Goal: Information Seeking & Learning: Learn about a topic

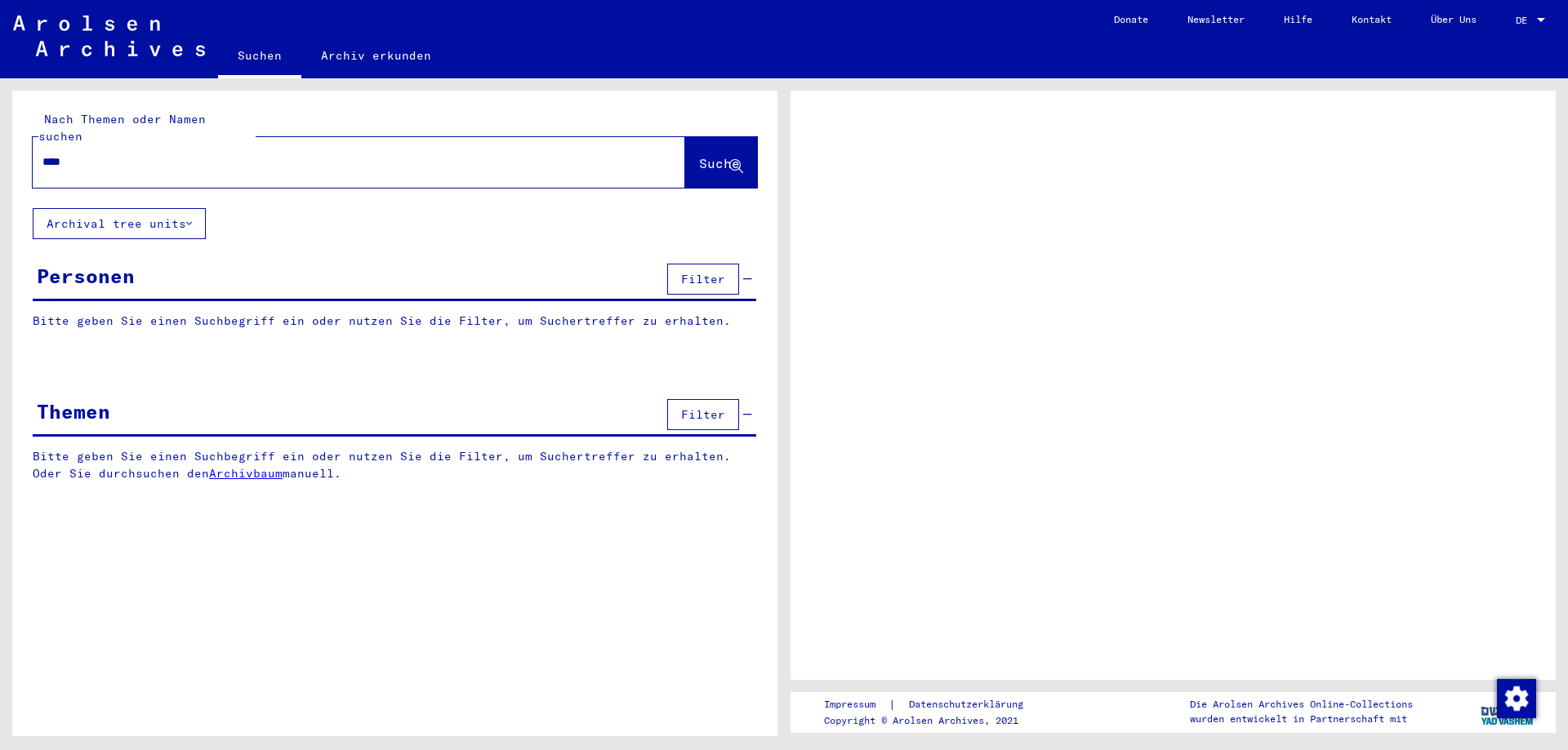
type input "*****"
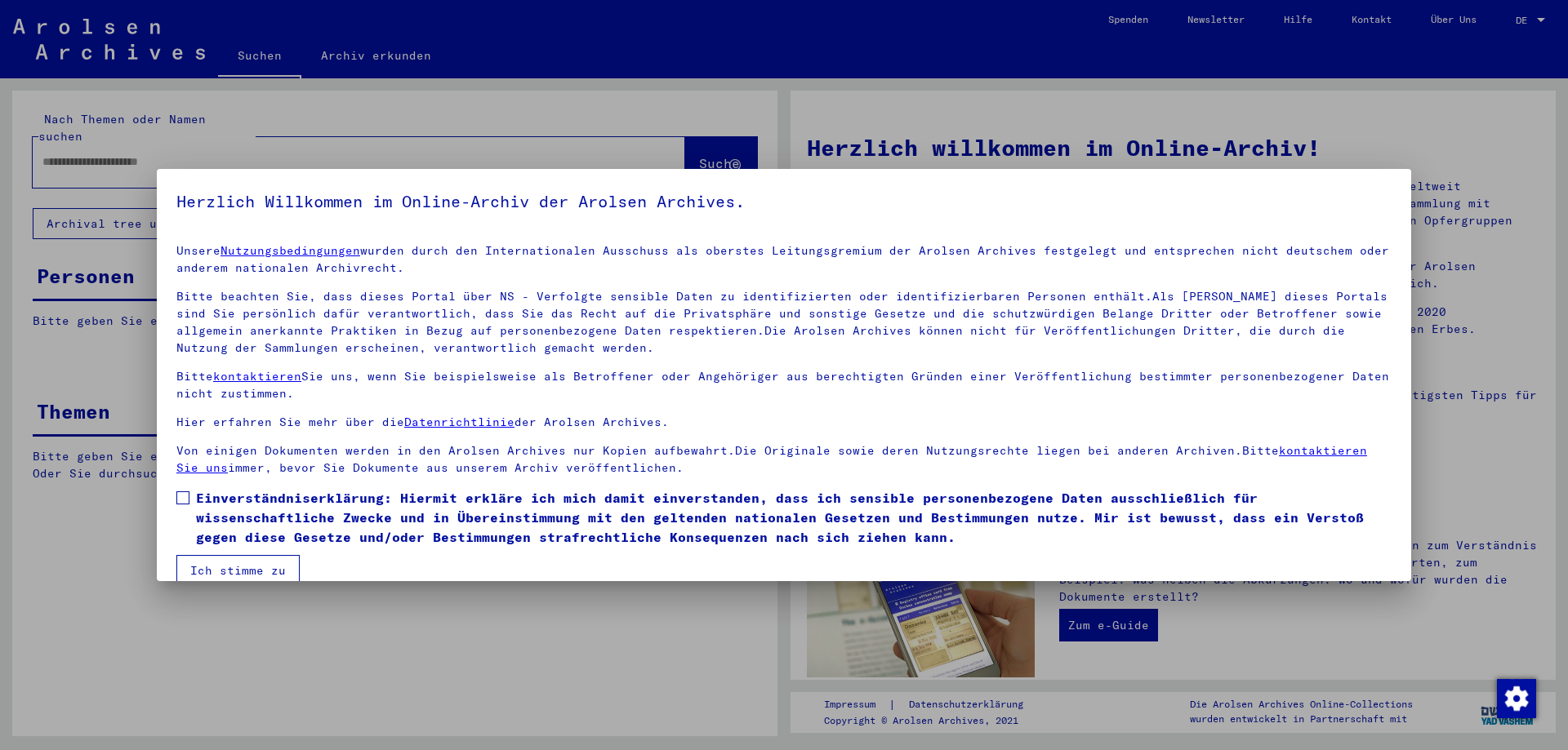
click at [209, 571] on button "Ich stimme zu" at bounding box center [238, 570] width 123 height 31
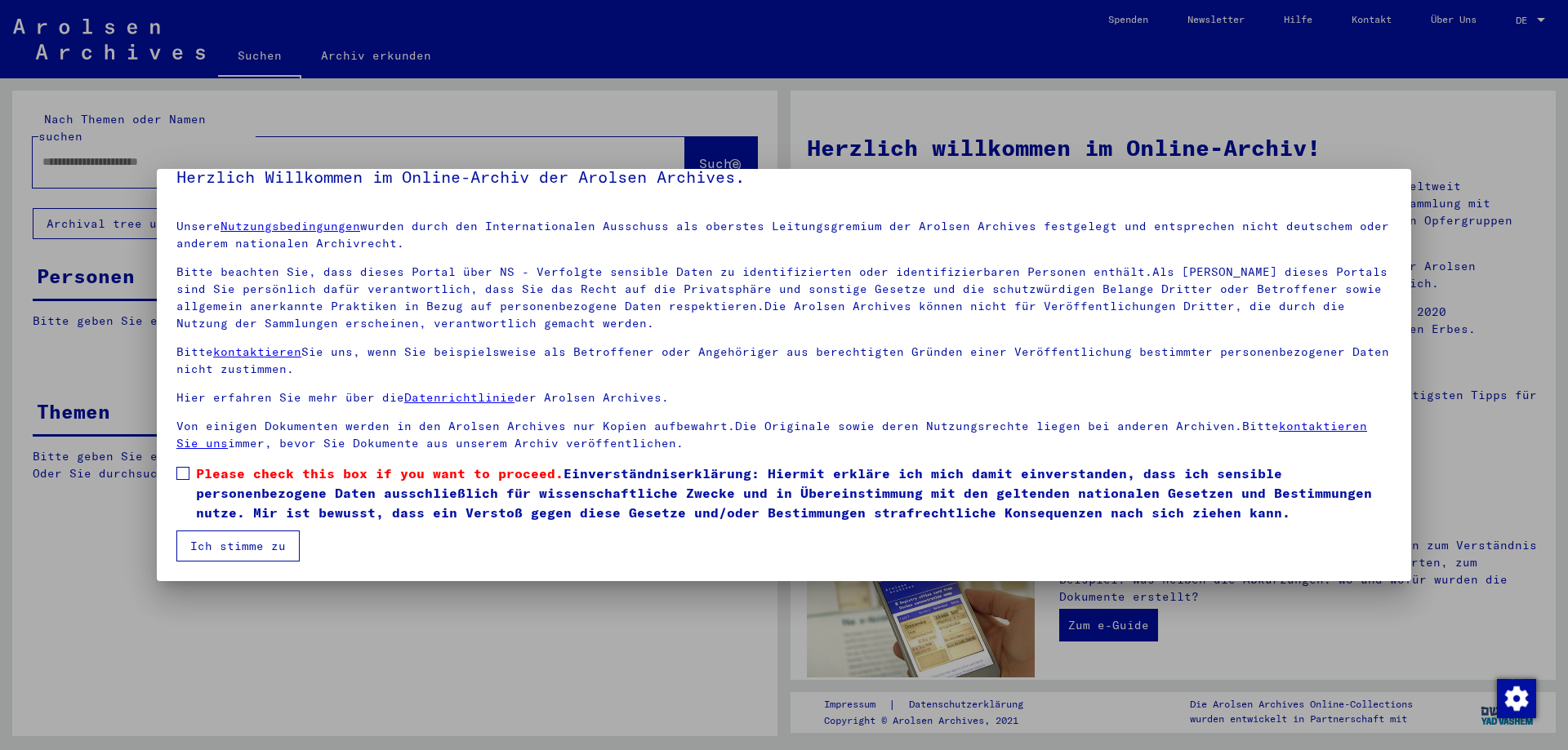
click at [186, 476] on span at bounding box center [183, 474] width 14 height 14
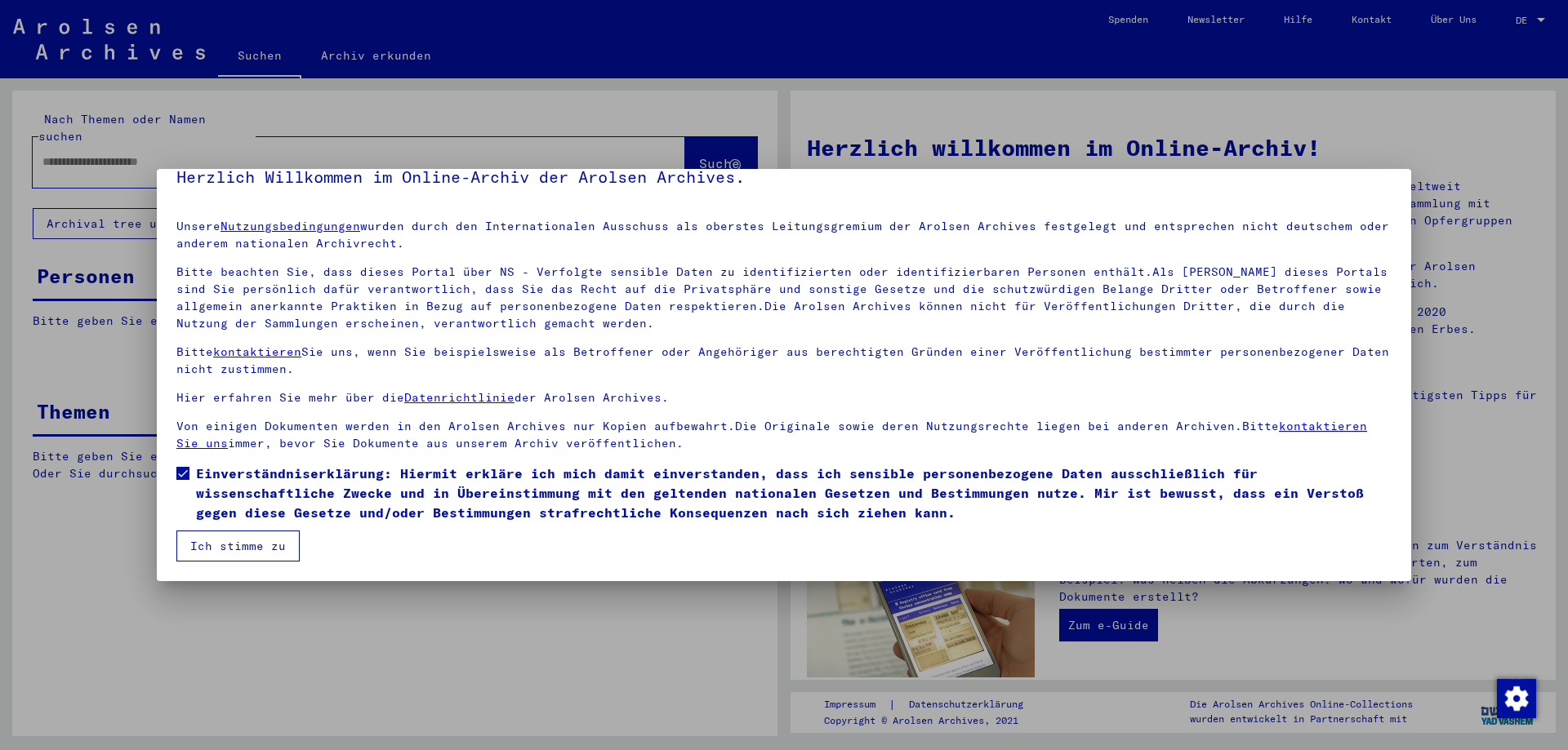
click at [240, 548] on button "Ich stimme zu" at bounding box center [238, 546] width 123 height 31
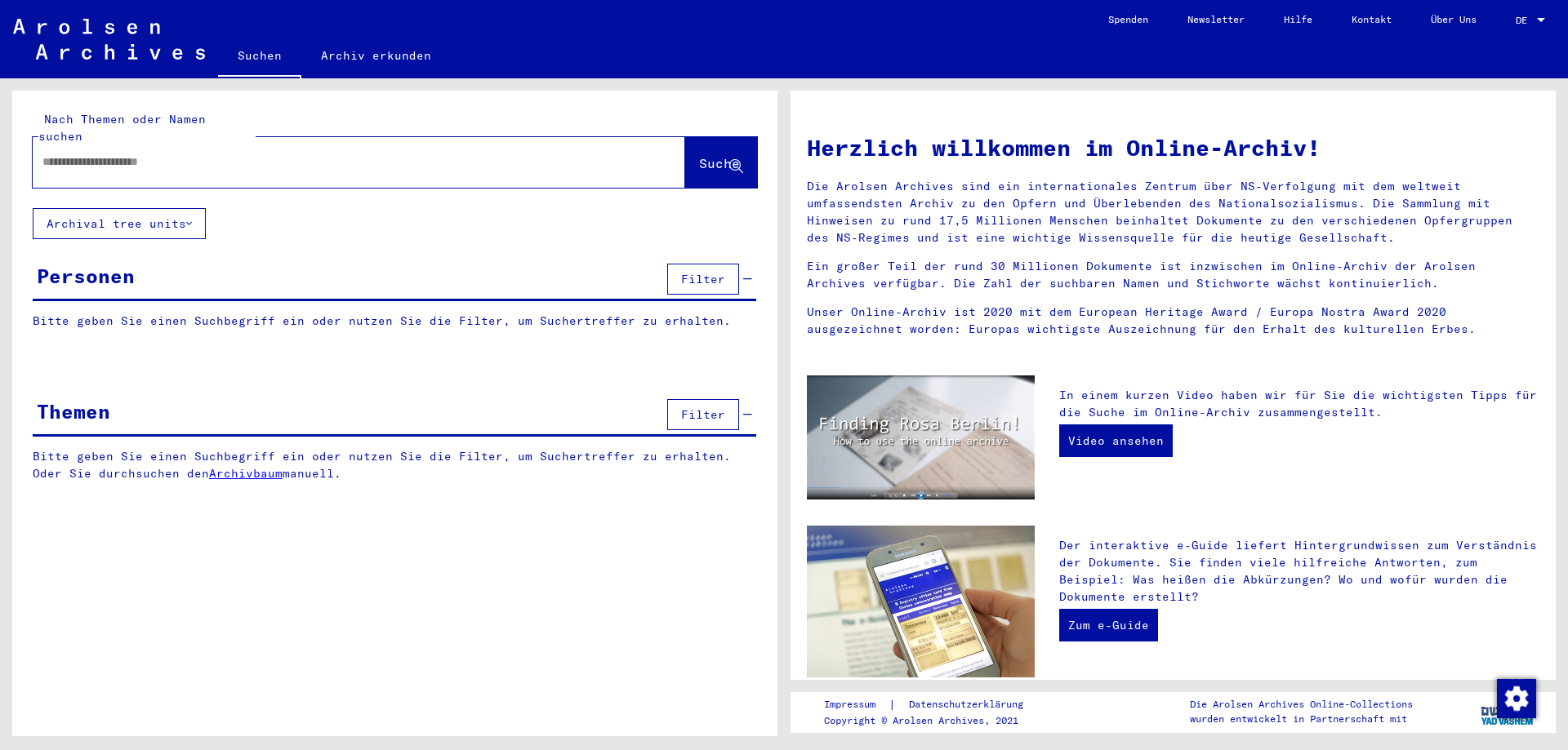
click at [92, 154] on div at bounding box center [334, 162] width 603 height 37
click at [86, 153] on input "text" at bounding box center [339, 161] width 594 height 17
type input "*****"
click at [701, 155] on span "Suche" at bounding box center [719, 163] width 41 height 16
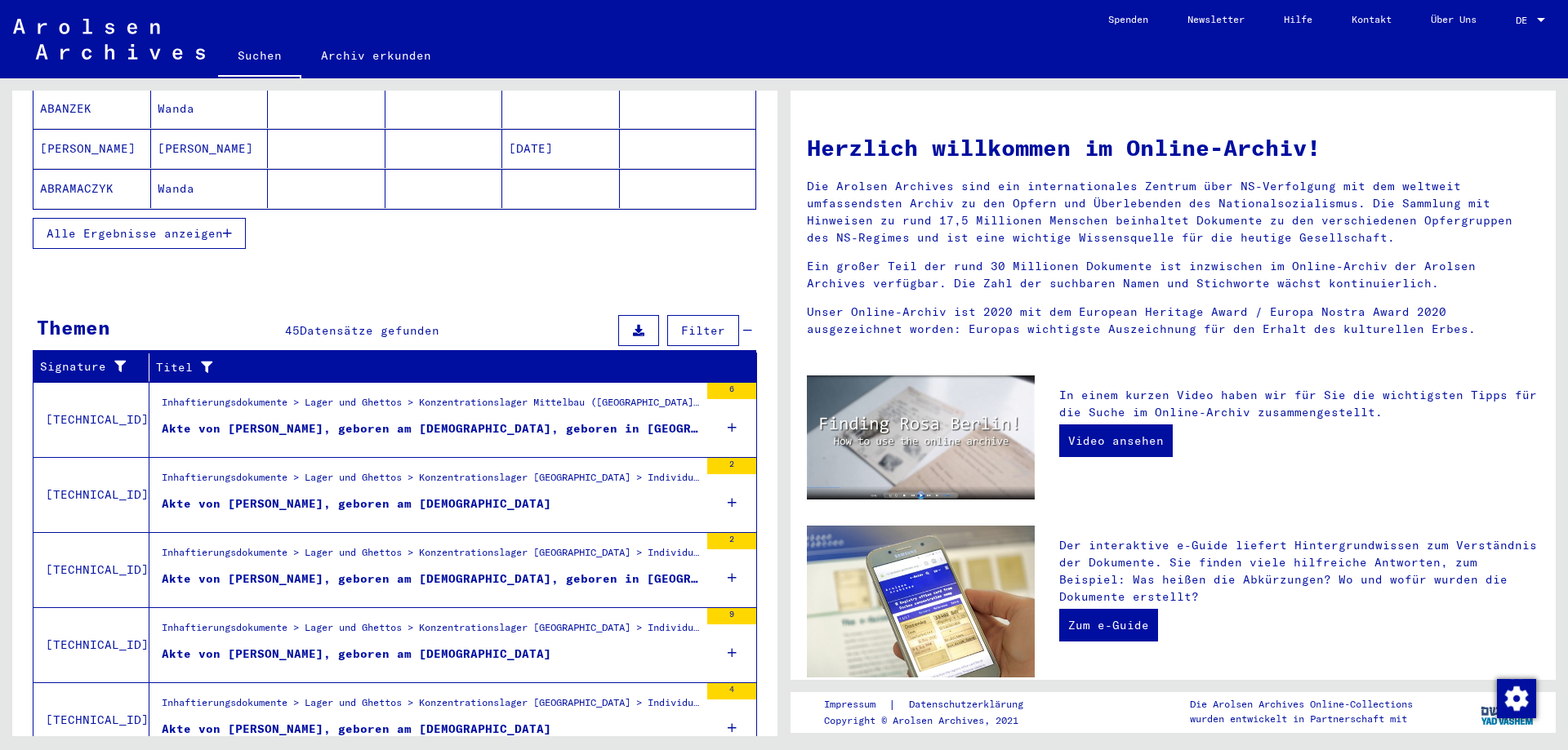
scroll to position [392, 0]
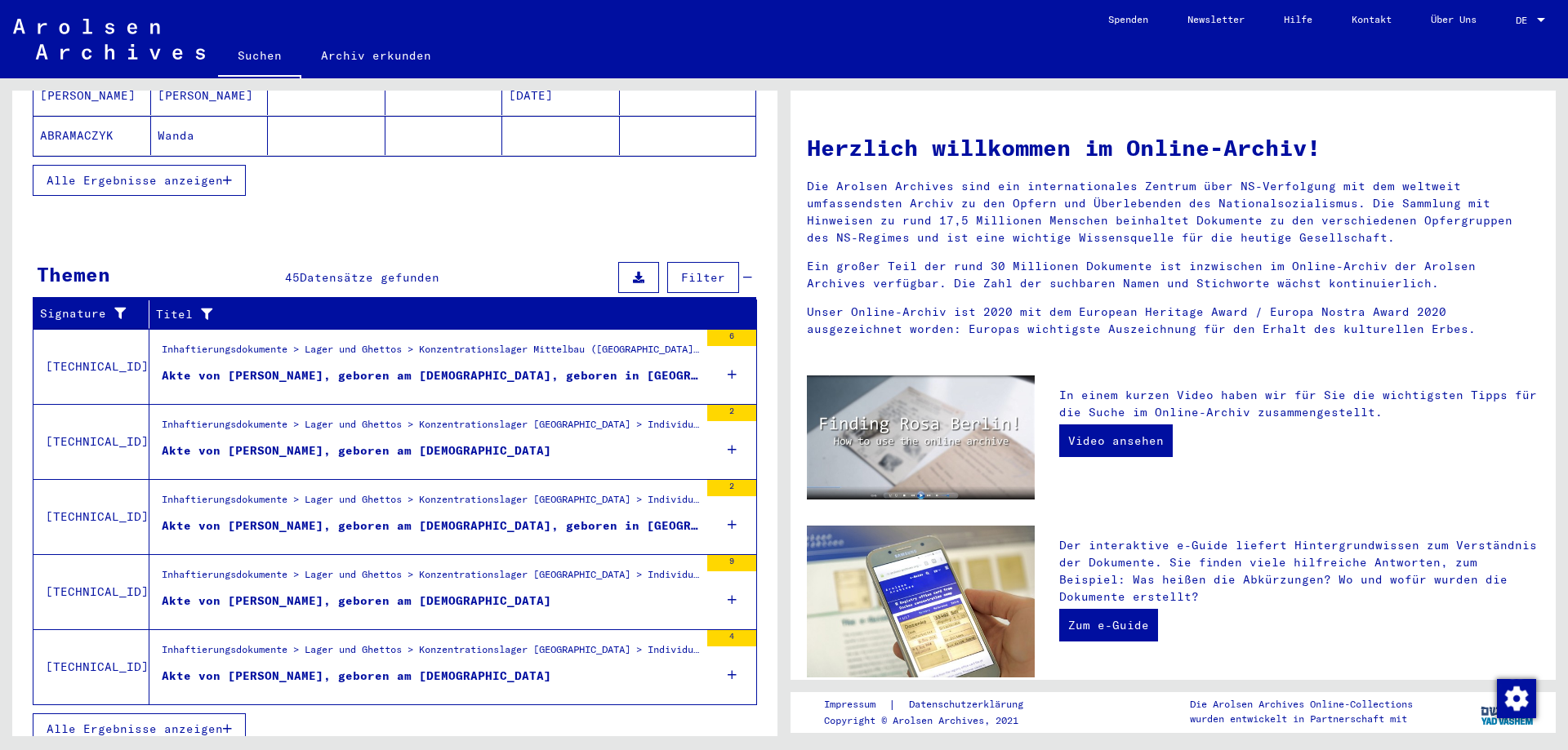
click at [231, 723] on icon "button" at bounding box center [227, 728] width 9 height 12
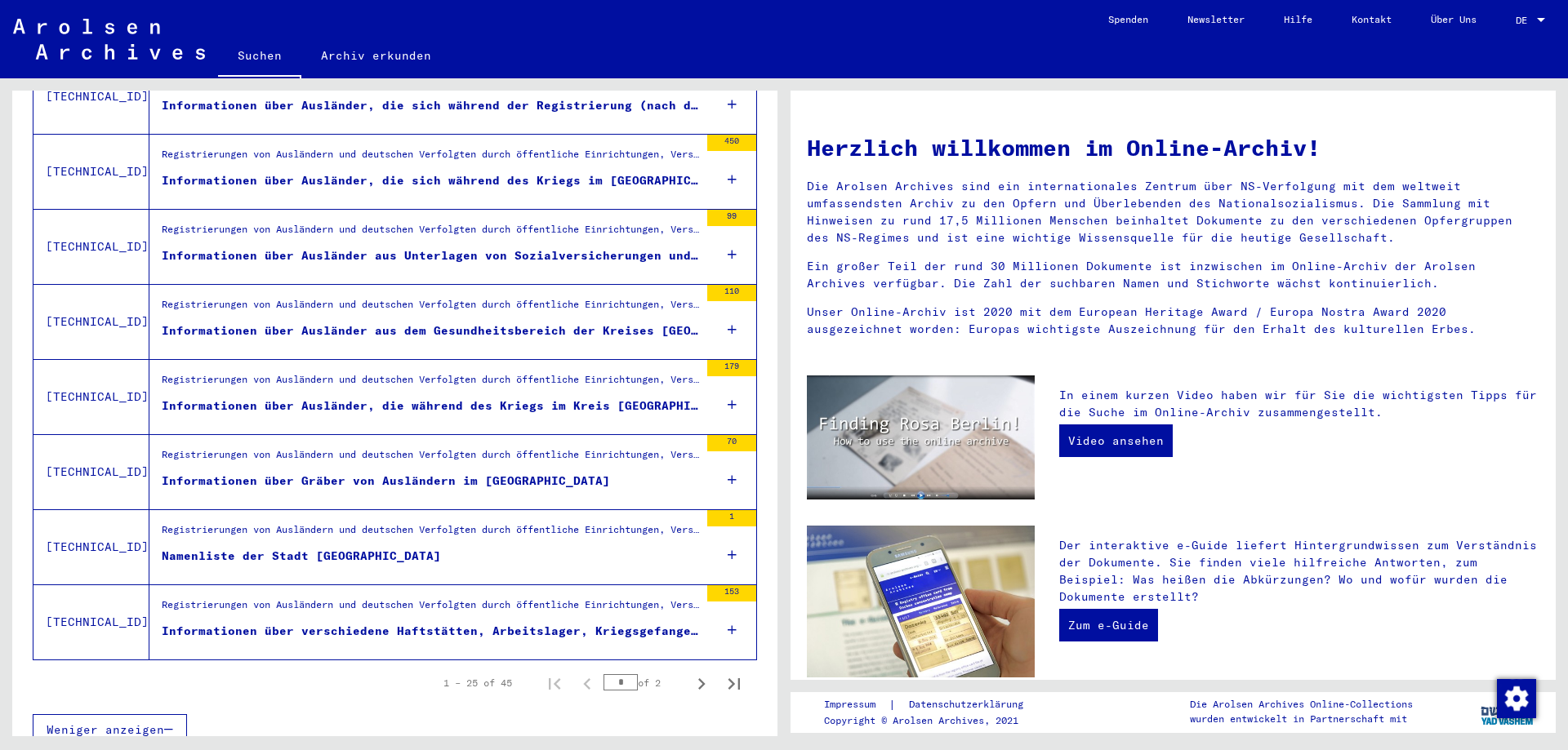
scroll to position [1645, 0]
click at [703, 677] on icon "Next page" at bounding box center [702, 682] width 7 height 12
type input "*"
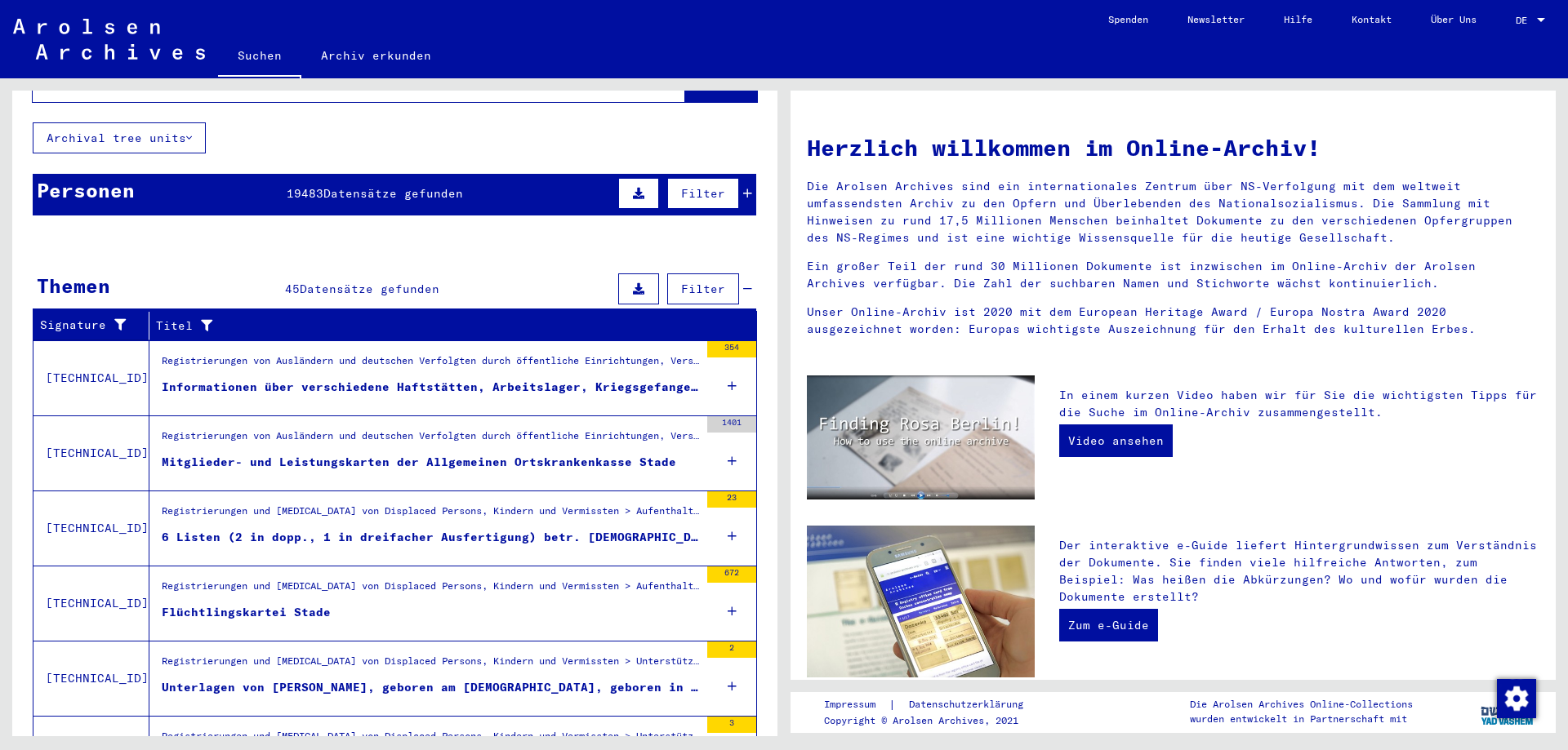
scroll to position [123, 0]
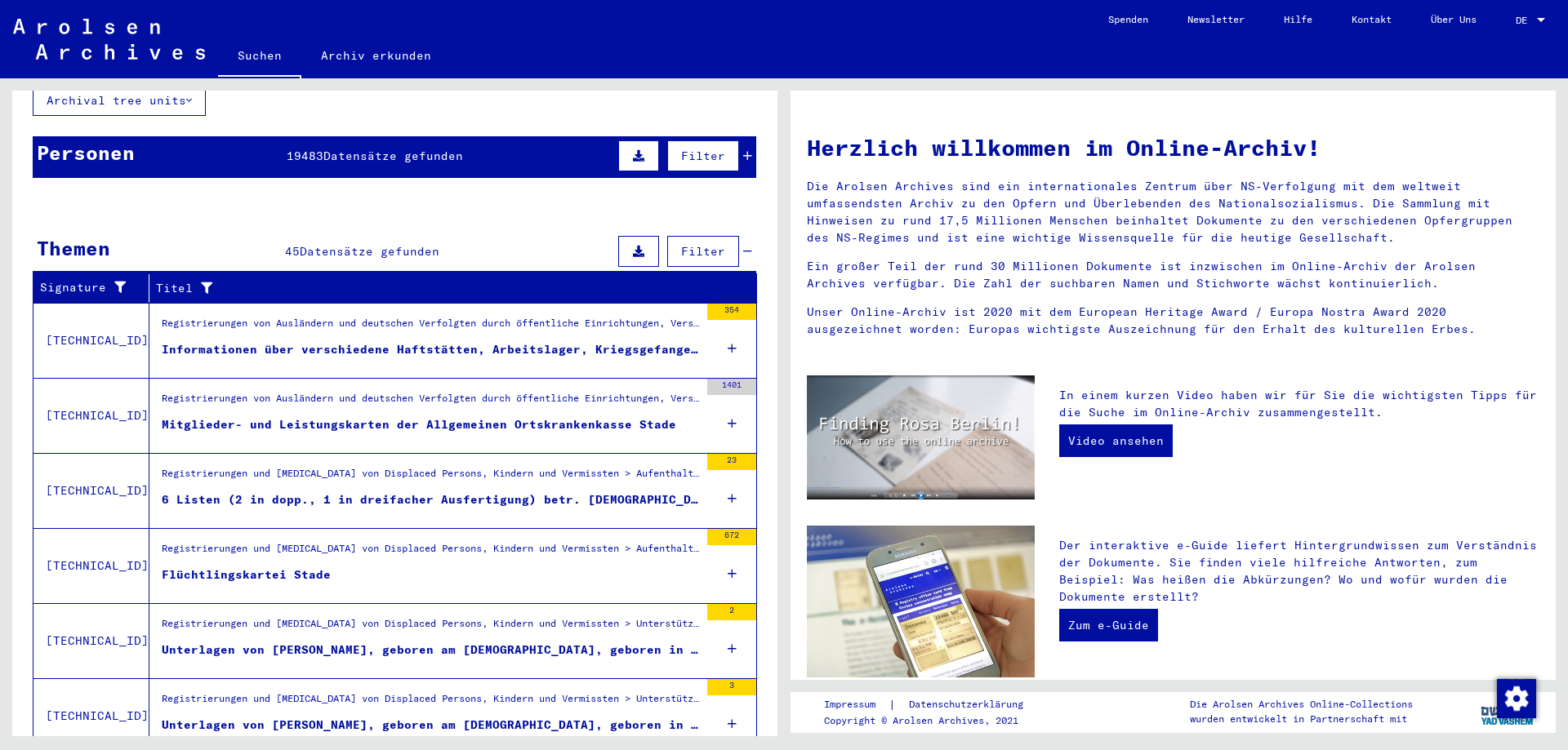
click at [730, 552] on icon at bounding box center [732, 574] width 9 height 57
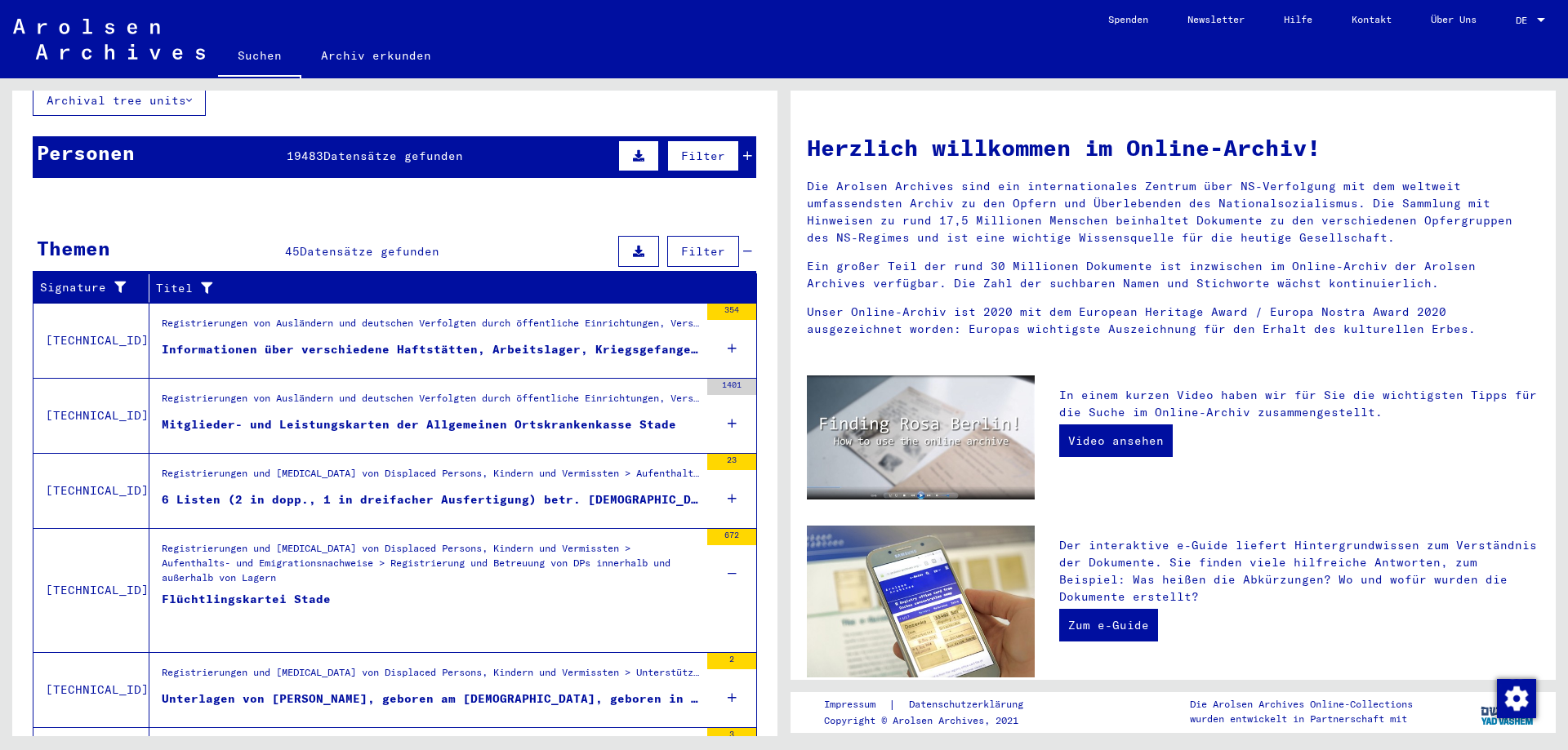
click at [263, 591] on div "Flüchtlingskartei Stade" at bounding box center [247, 615] width 169 height 49
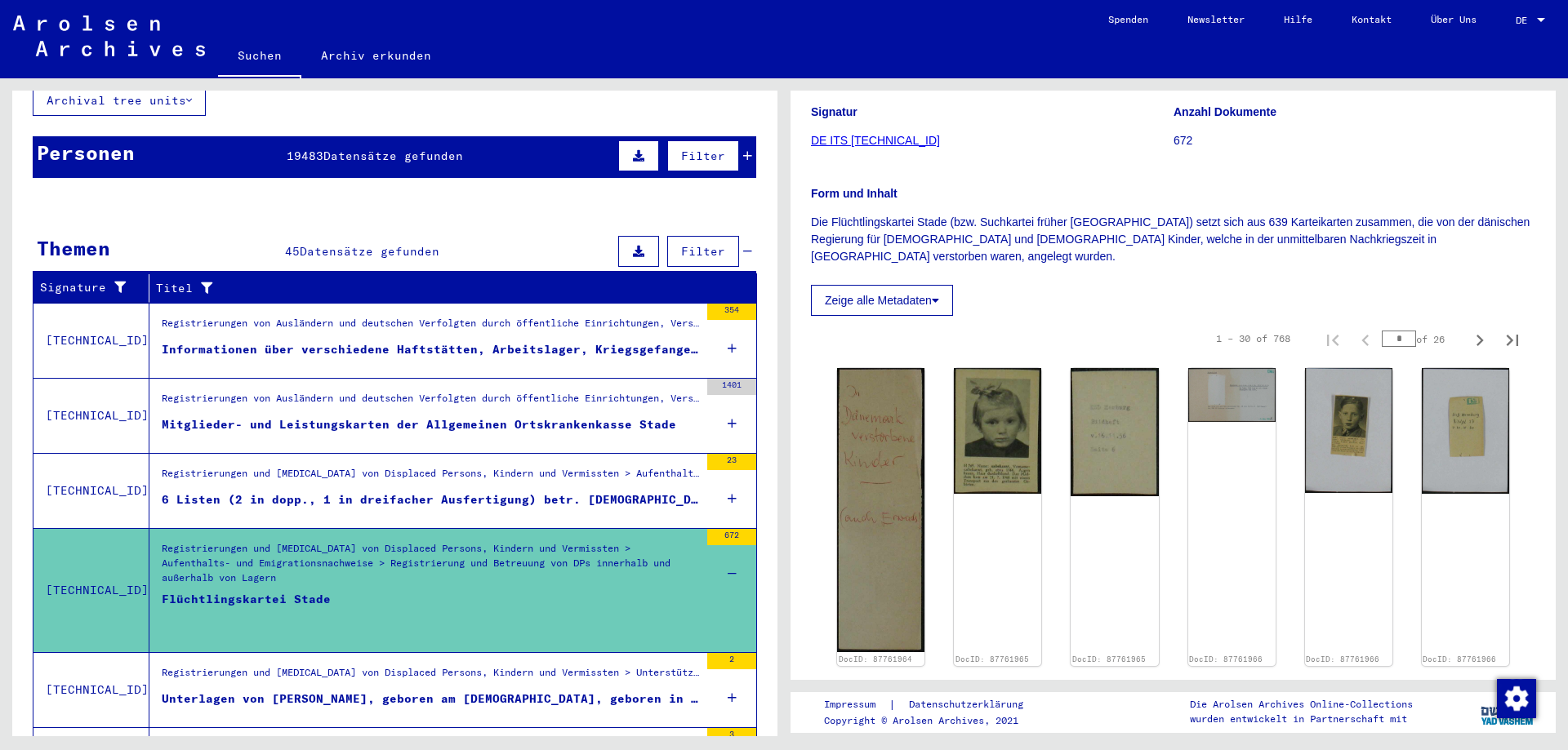
scroll to position [265, 0]
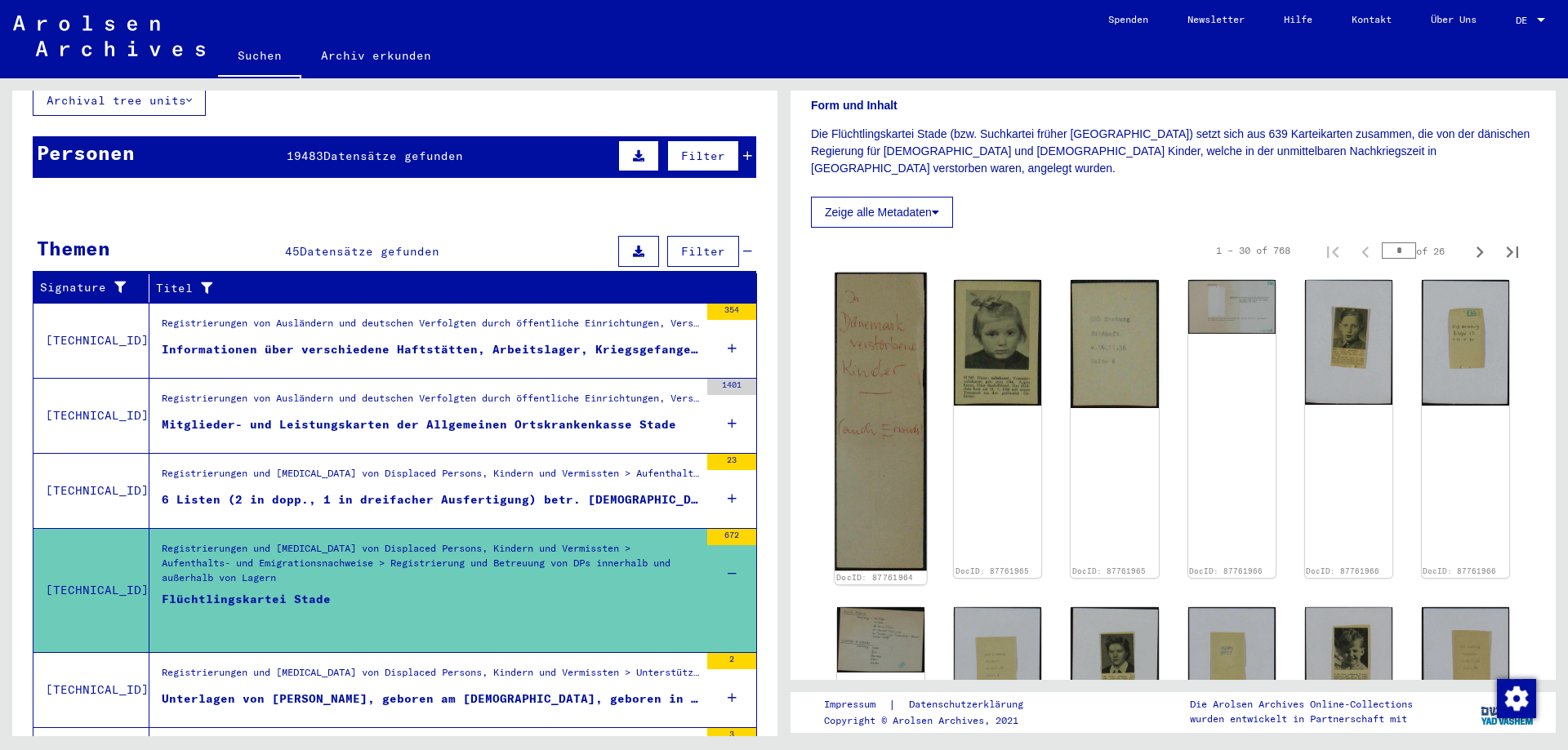
click at [880, 386] on img at bounding box center [881, 421] width 92 height 298
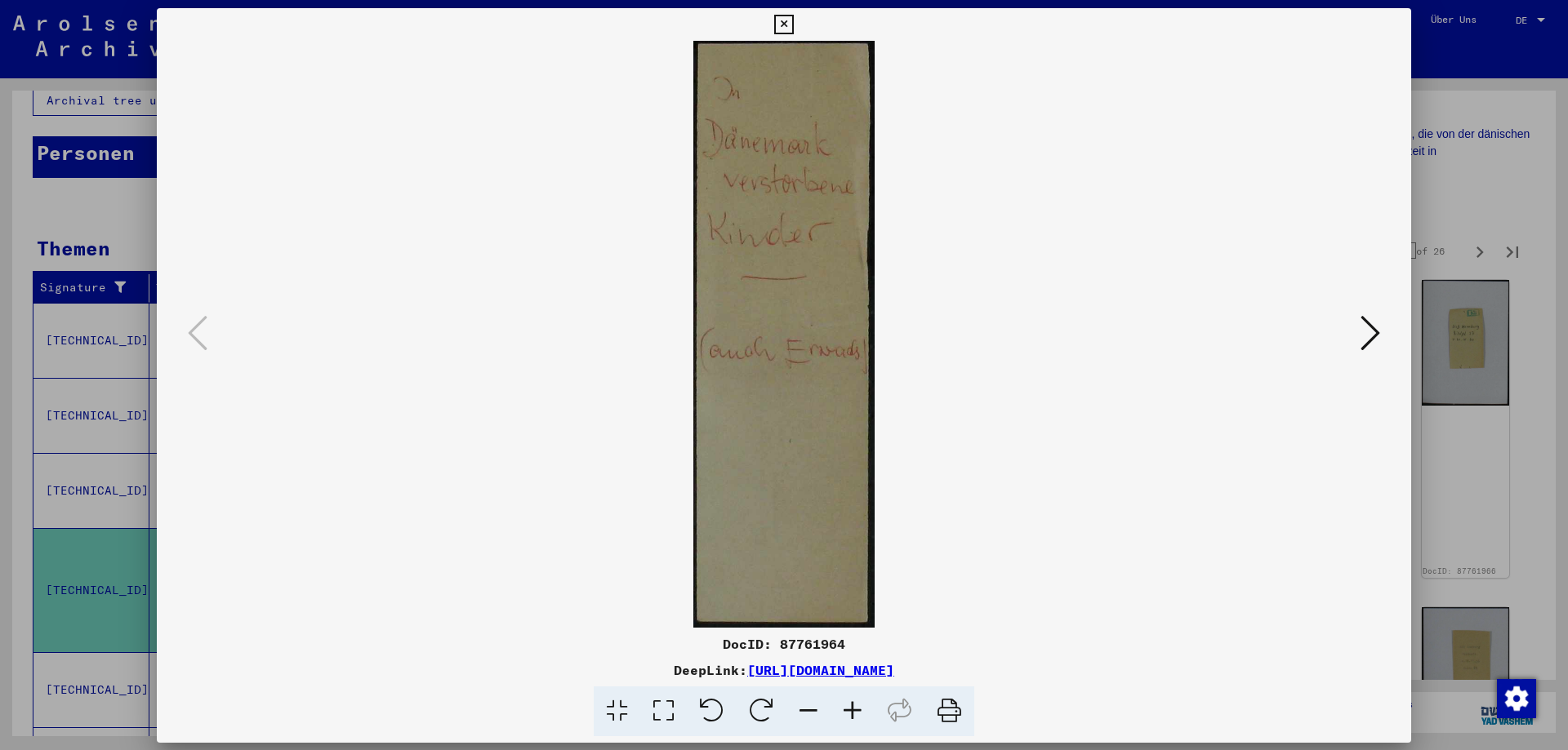
click at [880, 386] on img at bounding box center [784, 334] width 1143 height 587
click at [1372, 330] on icon at bounding box center [1370, 333] width 20 height 40
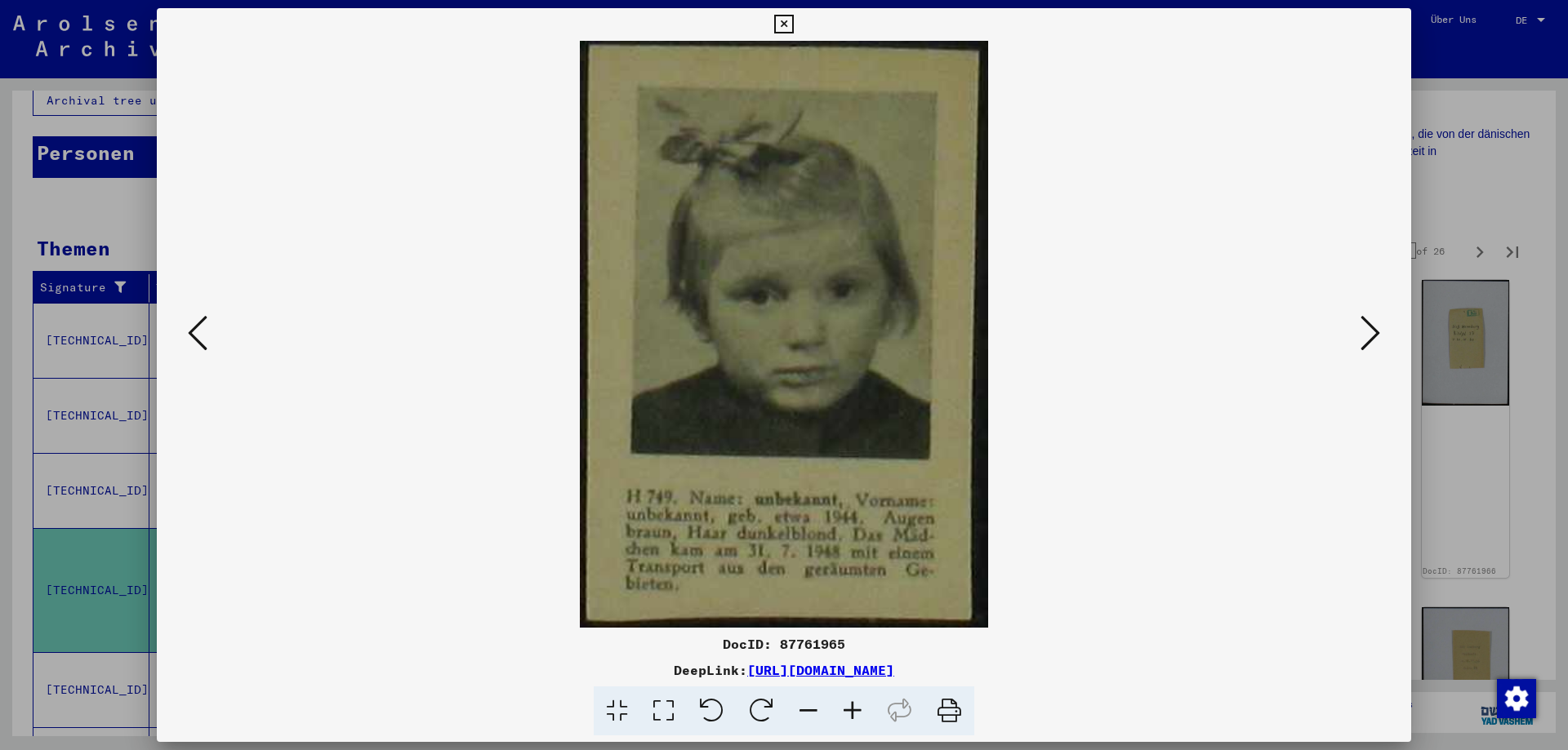
click at [1372, 330] on icon at bounding box center [1370, 333] width 20 height 40
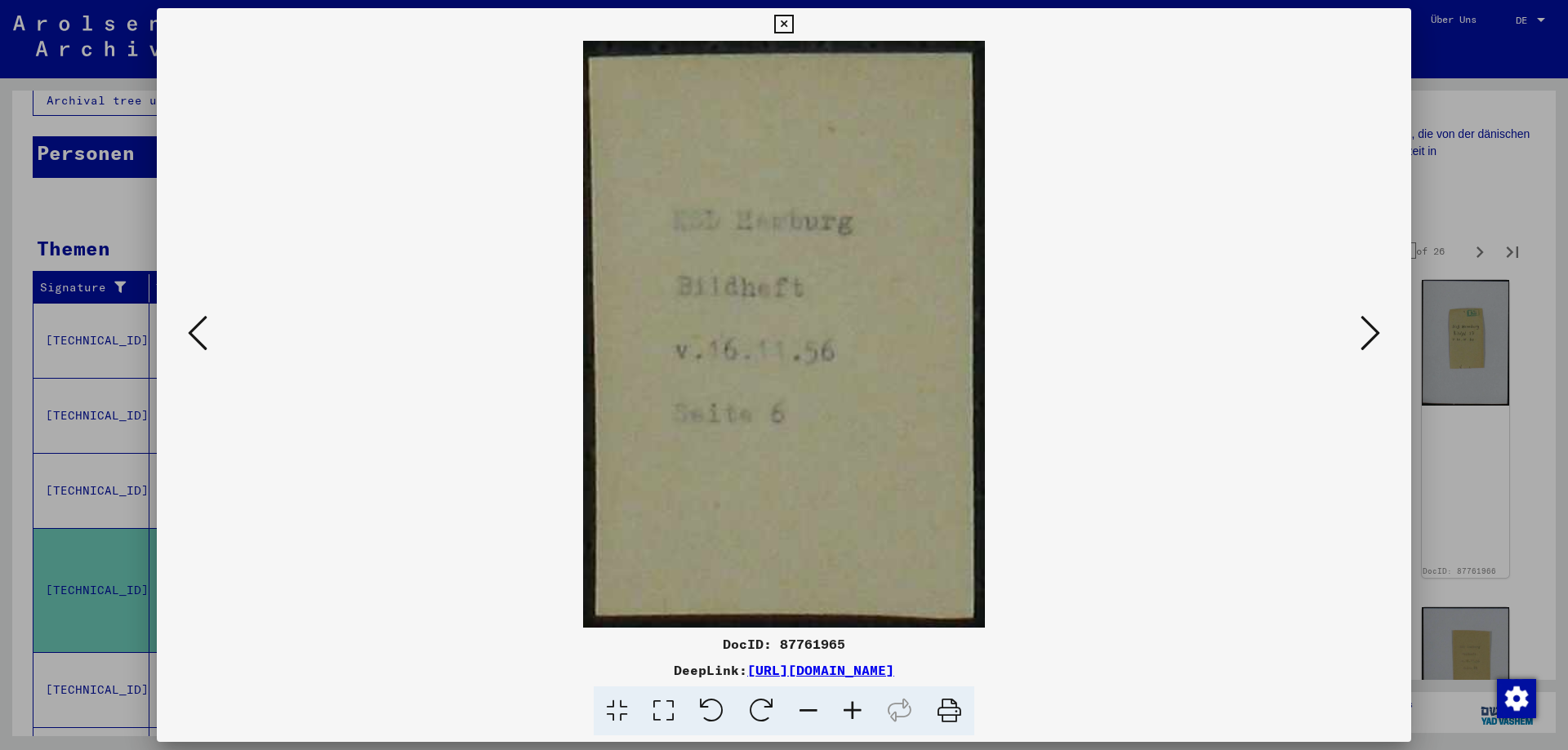
click at [1369, 340] on icon at bounding box center [1370, 333] width 20 height 40
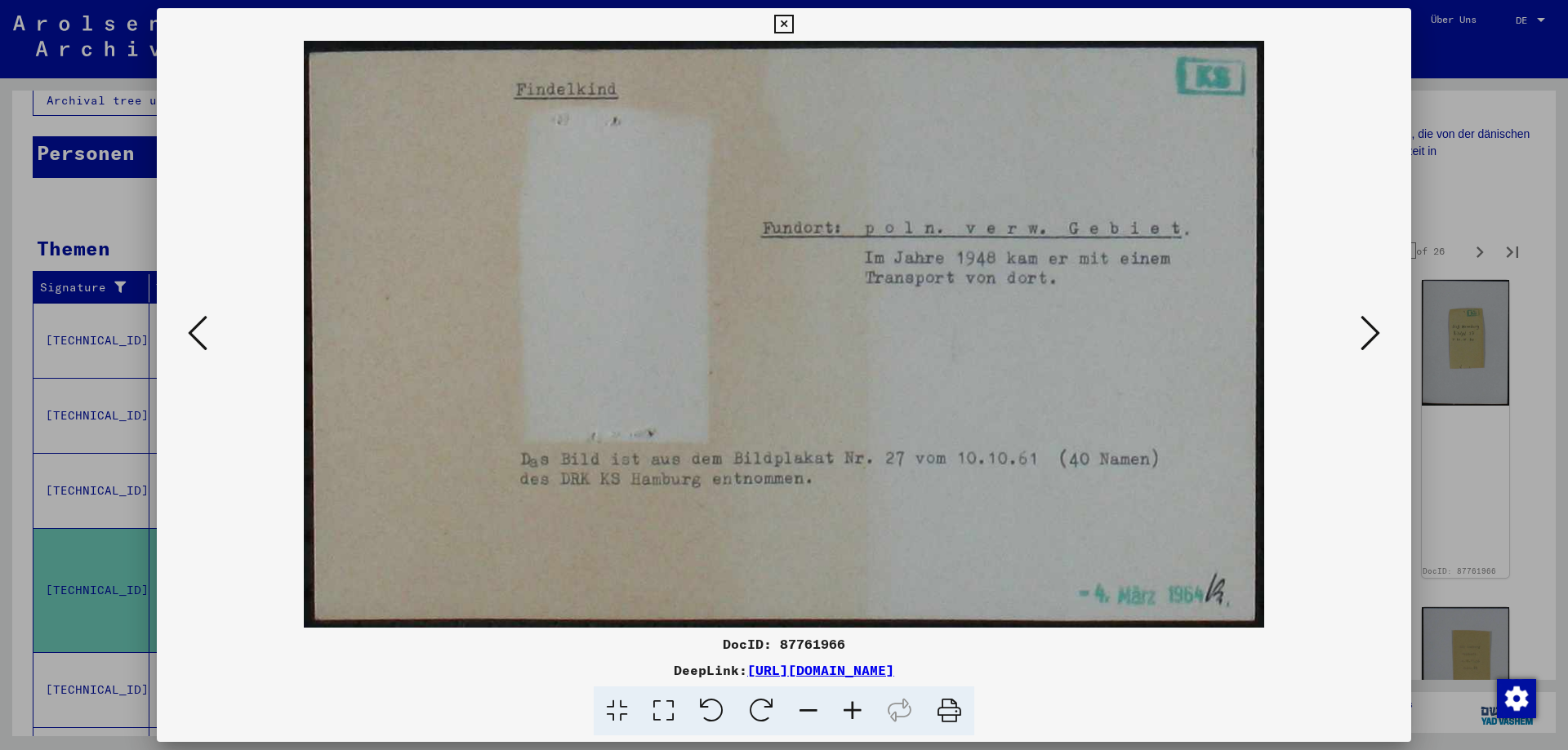
click at [1364, 335] on icon at bounding box center [1370, 333] width 20 height 40
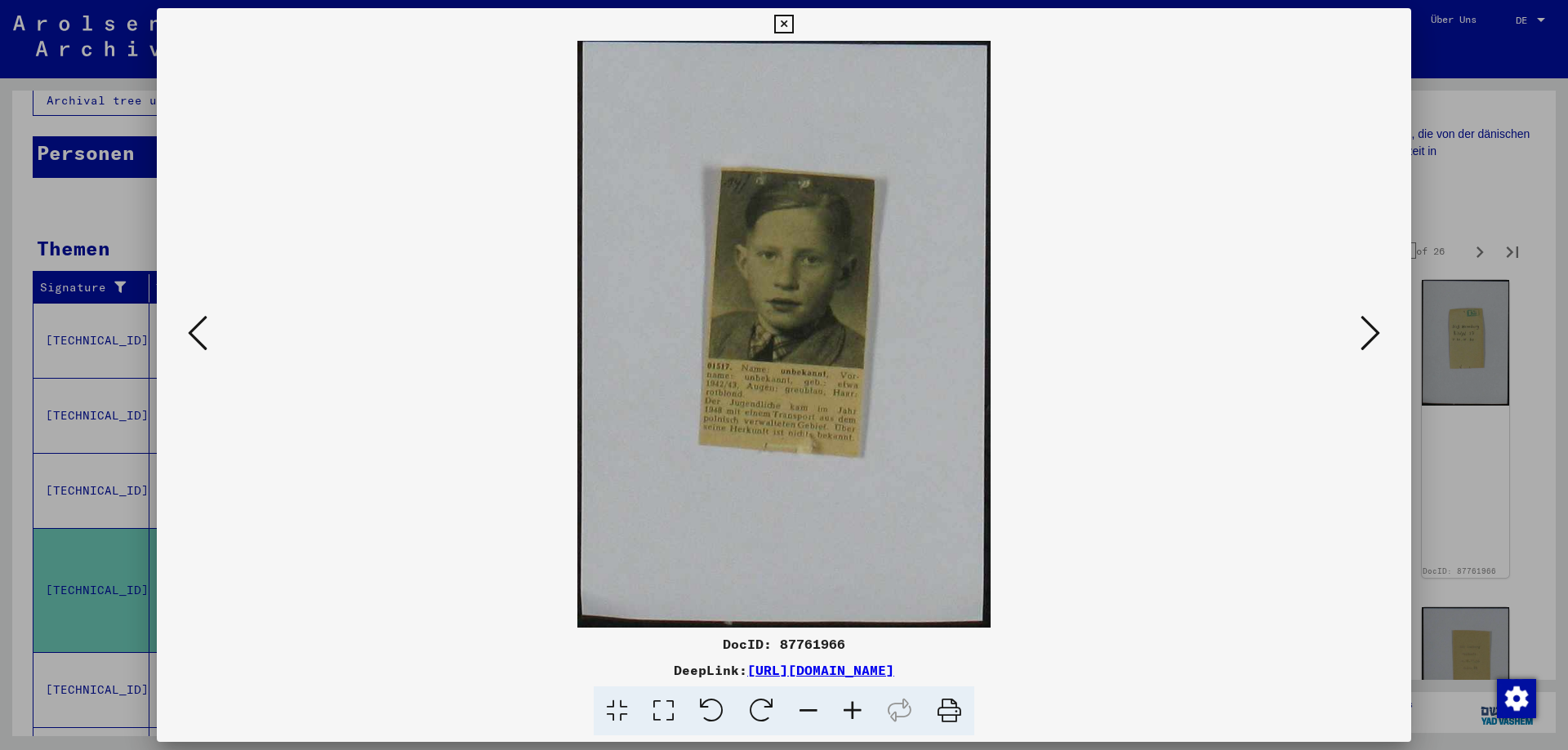
click at [1364, 335] on icon at bounding box center [1370, 333] width 20 height 40
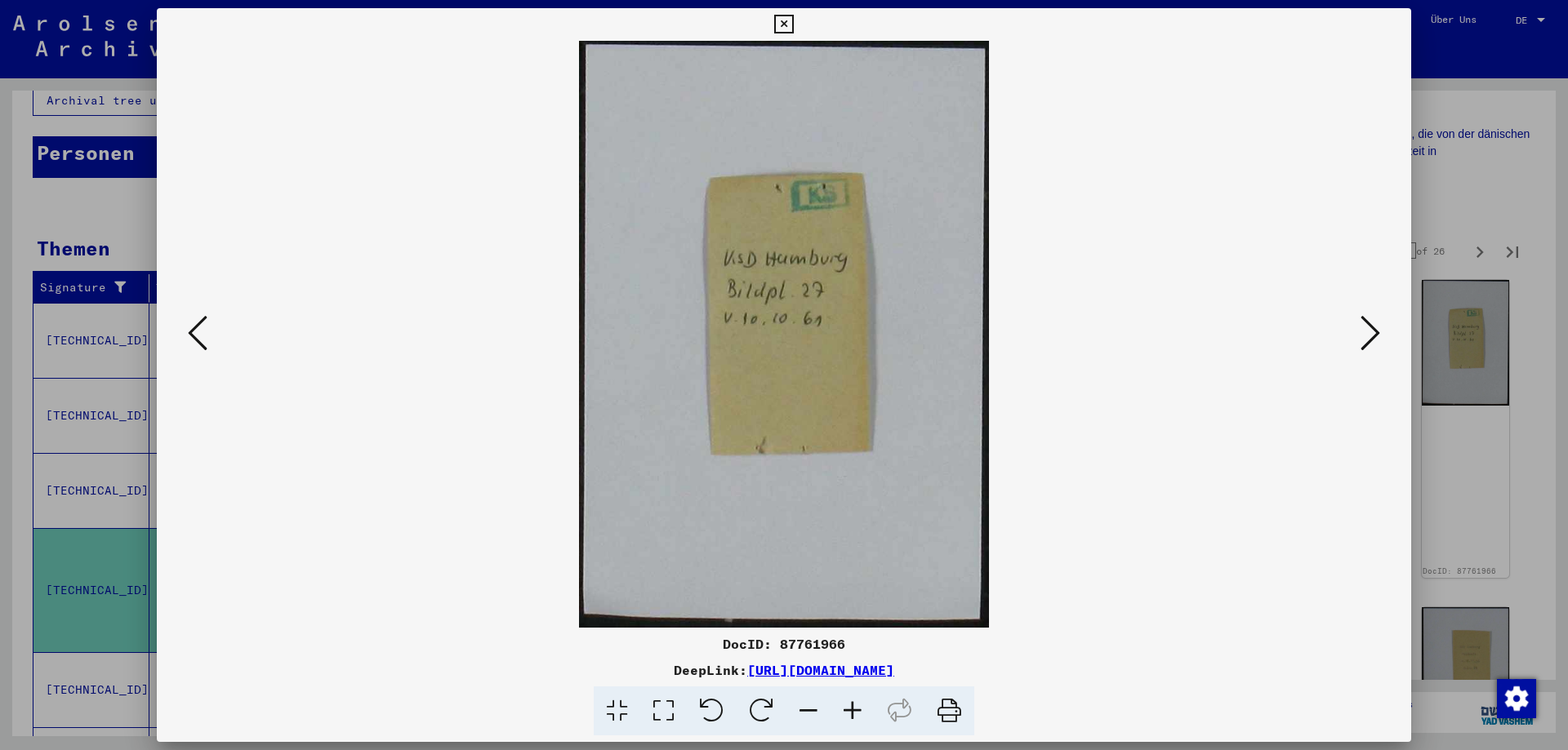
click at [1364, 335] on icon at bounding box center [1370, 333] width 20 height 40
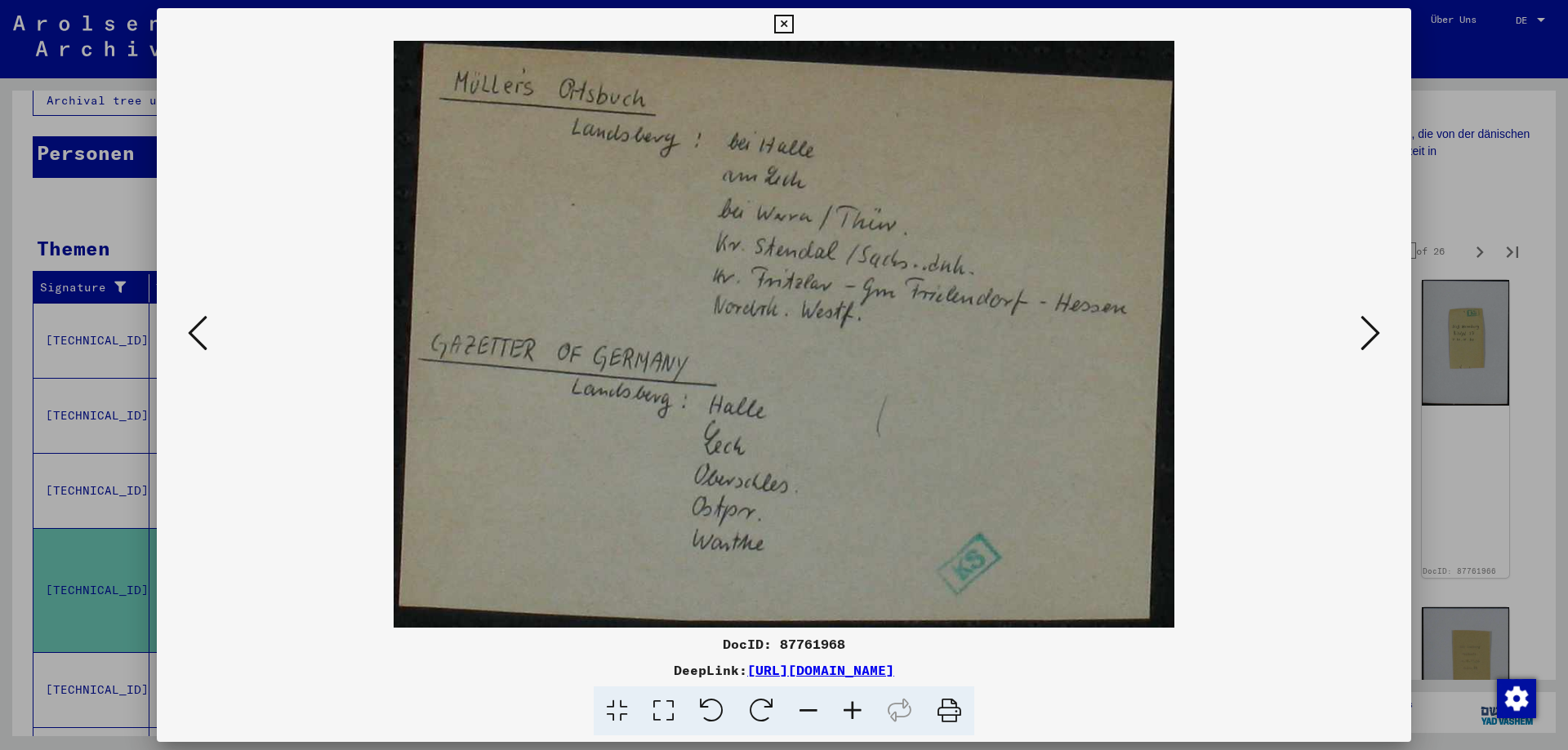
click at [1364, 335] on icon at bounding box center [1370, 333] width 20 height 40
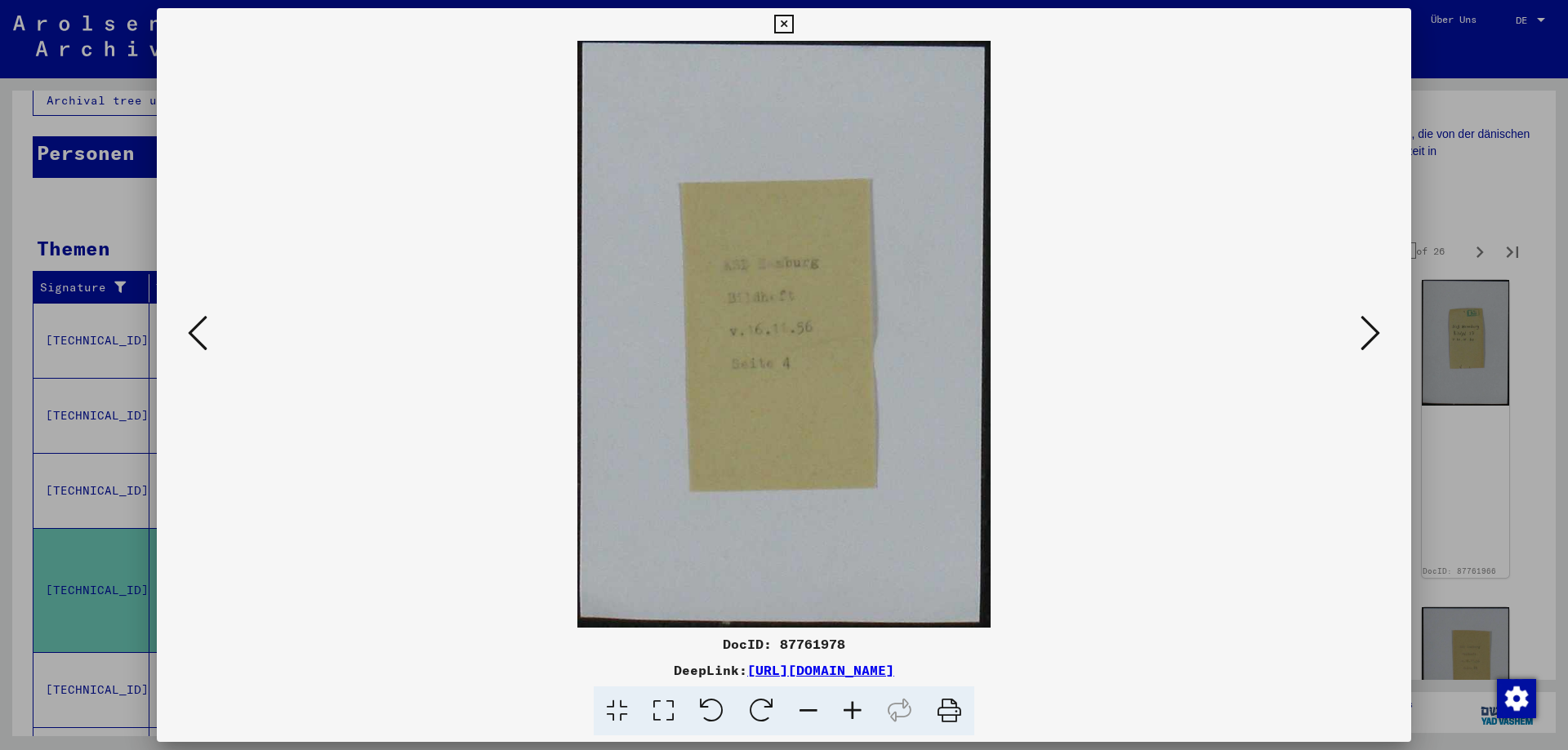
click at [1364, 335] on icon at bounding box center [1370, 333] width 20 height 40
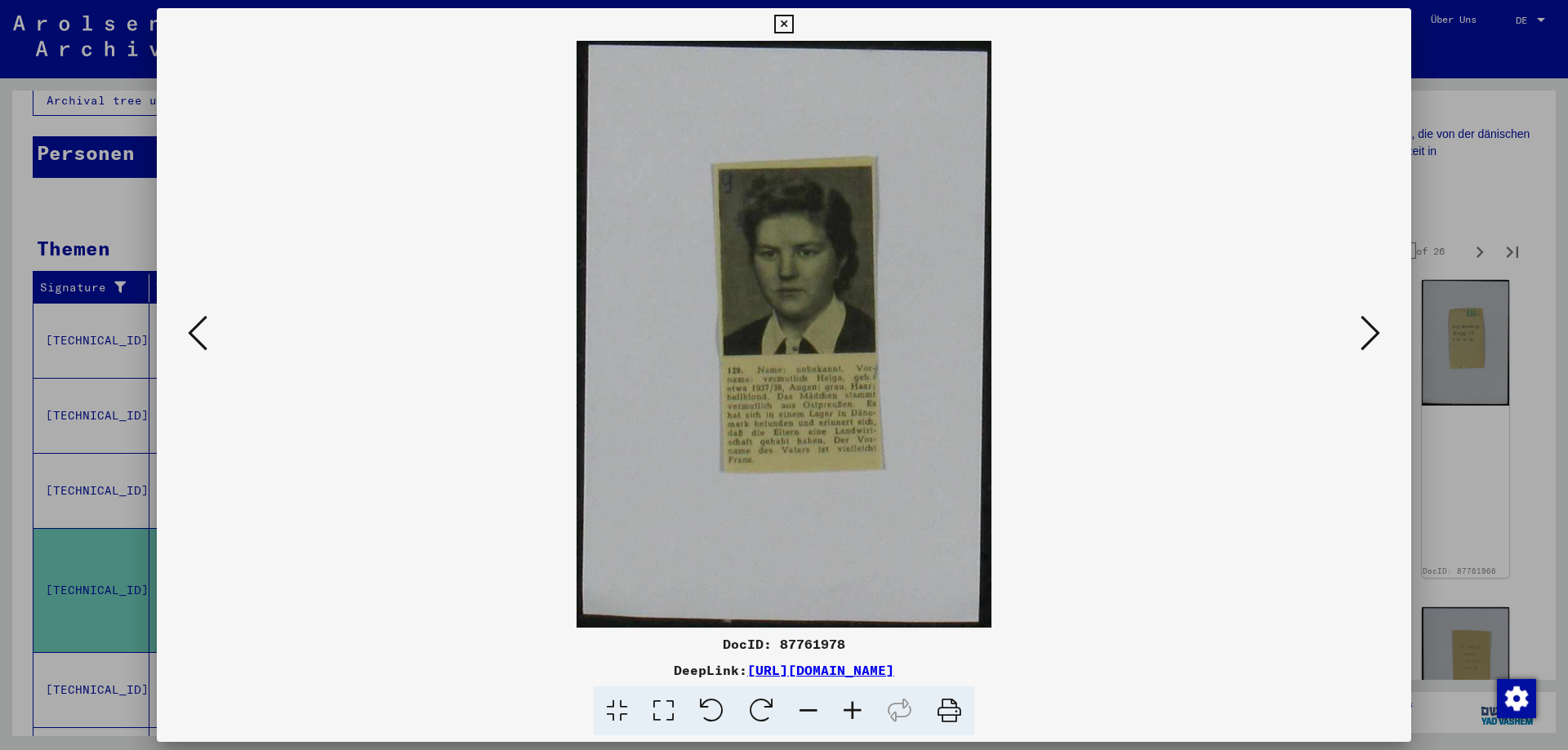
click at [1364, 335] on icon at bounding box center [1370, 333] width 20 height 40
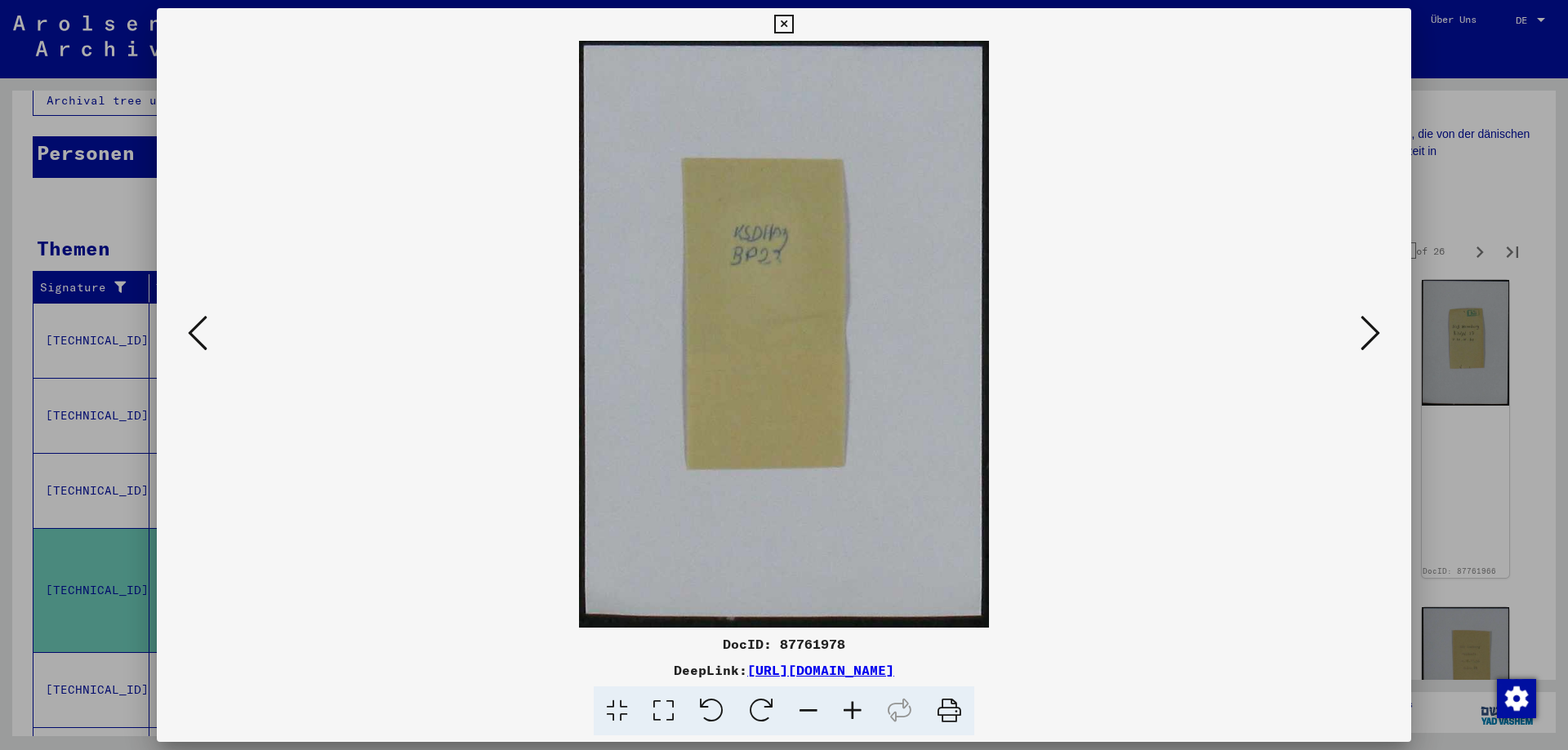
click at [1364, 335] on icon at bounding box center [1370, 333] width 20 height 40
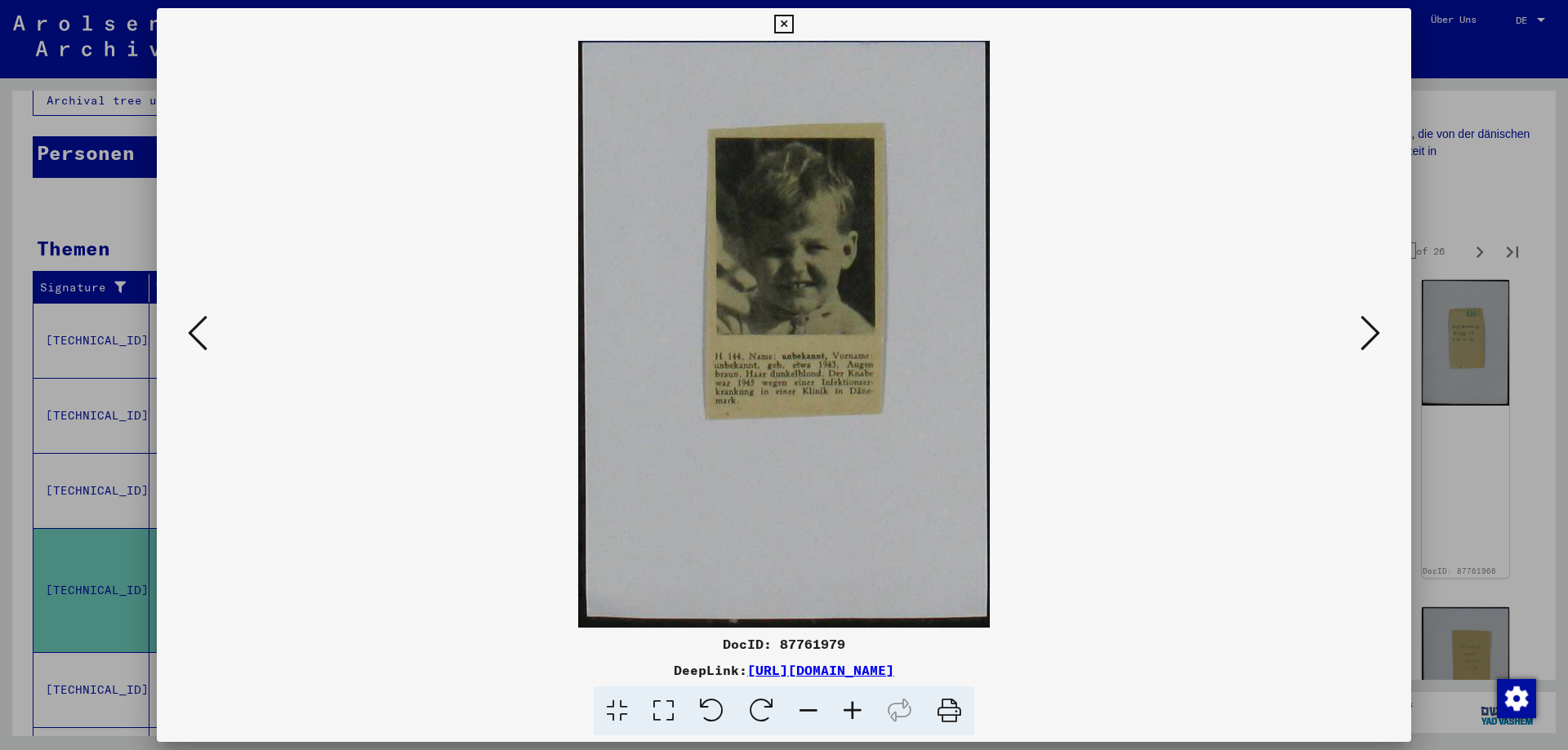
click at [1364, 335] on icon at bounding box center [1370, 333] width 20 height 40
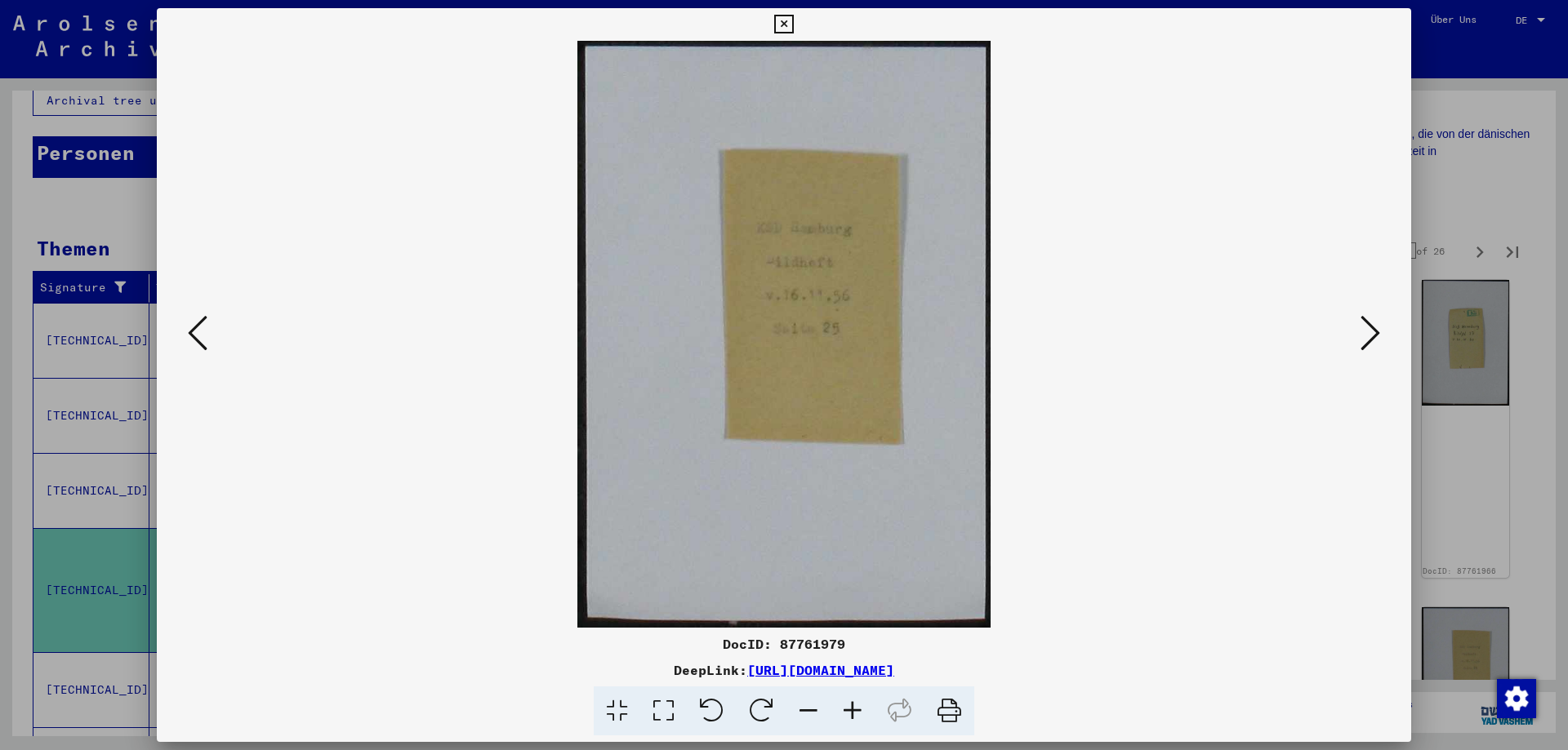
click at [1364, 335] on icon at bounding box center [1370, 333] width 20 height 40
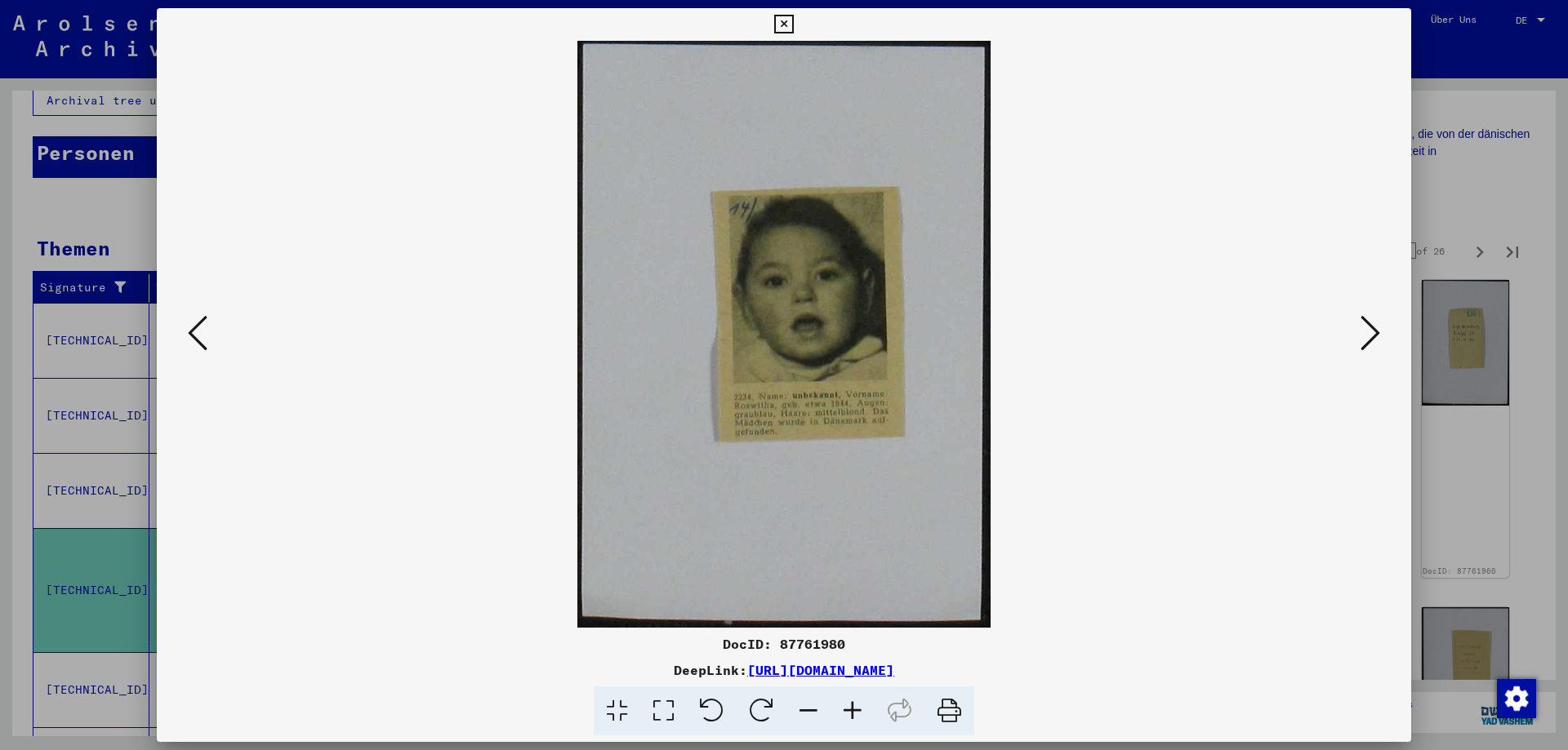
click at [1364, 335] on icon at bounding box center [1370, 333] width 20 height 40
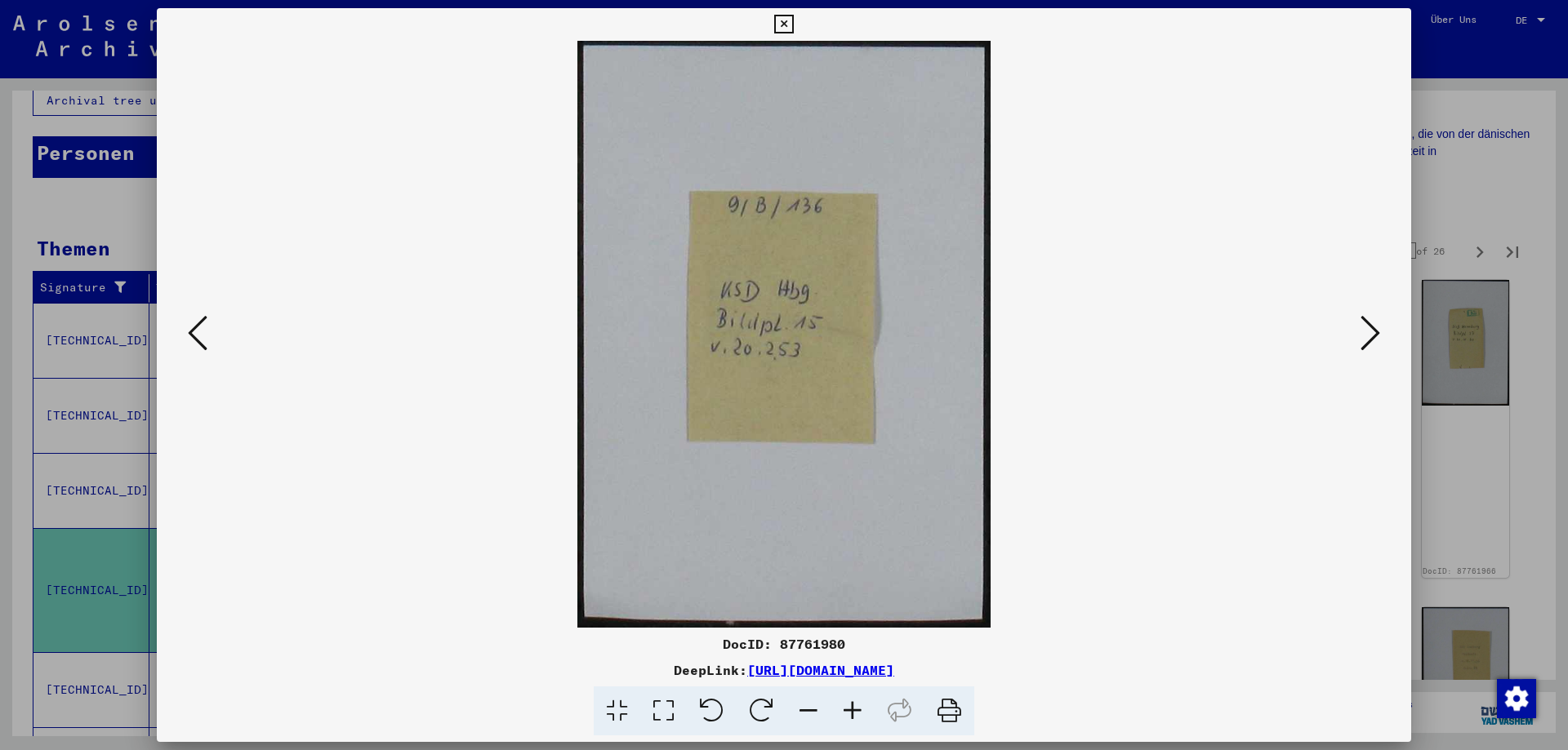
click at [1364, 335] on icon at bounding box center [1370, 333] width 20 height 40
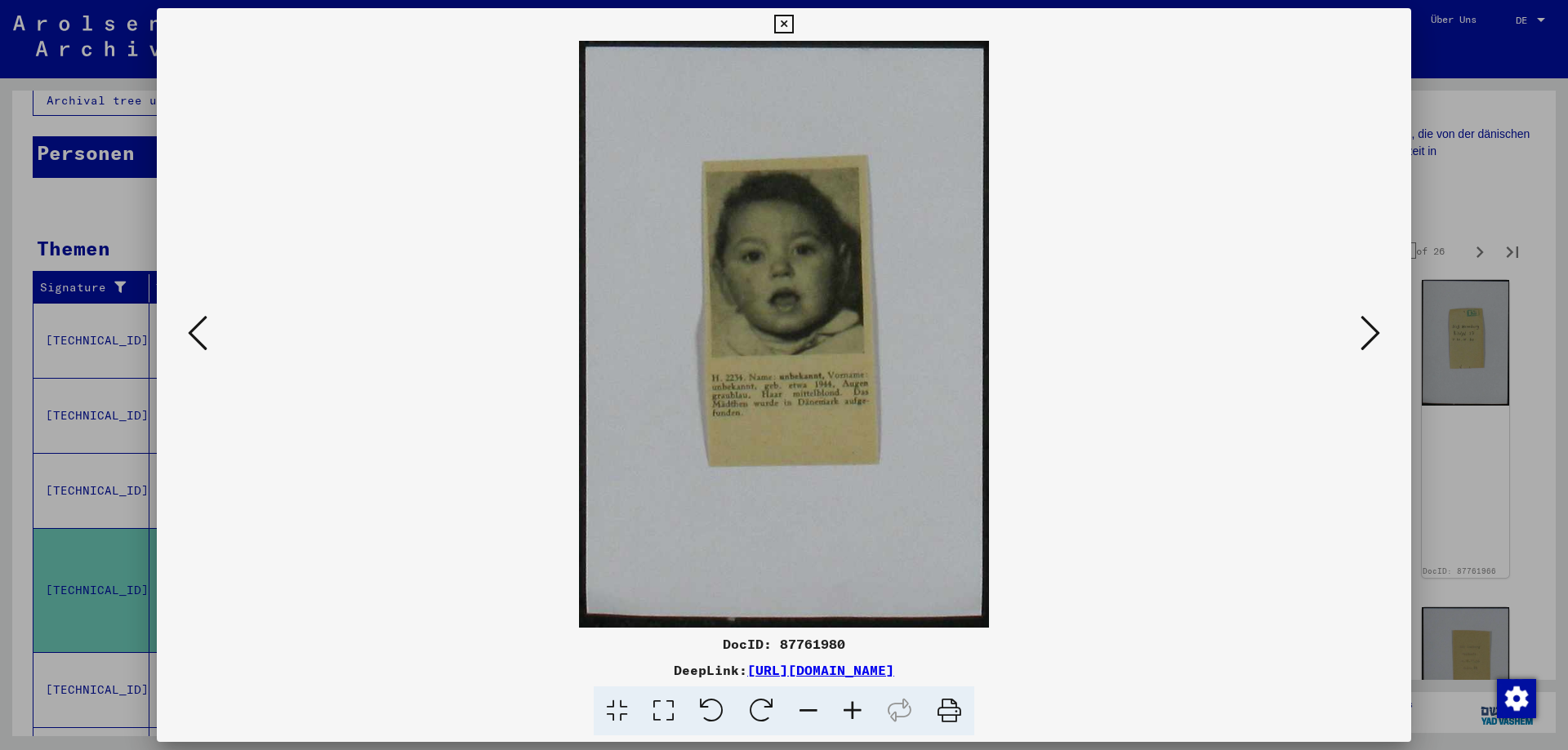
click at [1364, 335] on icon at bounding box center [1370, 333] width 20 height 40
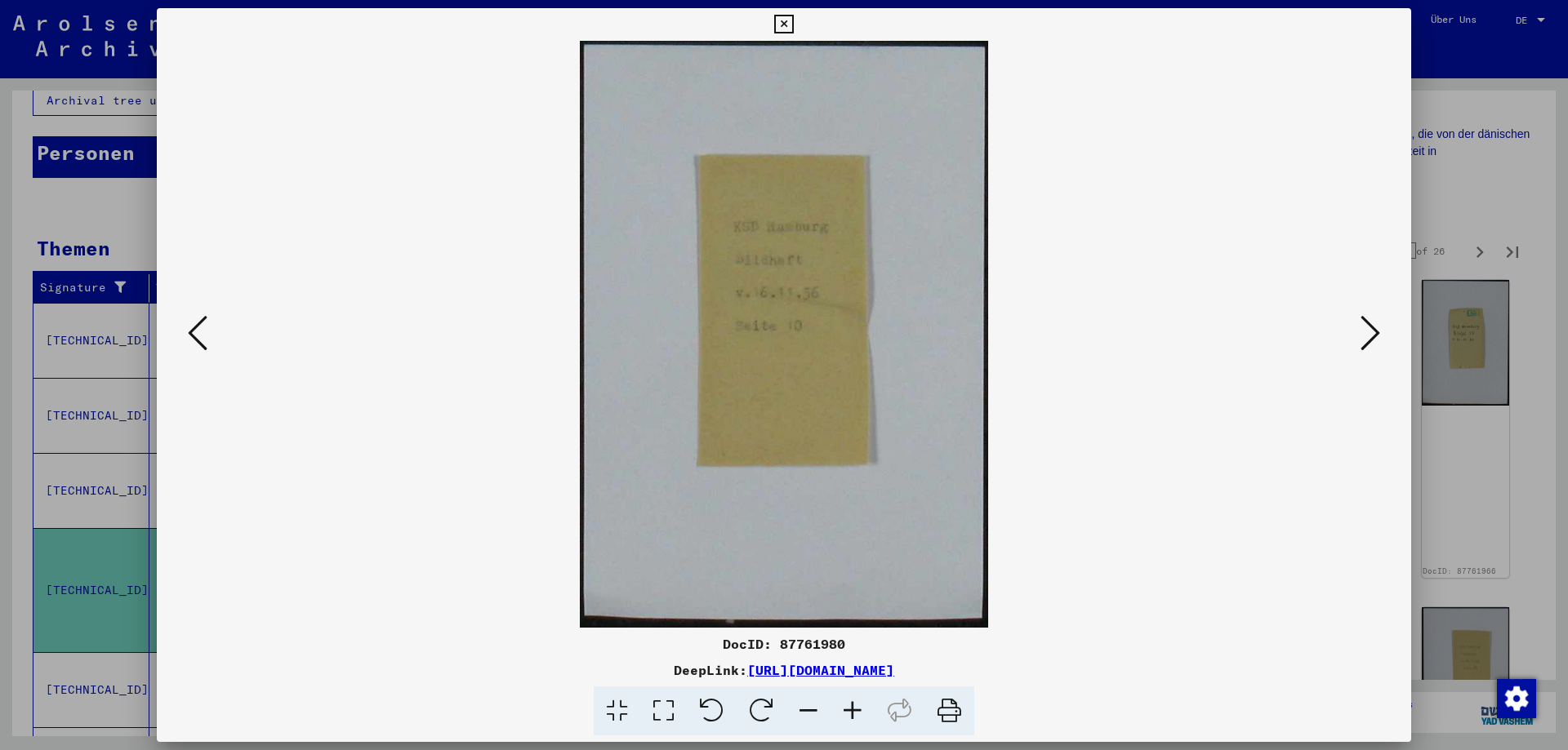
click at [1364, 335] on icon at bounding box center [1370, 333] width 20 height 40
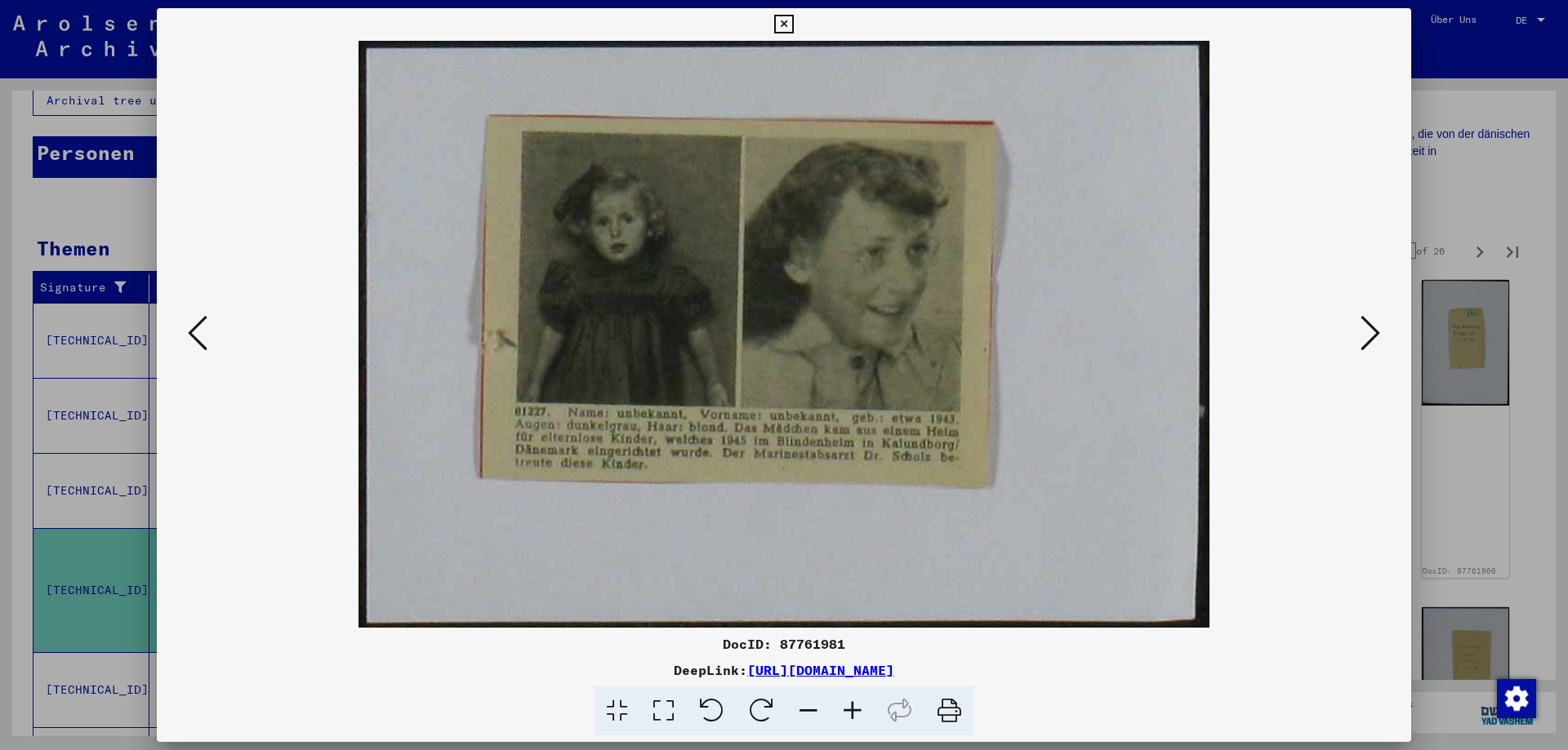
click at [1364, 335] on icon at bounding box center [1370, 333] width 20 height 40
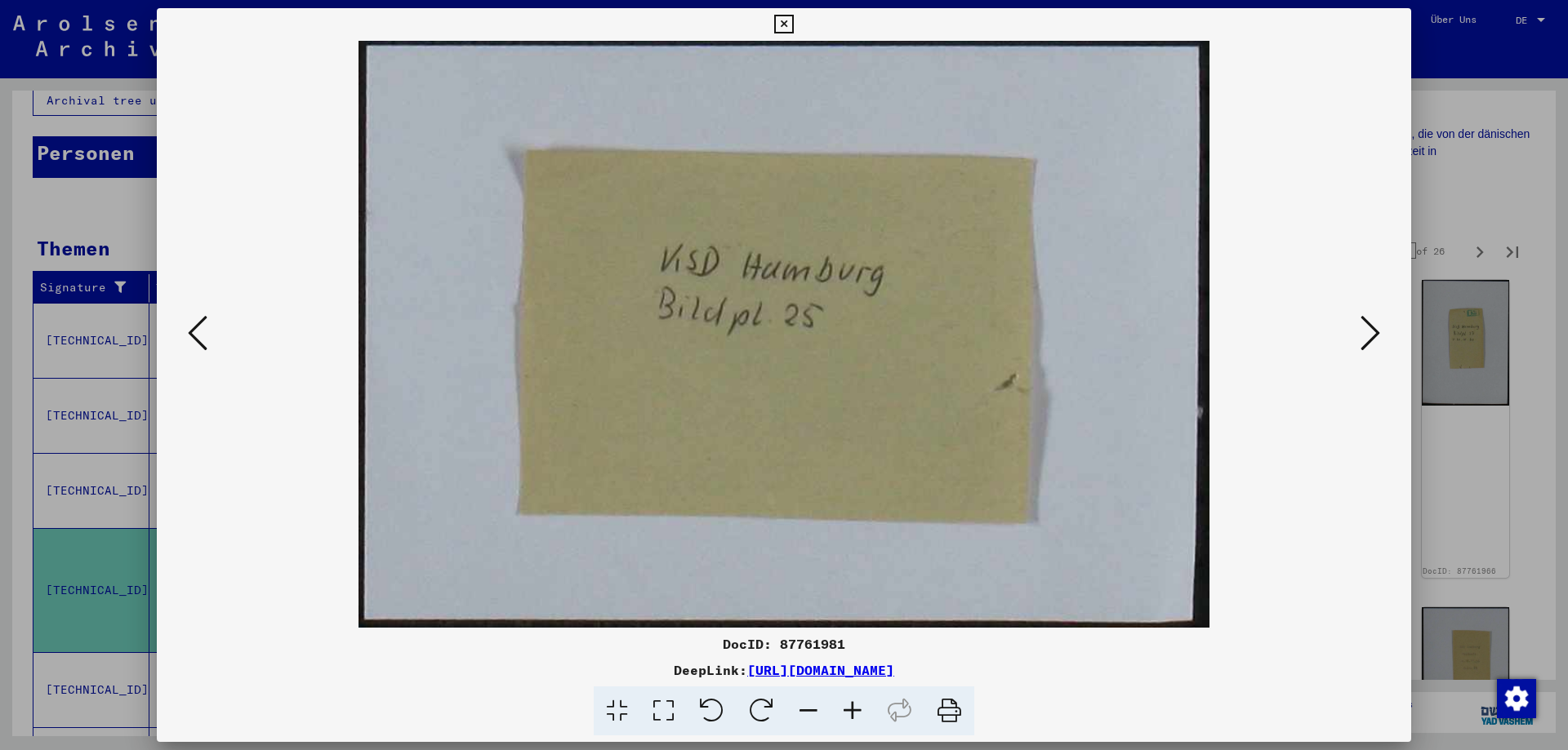
click at [1364, 335] on icon at bounding box center [1370, 333] width 20 height 40
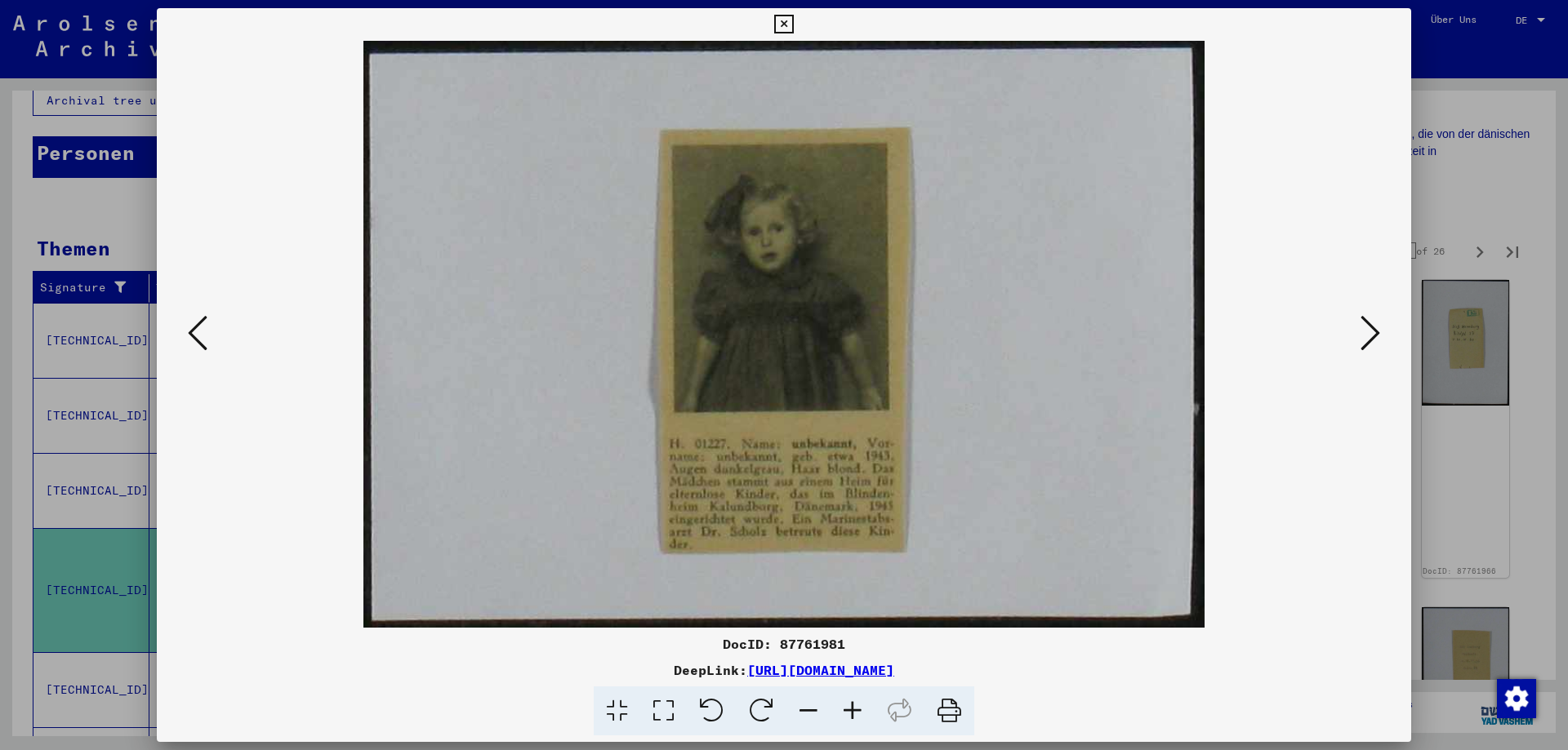
click at [1364, 335] on icon at bounding box center [1370, 333] width 20 height 40
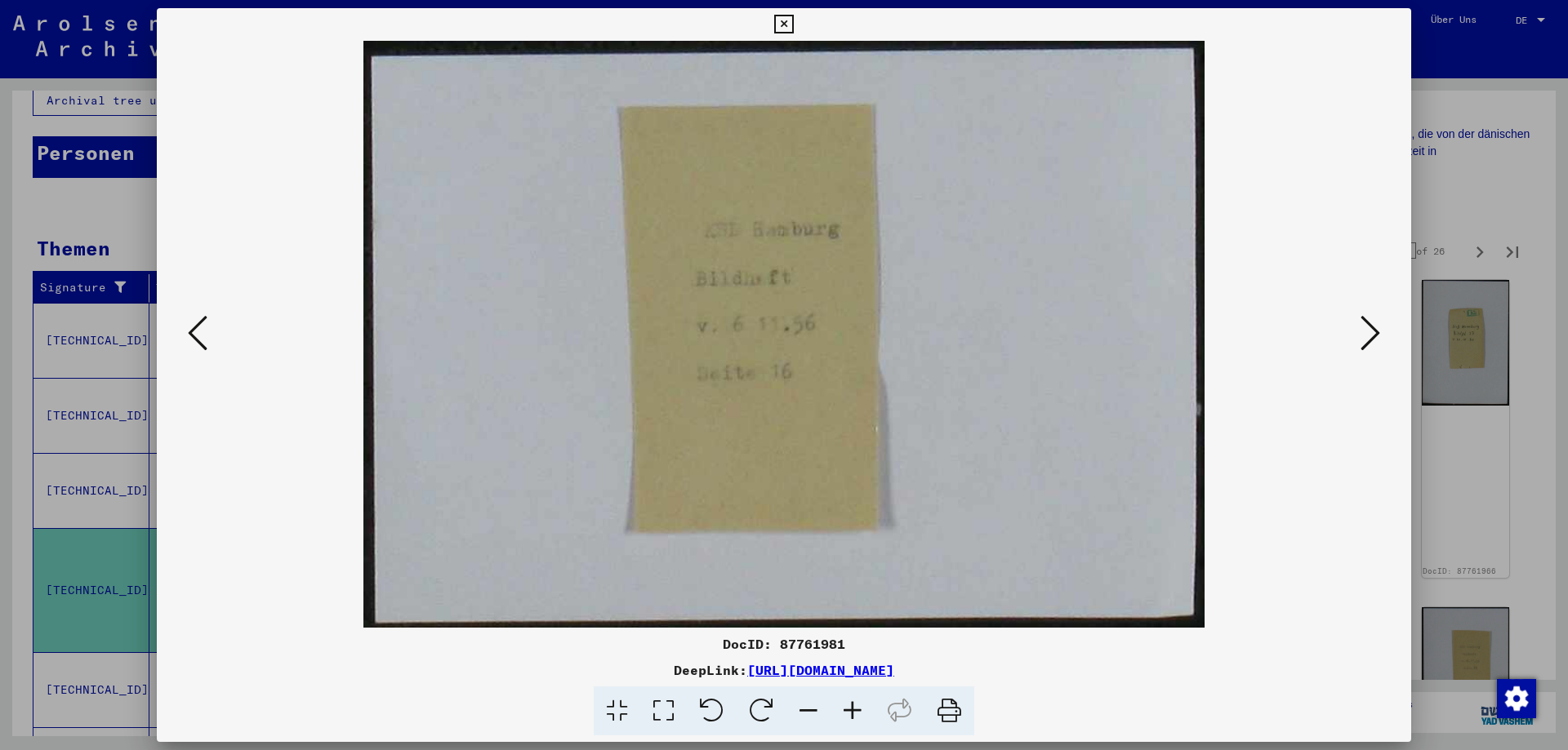
click at [1364, 335] on icon at bounding box center [1370, 333] width 20 height 40
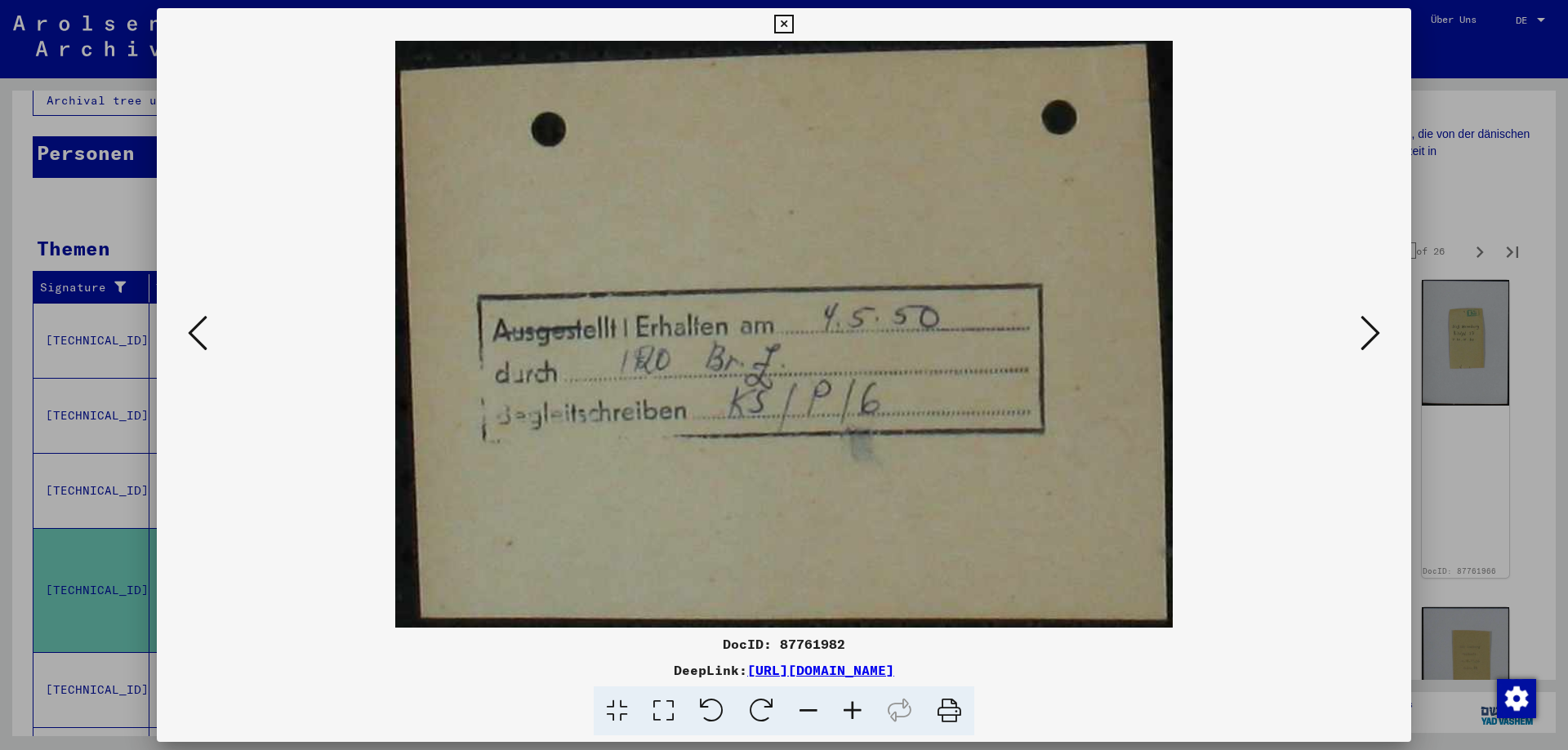
click at [1364, 335] on icon at bounding box center [1370, 333] width 20 height 40
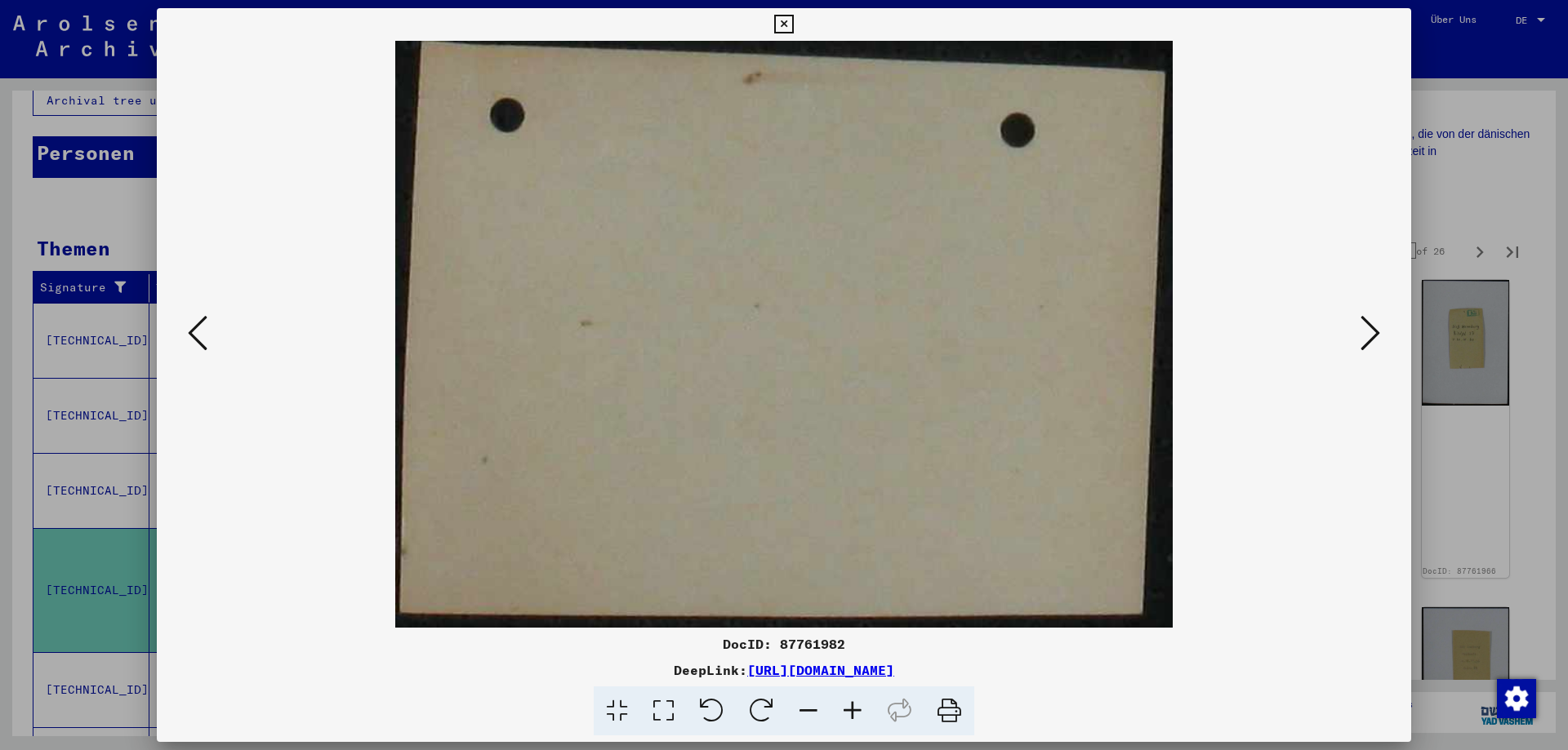
click at [1364, 335] on icon at bounding box center [1370, 333] width 20 height 40
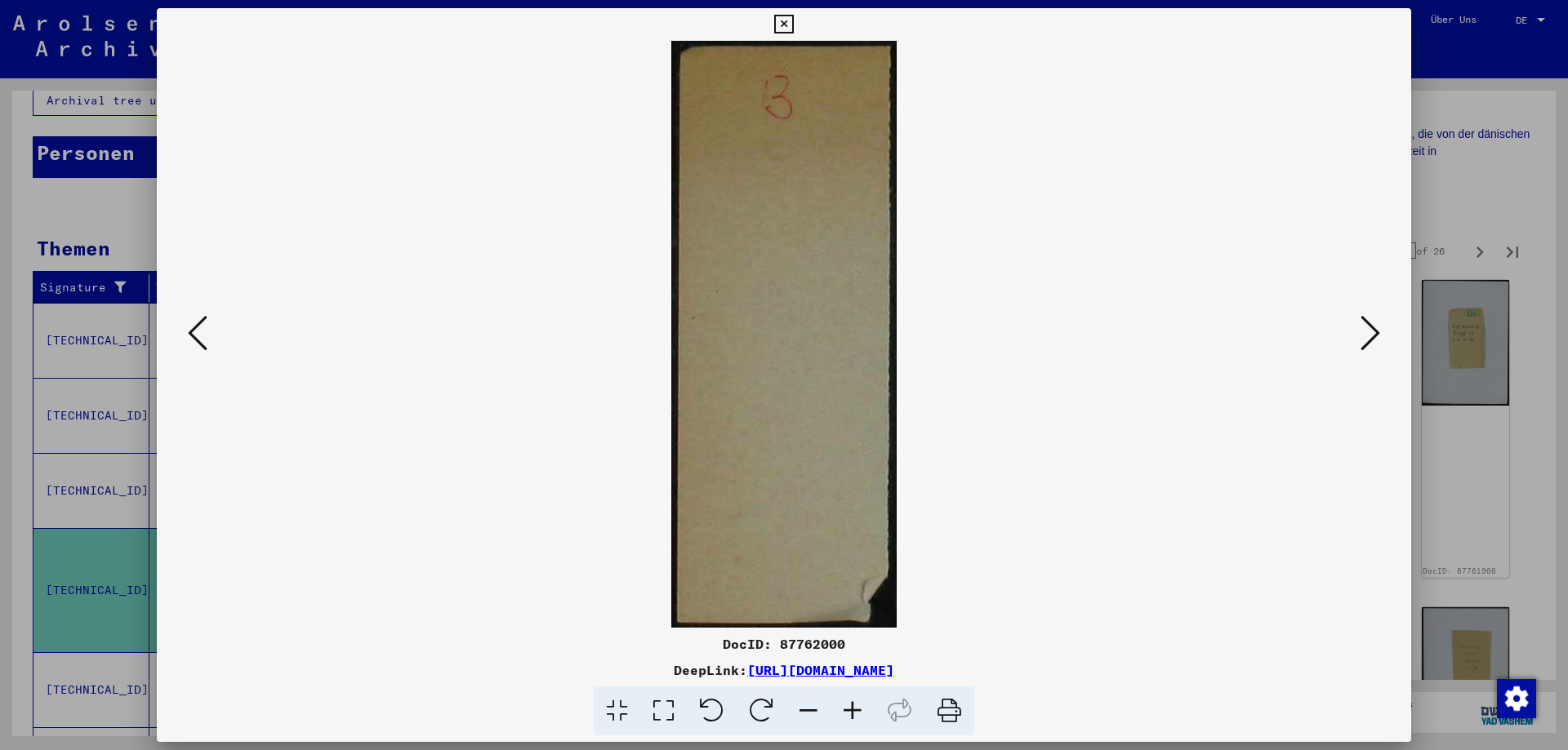
click at [1364, 335] on icon at bounding box center [1370, 333] width 20 height 40
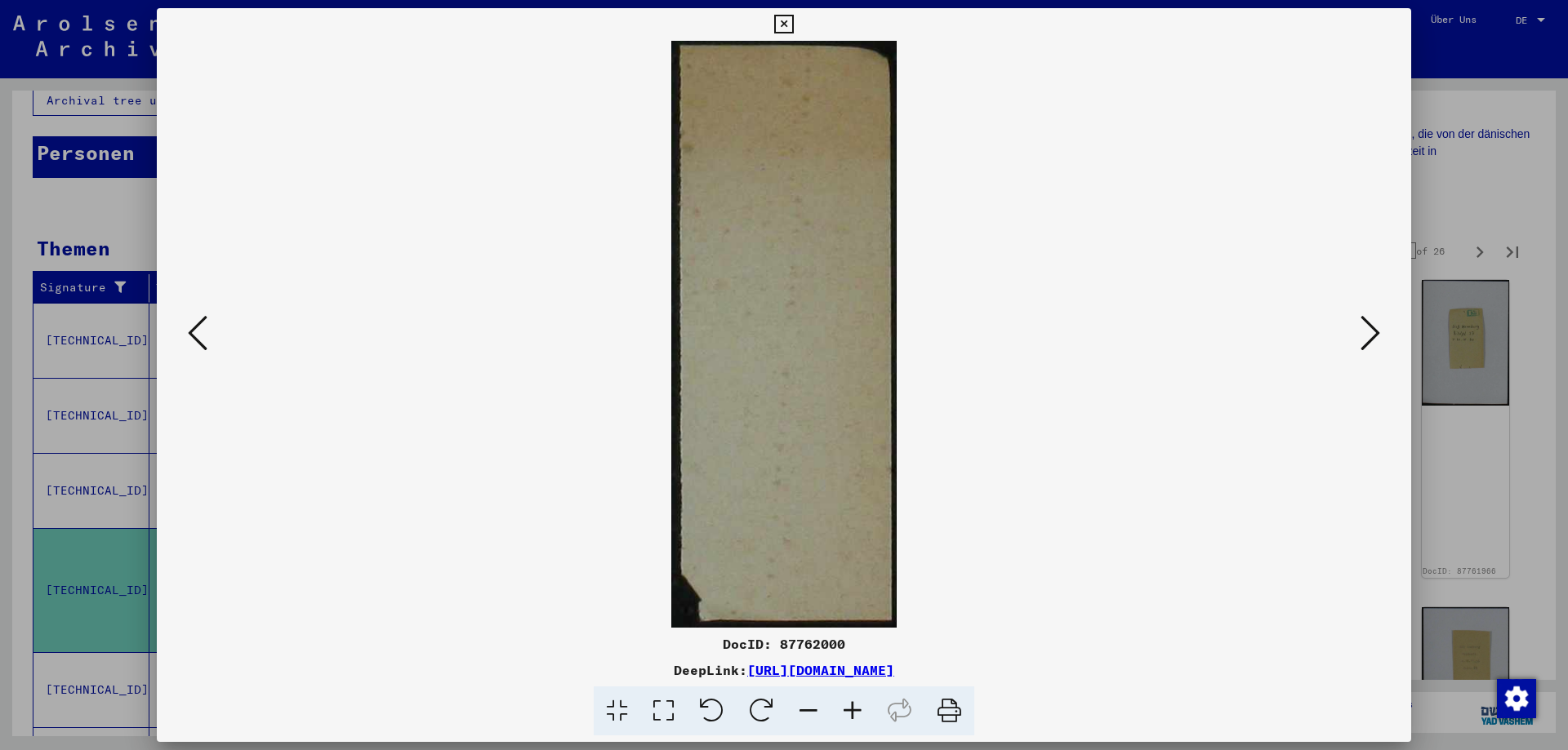
click at [1364, 335] on icon at bounding box center [1370, 333] width 20 height 40
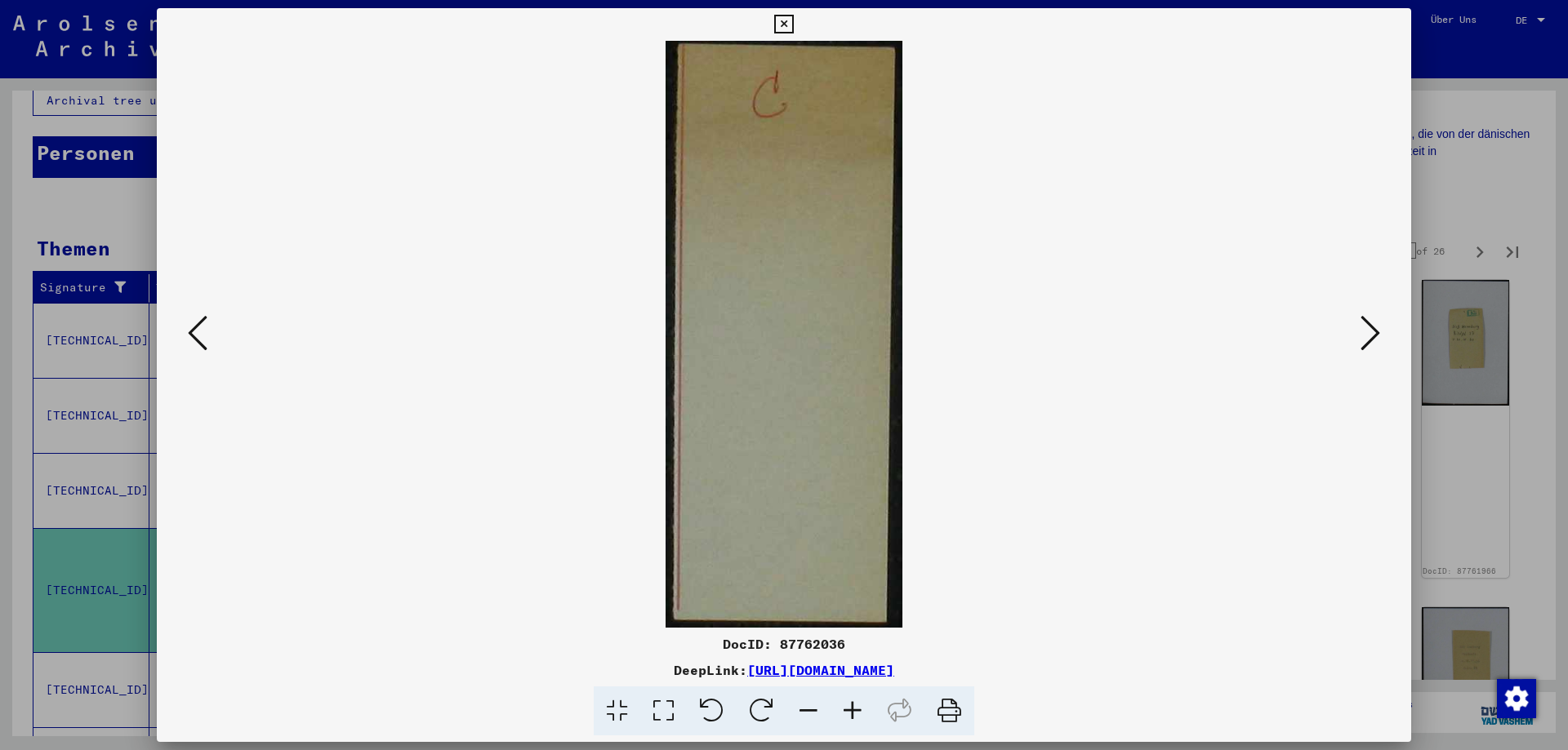
click at [1364, 335] on icon at bounding box center [1370, 333] width 20 height 40
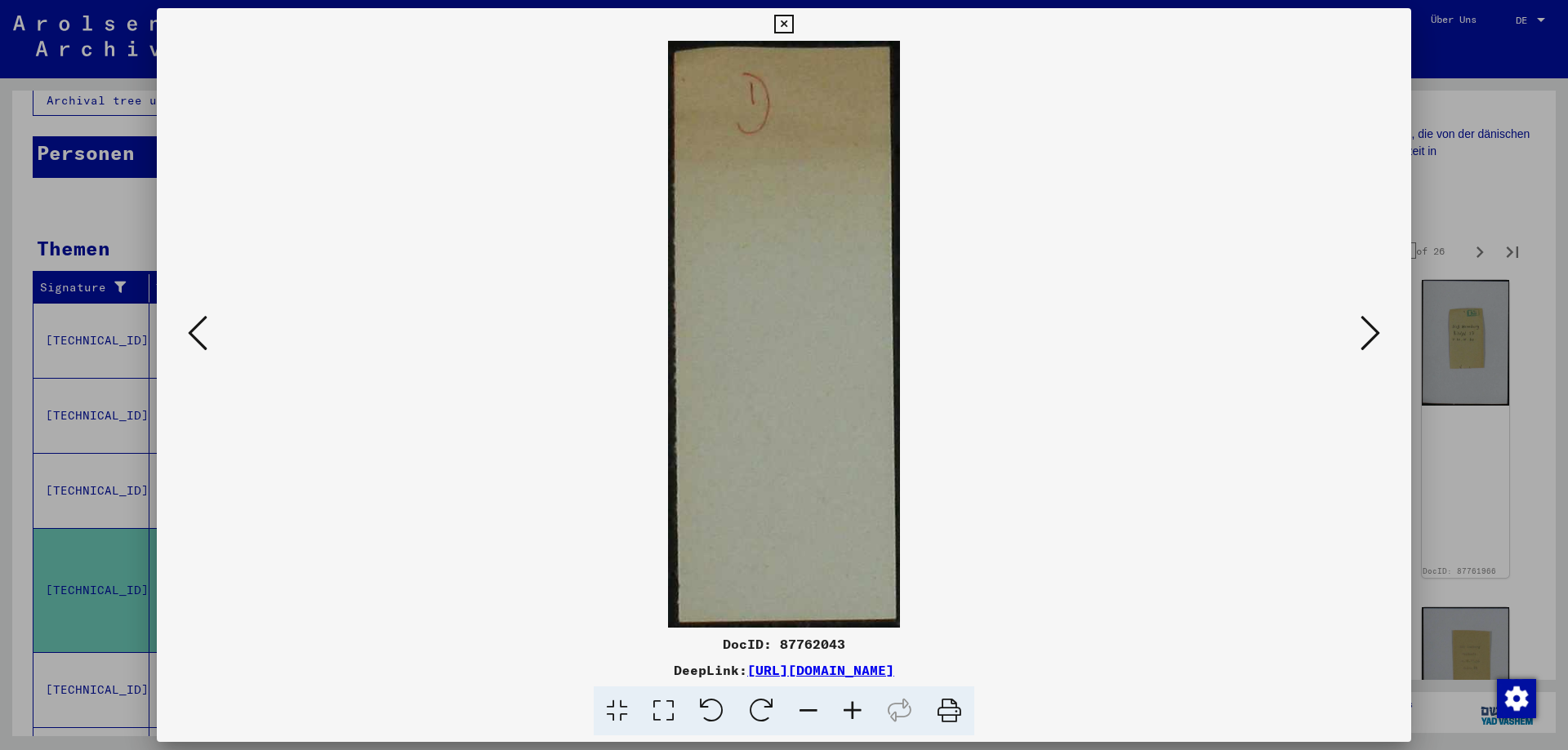
click at [1364, 335] on icon at bounding box center [1370, 333] width 20 height 40
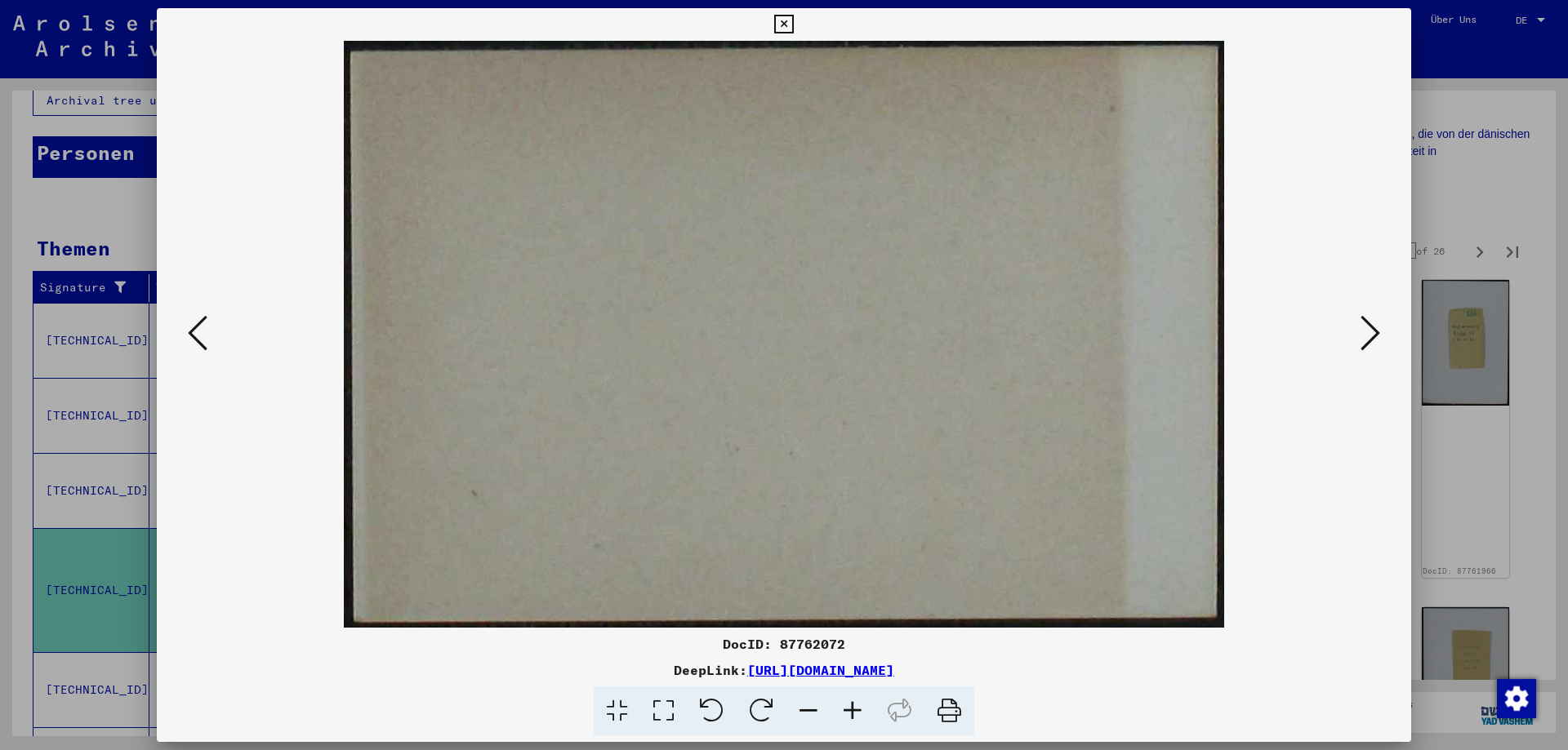
click at [1364, 335] on icon at bounding box center [1370, 333] width 20 height 40
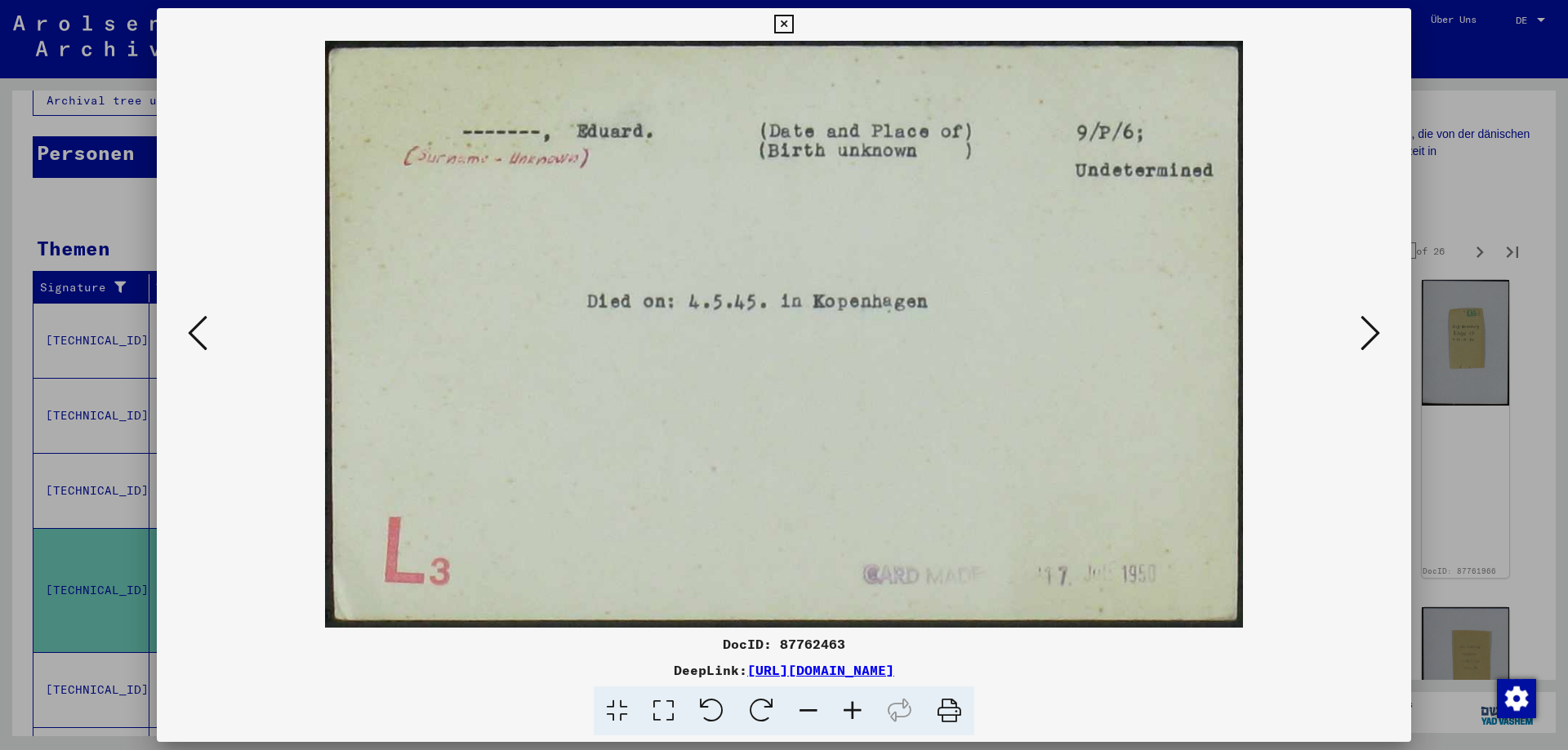
click at [1364, 335] on icon at bounding box center [1370, 333] width 20 height 40
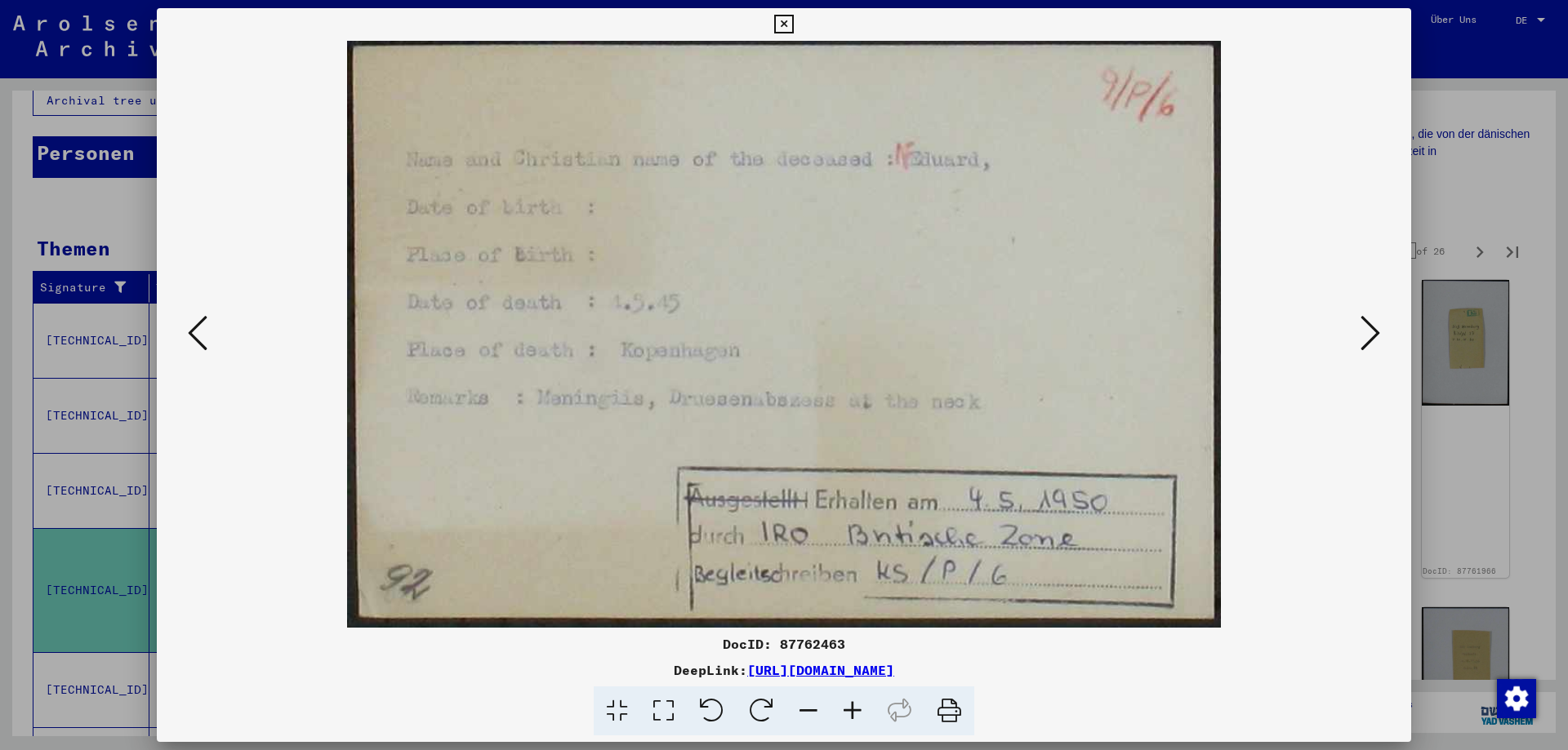
click at [1376, 337] on icon at bounding box center [1370, 333] width 20 height 40
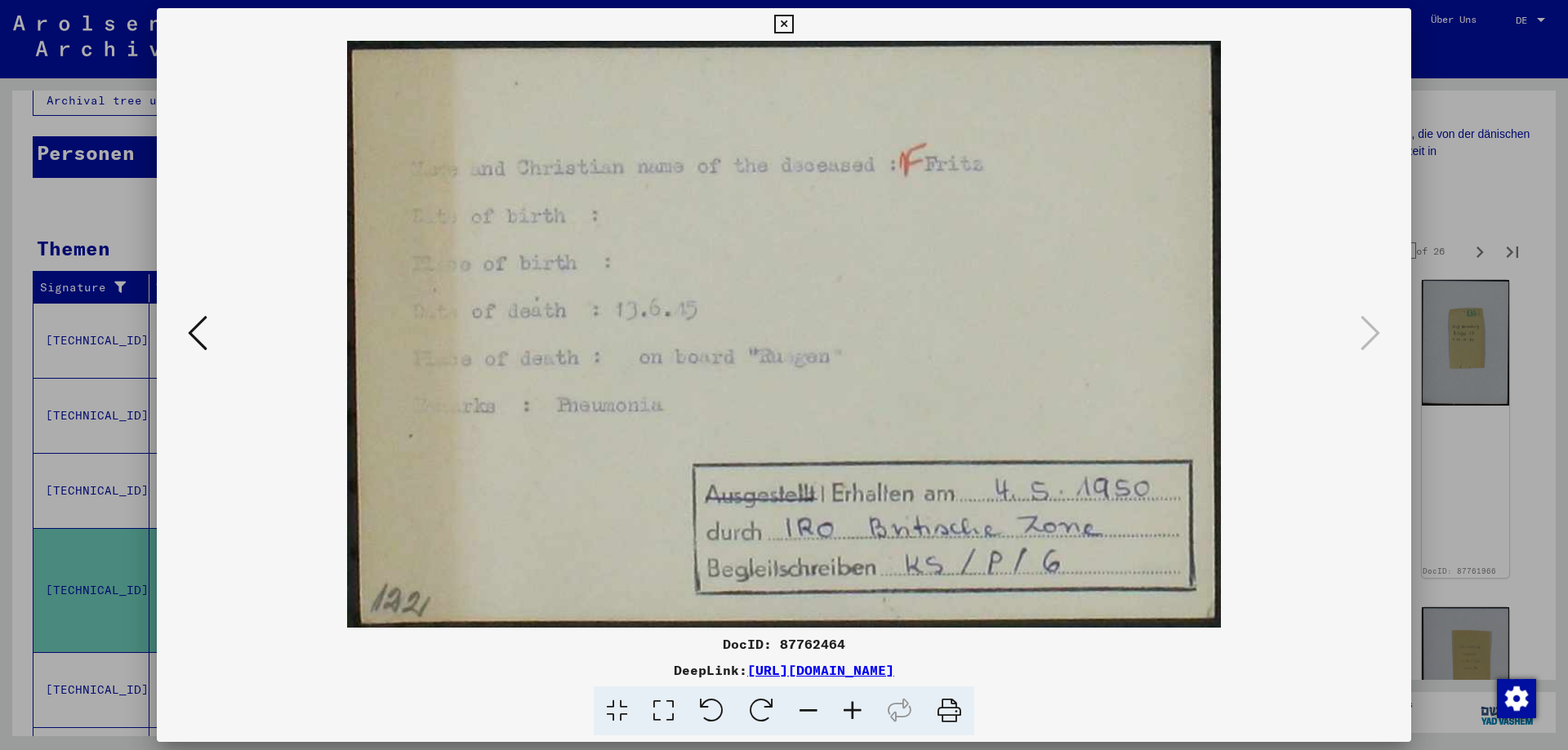
click at [190, 337] on icon at bounding box center [198, 333] width 20 height 40
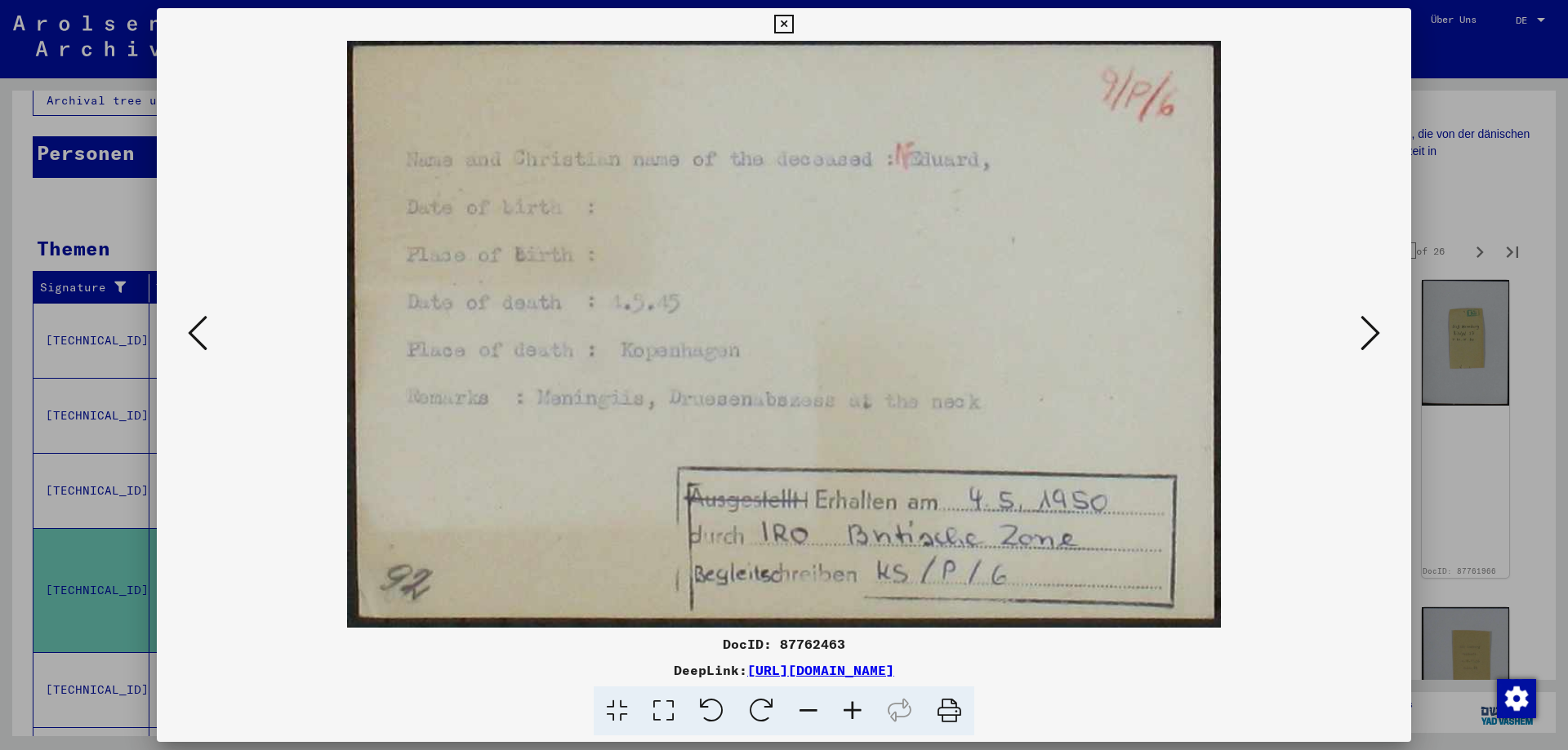
click at [190, 337] on icon at bounding box center [198, 333] width 20 height 40
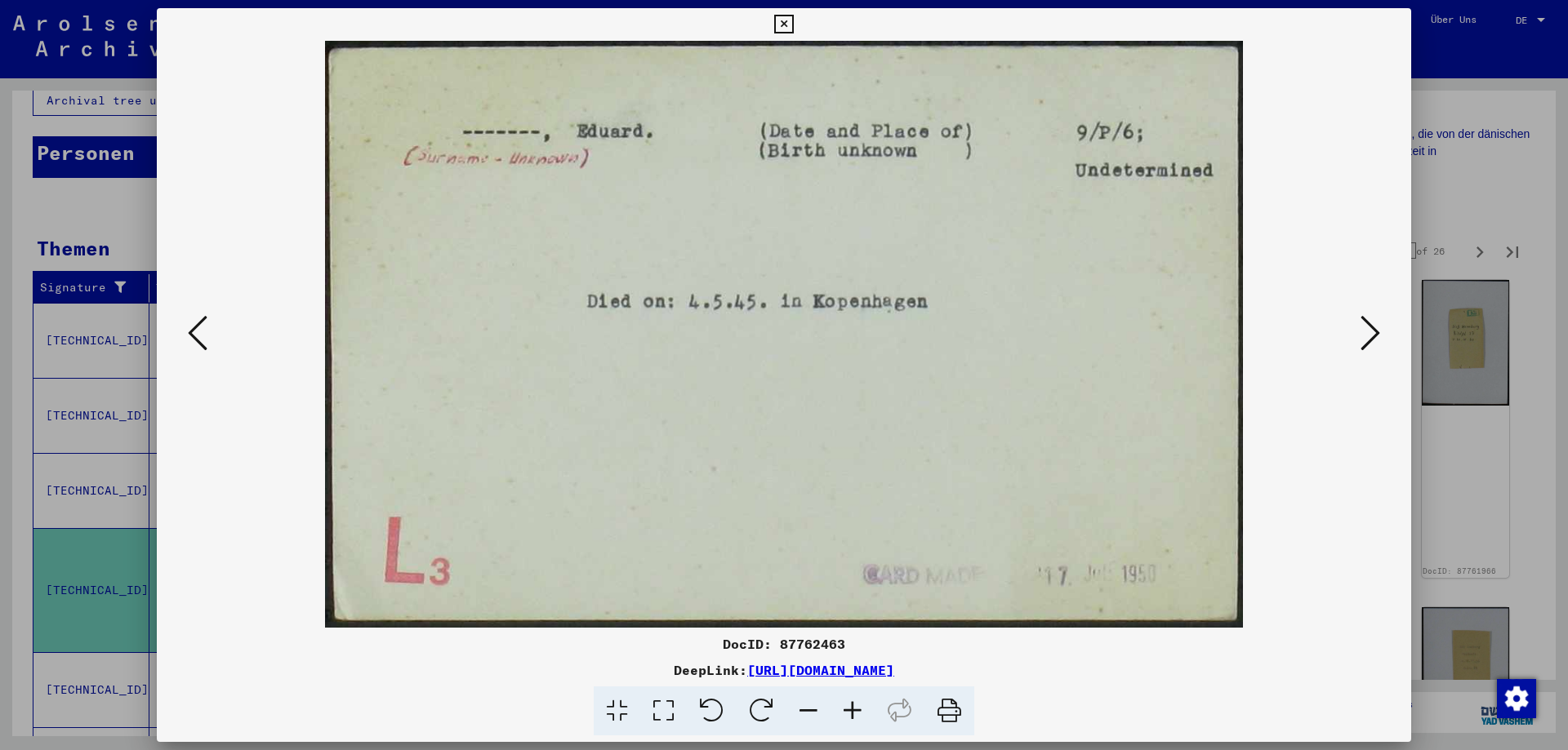
click at [190, 337] on icon at bounding box center [198, 333] width 20 height 40
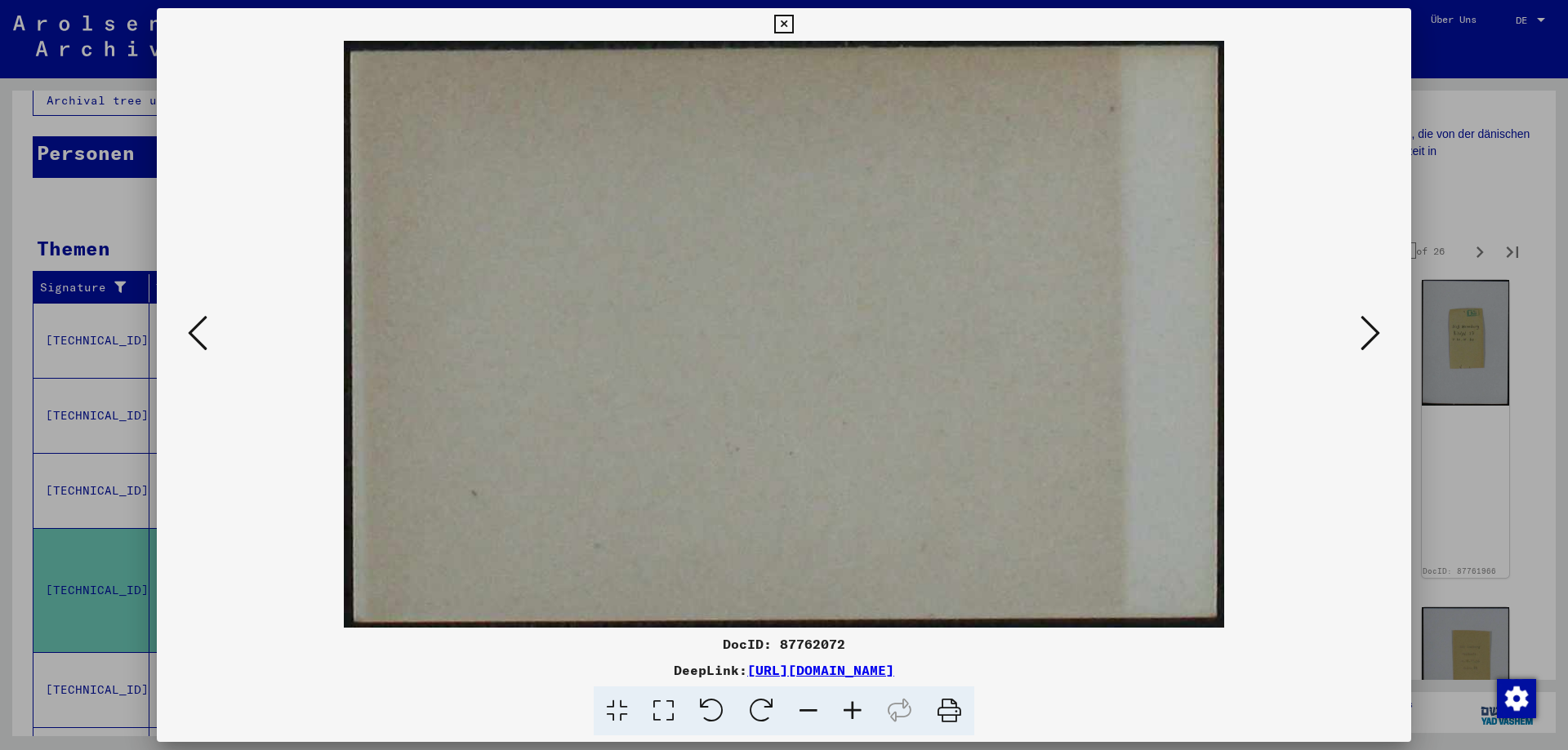
click at [190, 337] on icon at bounding box center [198, 333] width 20 height 40
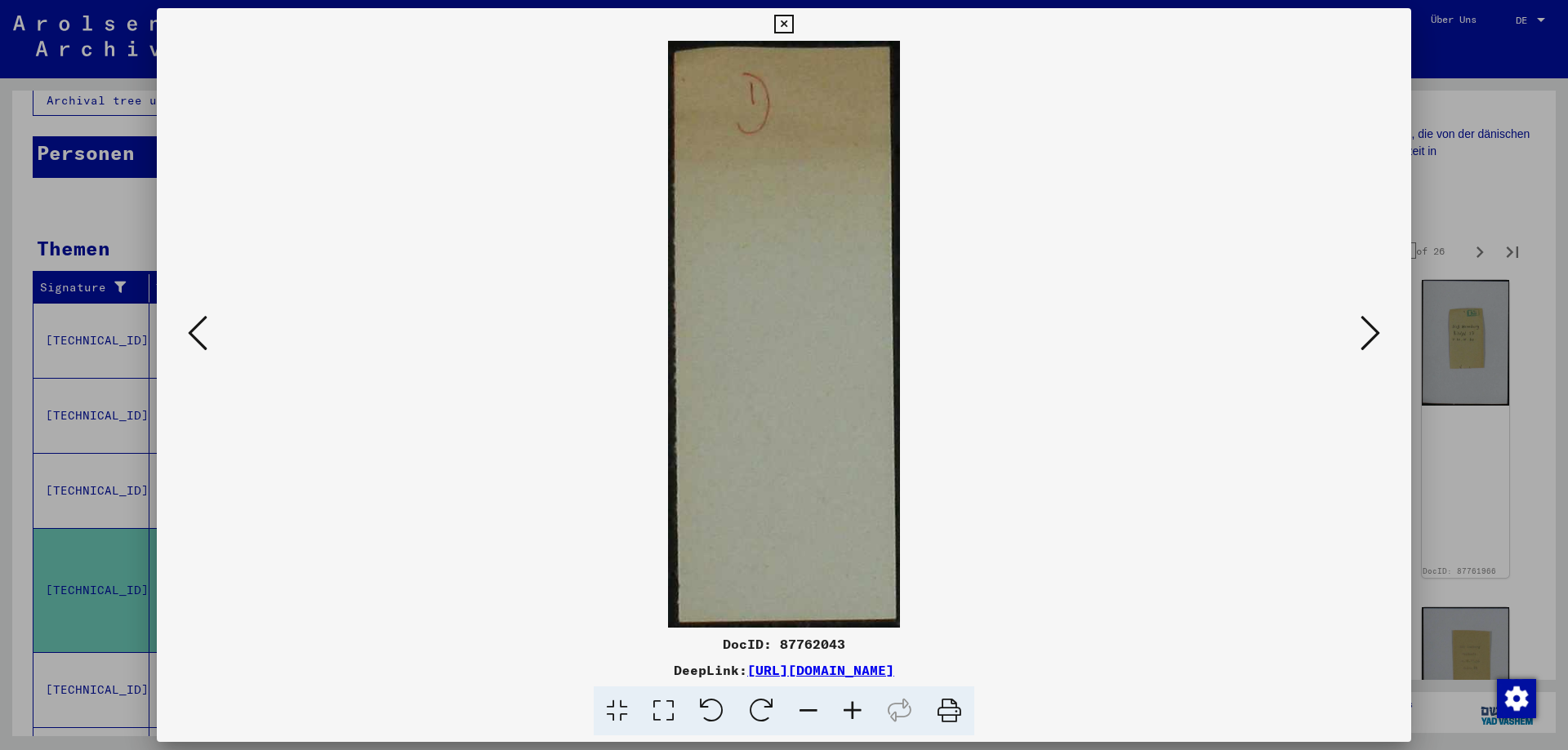
click at [192, 328] on icon at bounding box center [198, 333] width 20 height 40
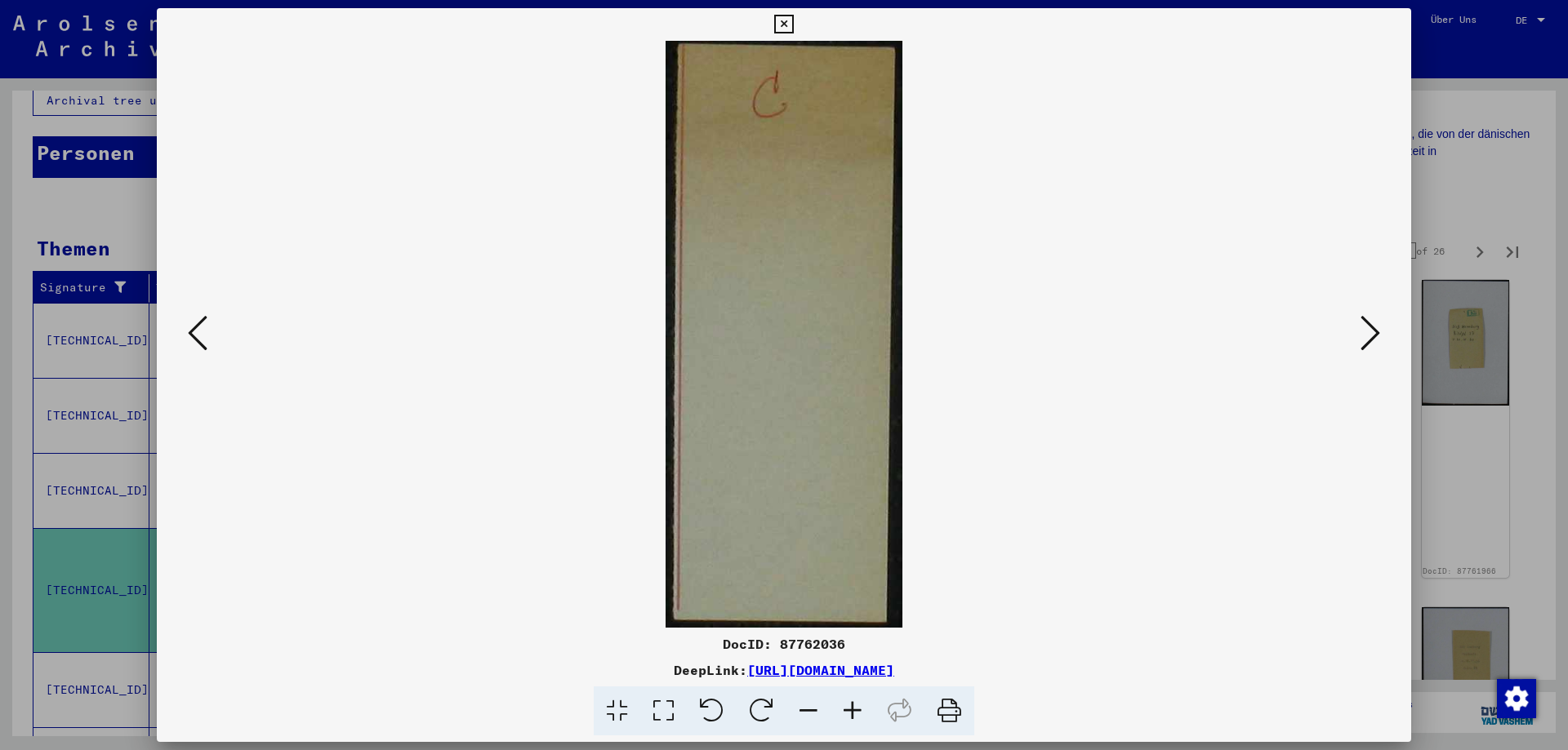
click at [192, 328] on icon at bounding box center [198, 333] width 20 height 40
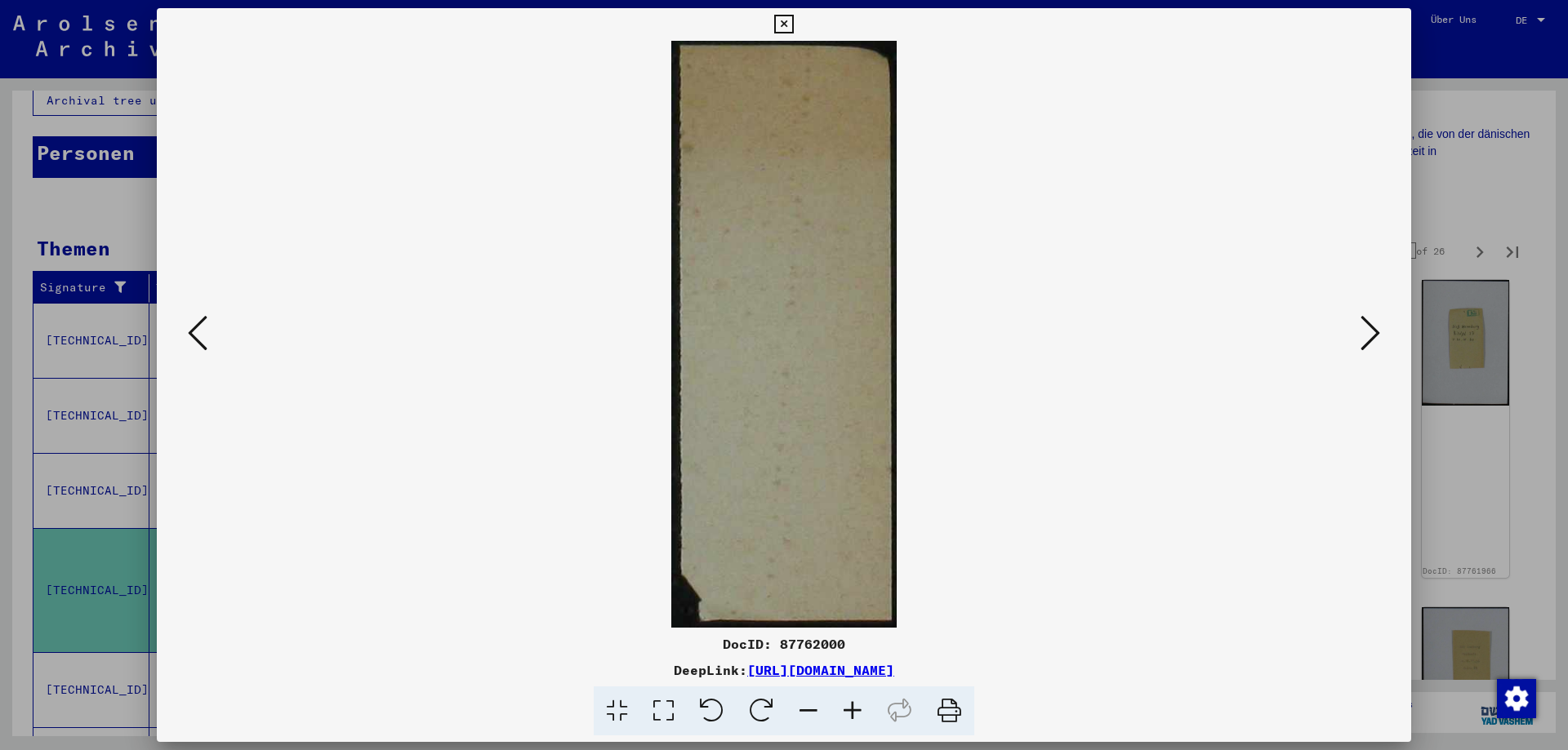
click at [192, 328] on icon at bounding box center [198, 333] width 20 height 40
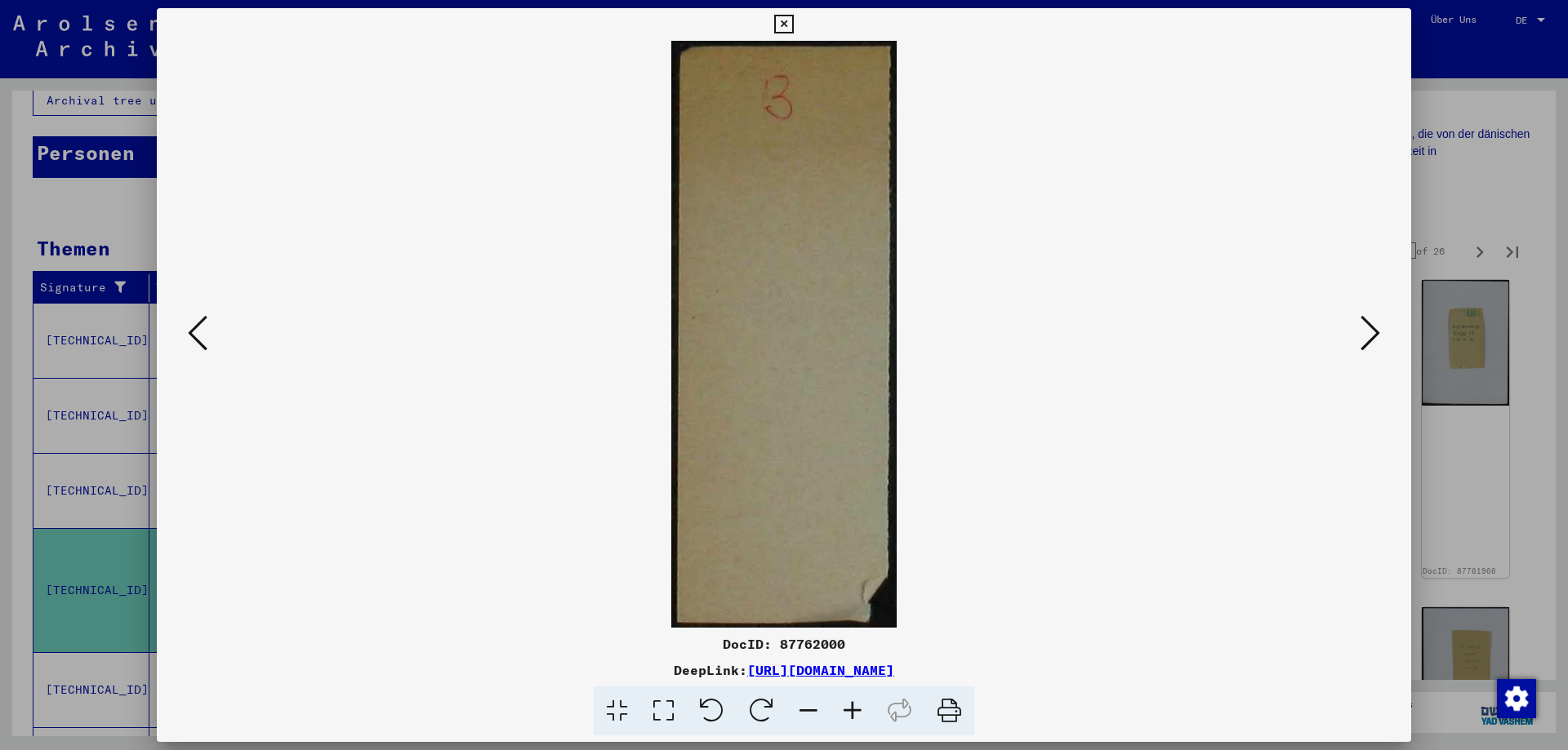
click at [192, 328] on icon at bounding box center [198, 333] width 20 height 40
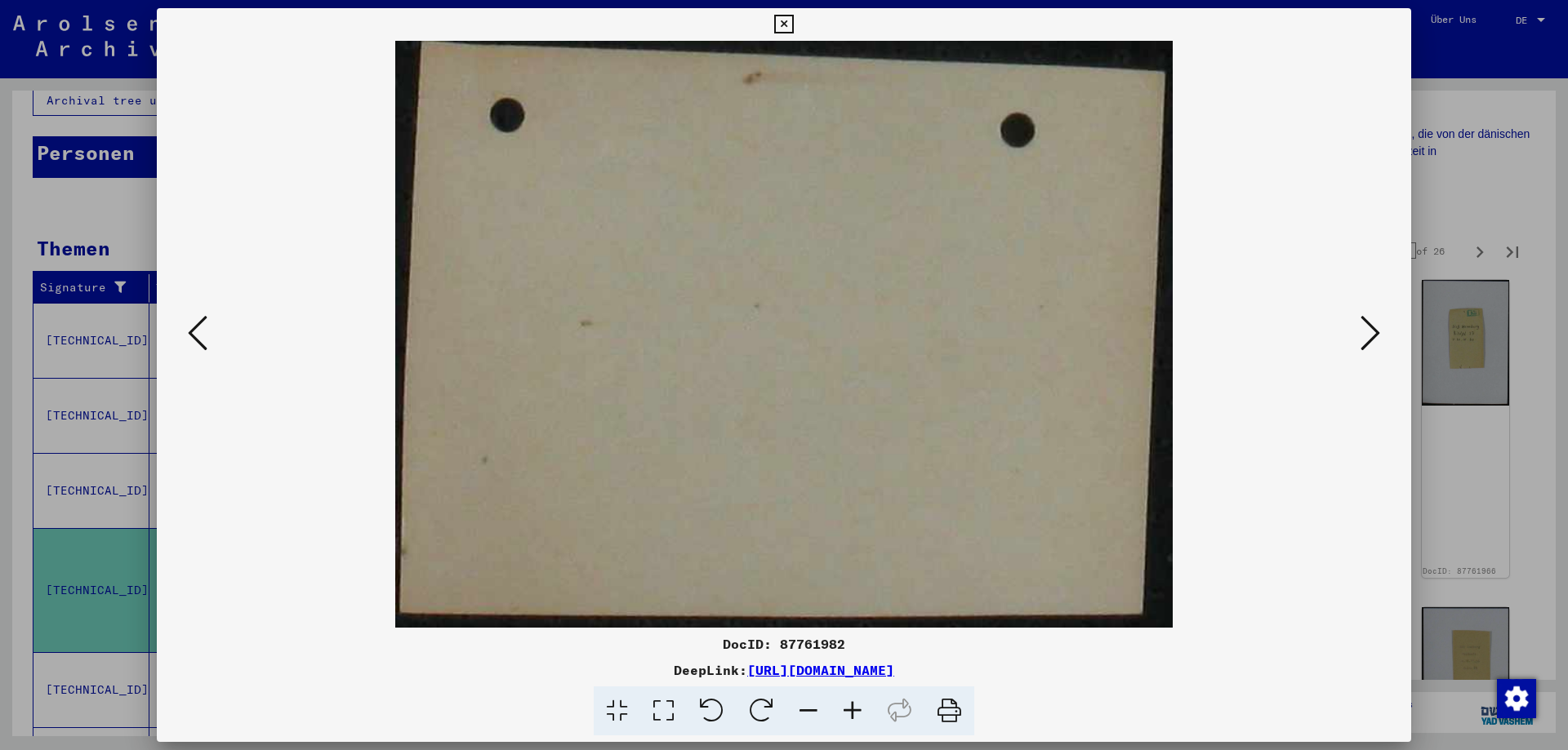
click at [192, 328] on icon at bounding box center [198, 333] width 20 height 40
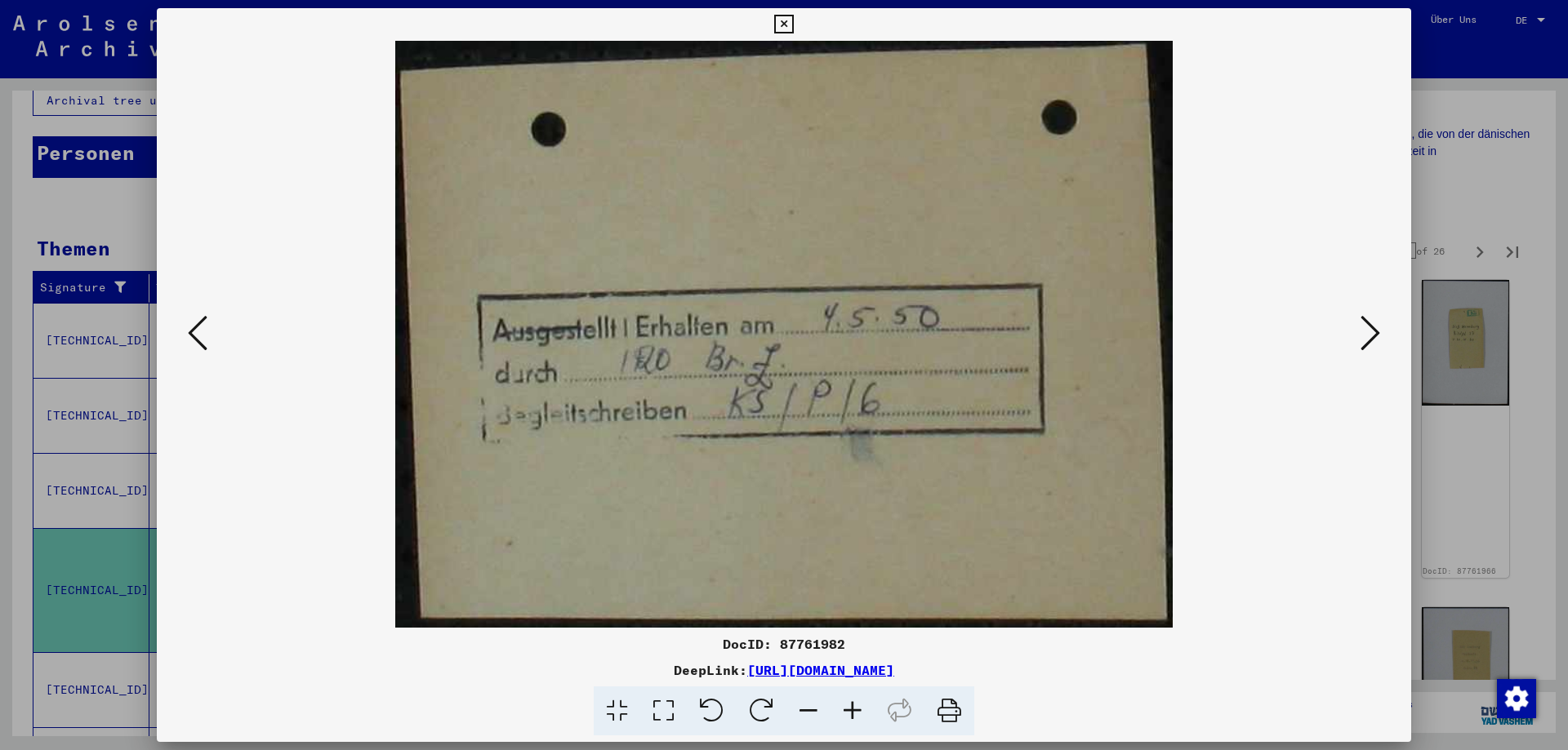
click at [192, 328] on icon at bounding box center [198, 333] width 20 height 40
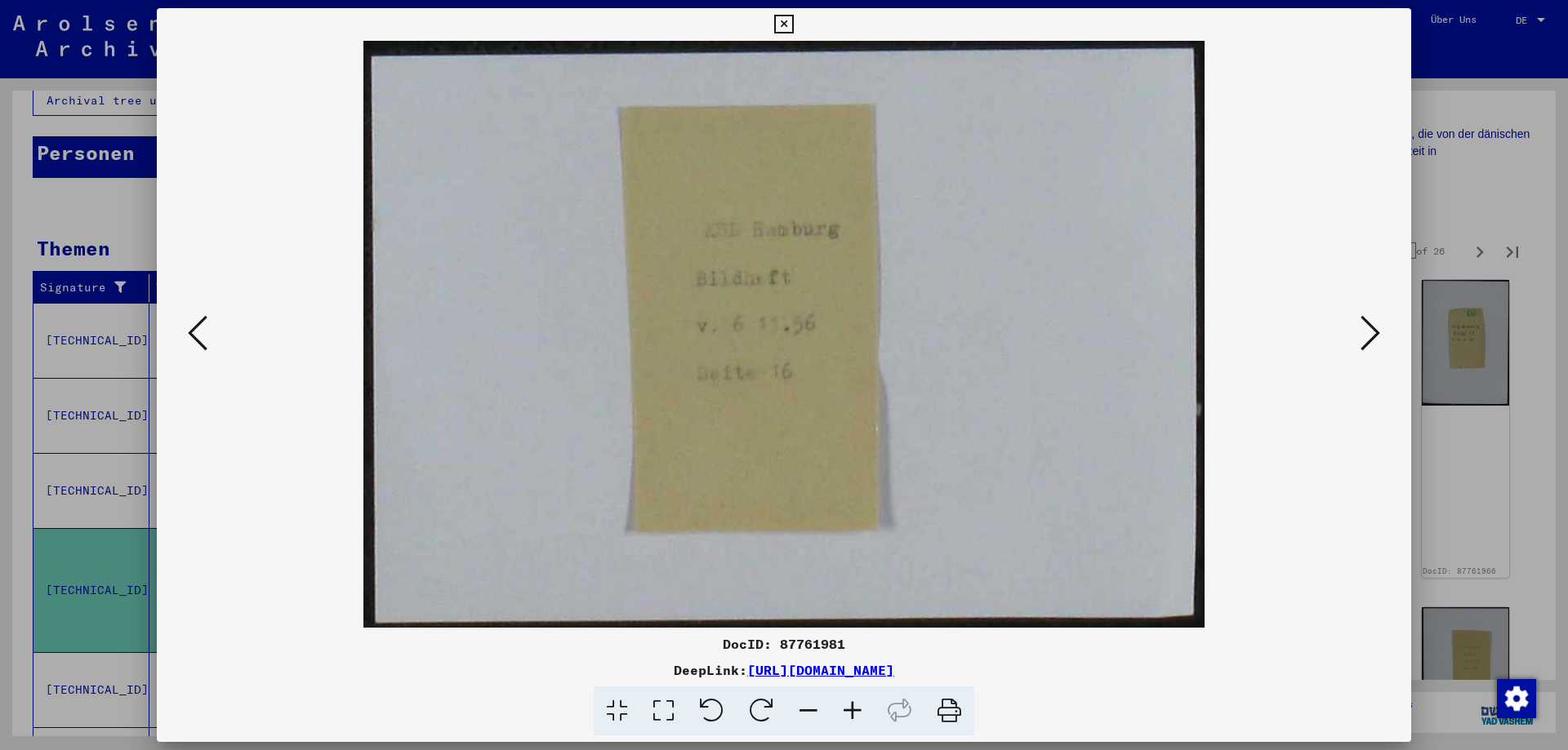
click at [192, 328] on icon at bounding box center [198, 333] width 20 height 40
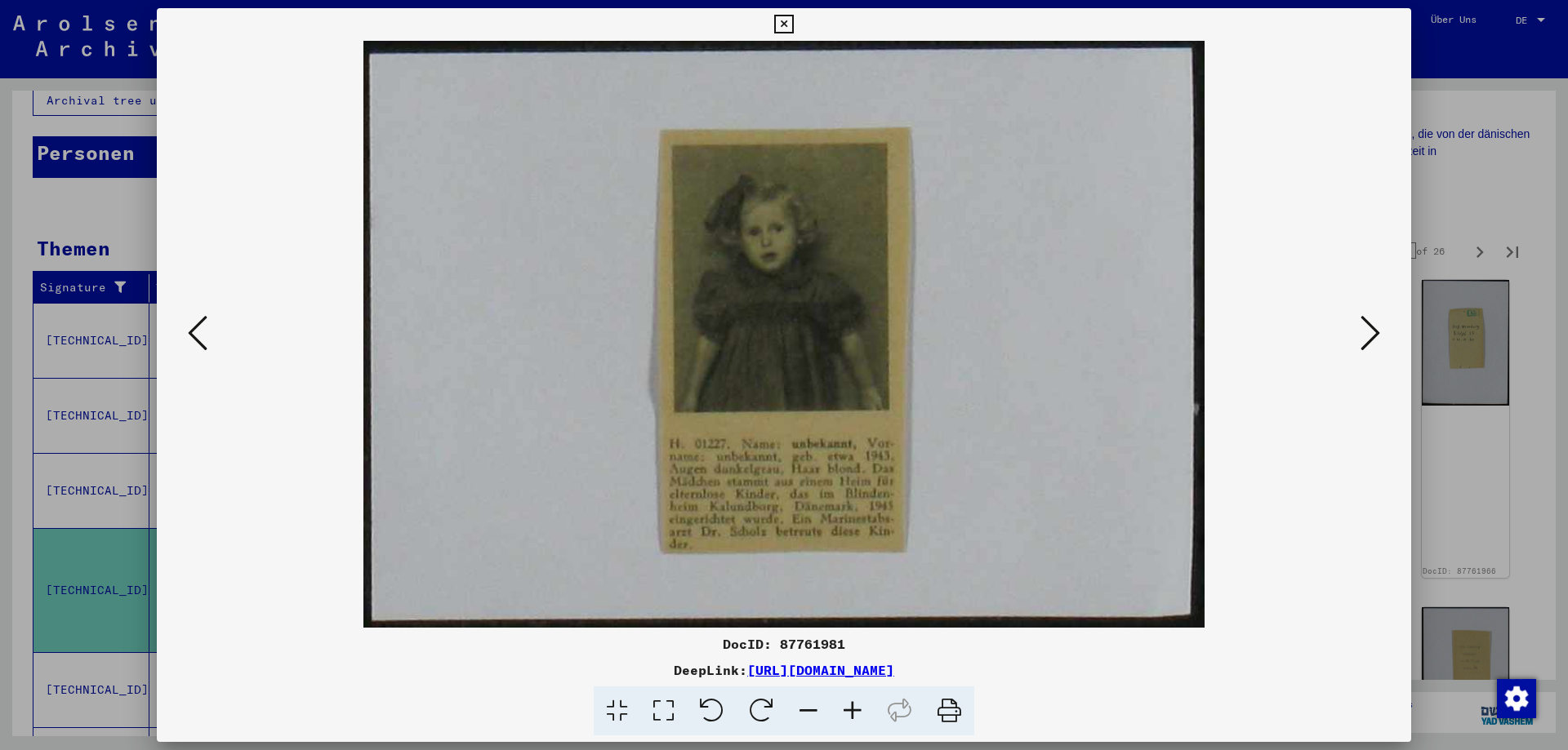
click at [192, 328] on icon at bounding box center [198, 333] width 20 height 40
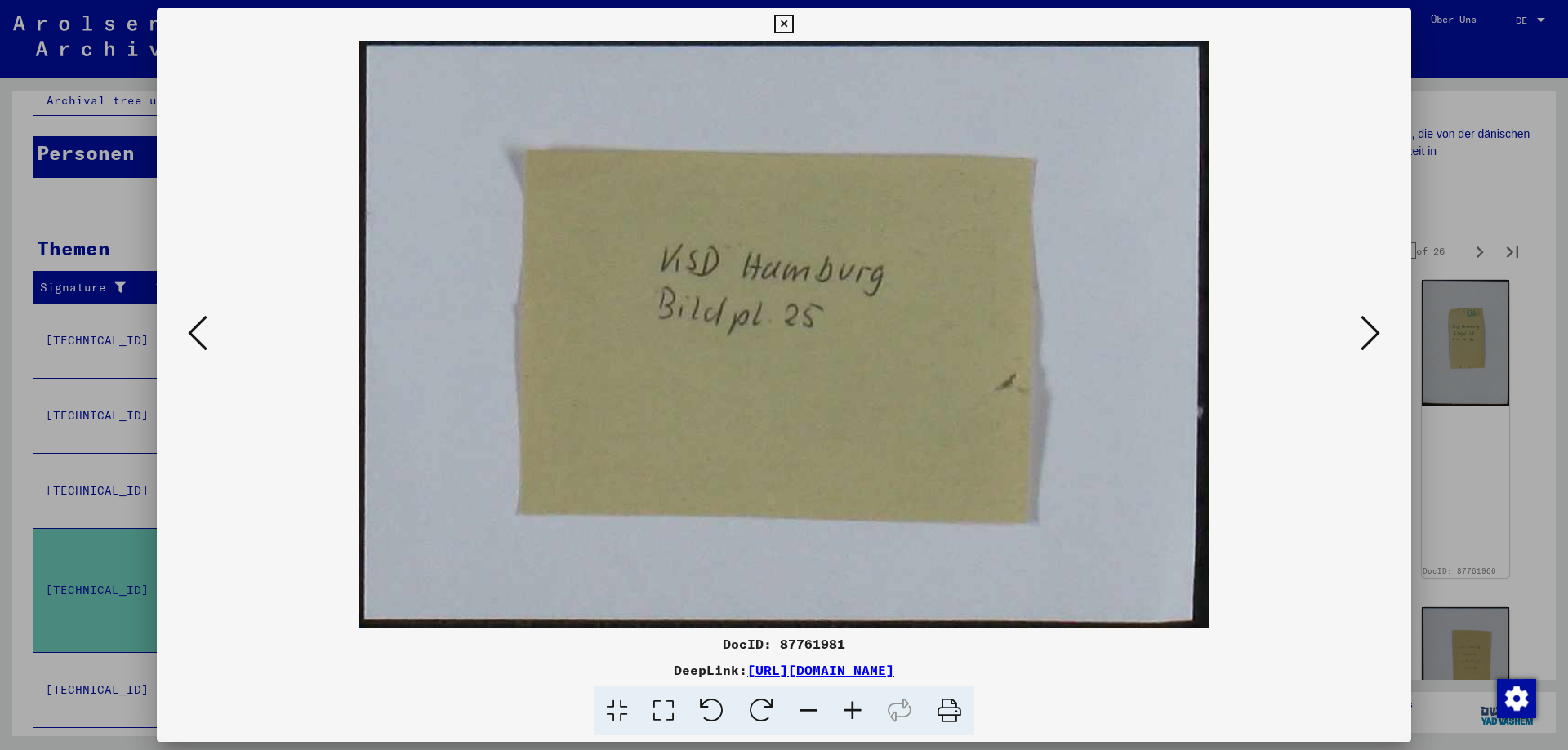
click at [192, 328] on icon at bounding box center [198, 333] width 20 height 40
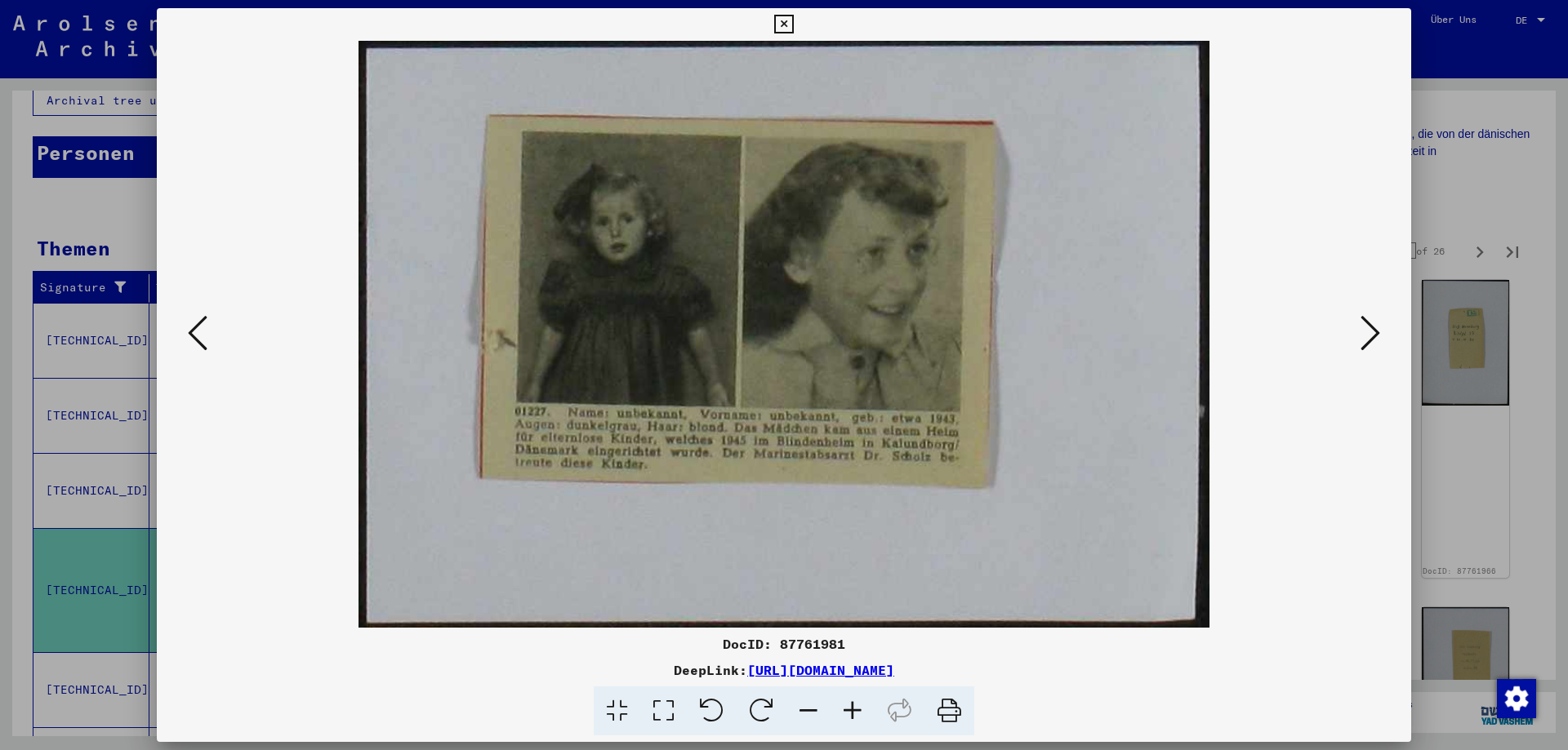
click at [192, 328] on icon at bounding box center [198, 333] width 20 height 40
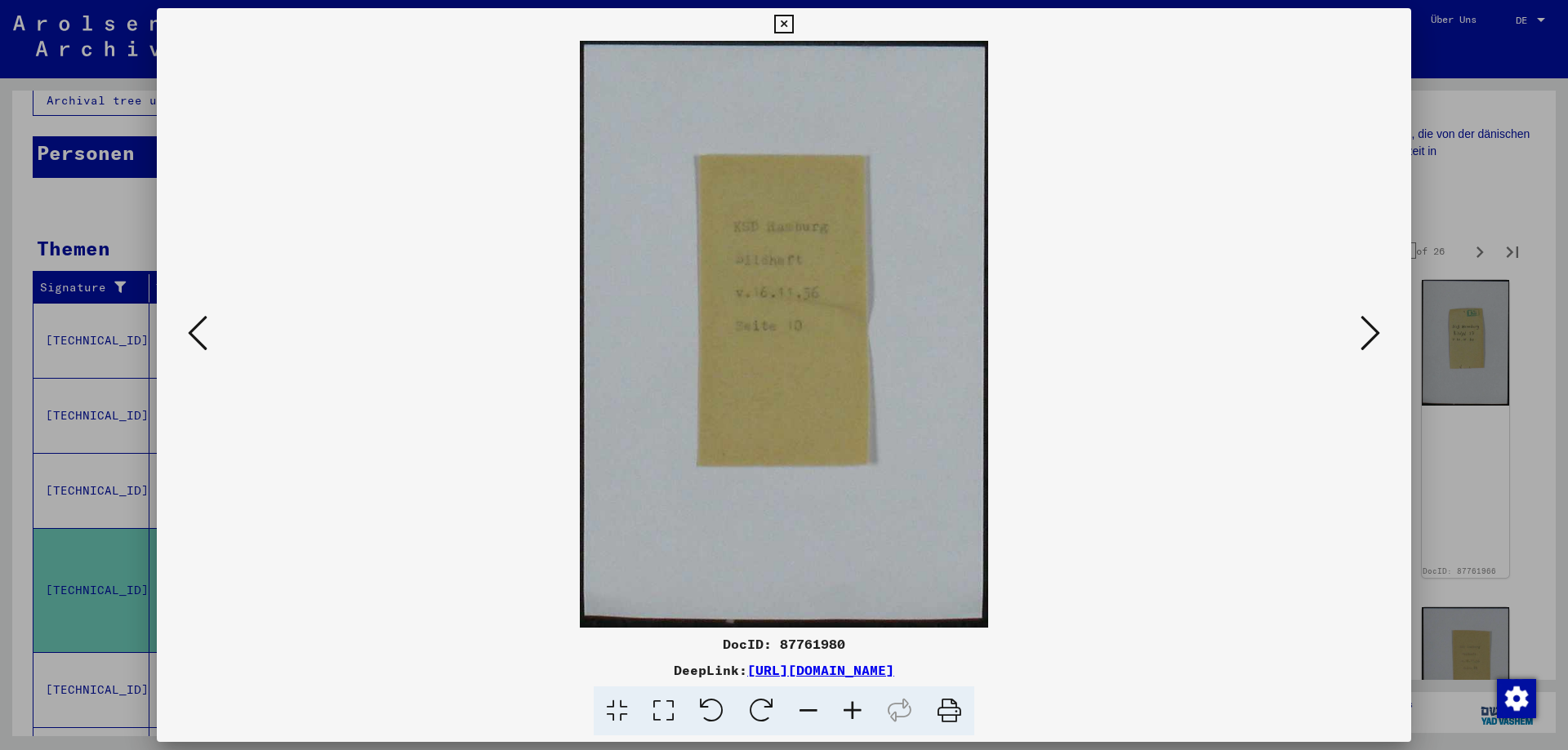
click at [192, 328] on icon at bounding box center [198, 333] width 20 height 40
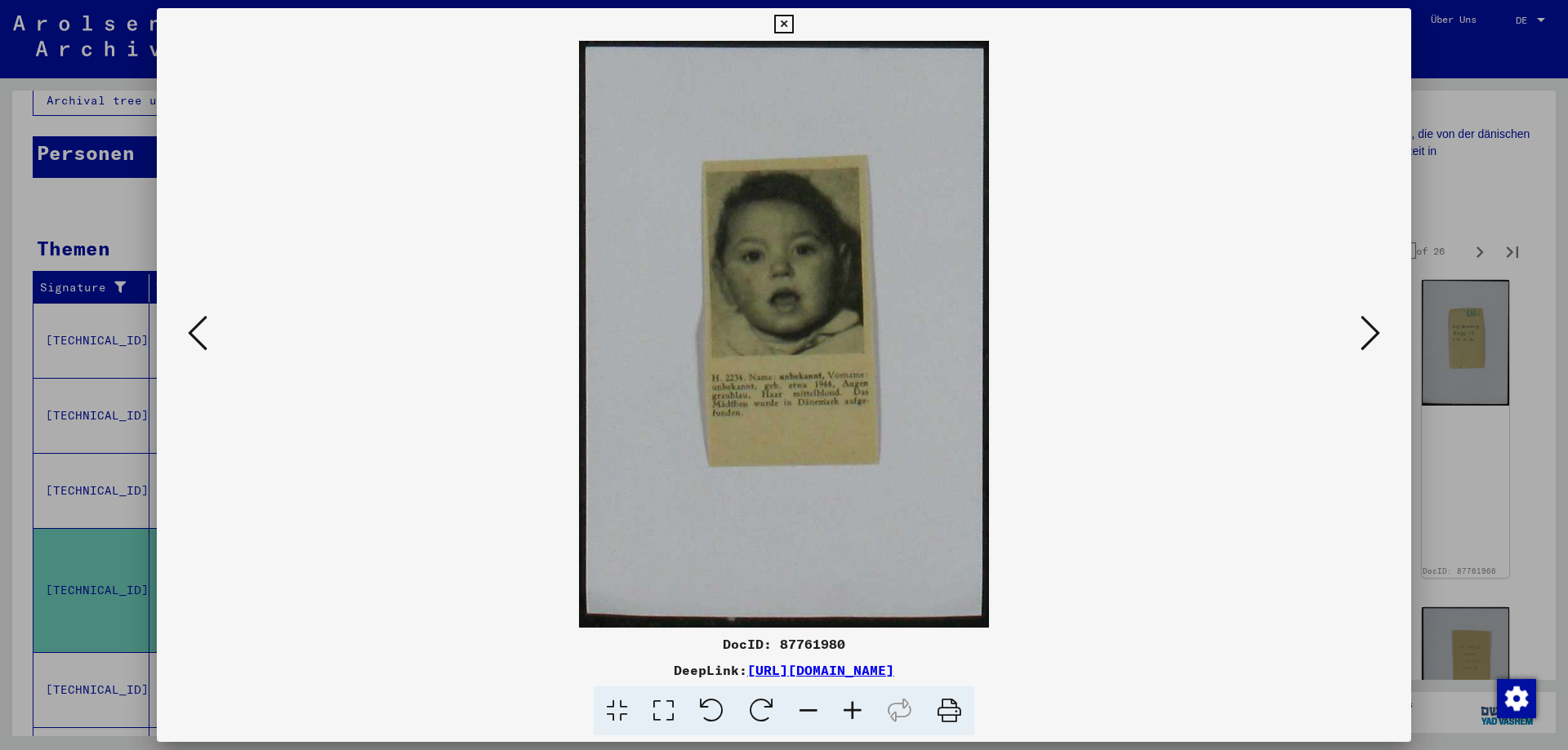
click at [192, 328] on icon at bounding box center [198, 333] width 20 height 40
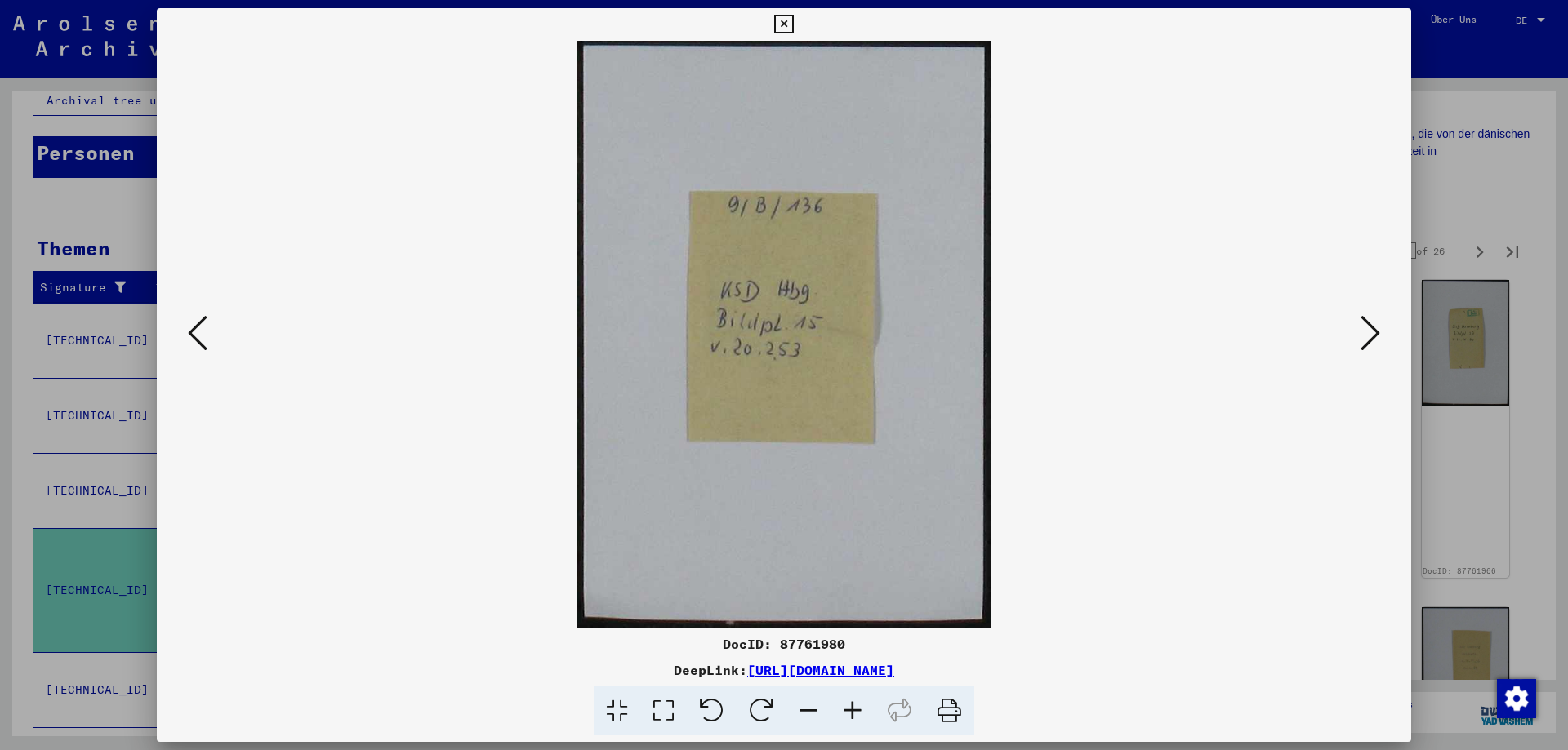
click at [192, 328] on icon at bounding box center [198, 333] width 20 height 40
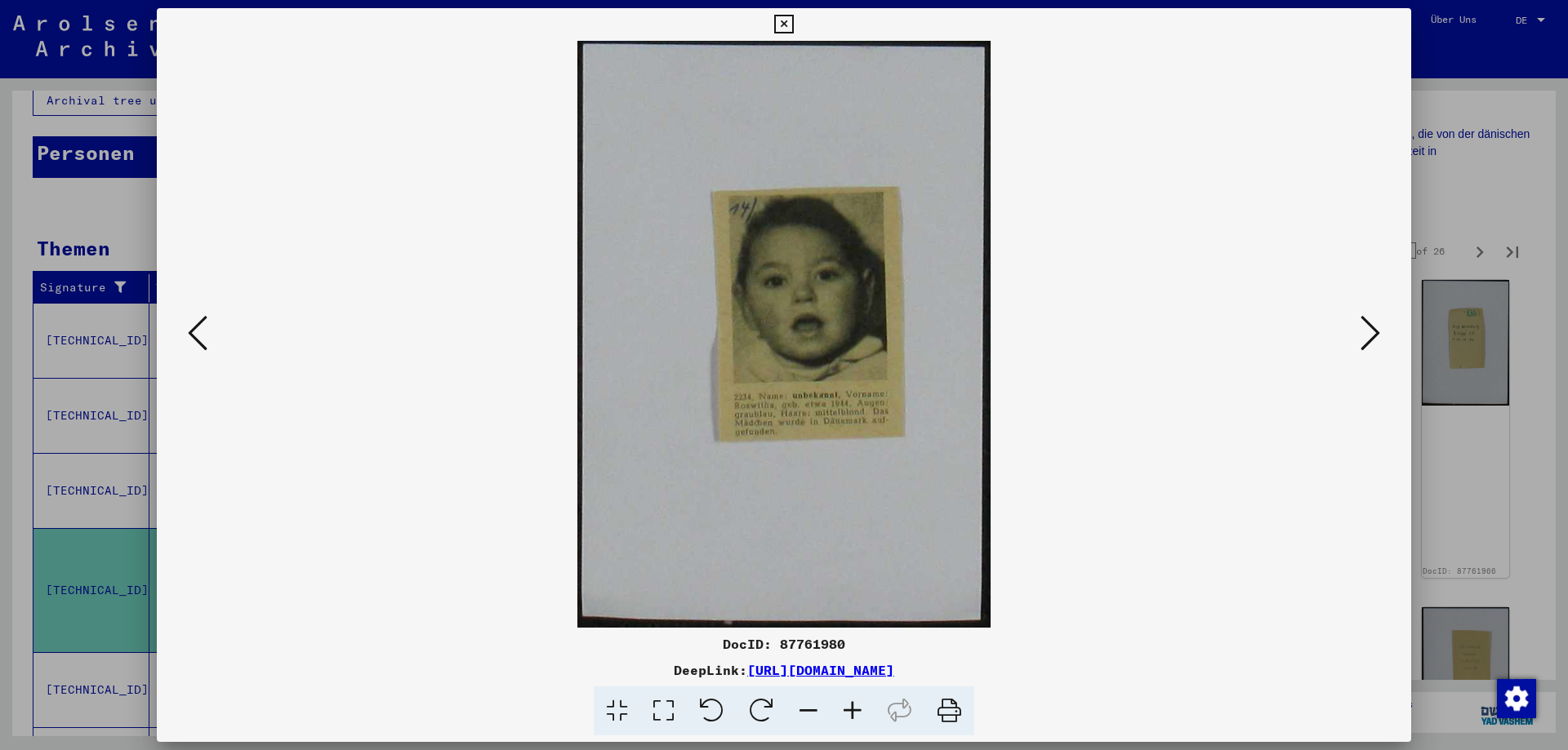
click at [192, 328] on icon at bounding box center [198, 333] width 20 height 40
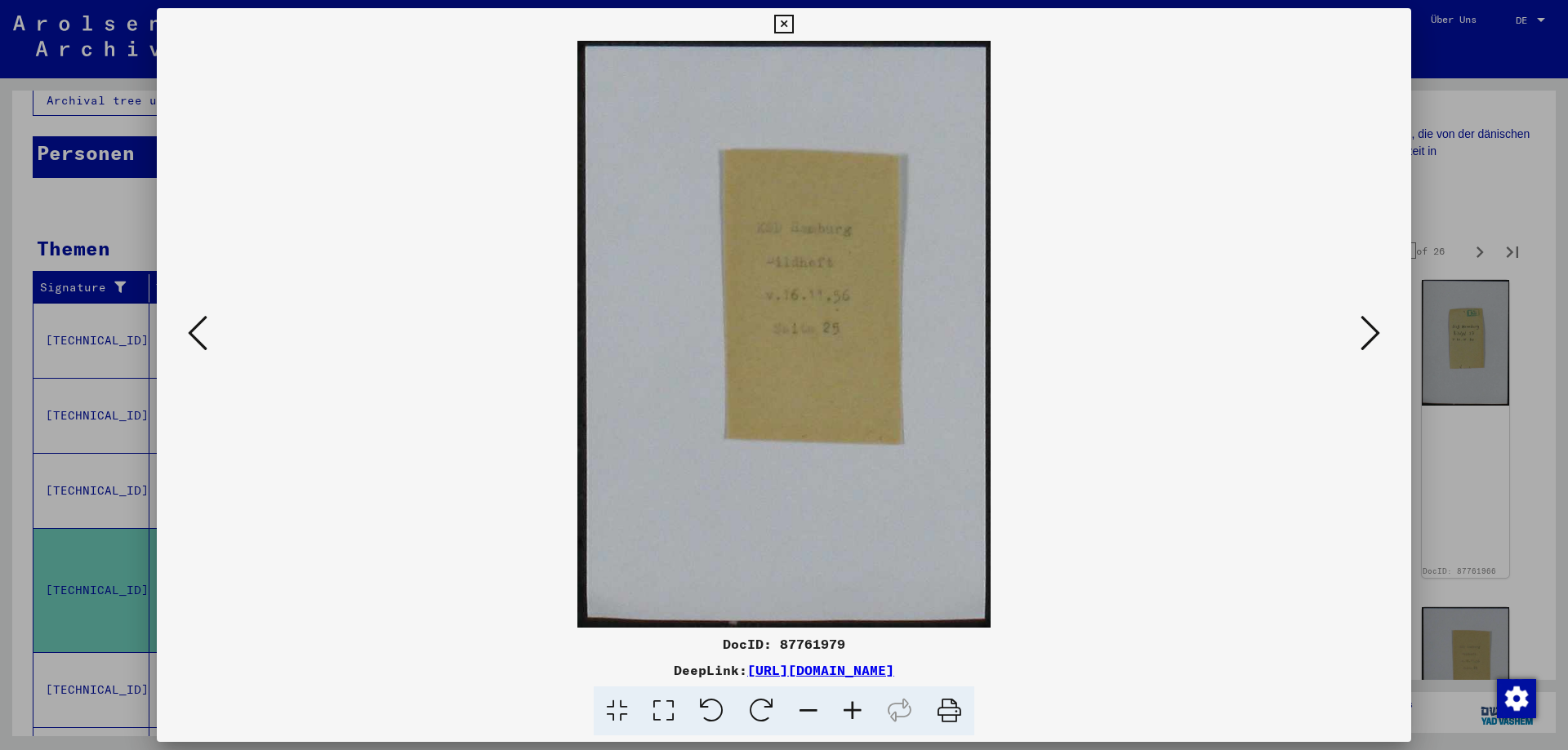
click at [192, 328] on icon at bounding box center [198, 333] width 20 height 40
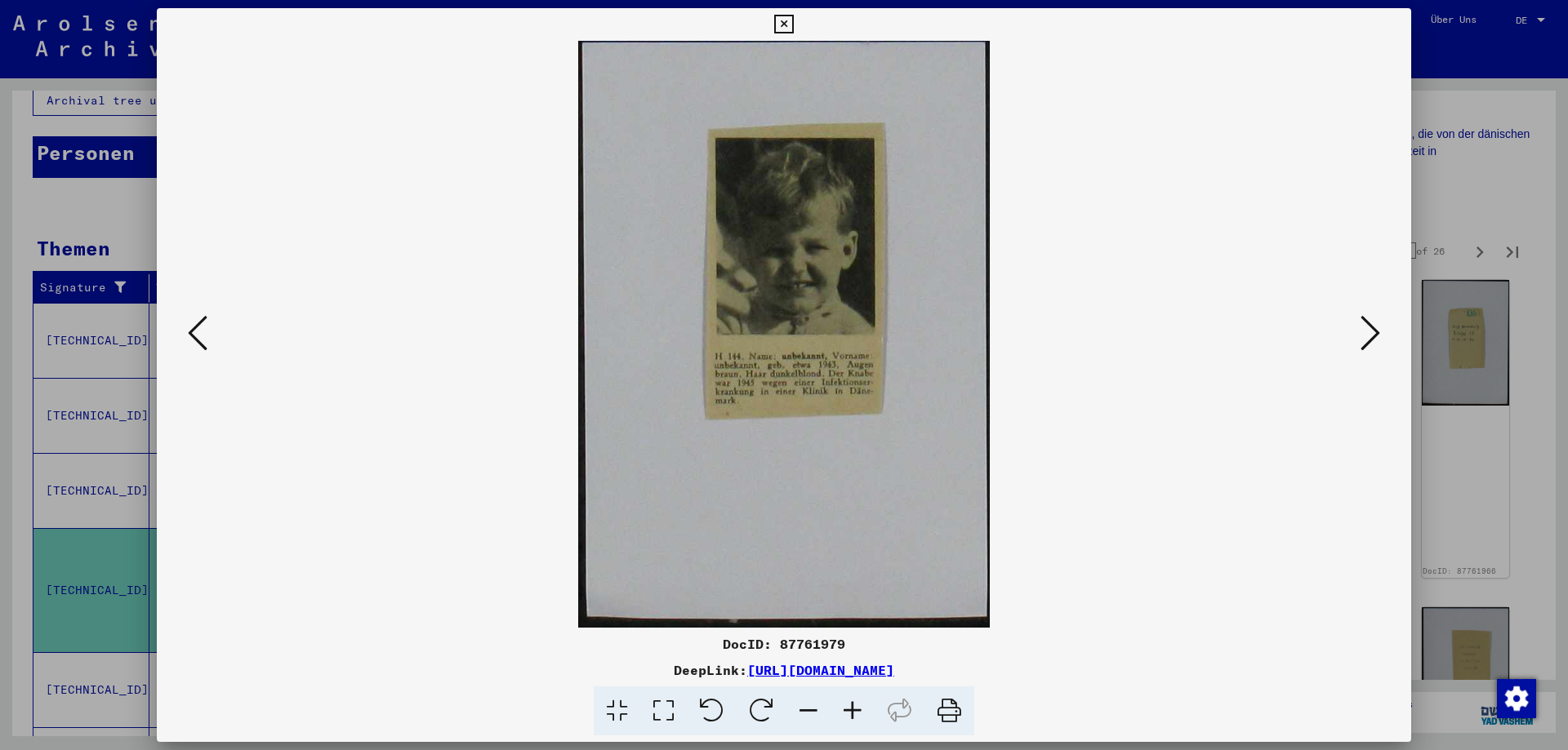
click at [192, 328] on icon at bounding box center [198, 333] width 20 height 40
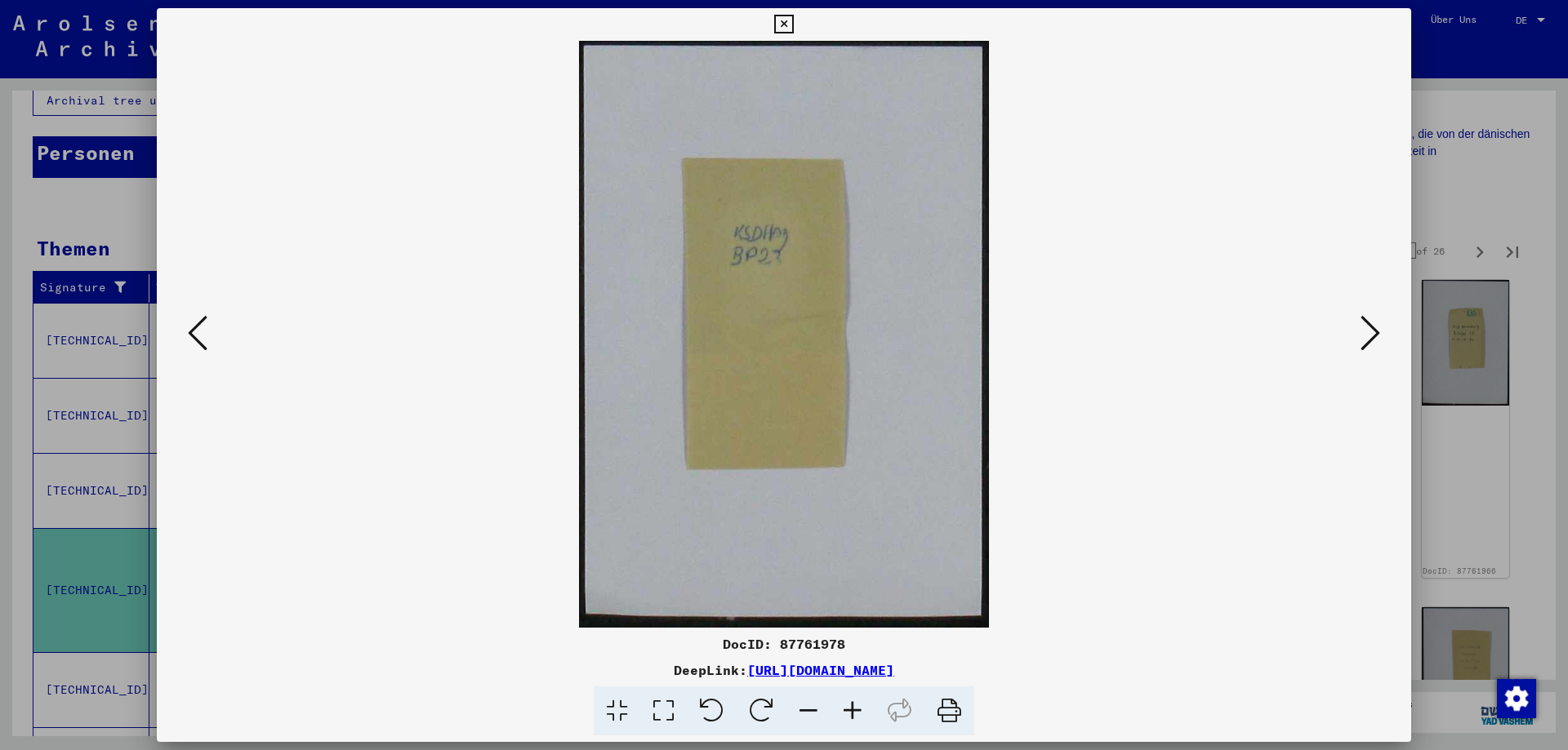
click at [192, 328] on icon at bounding box center [198, 333] width 20 height 40
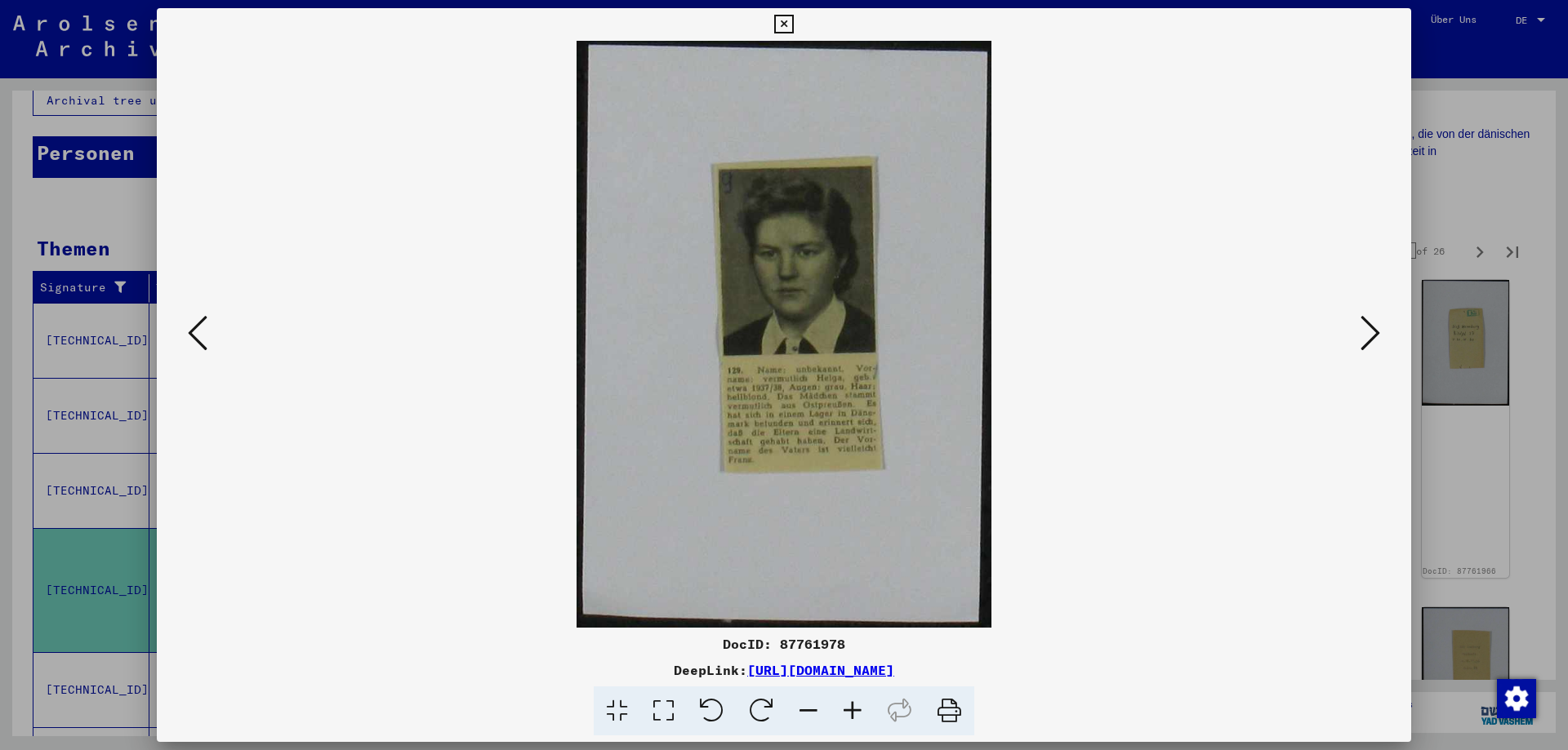
click at [192, 328] on icon at bounding box center [198, 333] width 20 height 40
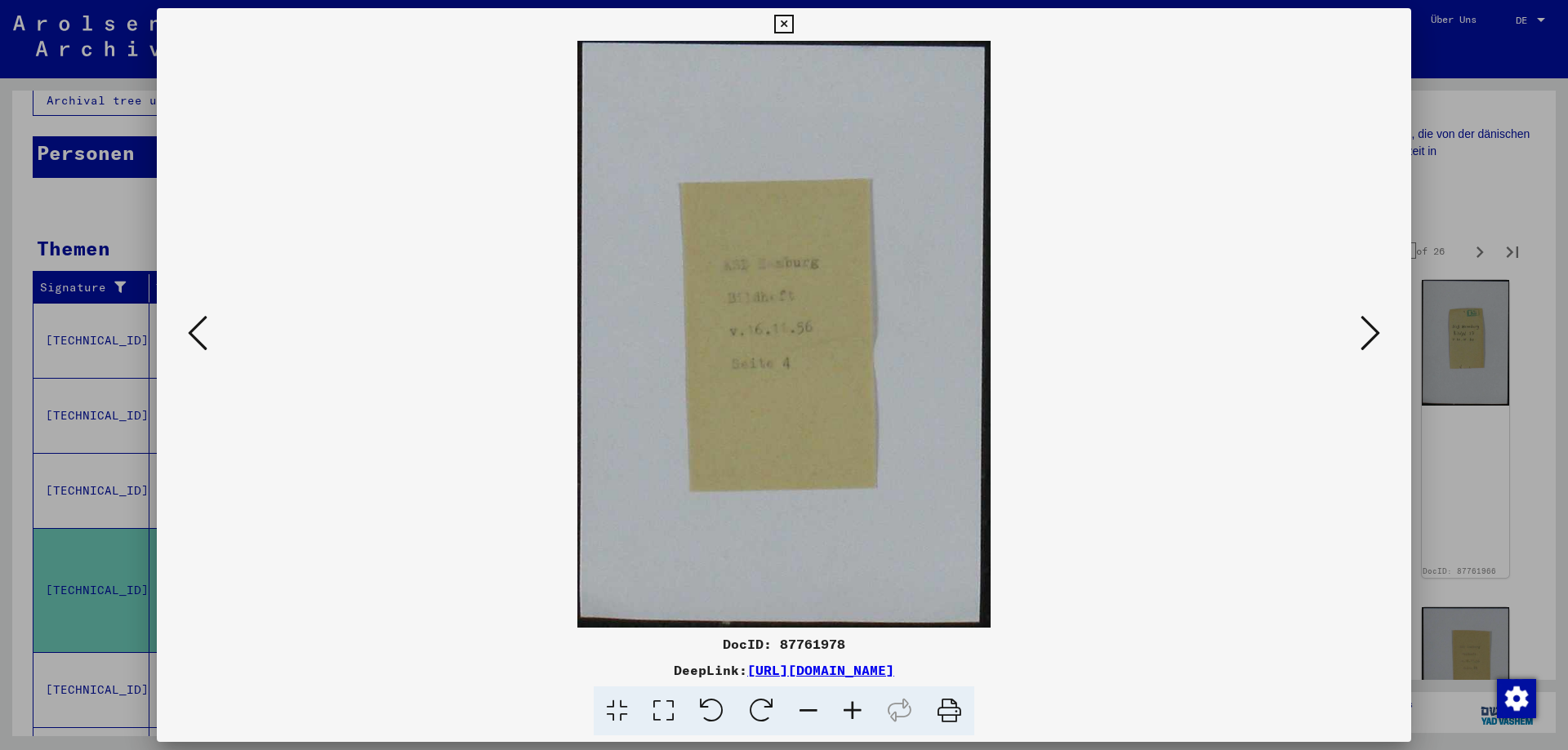
click at [192, 328] on icon at bounding box center [198, 333] width 20 height 40
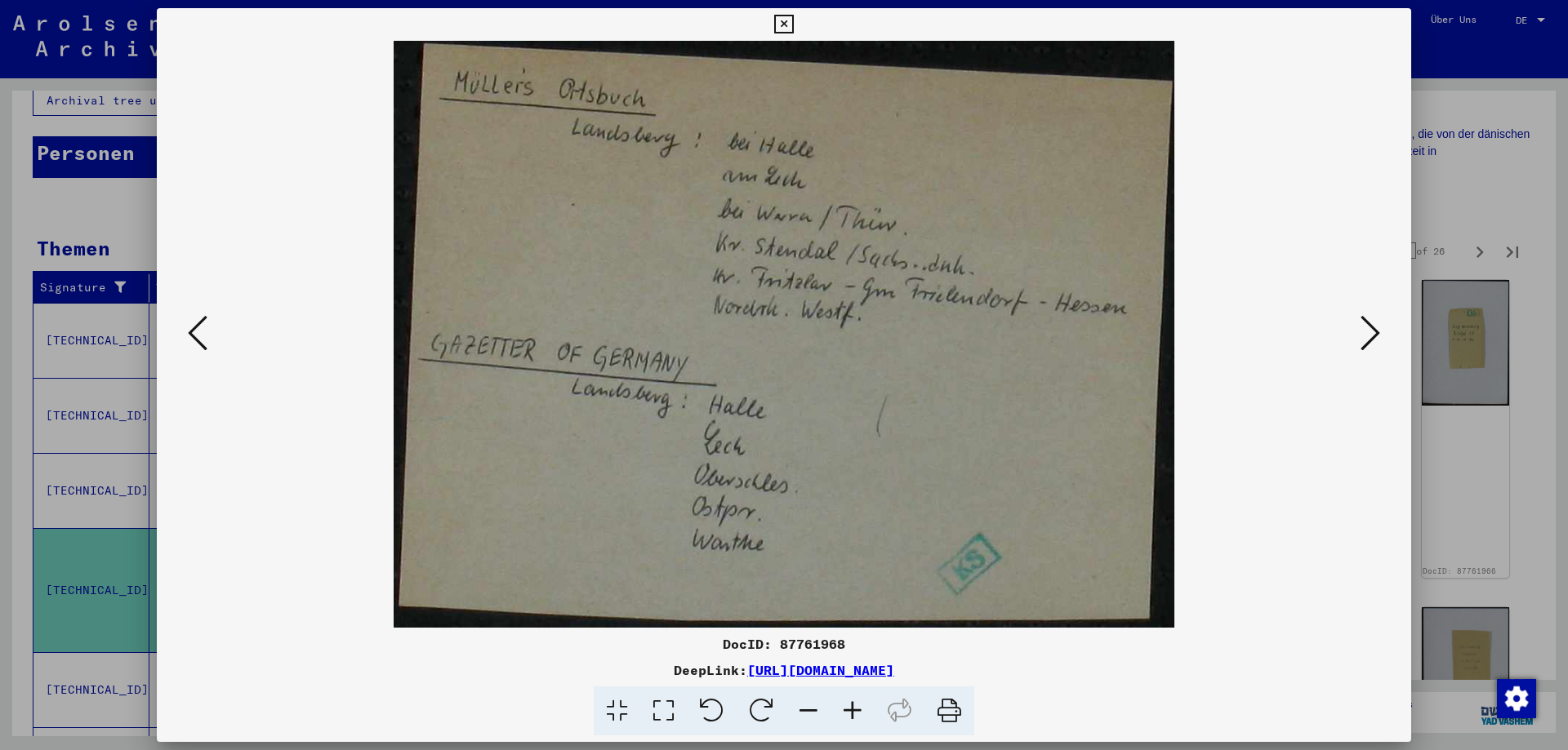
click at [200, 332] on icon at bounding box center [198, 333] width 20 height 40
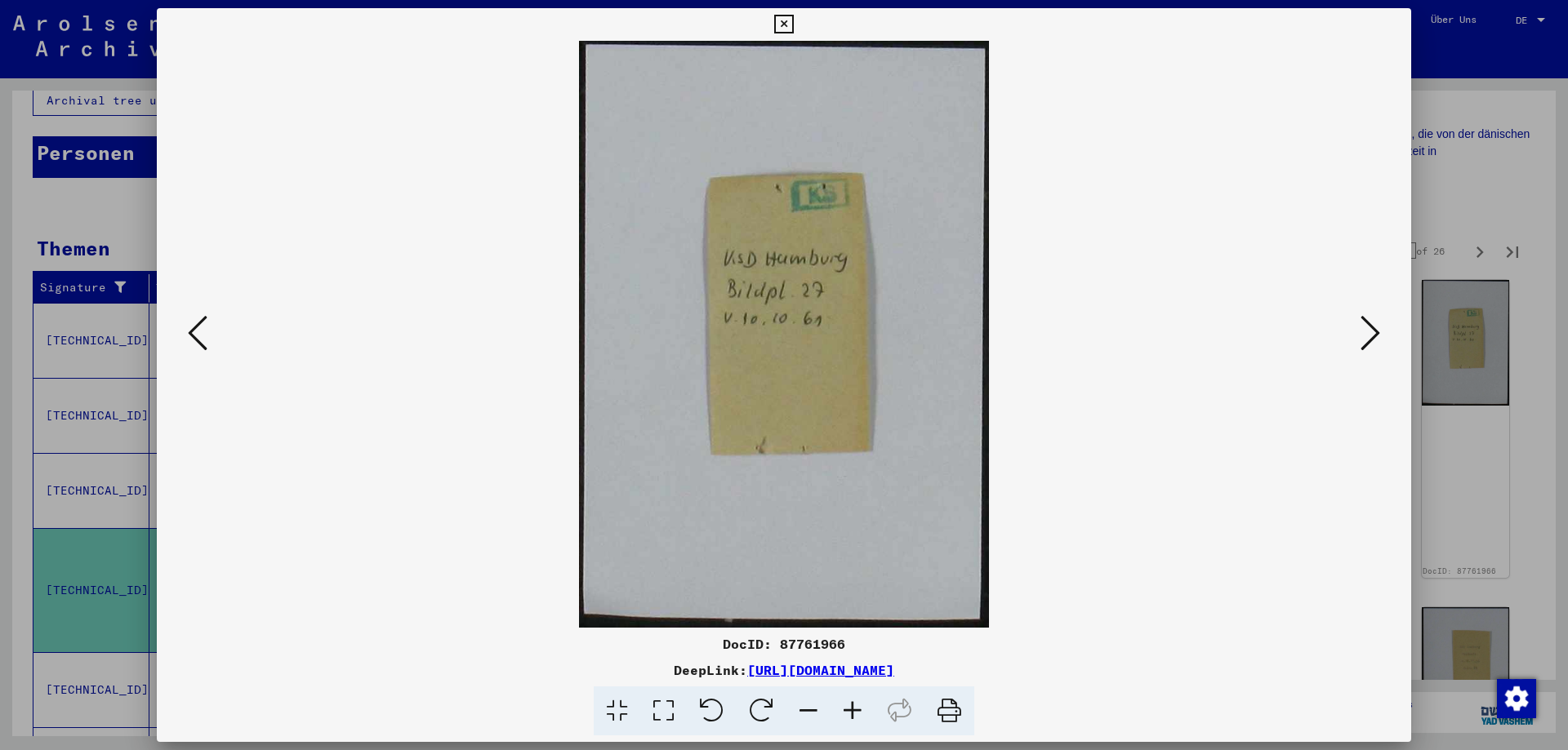
click at [200, 332] on icon at bounding box center [198, 333] width 20 height 40
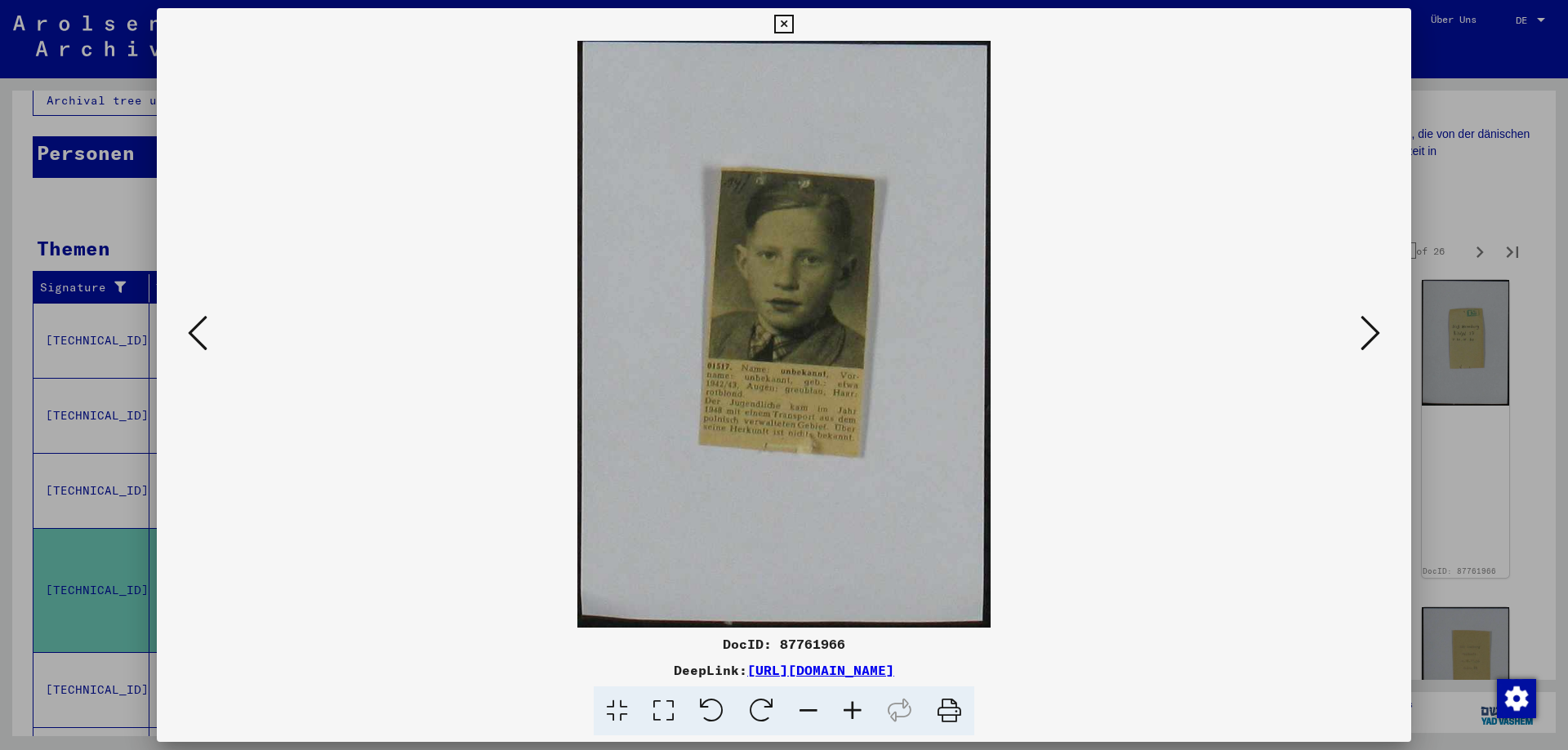
click at [200, 332] on icon at bounding box center [198, 333] width 20 height 40
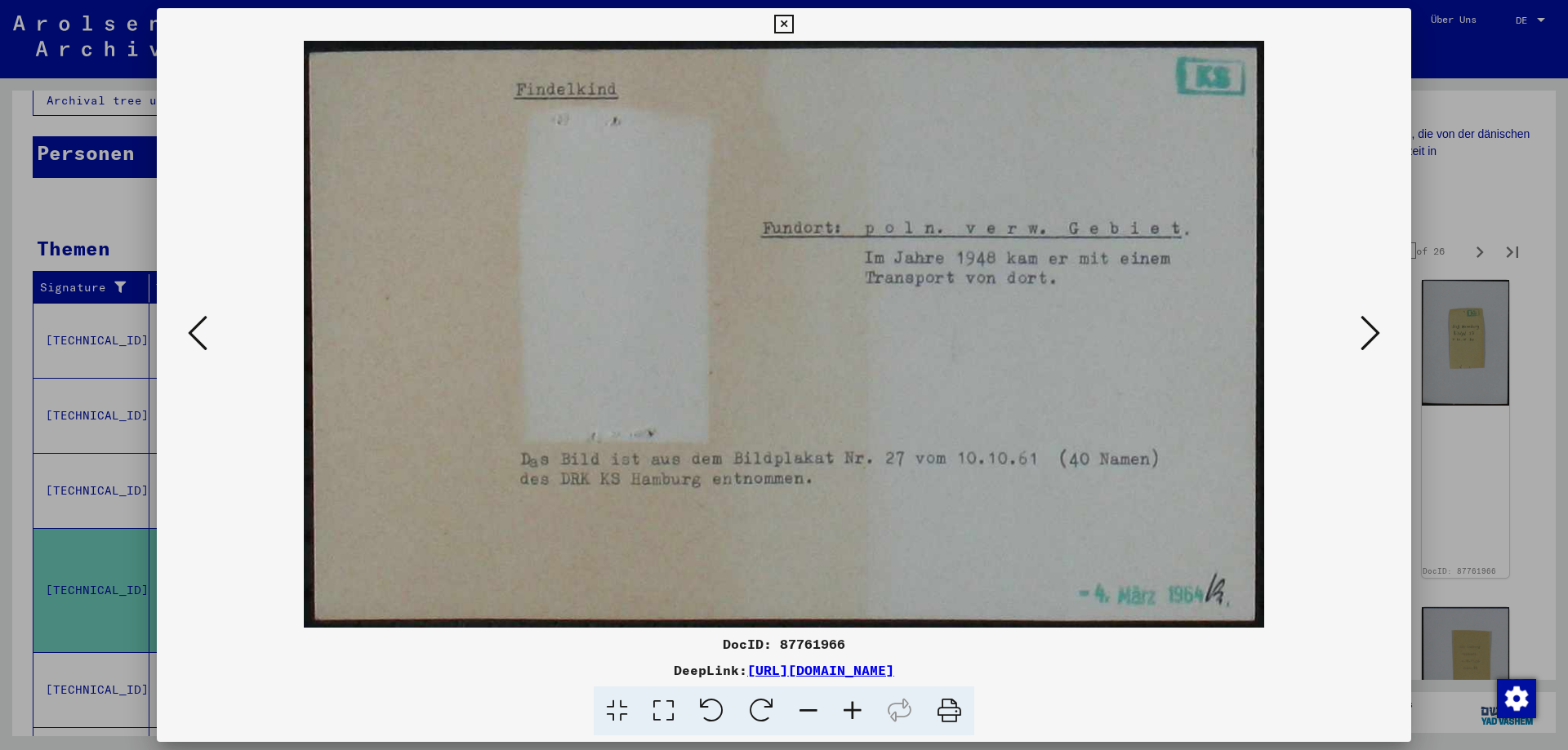
click at [200, 332] on icon at bounding box center [198, 333] width 20 height 40
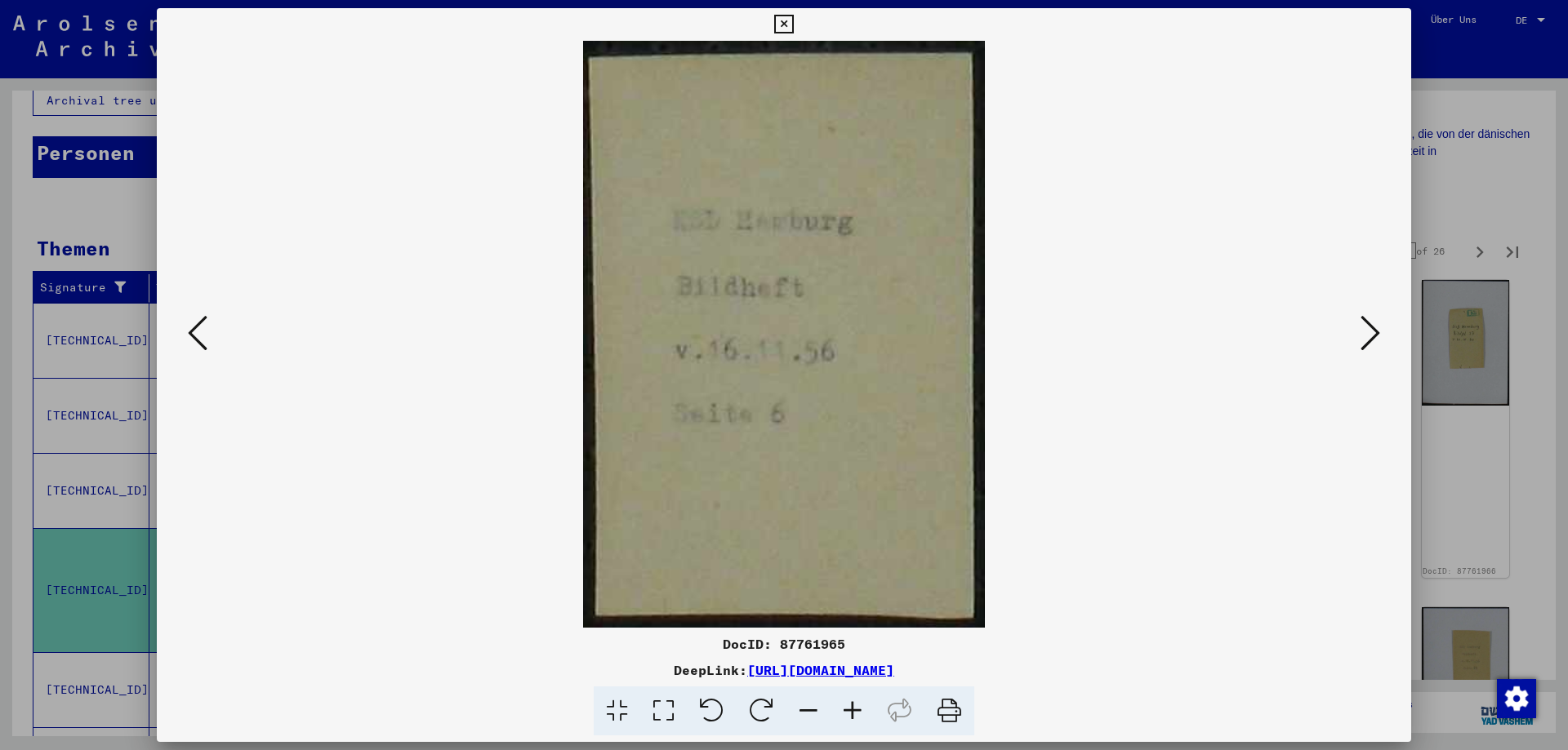
click at [200, 332] on icon at bounding box center [198, 333] width 20 height 40
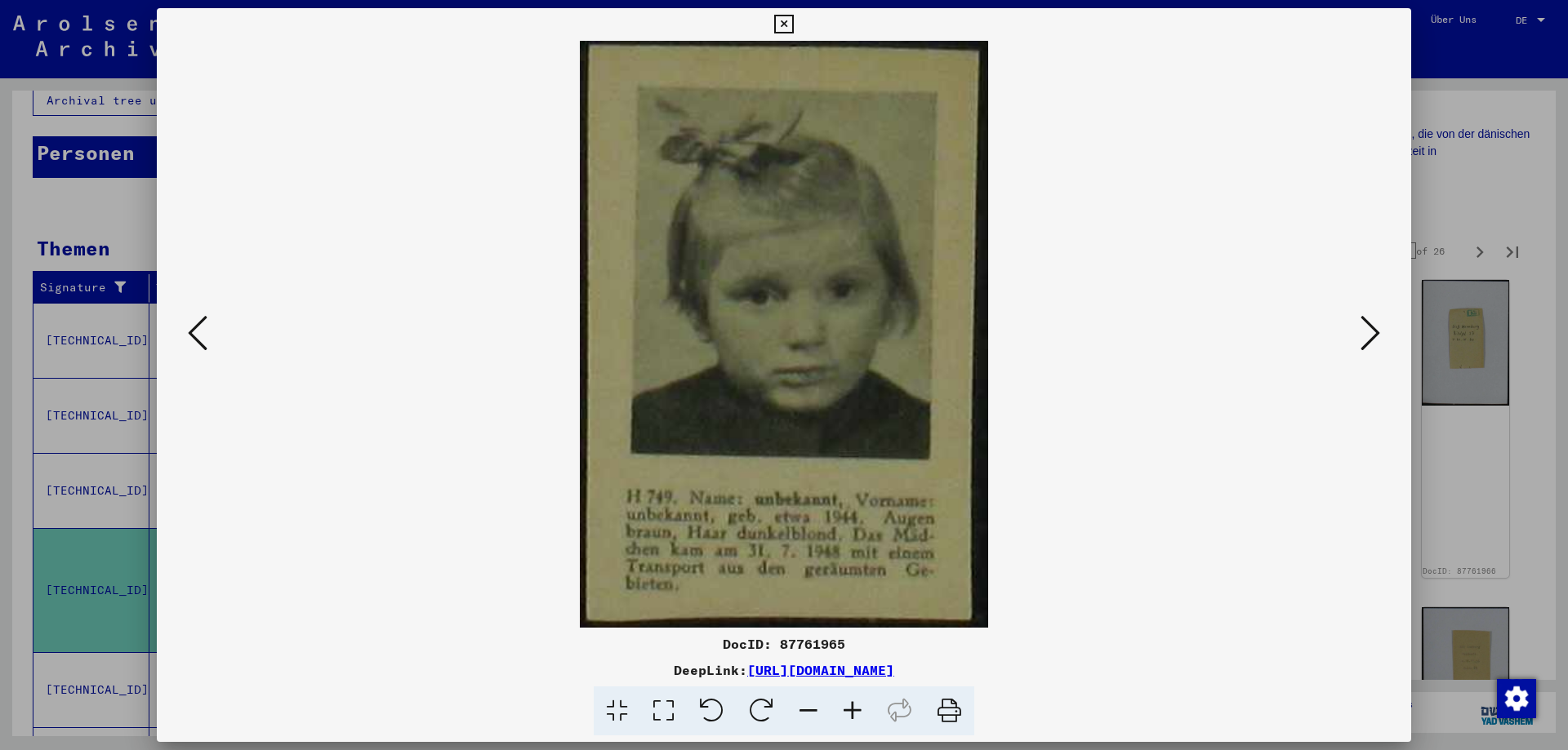
click at [200, 332] on icon at bounding box center [198, 333] width 20 height 40
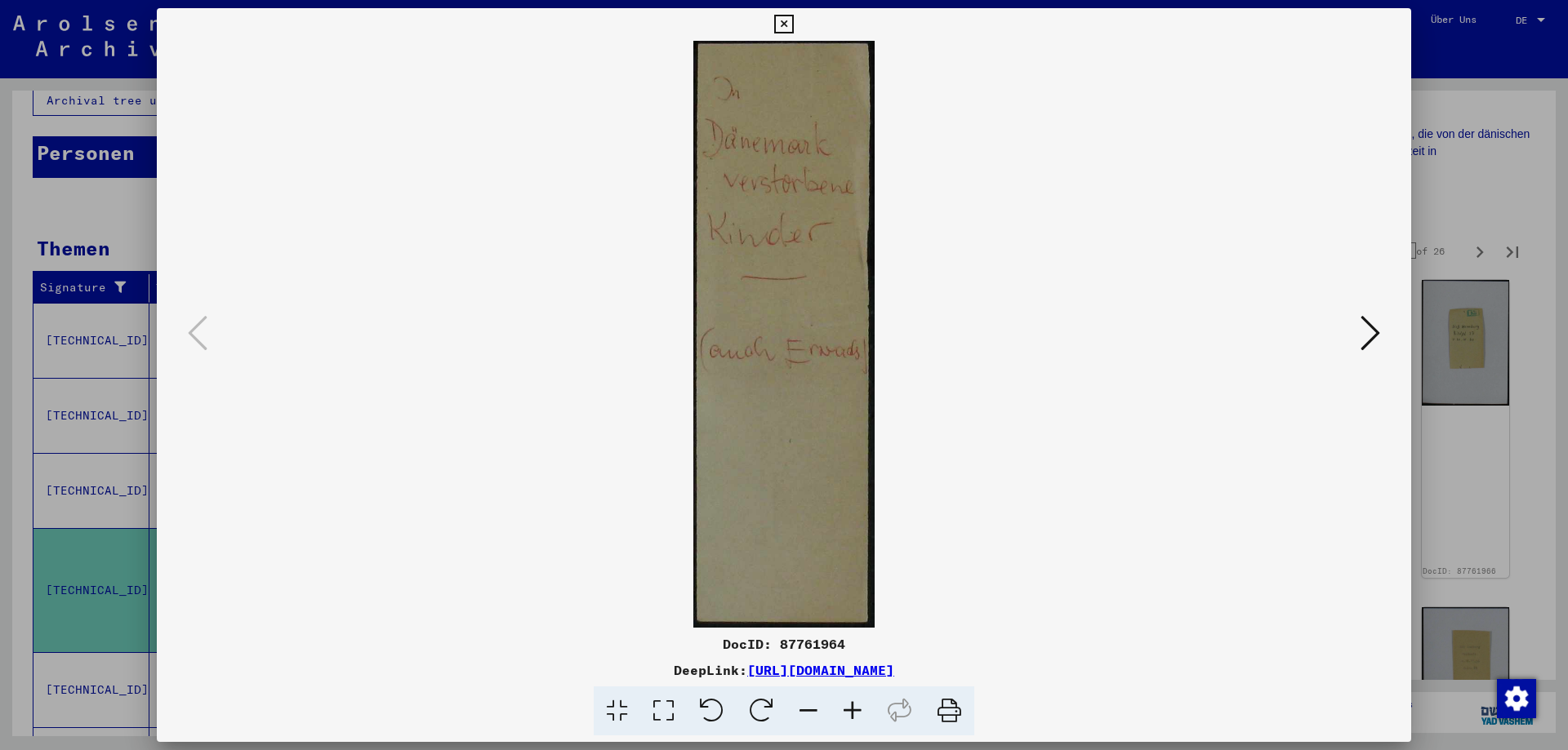
click at [793, 26] on icon at bounding box center [783, 24] width 19 height 20
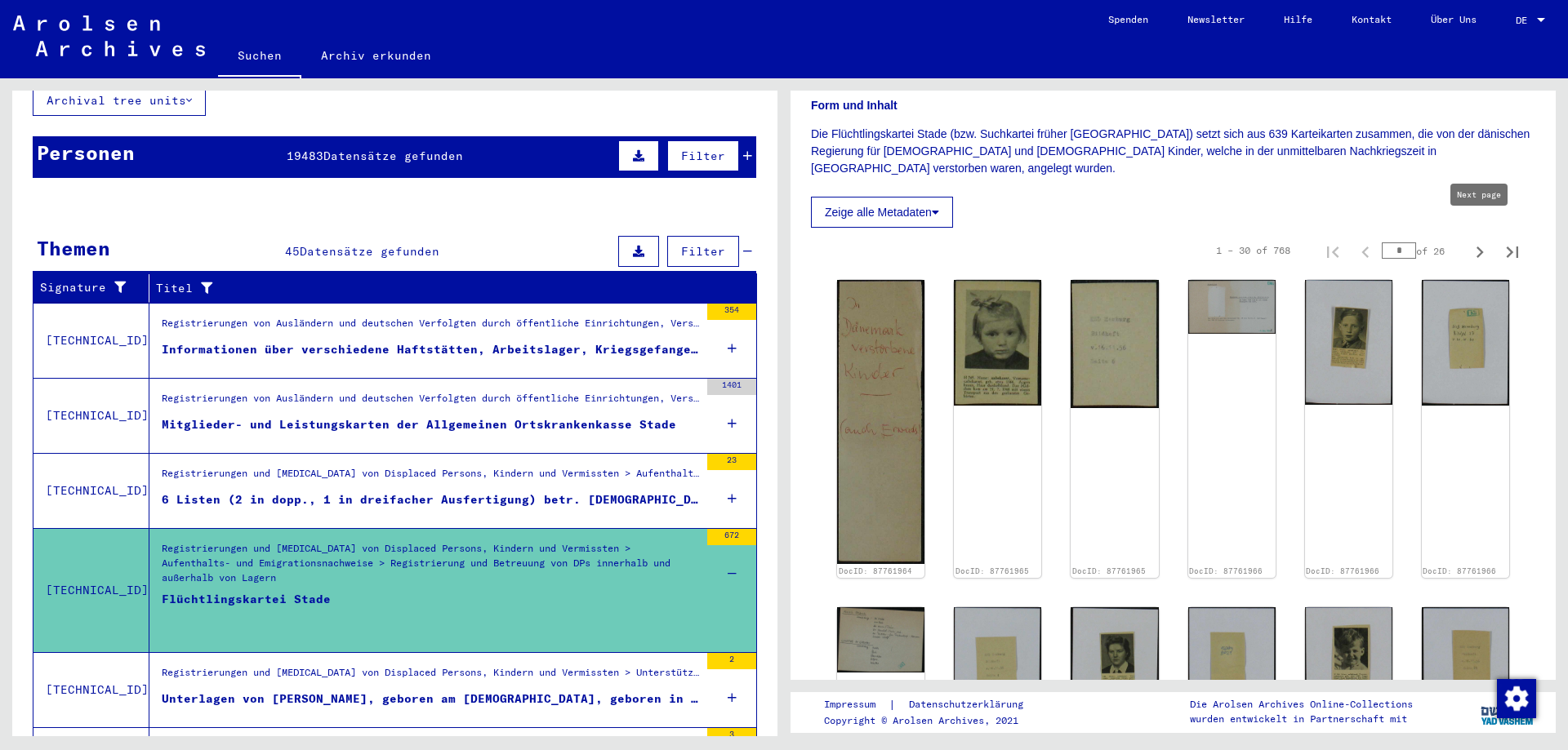
click at [1479, 247] on icon "Next page" at bounding box center [1480, 252] width 7 height 12
type input "*"
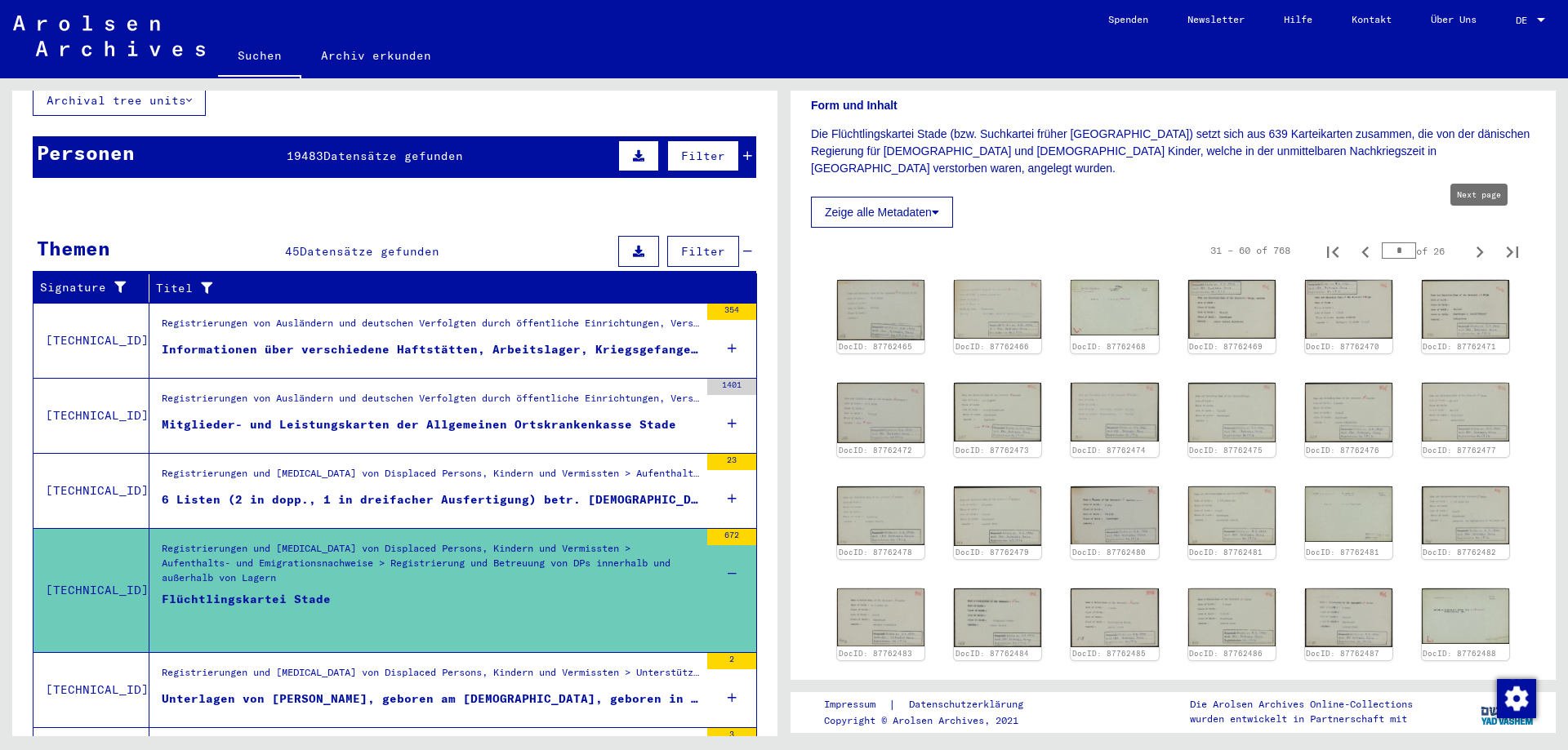
click at [1480, 247] on icon "Next page" at bounding box center [1480, 252] width 7 height 12
type input "*"
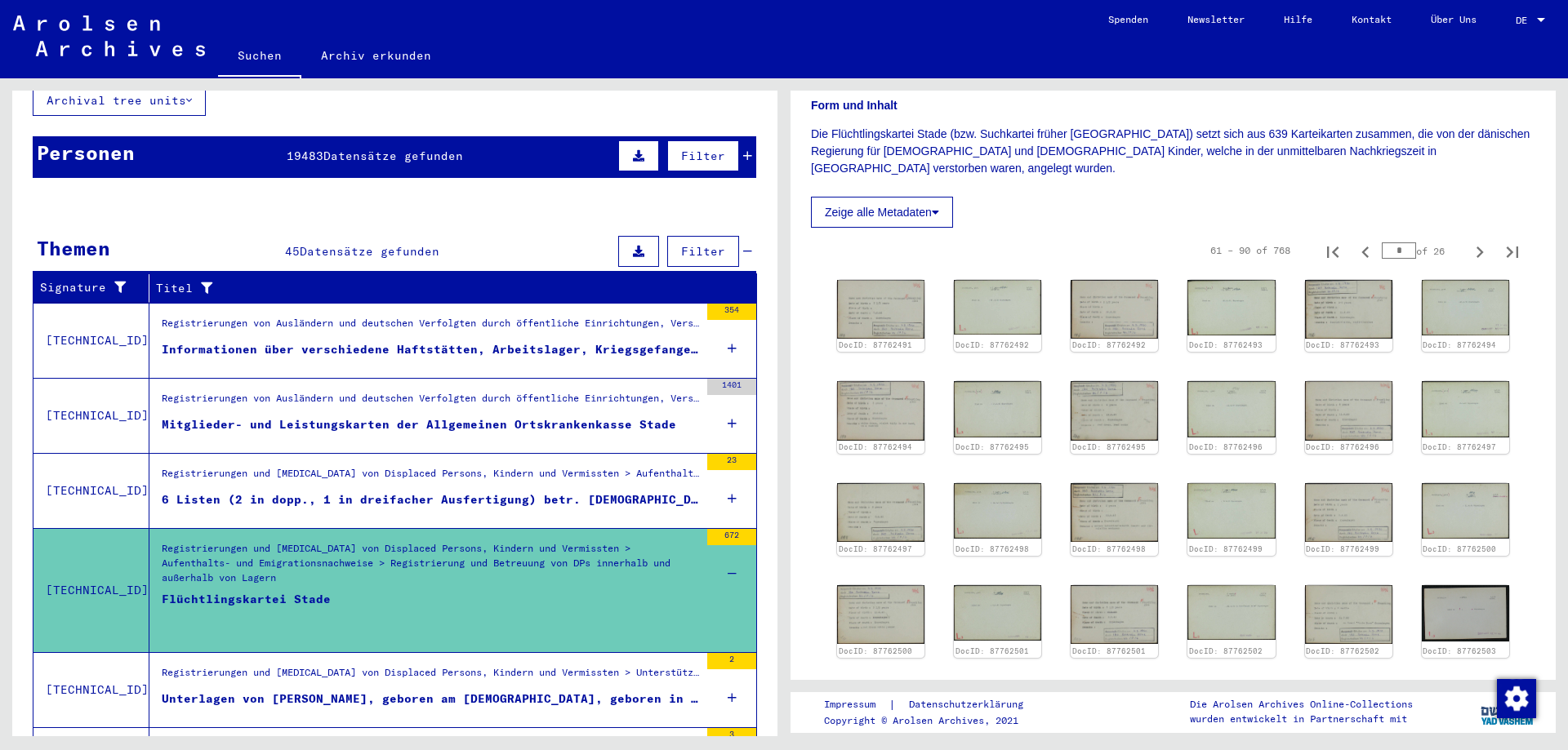
click at [1480, 247] on icon "Next page" at bounding box center [1480, 252] width 7 height 12
type input "*"
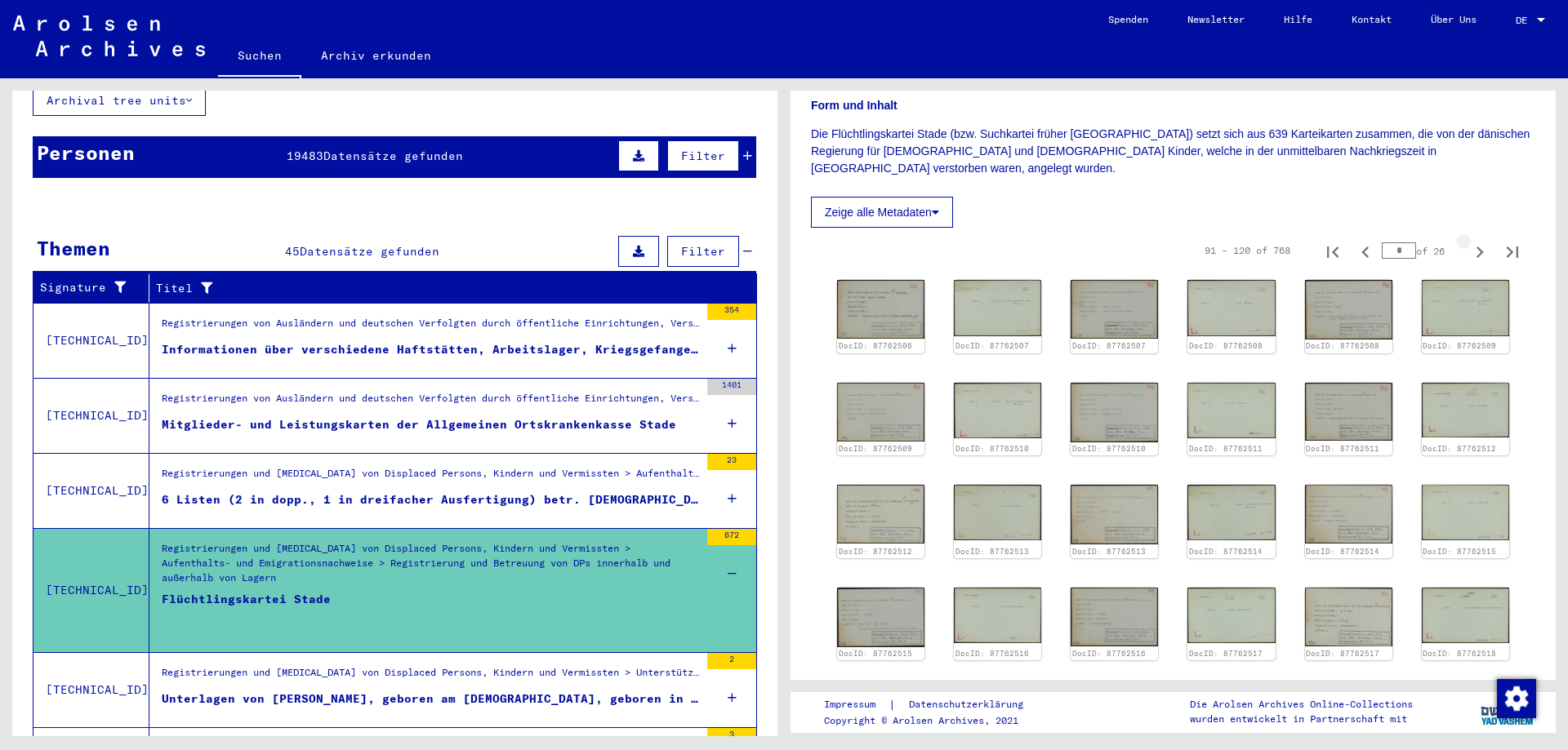
click at [1480, 247] on icon "Next page" at bounding box center [1480, 252] width 7 height 12
type input "*"
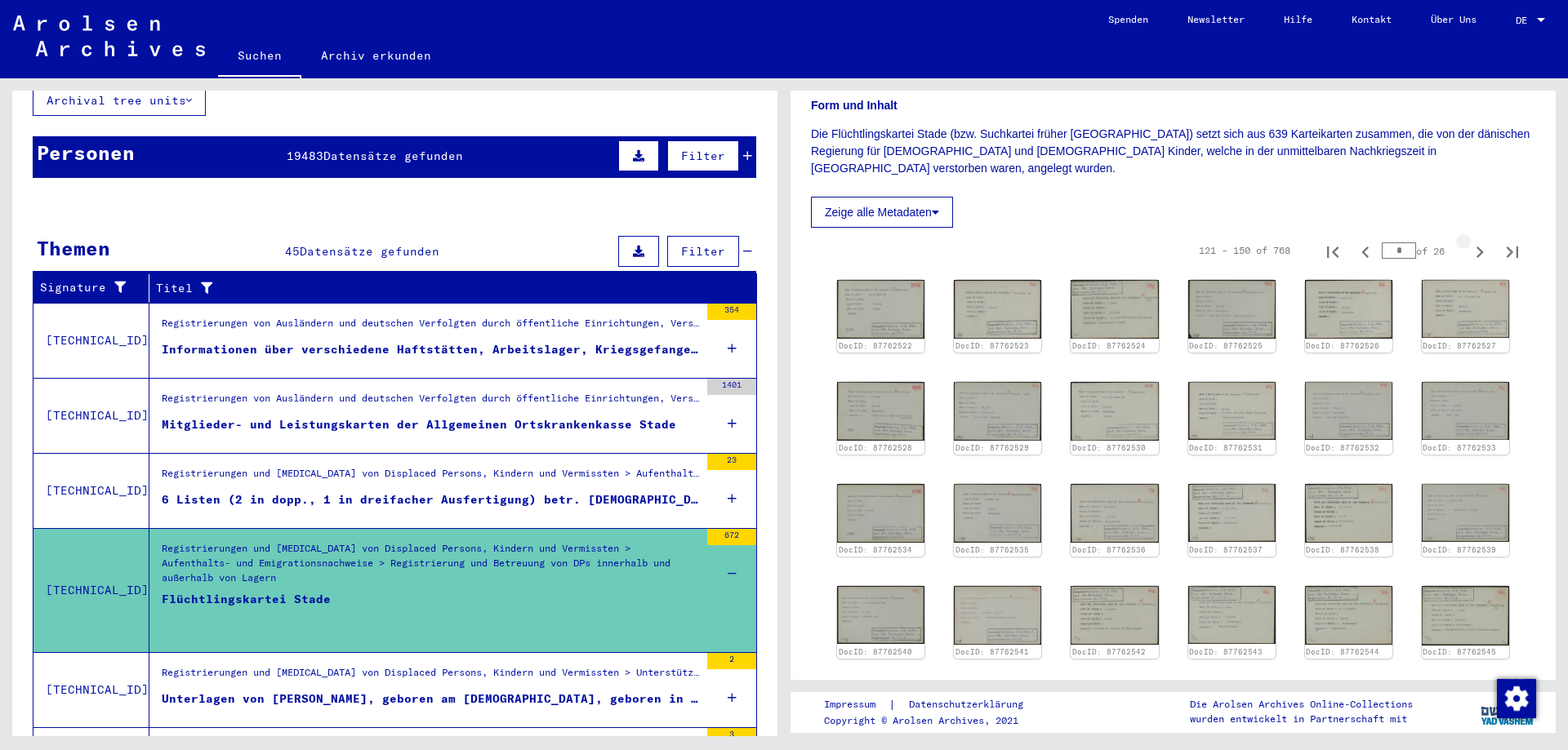
click at [1480, 247] on icon "Next page" at bounding box center [1480, 252] width 7 height 12
type input "*"
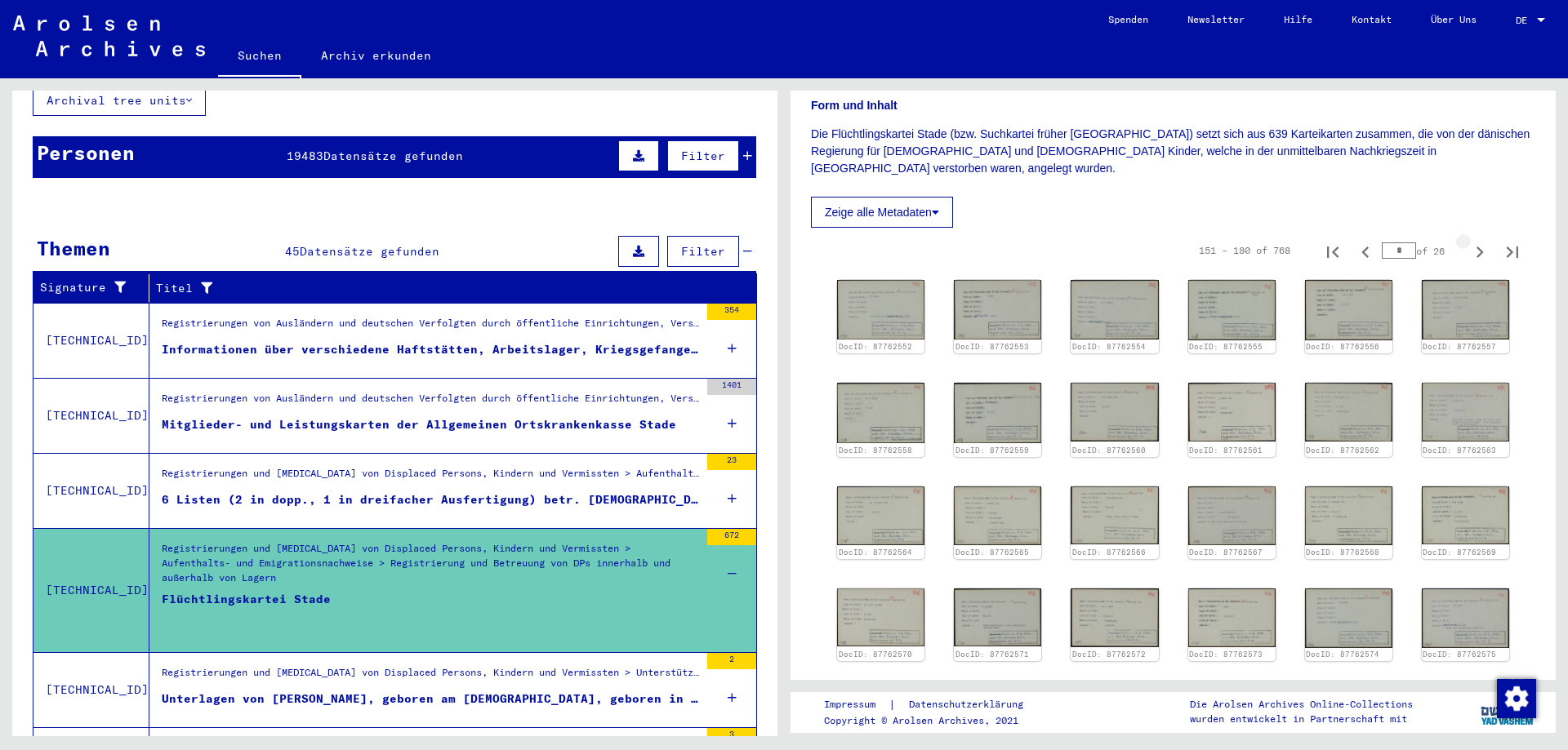
click at [1480, 247] on icon "Next page" at bounding box center [1480, 252] width 7 height 12
type input "*"
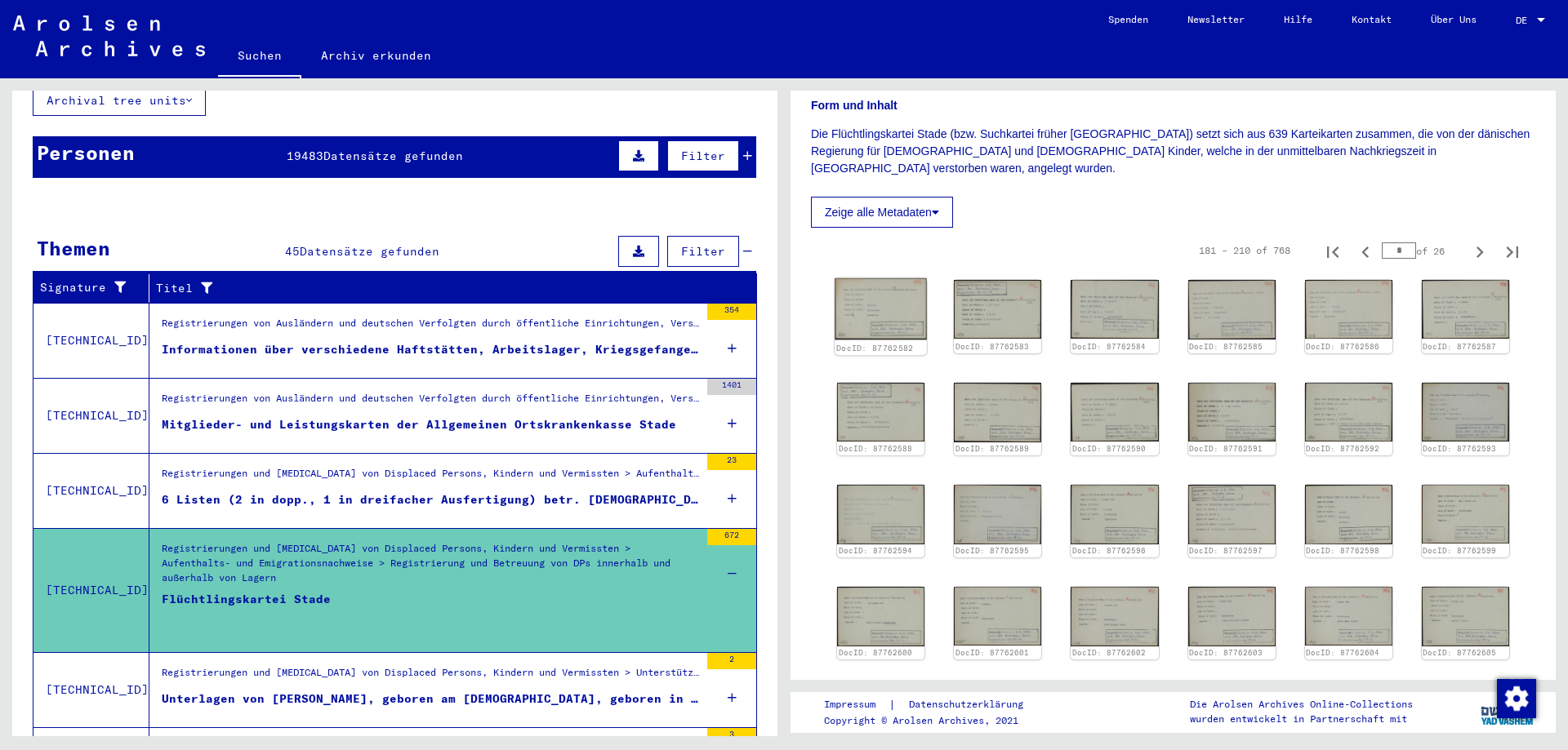
click at [860, 293] on img at bounding box center [881, 309] width 92 height 62
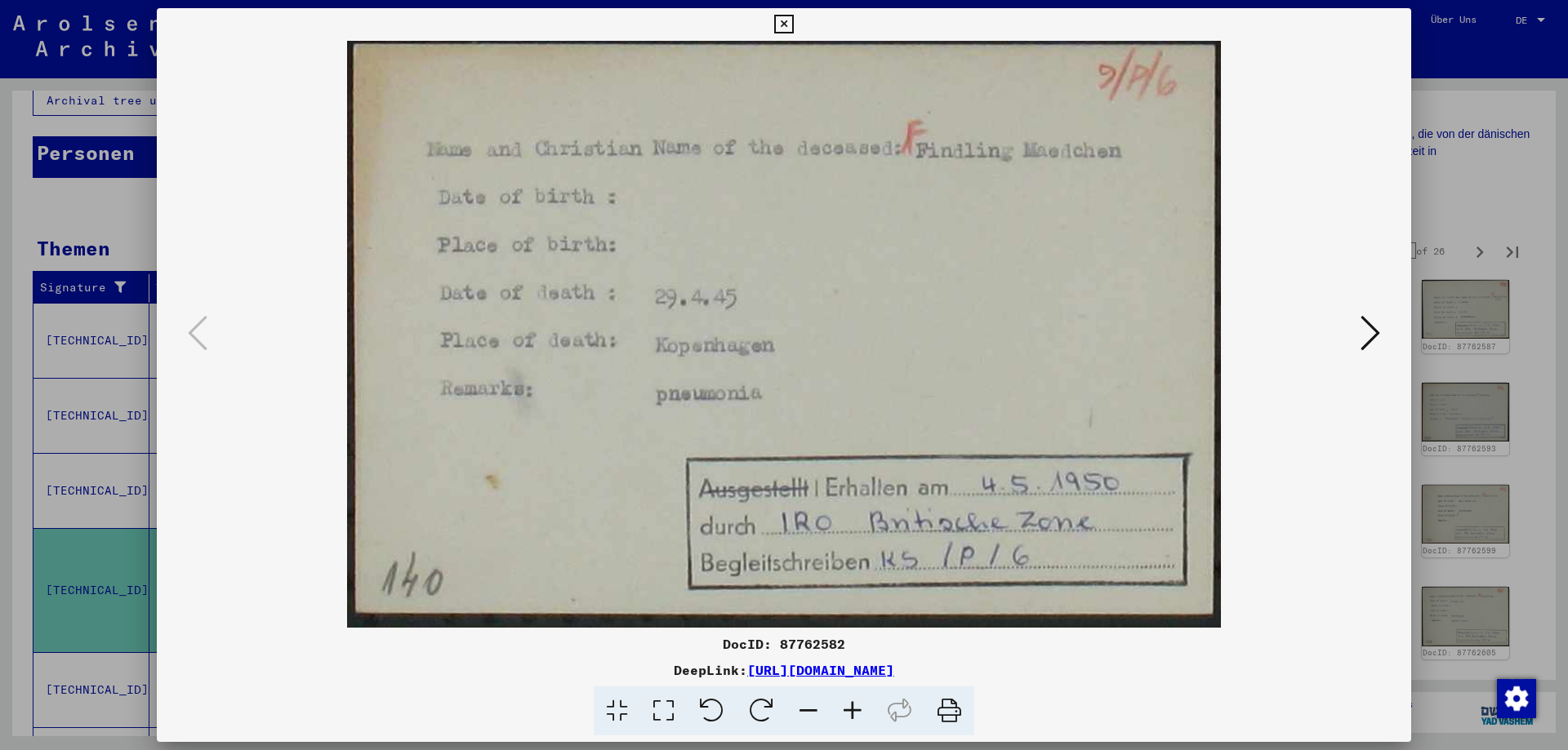
click at [860, 293] on img at bounding box center [784, 334] width 1143 height 587
click at [1371, 337] on icon at bounding box center [1370, 333] width 20 height 40
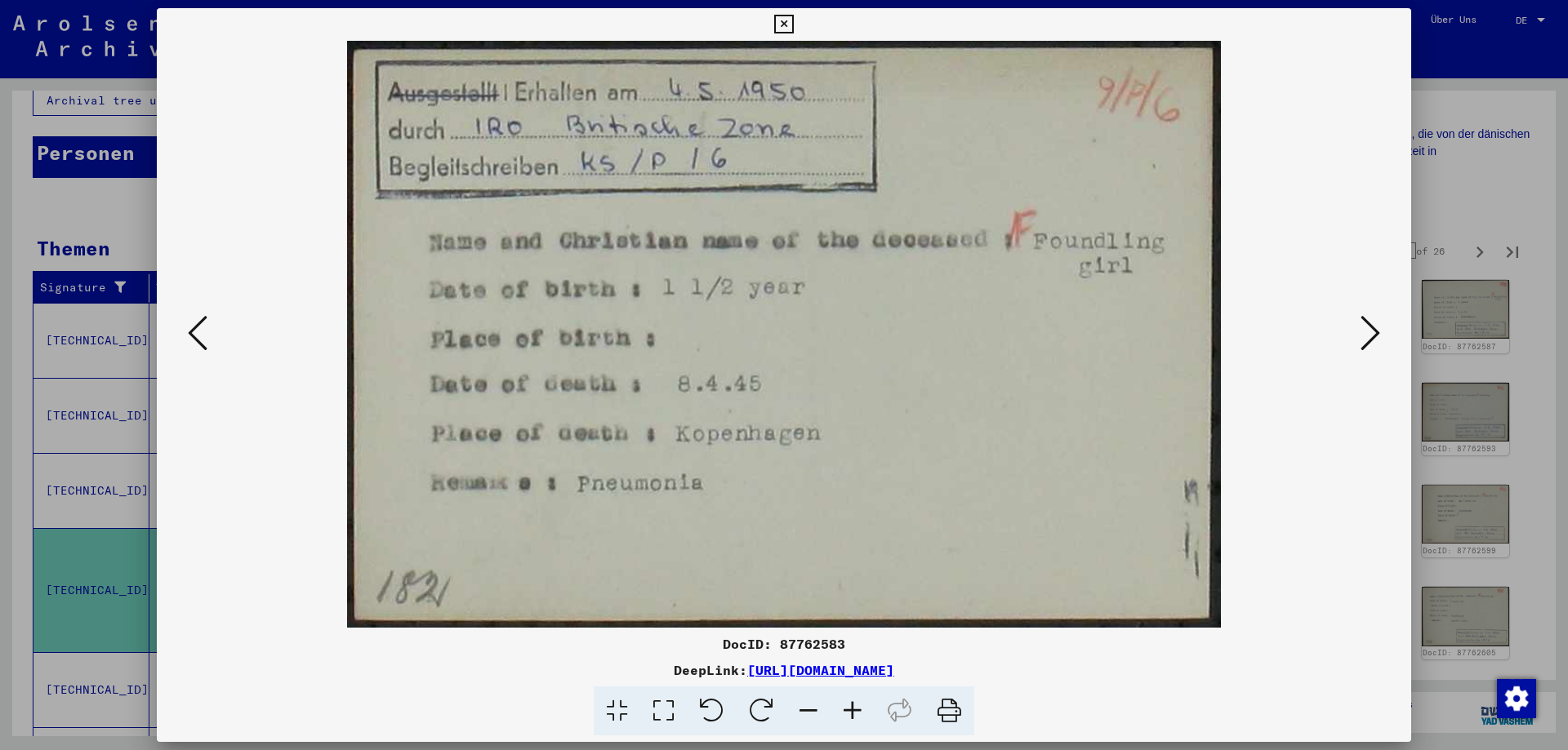
click at [1371, 337] on icon at bounding box center [1370, 333] width 20 height 40
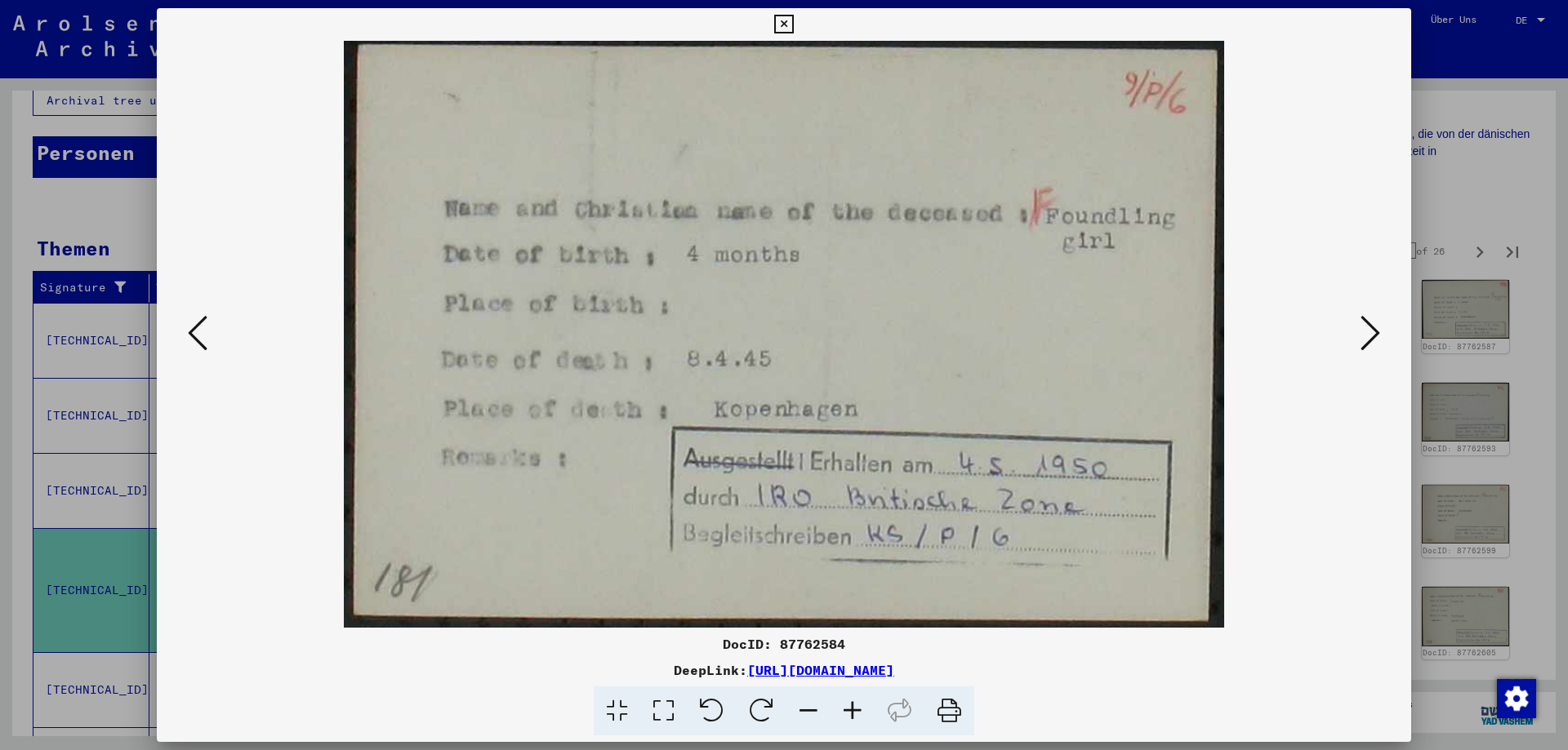
click at [1371, 337] on icon at bounding box center [1370, 333] width 20 height 40
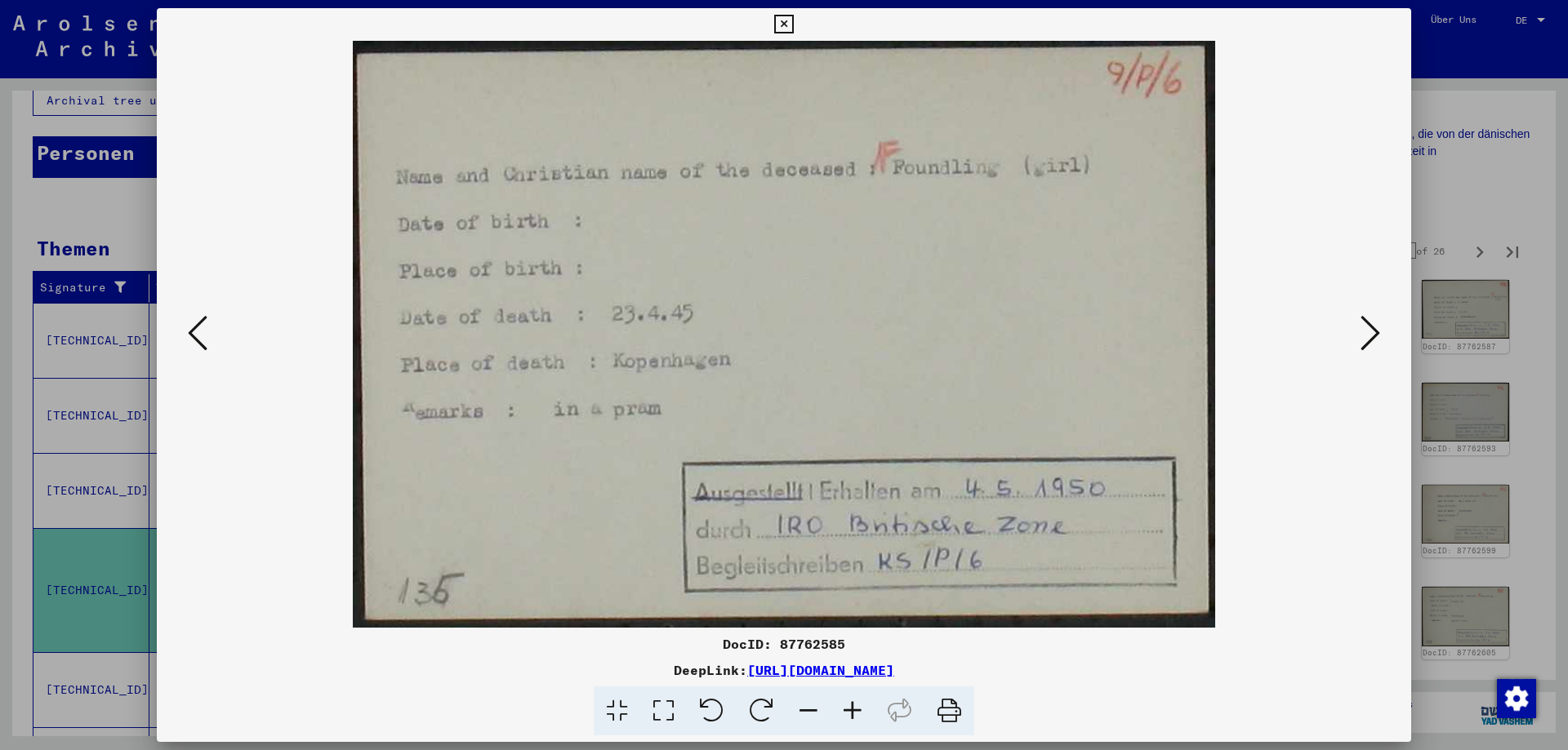
click at [1371, 337] on icon at bounding box center [1370, 333] width 20 height 40
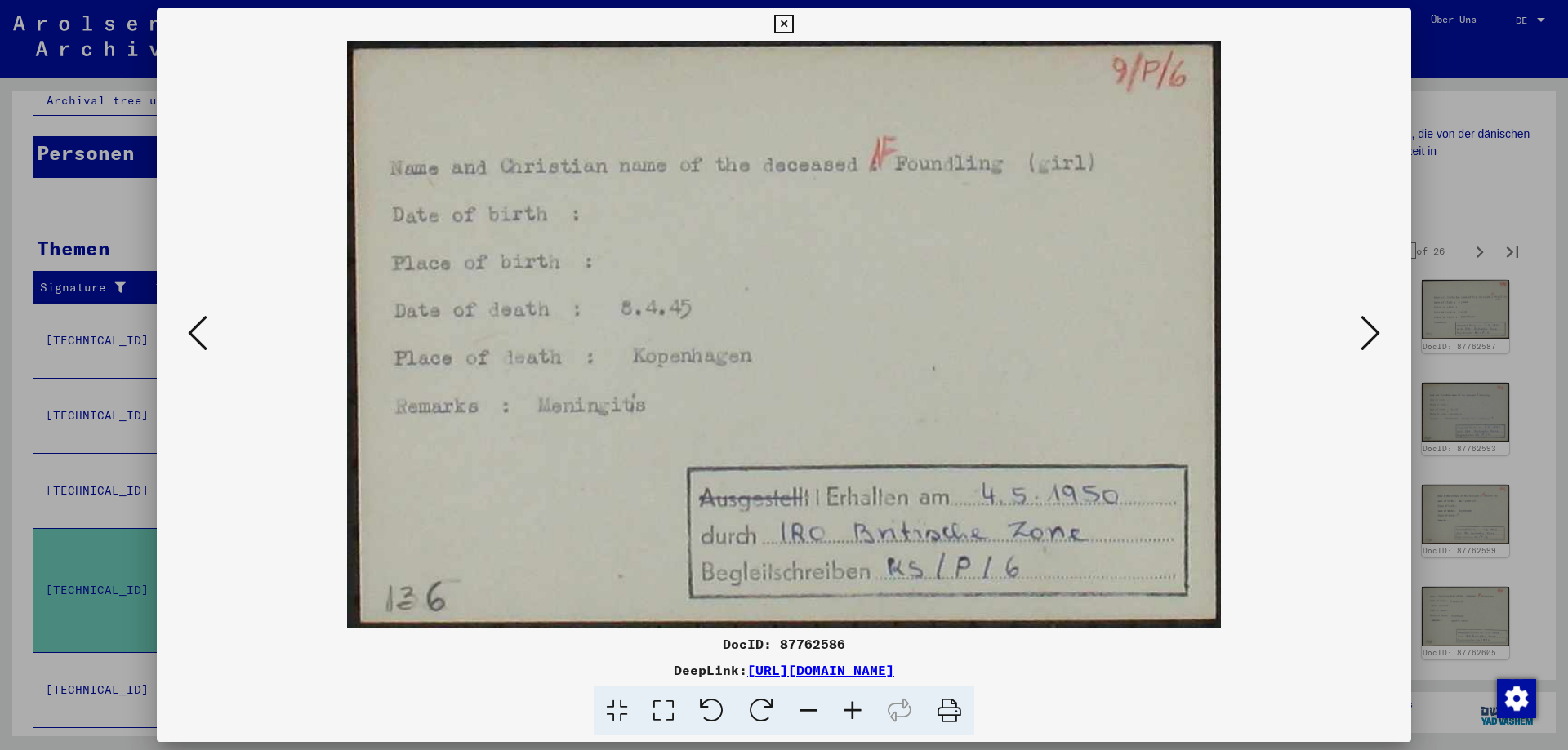
click at [1371, 337] on icon at bounding box center [1370, 333] width 20 height 40
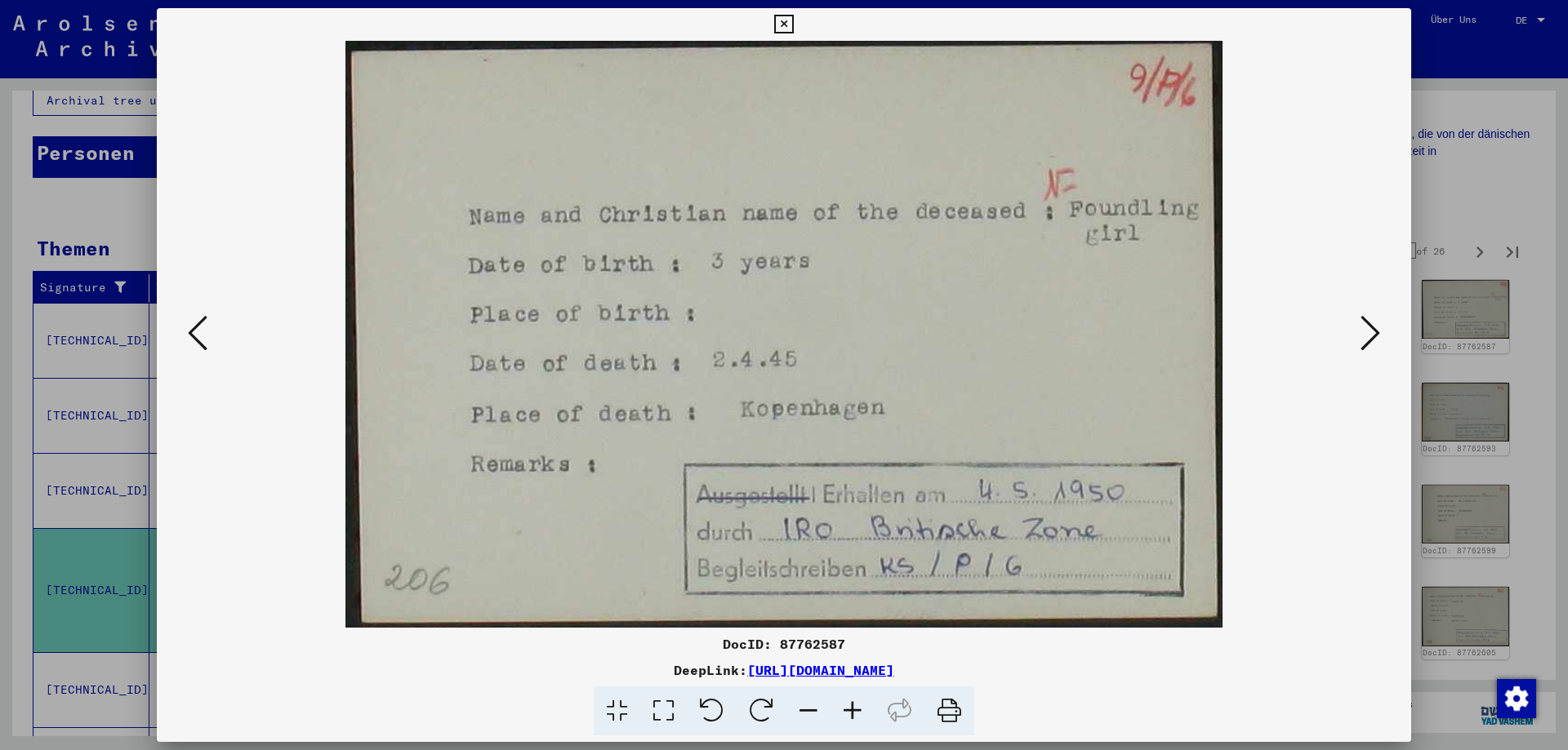
click at [1371, 337] on icon at bounding box center [1370, 333] width 20 height 40
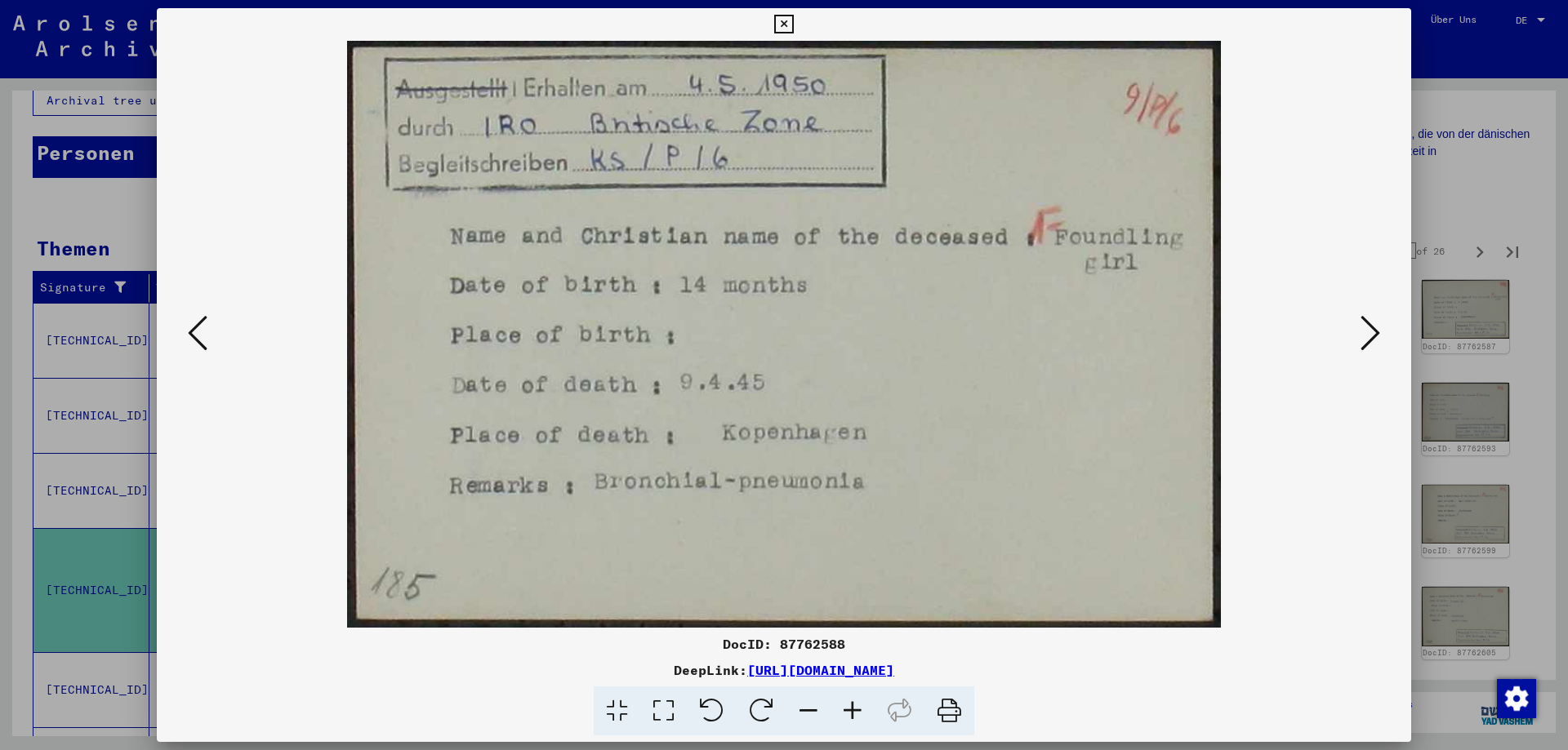
click at [1371, 337] on icon at bounding box center [1370, 333] width 20 height 40
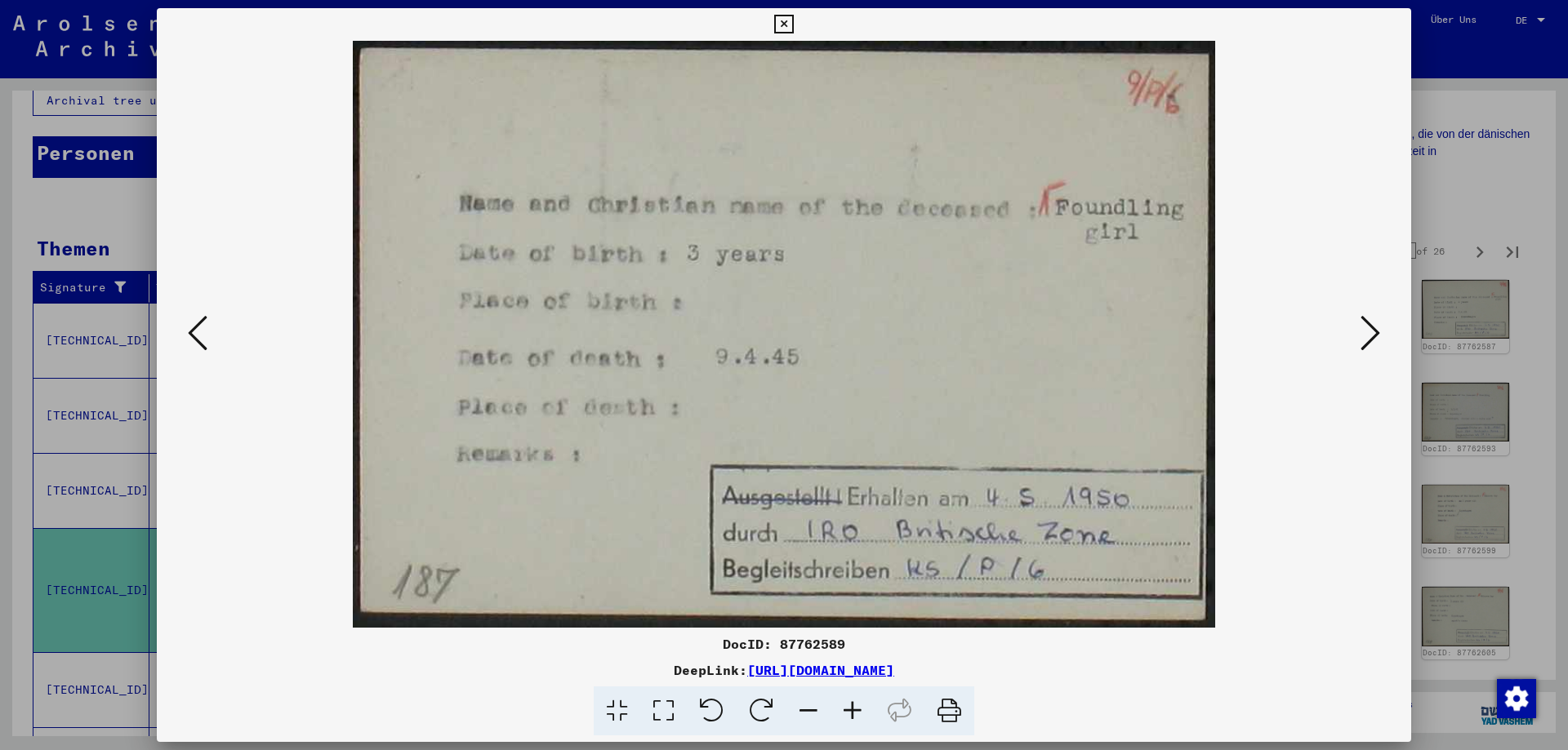
click at [1371, 337] on icon at bounding box center [1370, 333] width 20 height 40
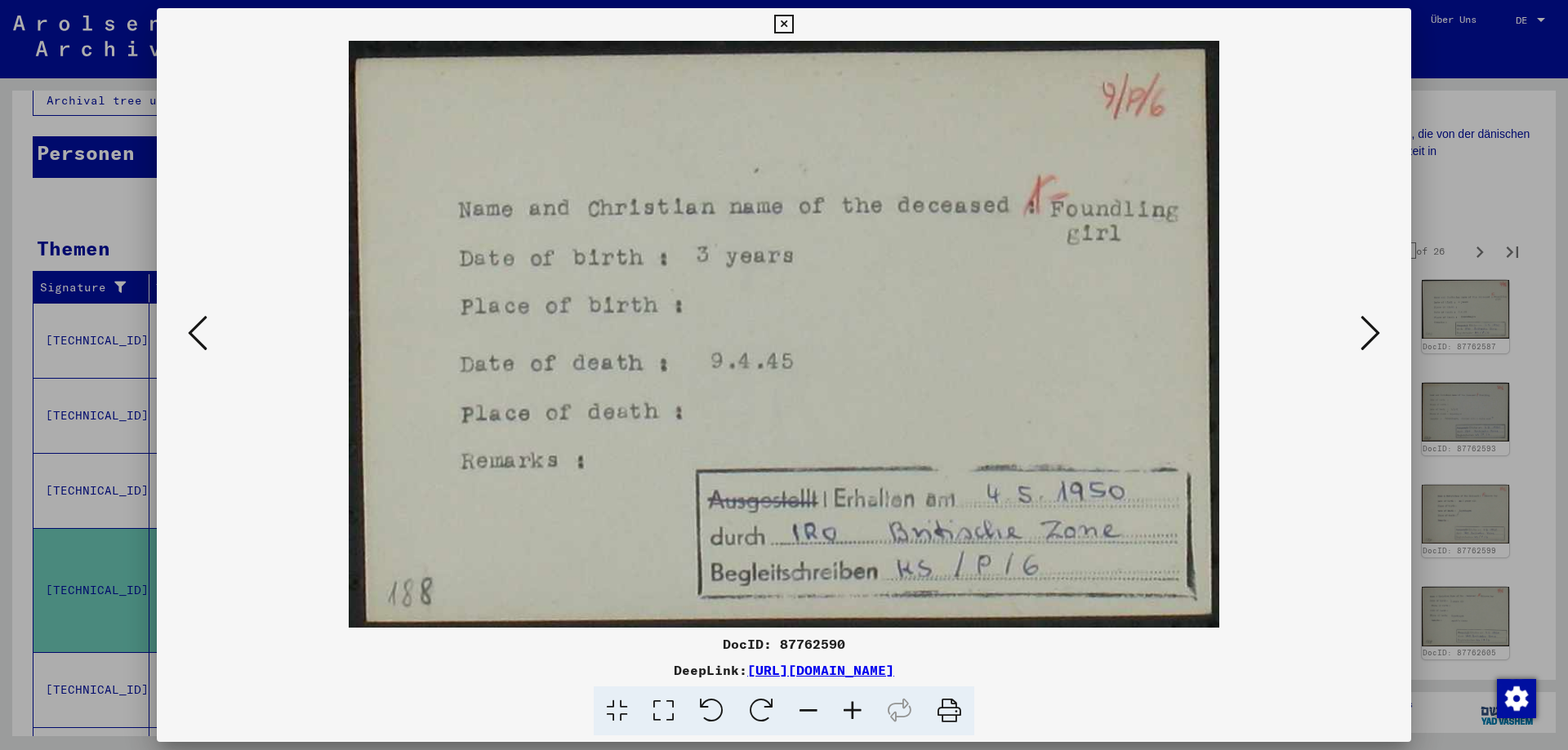
click at [1371, 337] on icon at bounding box center [1370, 333] width 20 height 40
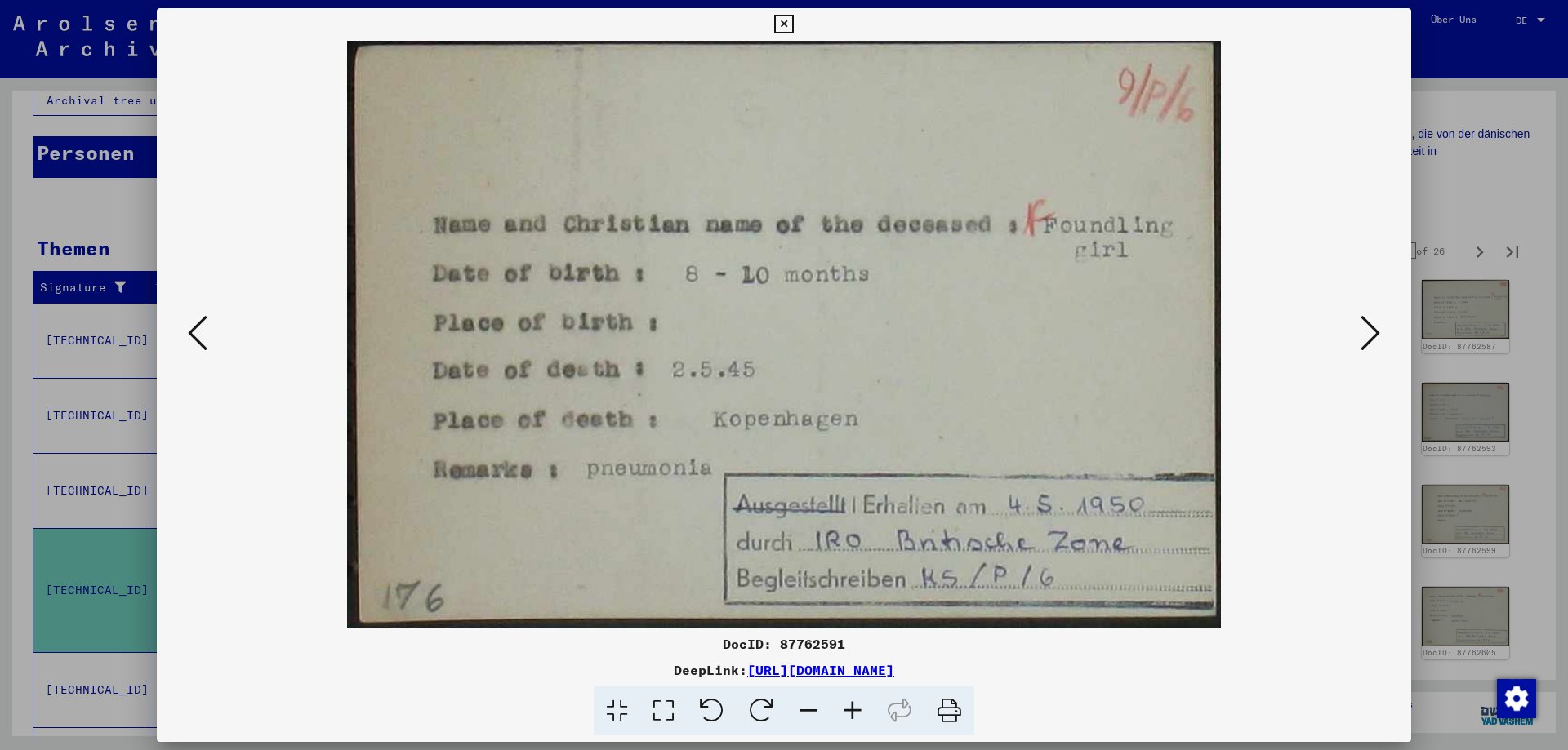
click at [798, 20] on button at bounding box center [784, 24] width 29 height 32
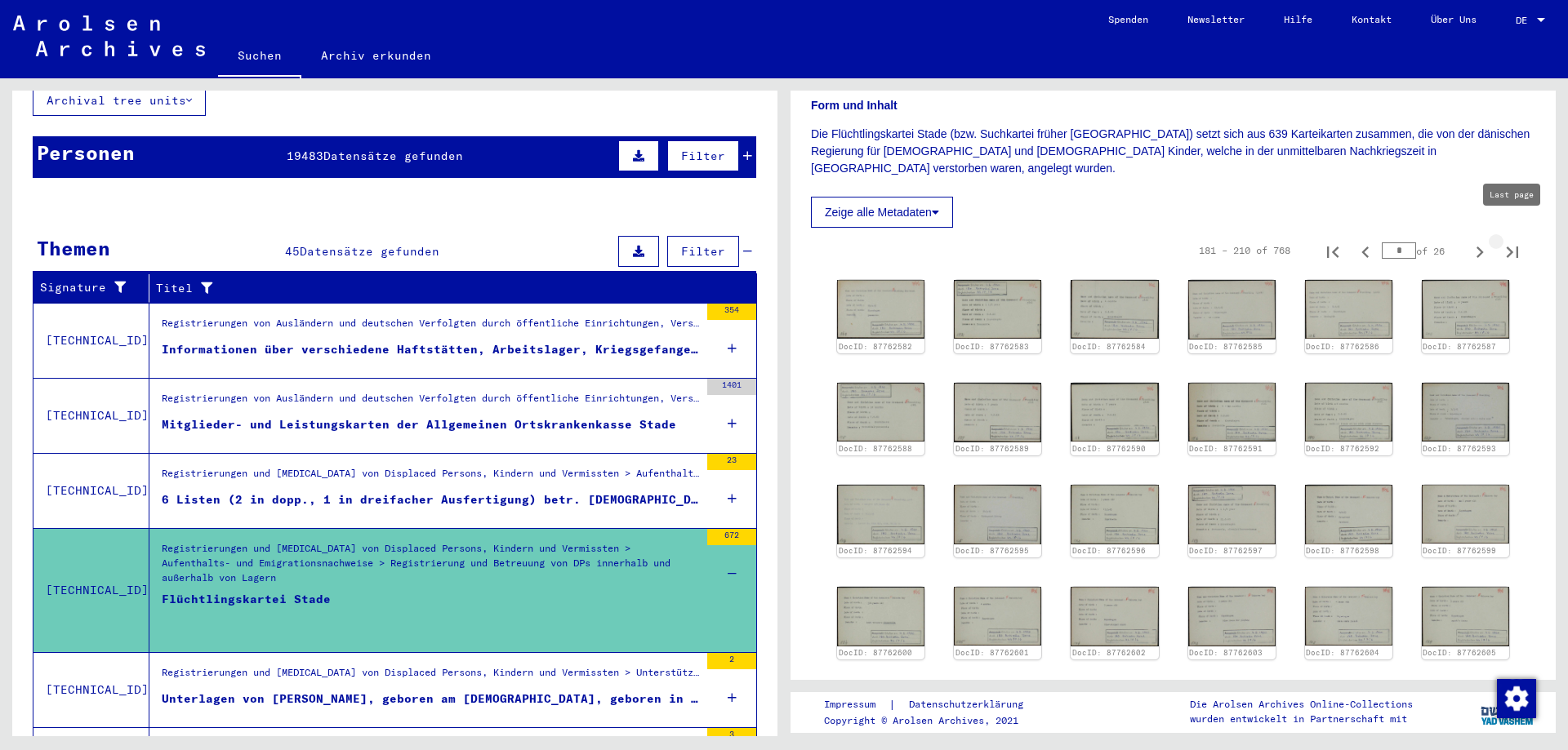
click at [1512, 247] on icon "Last page" at bounding box center [1512, 252] width 12 height 12
type input "**"
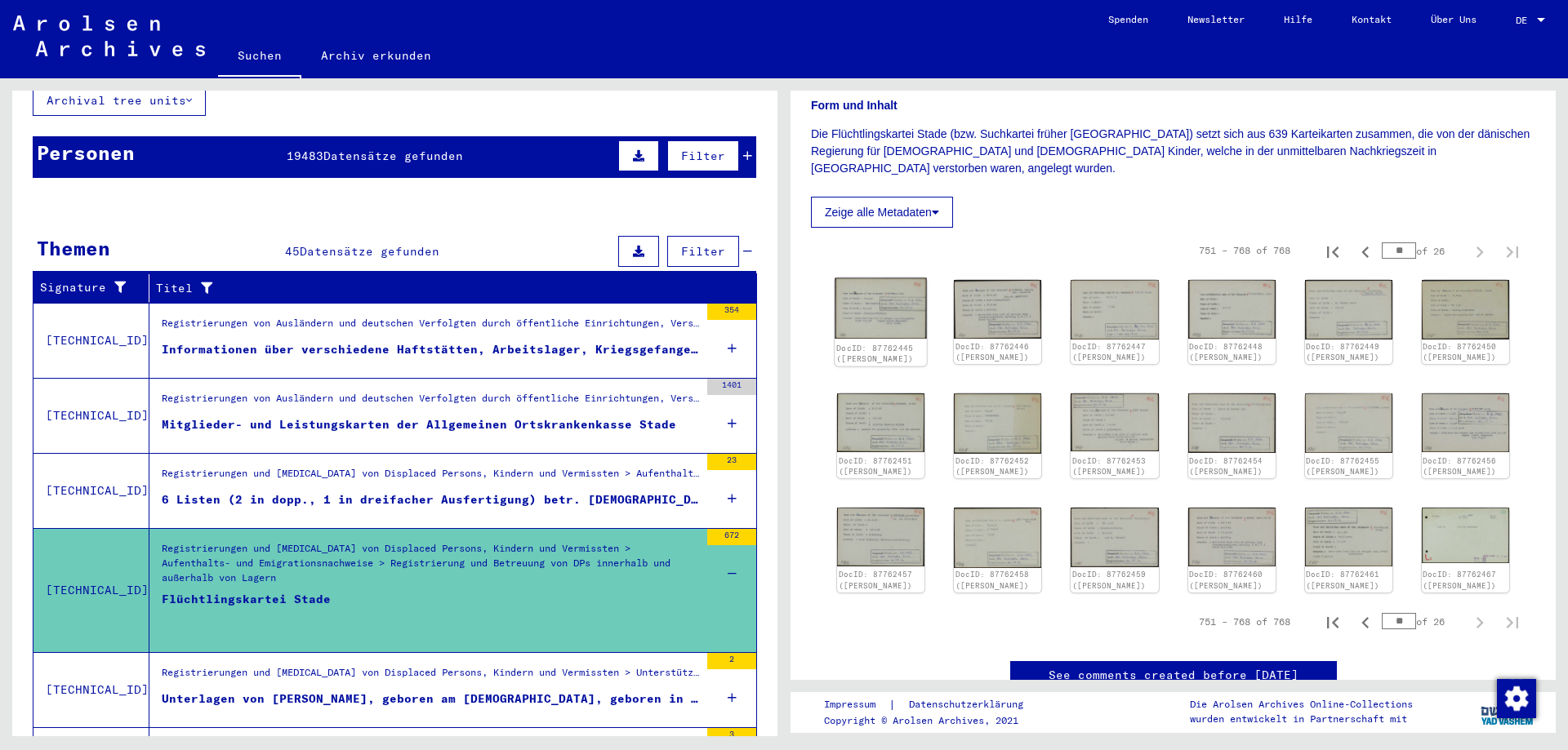
click at [890, 302] on img at bounding box center [881, 308] width 92 height 60
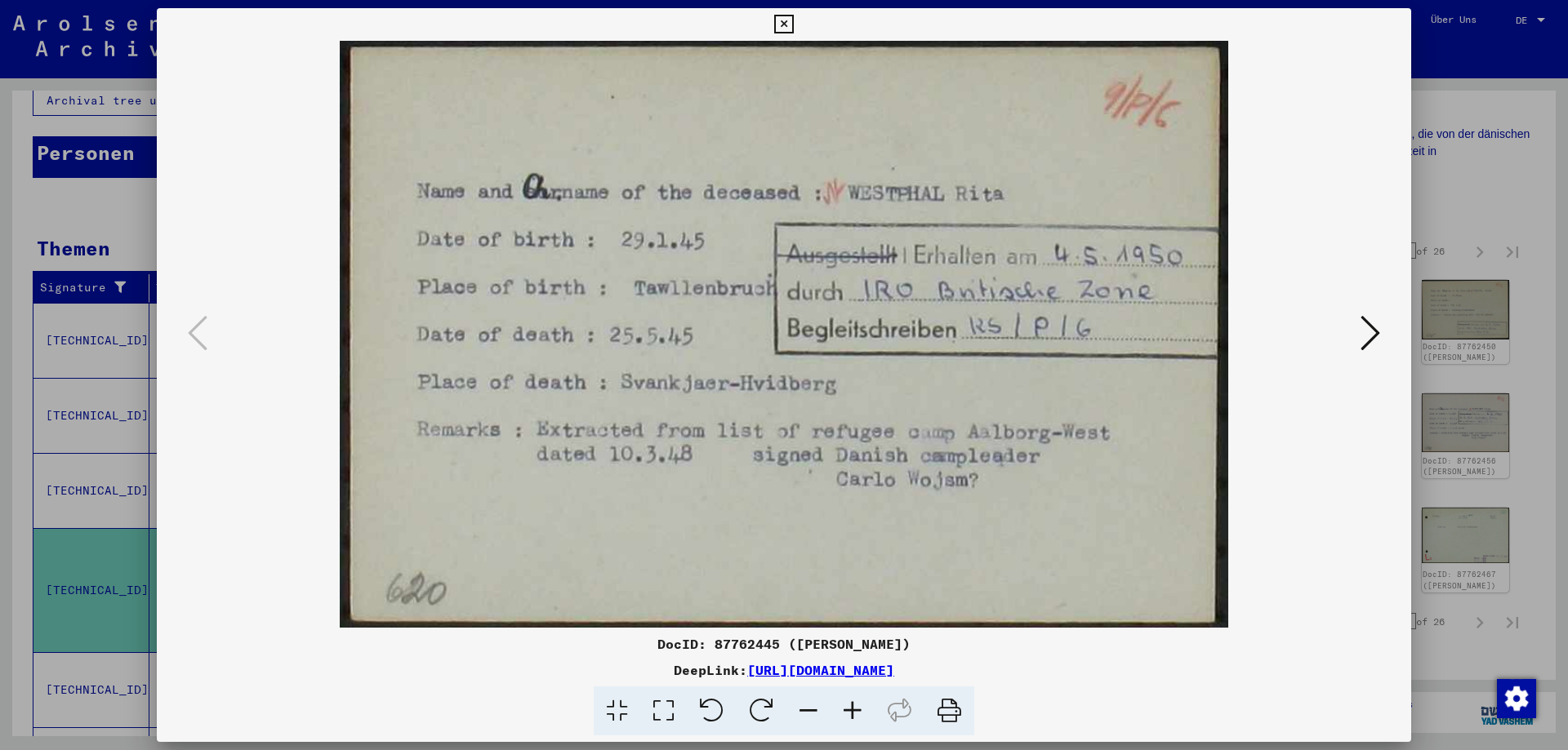
click at [1367, 338] on icon at bounding box center [1370, 333] width 20 height 40
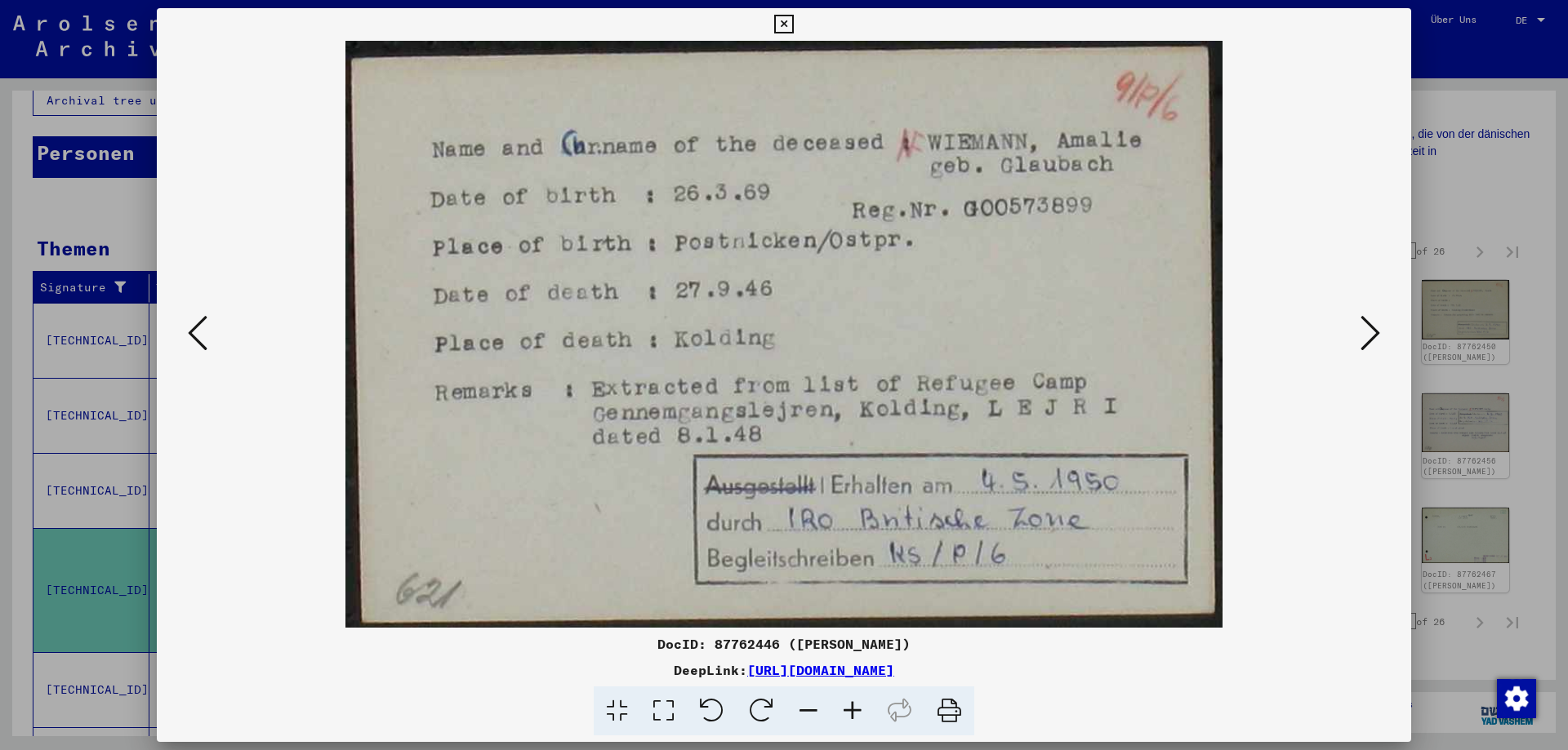
click at [1366, 333] on icon at bounding box center [1370, 333] width 20 height 40
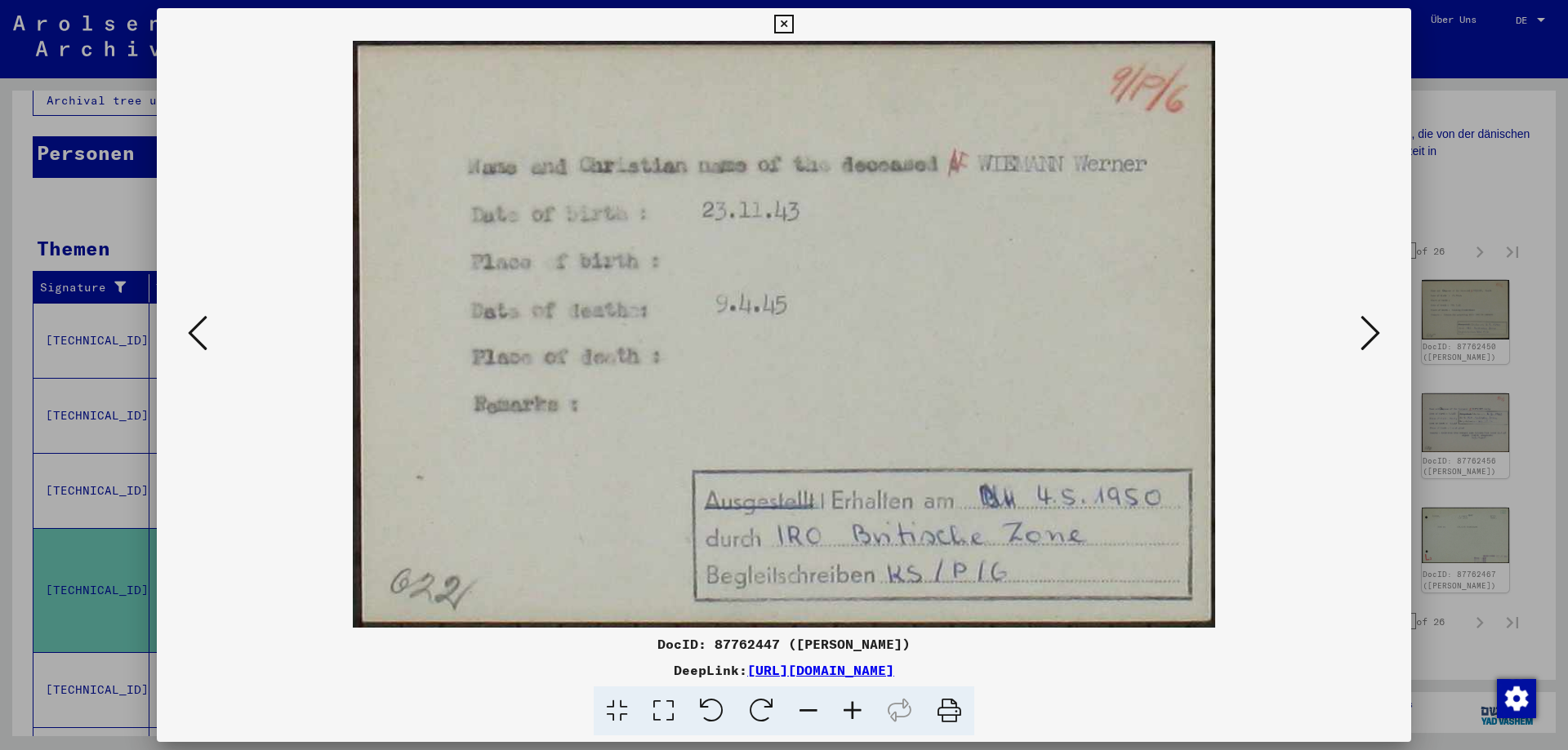
click at [1366, 333] on icon at bounding box center [1370, 333] width 20 height 40
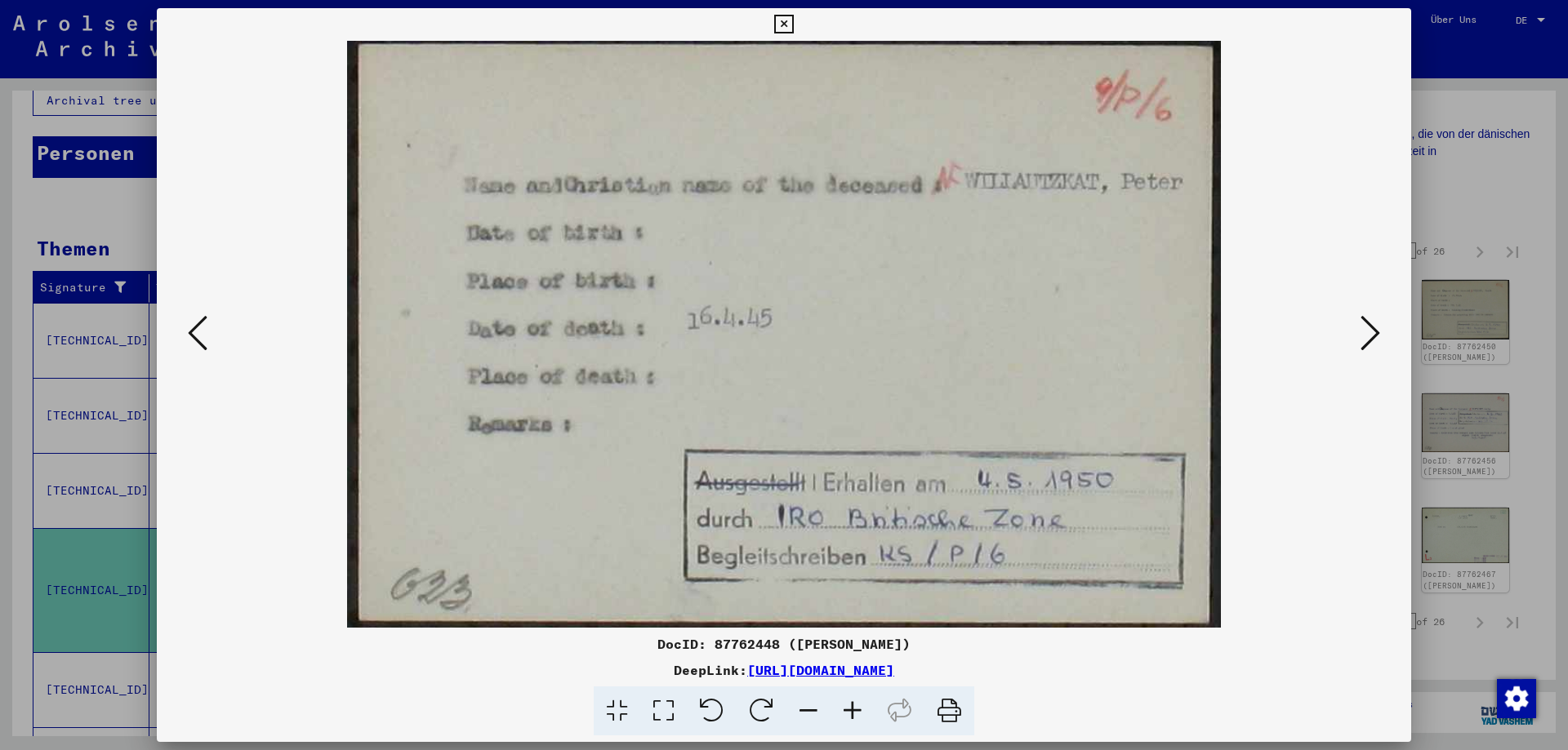
click at [1366, 333] on icon at bounding box center [1370, 333] width 20 height 40
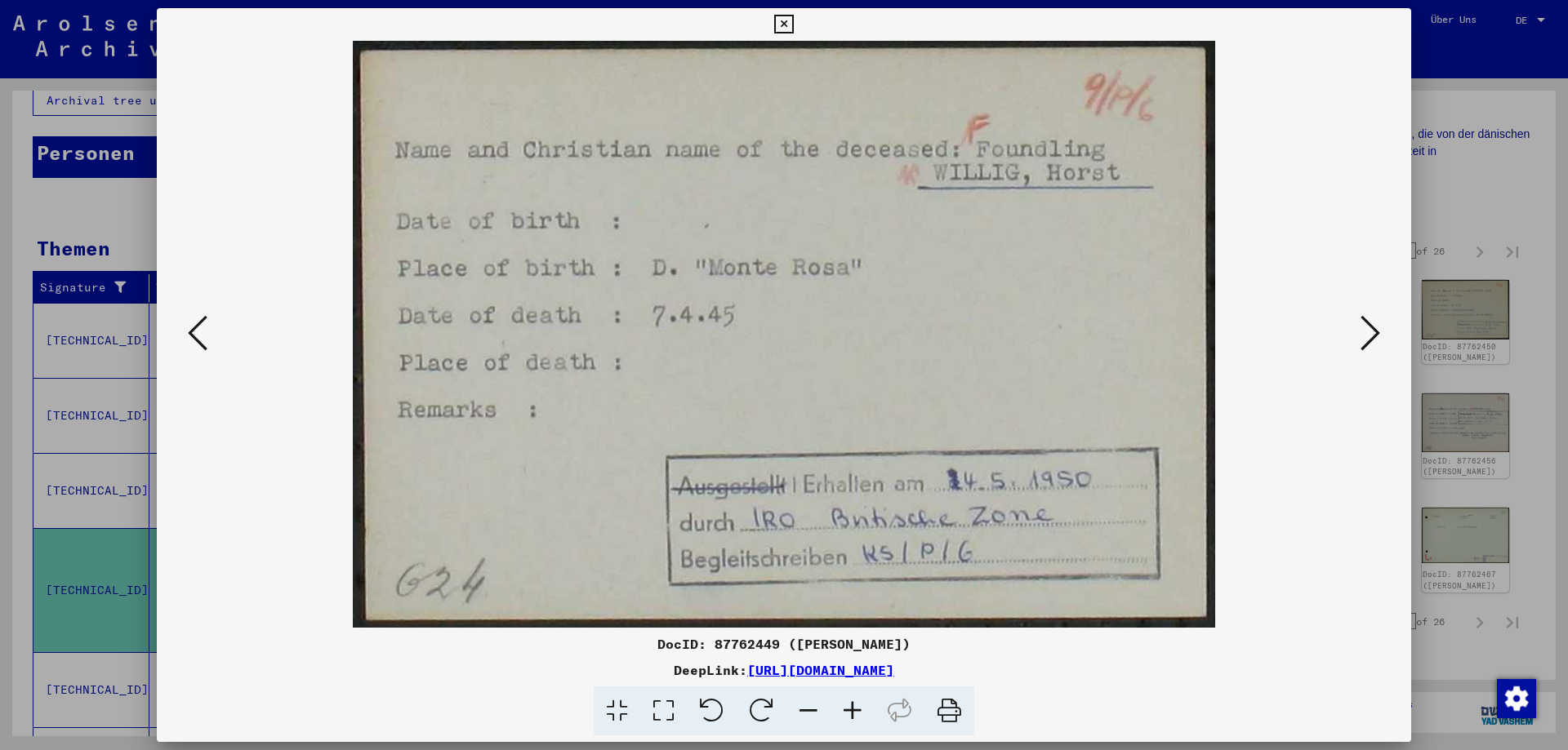
click at [1366, 333] on icon at bounding box center [1370, 333] width 20 height 40
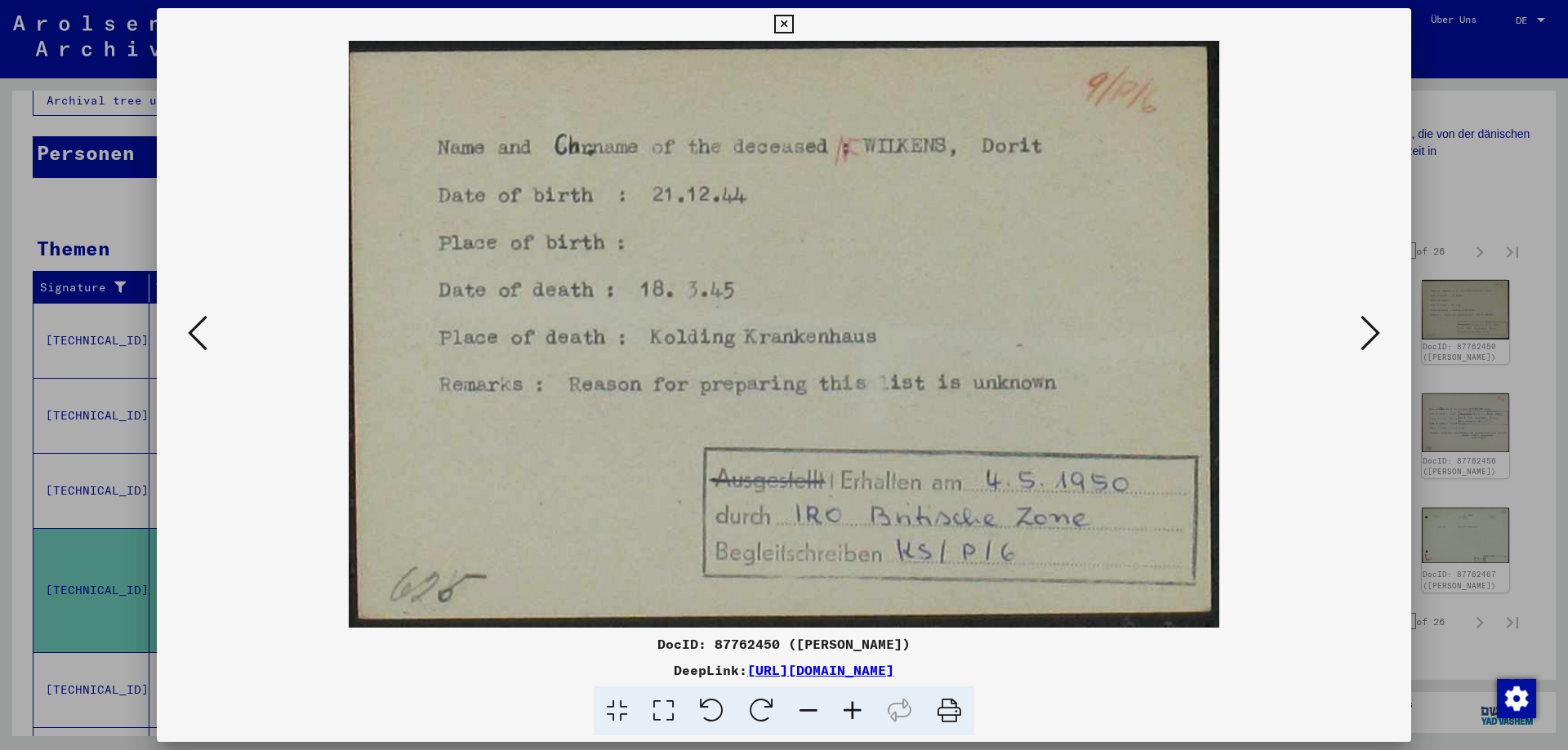
click at [1368, 337] on icon at bounding box center [1370, 333] width 20 height 40
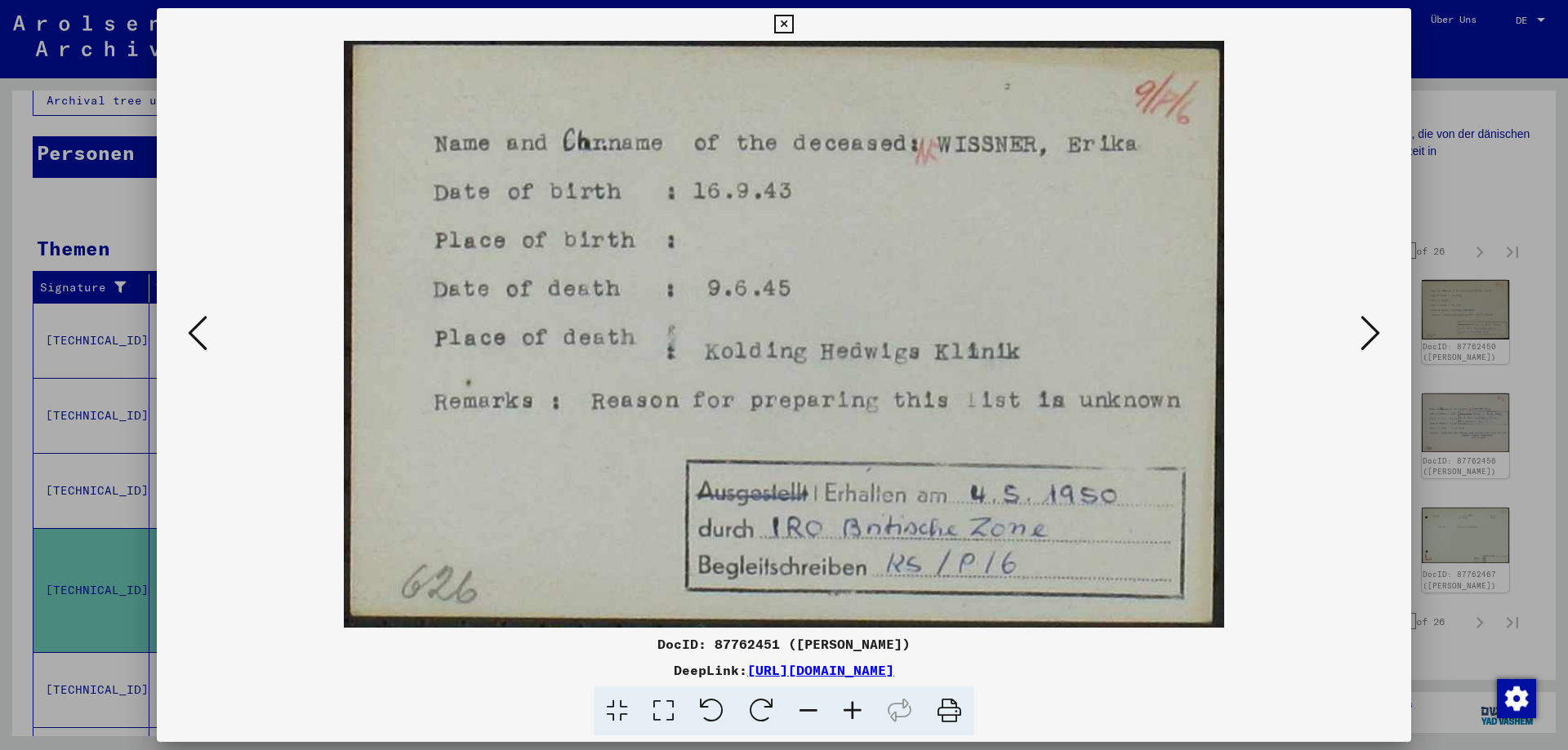
click at [1368, 337] on icon at bounding box center [1370, 333] width 20 height 40
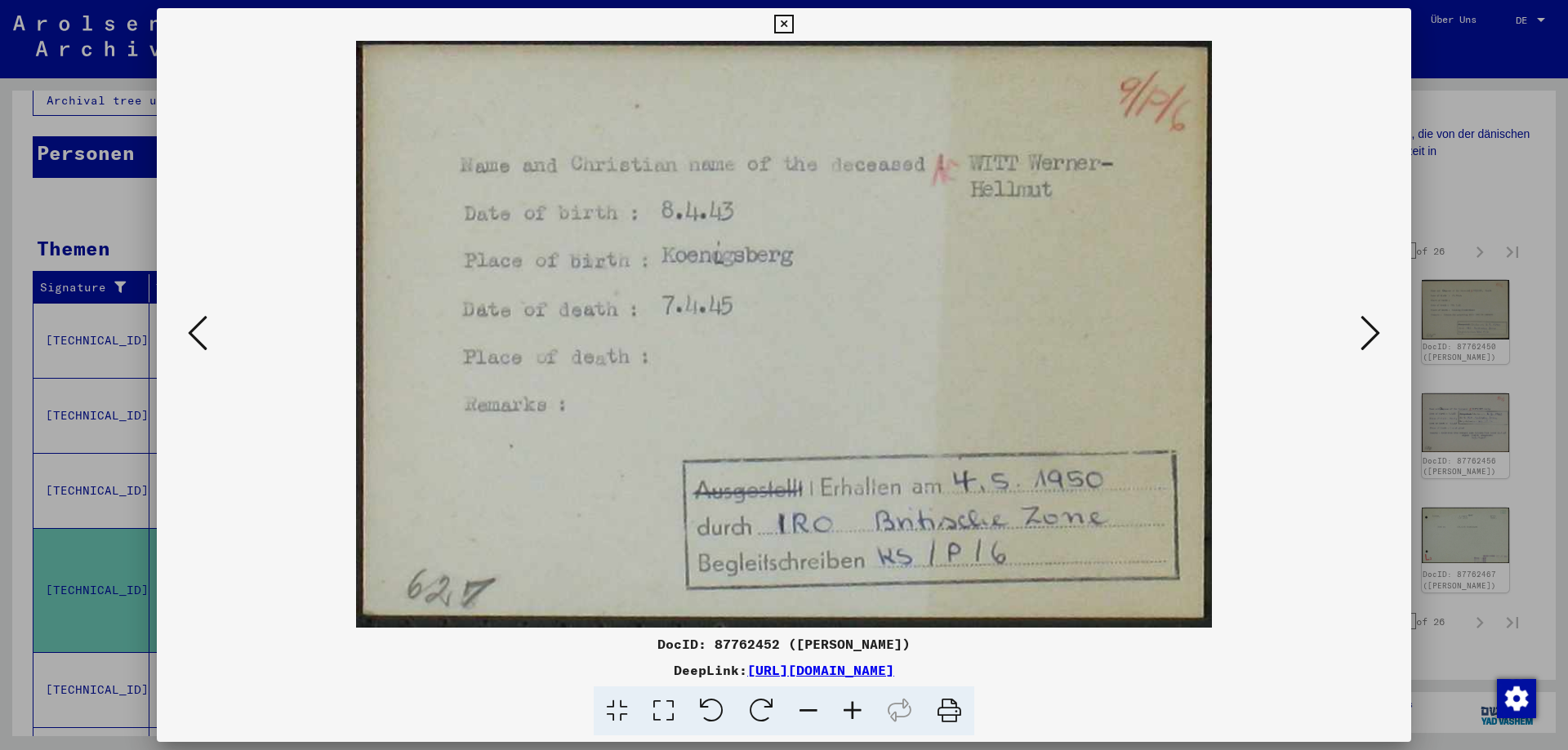
click at [189, 326] on icon at bounding box center [198, 333] width 20 height 40
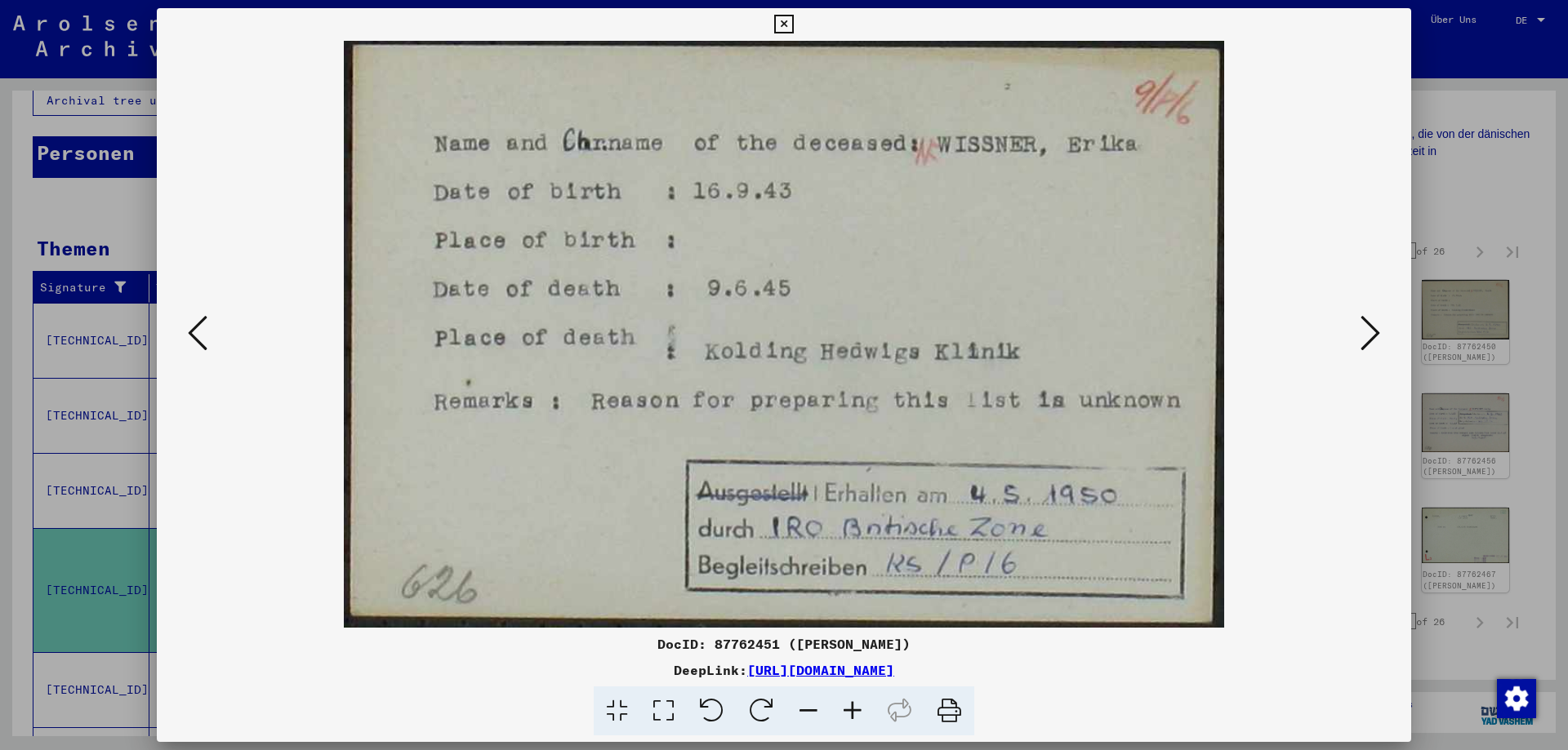
click at [1374, 337] on icon at bounding box center [1370, 333] width 20 height 40
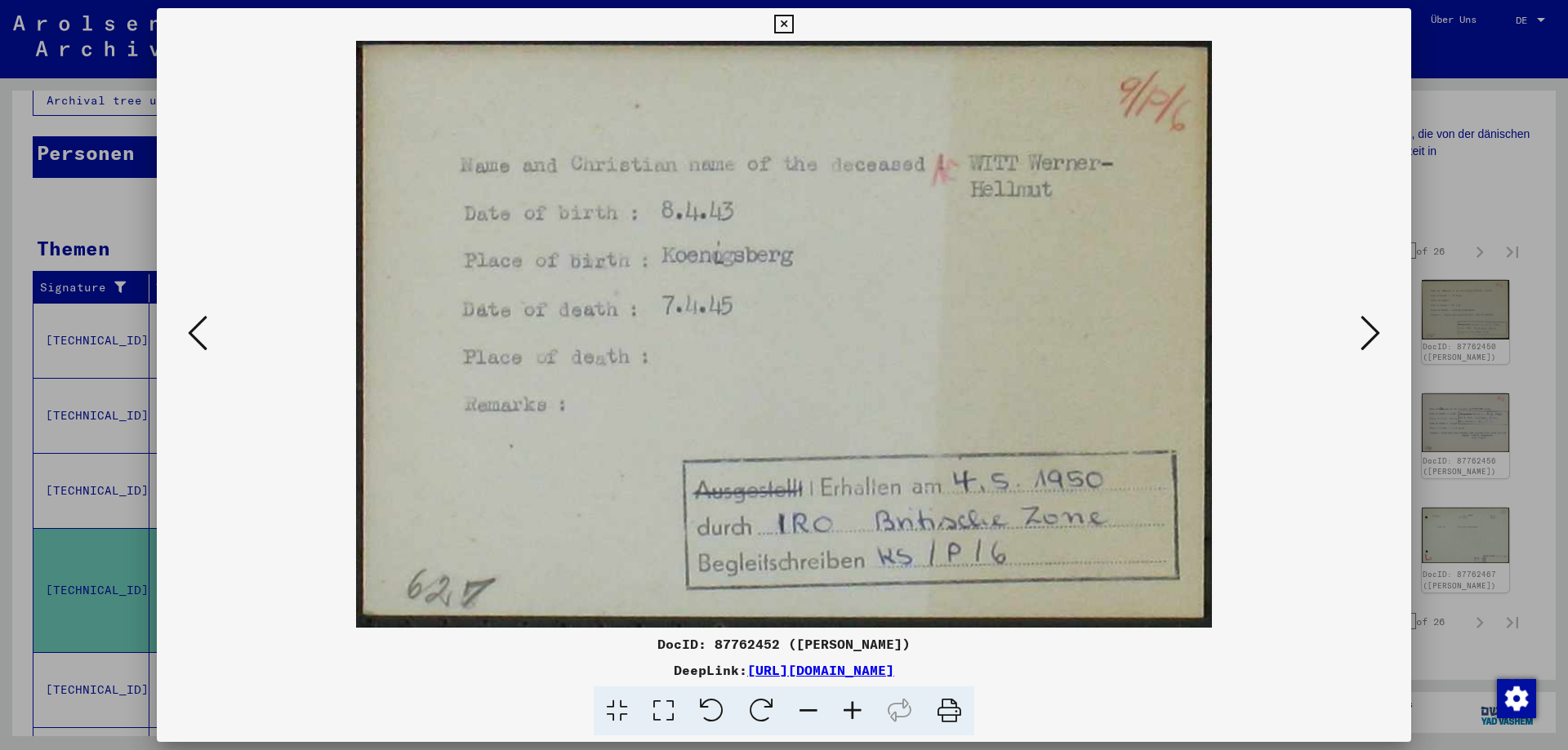
click at [1374, 337] on icon at bounding box center [1370, 333] width 20 height 40
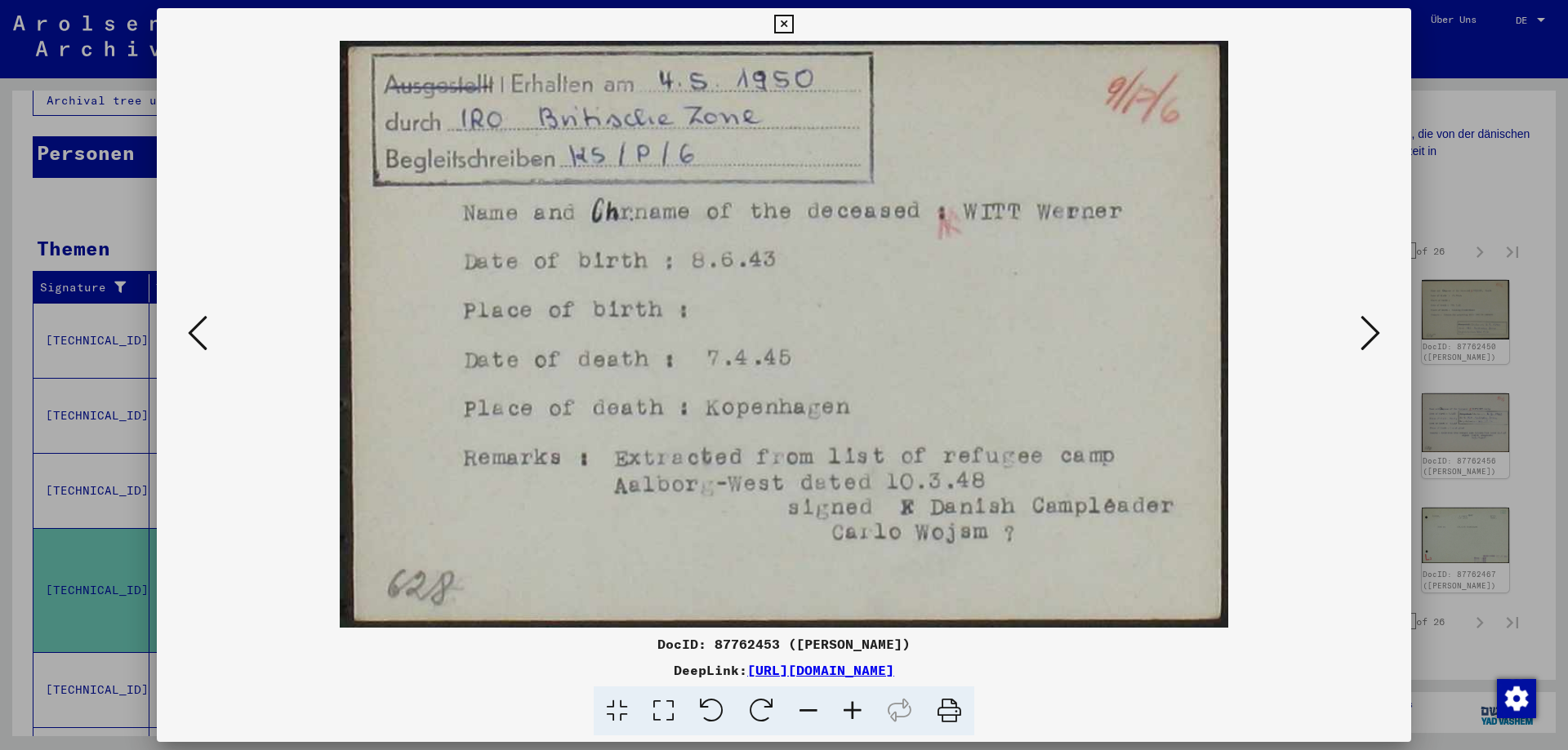
click at [1374, 337] on icon at bounding box center [1370, 333] width 20 height 40
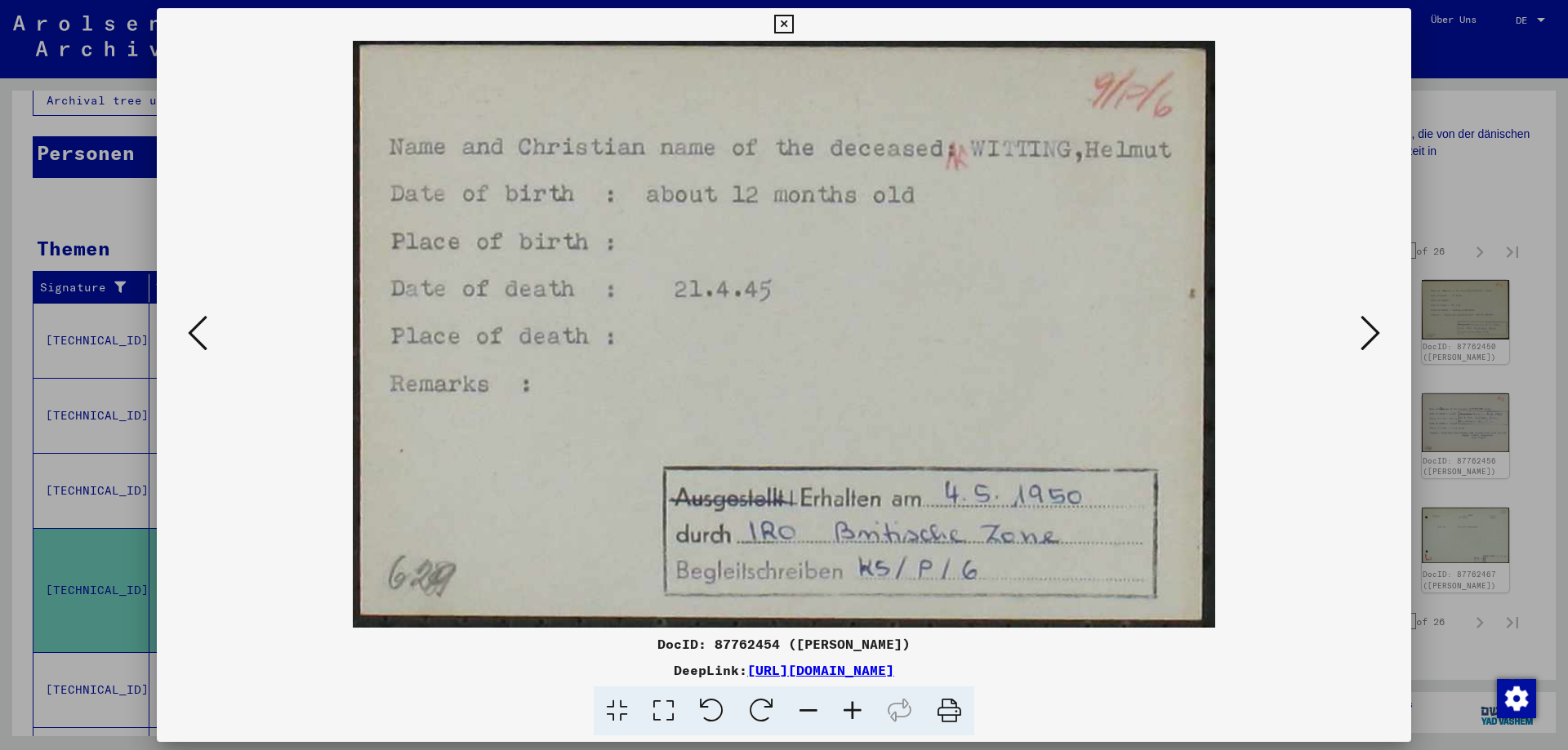
click at [1374, 337] on icon at bounding box center [1370, 333] width 20 height 40
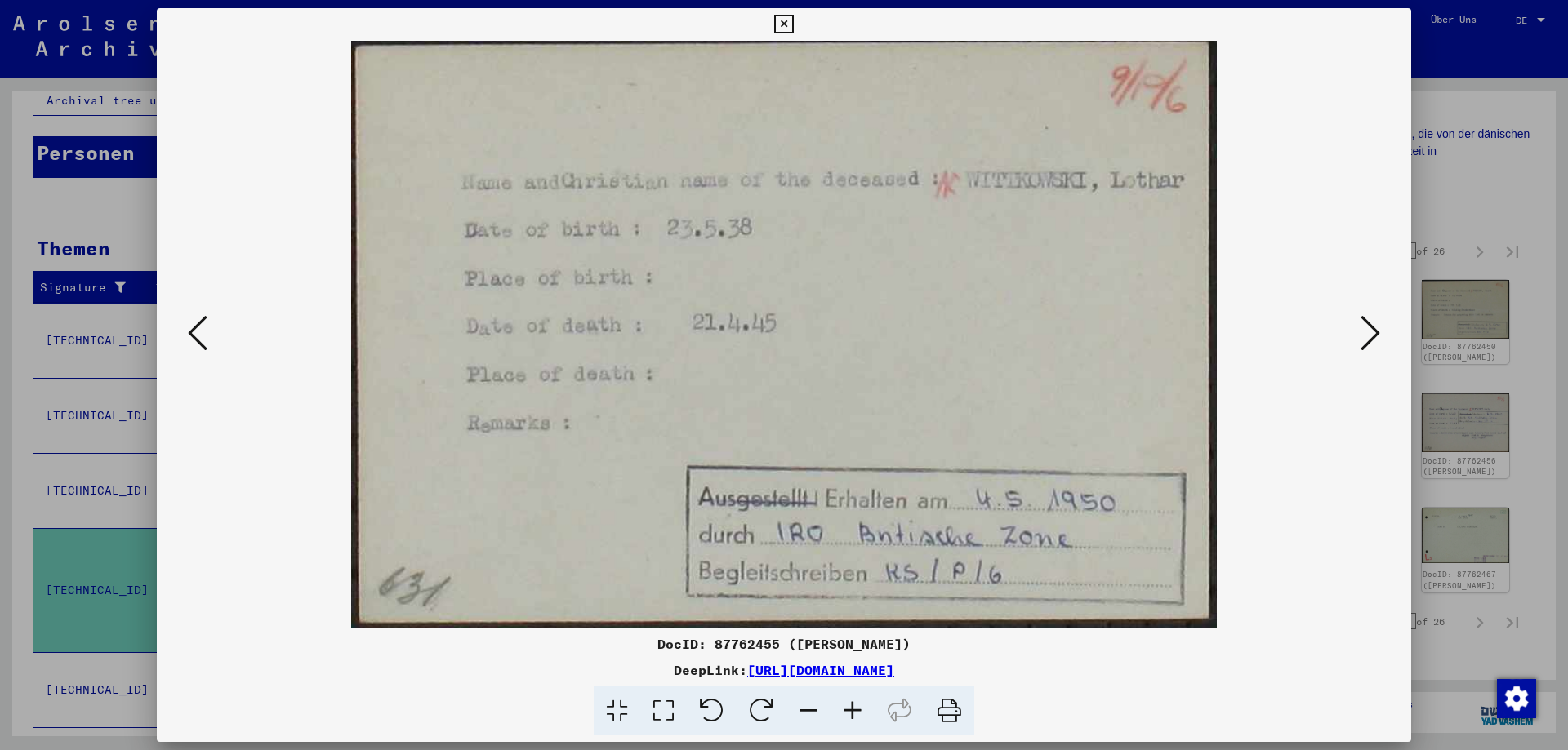
click at [1374, 337] on icon at bounding box center [1370, 333] width 20 height 40
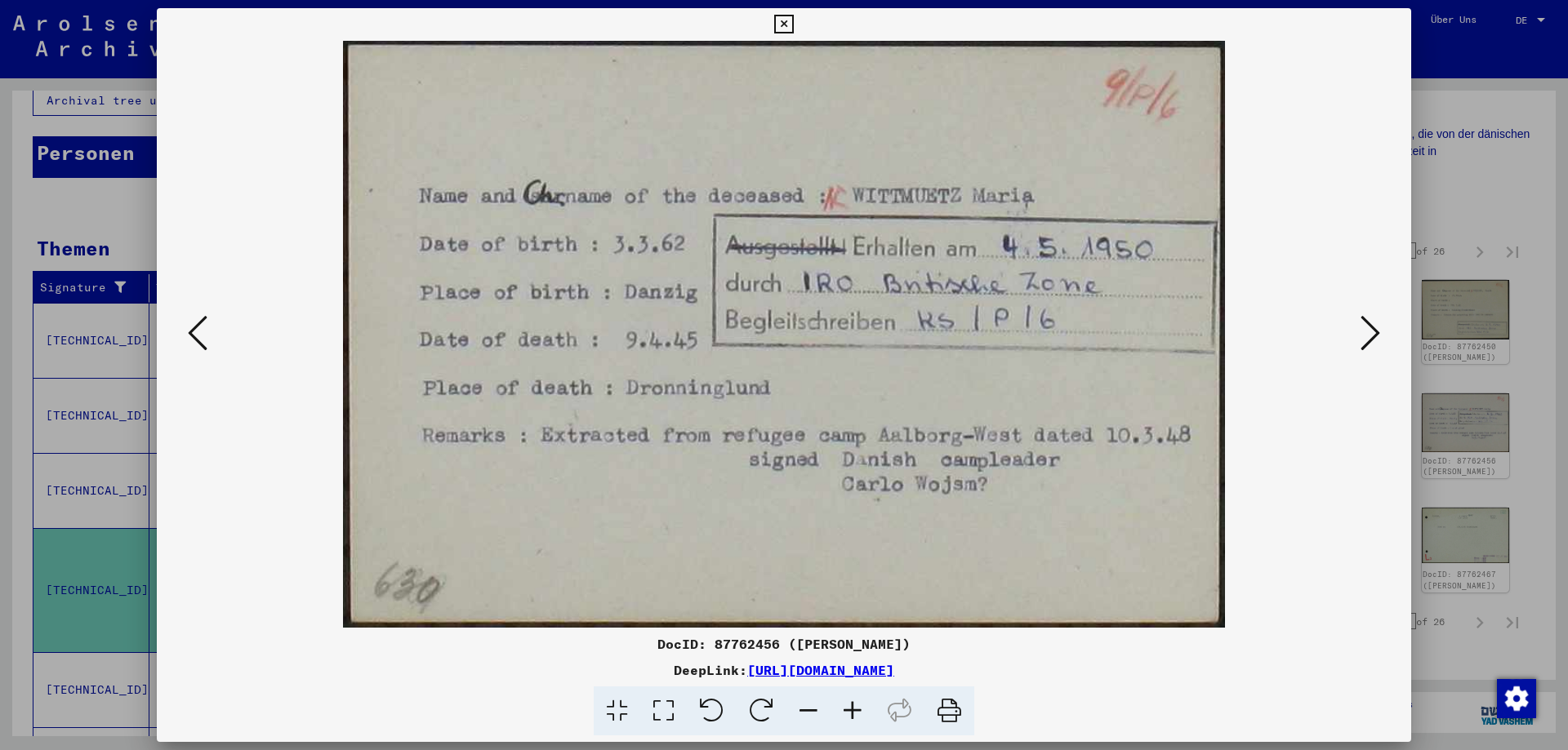
click at [1374, 337] on icon at bounding box center [1370, 333] width 20 height 40
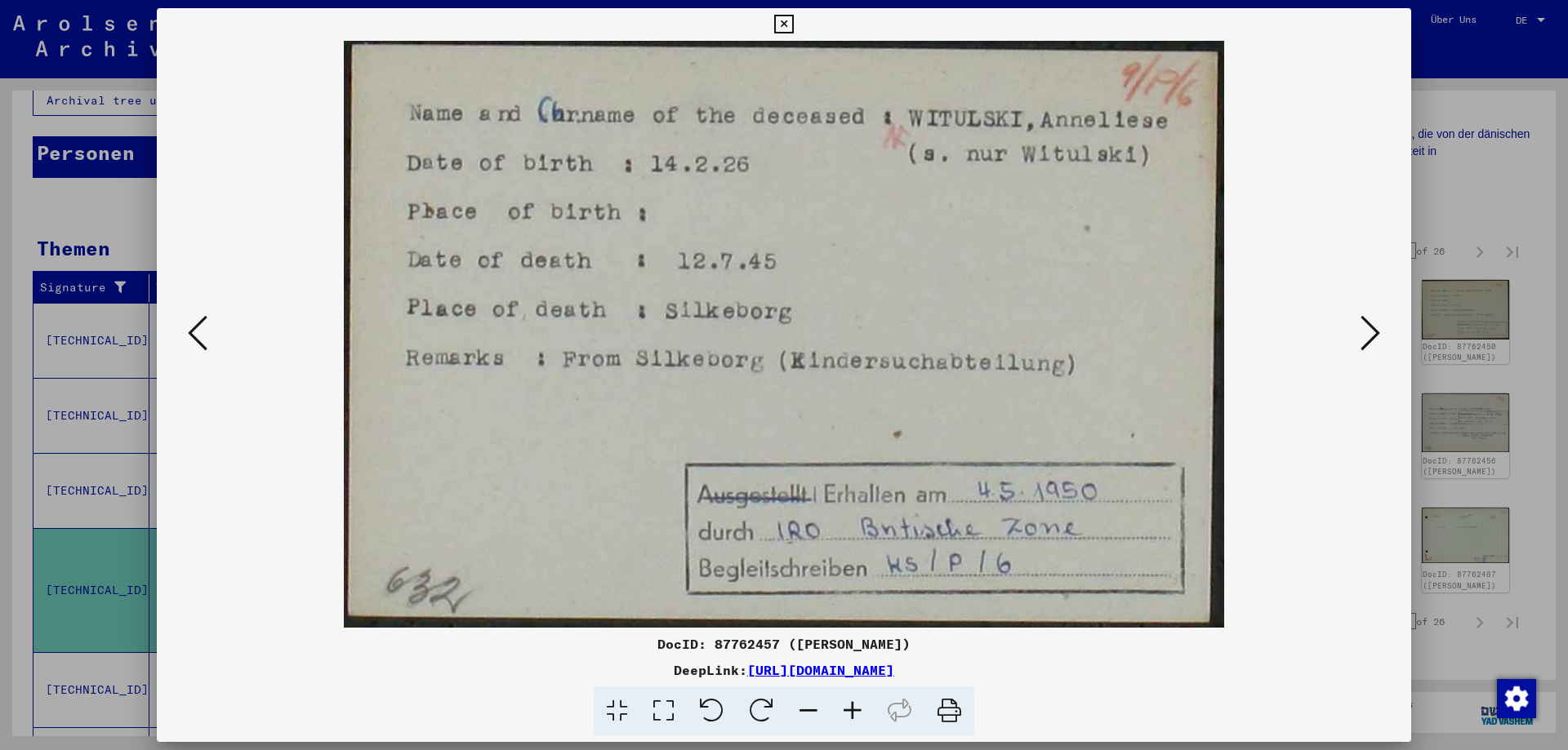
click at [1374, 337] on icon at bounding box center [1370, 333] width 20 height 40
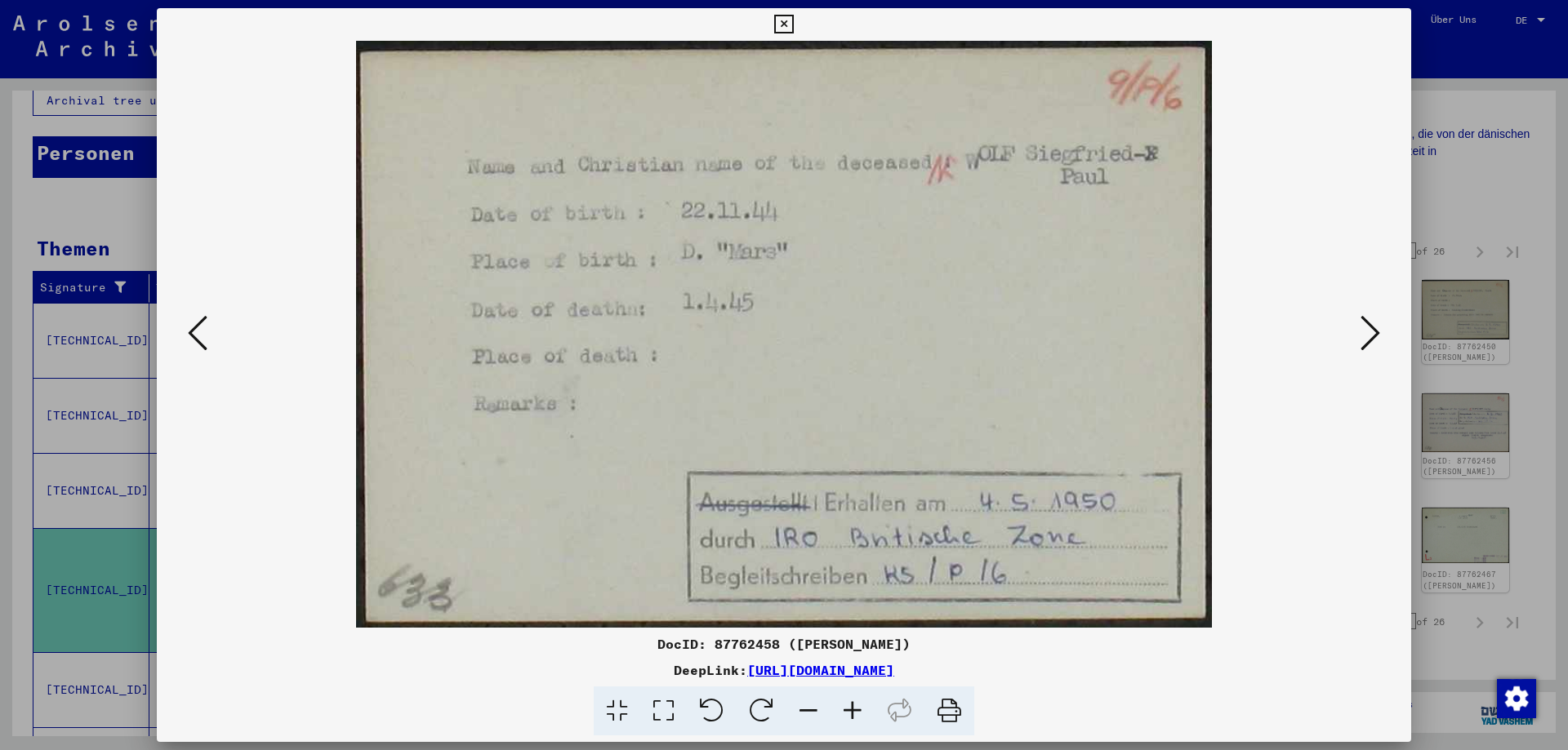
click at [1374, 337] on icon at bounding box center [1370, 333] width 20 height 40
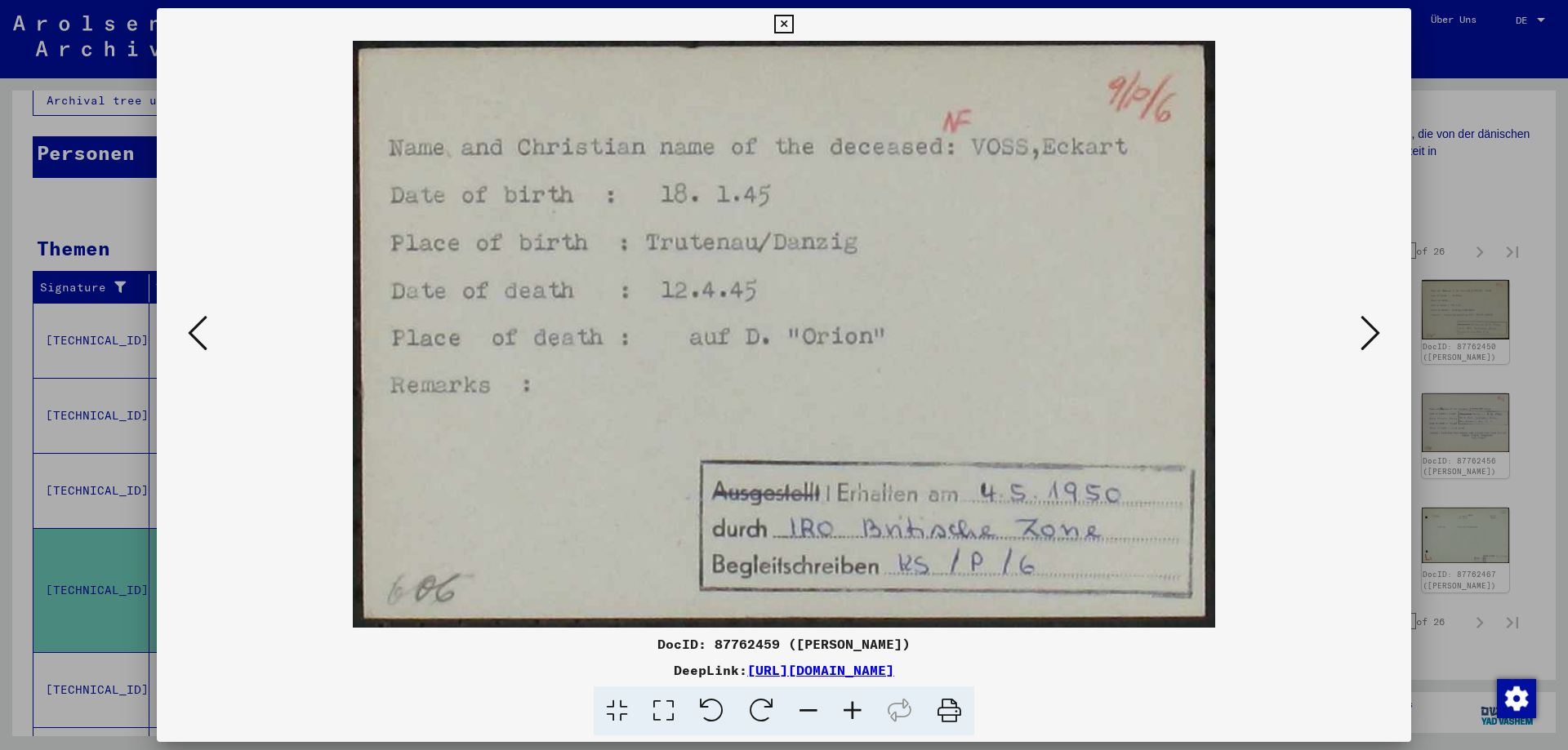
click at [1374, 337] on icon at bounding box center [1370, 333] width 20 height 40
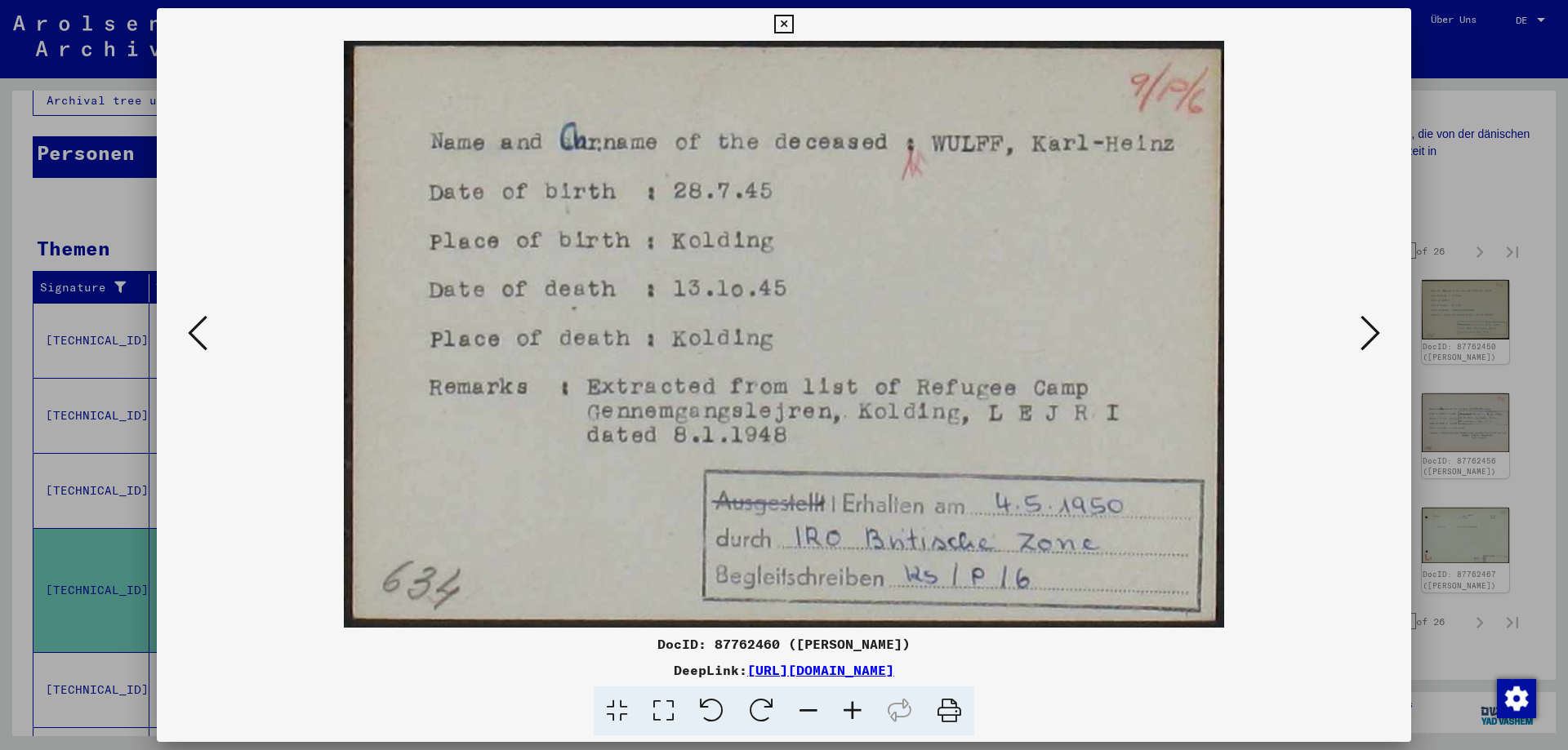
click at [1374, 337] on icon at bounding box center [1370, 333] width 20 height 40
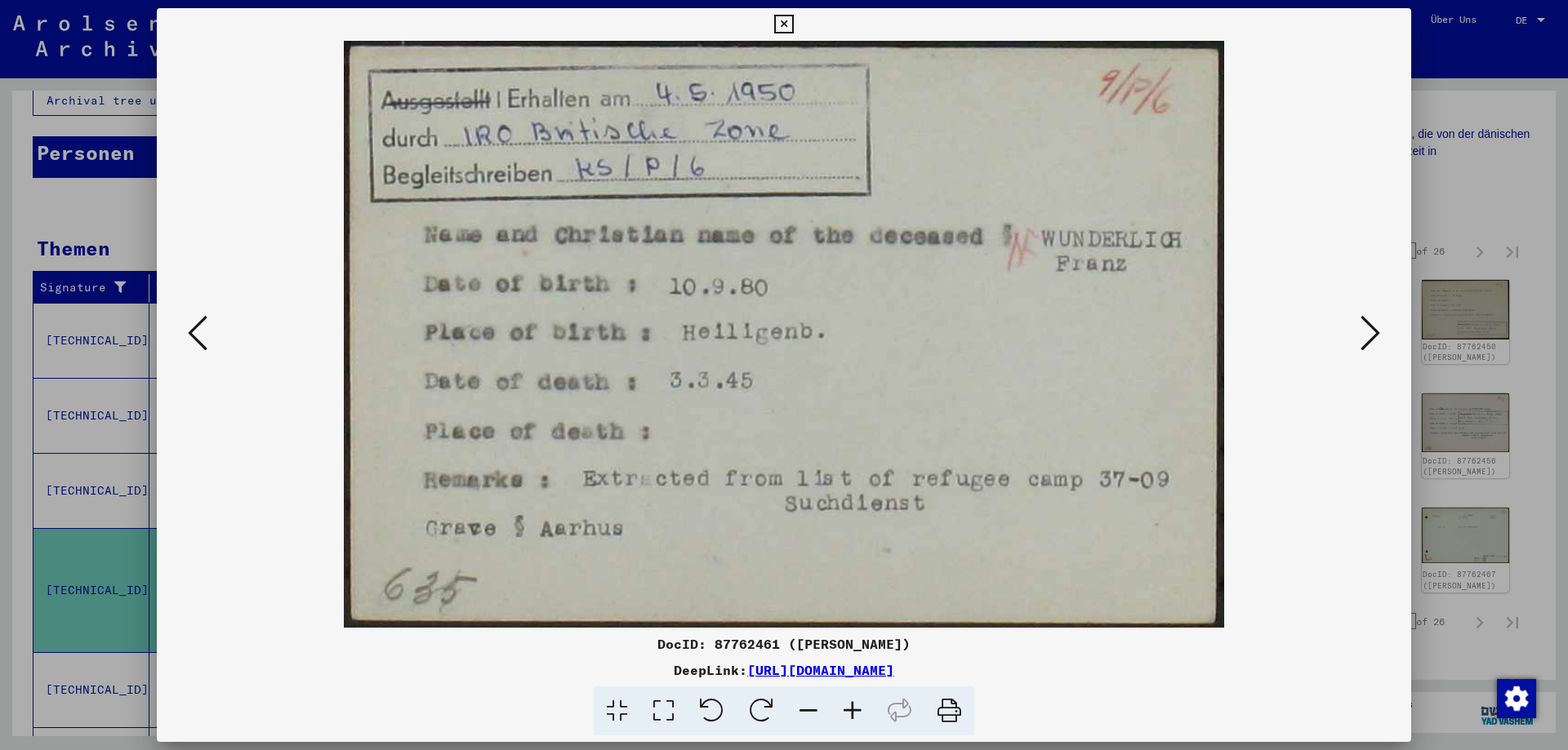
click at [205, 330] on icon at bounding box center [198, 333] width 20 height 40
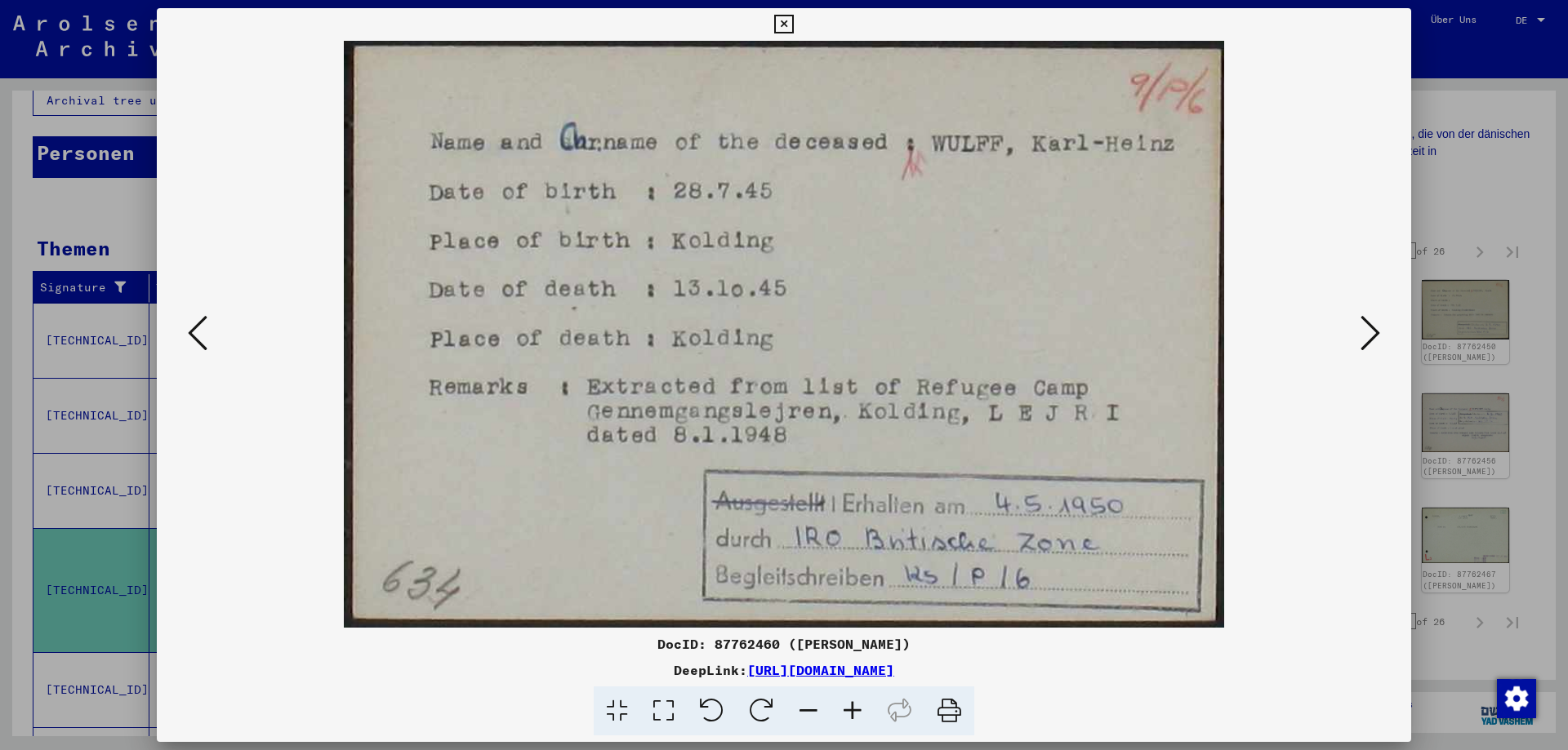
click at [1364, 333] on icon at bounding box center [1370, 333] width 20 height 40
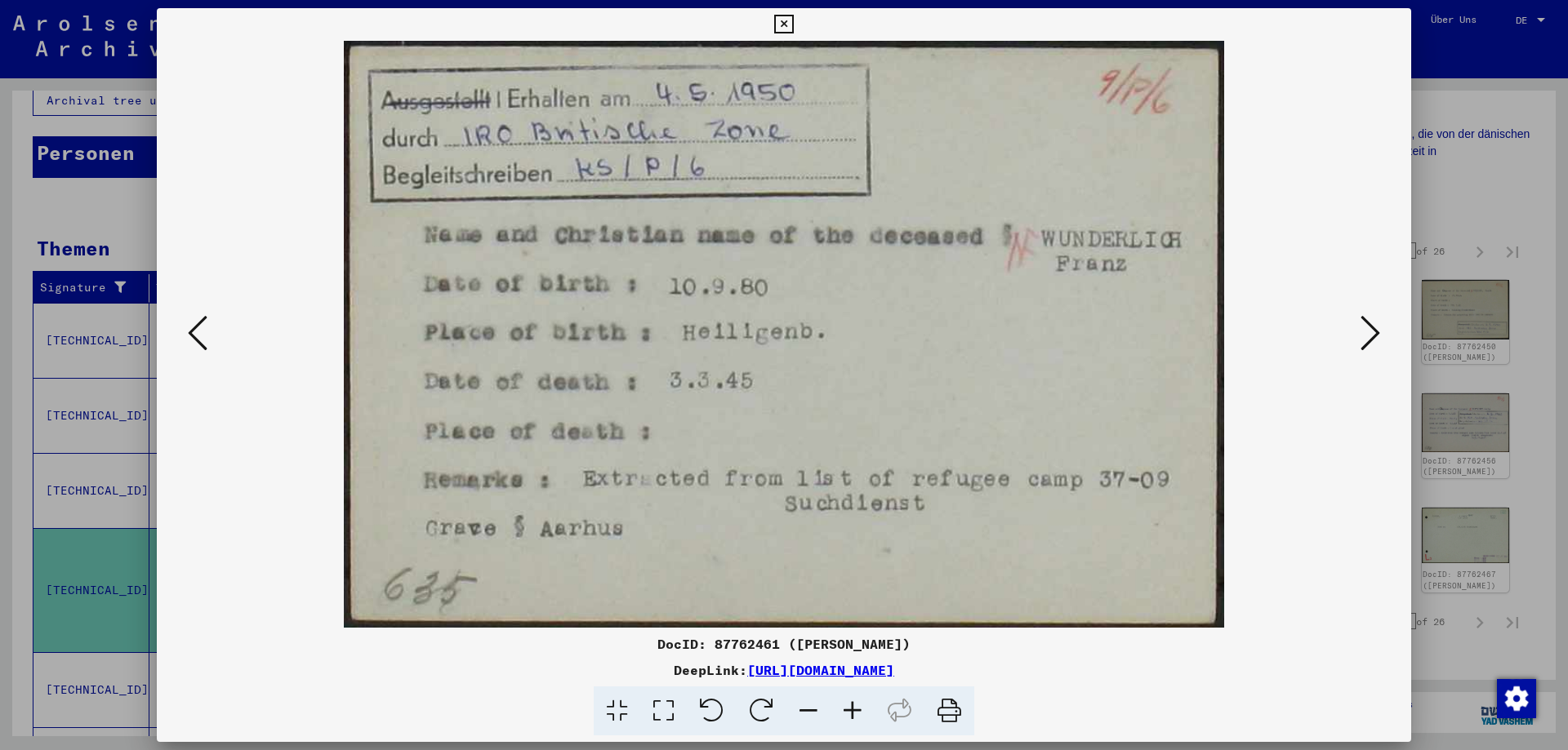
click at [1364, 333] on icon at bounding box center [1370, 333] width 20 height 40
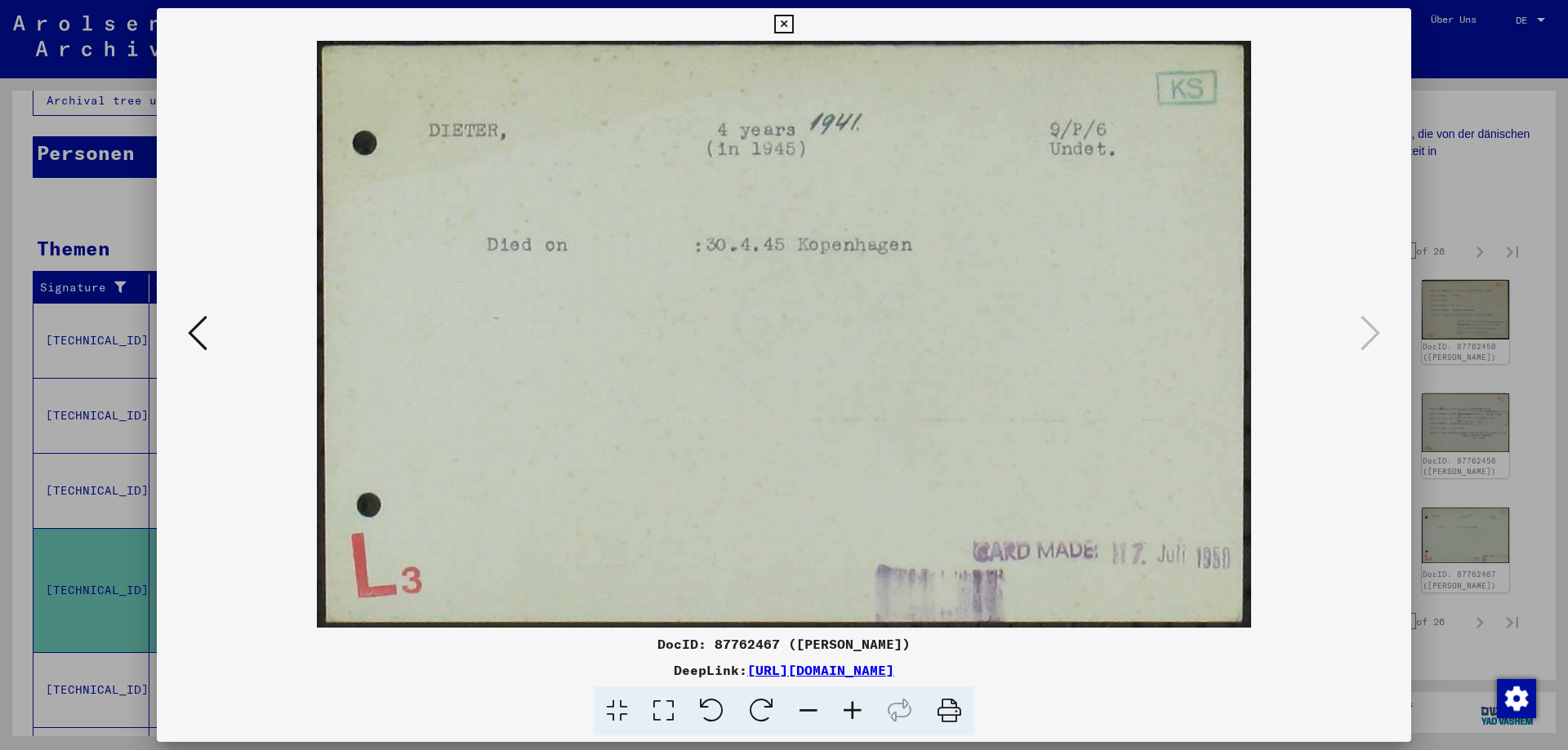
click at [793, 22] on icon at bounding box center [783, 24] width 19 height 20
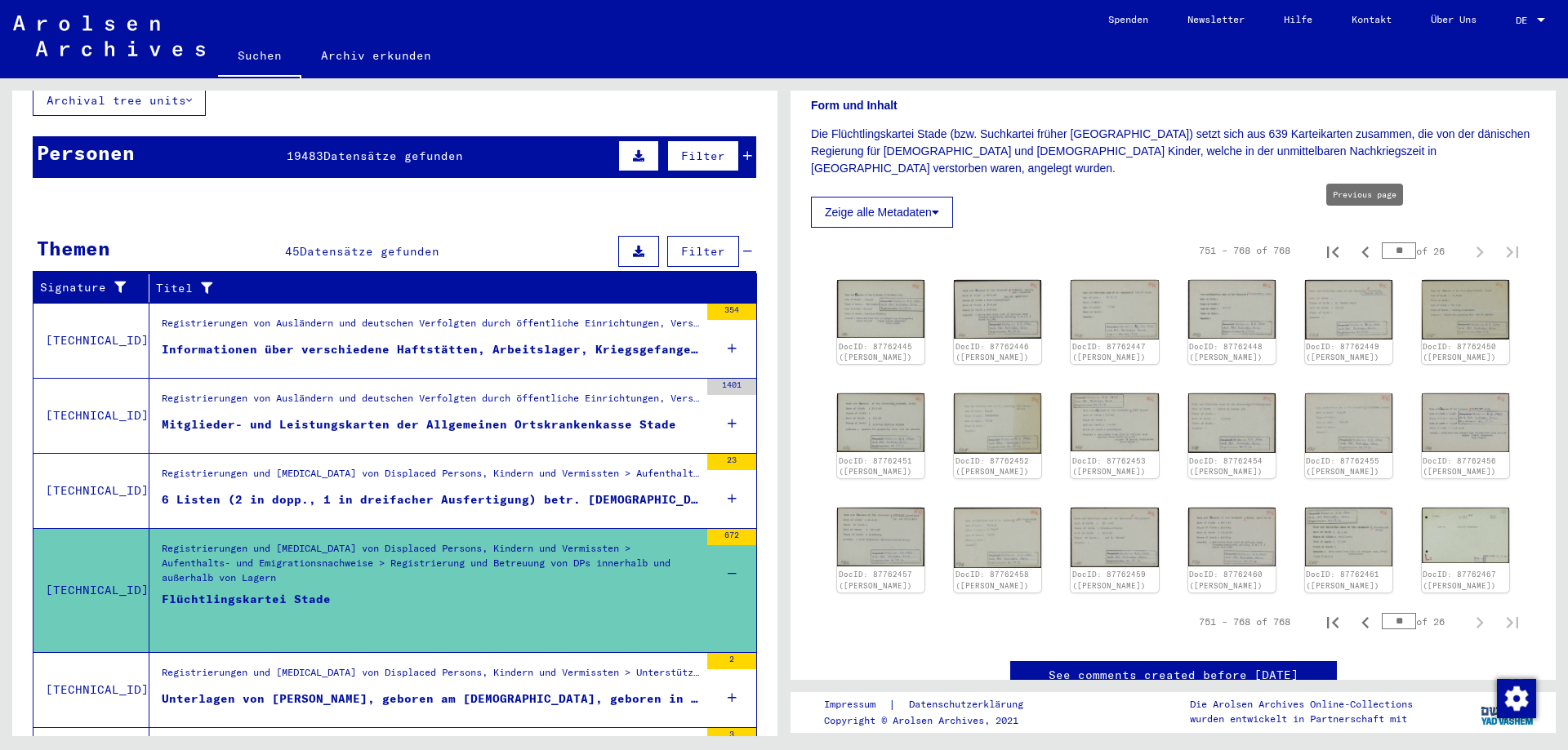
click at [1364, 247] on icon "Previous page" at bounding box center [1364, 252] width 7 height 12
type input "**"
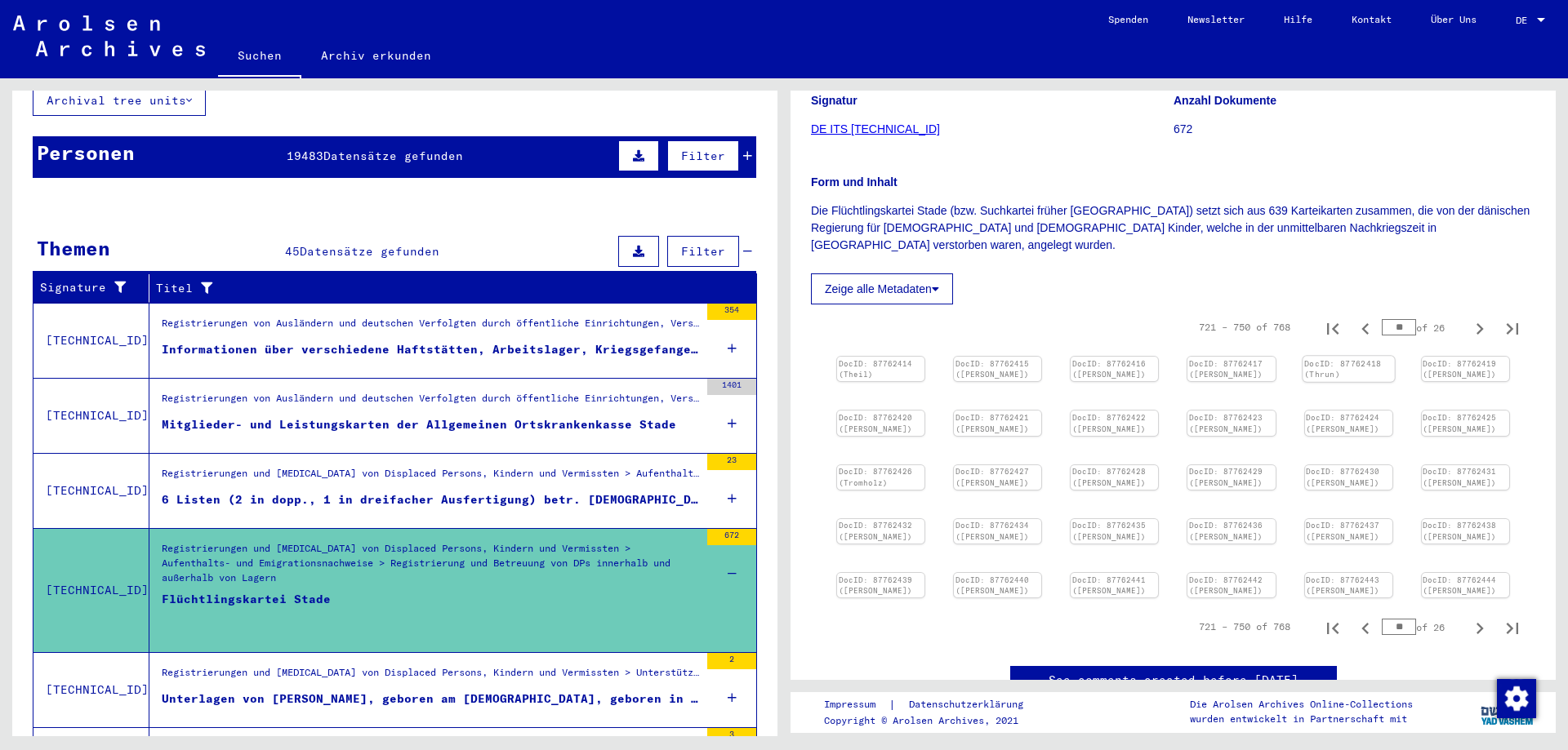
scroll to position [0, 0]
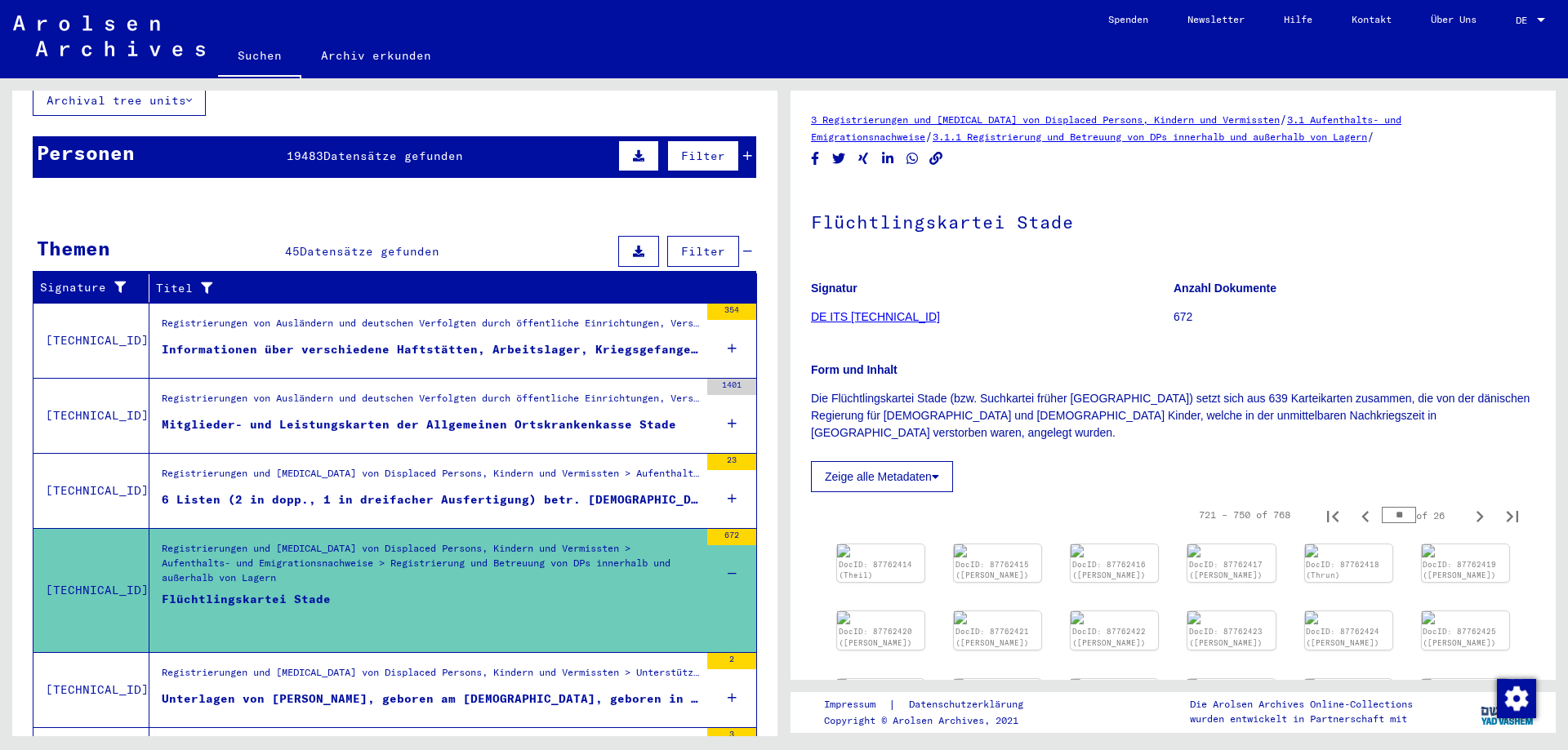
click at [893, 462] on button "Zeige alle Metadaten" at bounding box center [882, 476] width 142 height 31
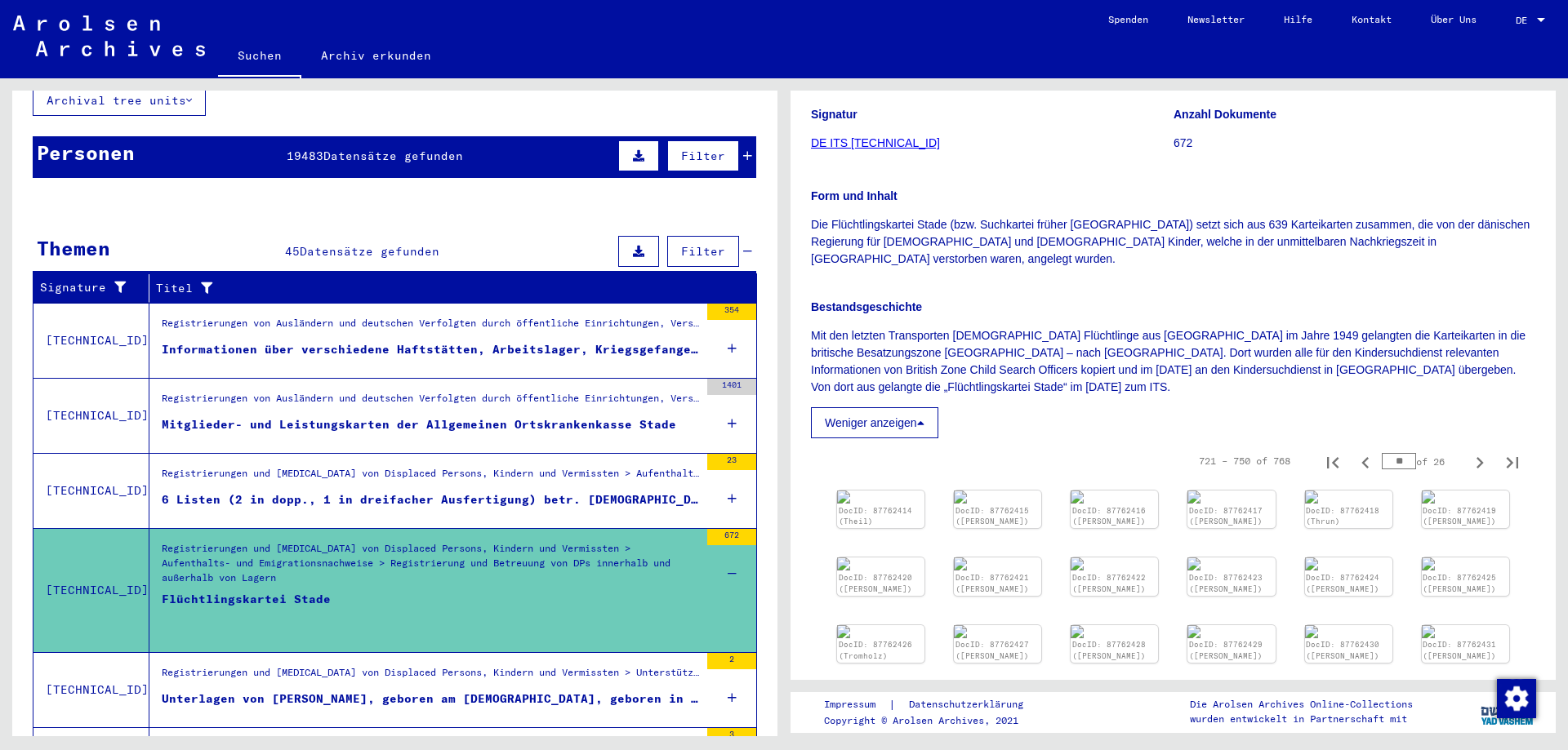
scroll to position [176, 0]
drag, startPoint x: 1325, startPoint y: 334, endPoint x: 1495, endPoint y: 337, distance: 170.0
click at [1495, 337] on p "Mit den letzten Transporten [DEMOGRAPHIC_DATA] Flüchtlinge aus [GEOGRAPHIC_DATA…" at bounding box center [1173, 359] width 724 height 68
copy p "British Zone Child Search Officers"
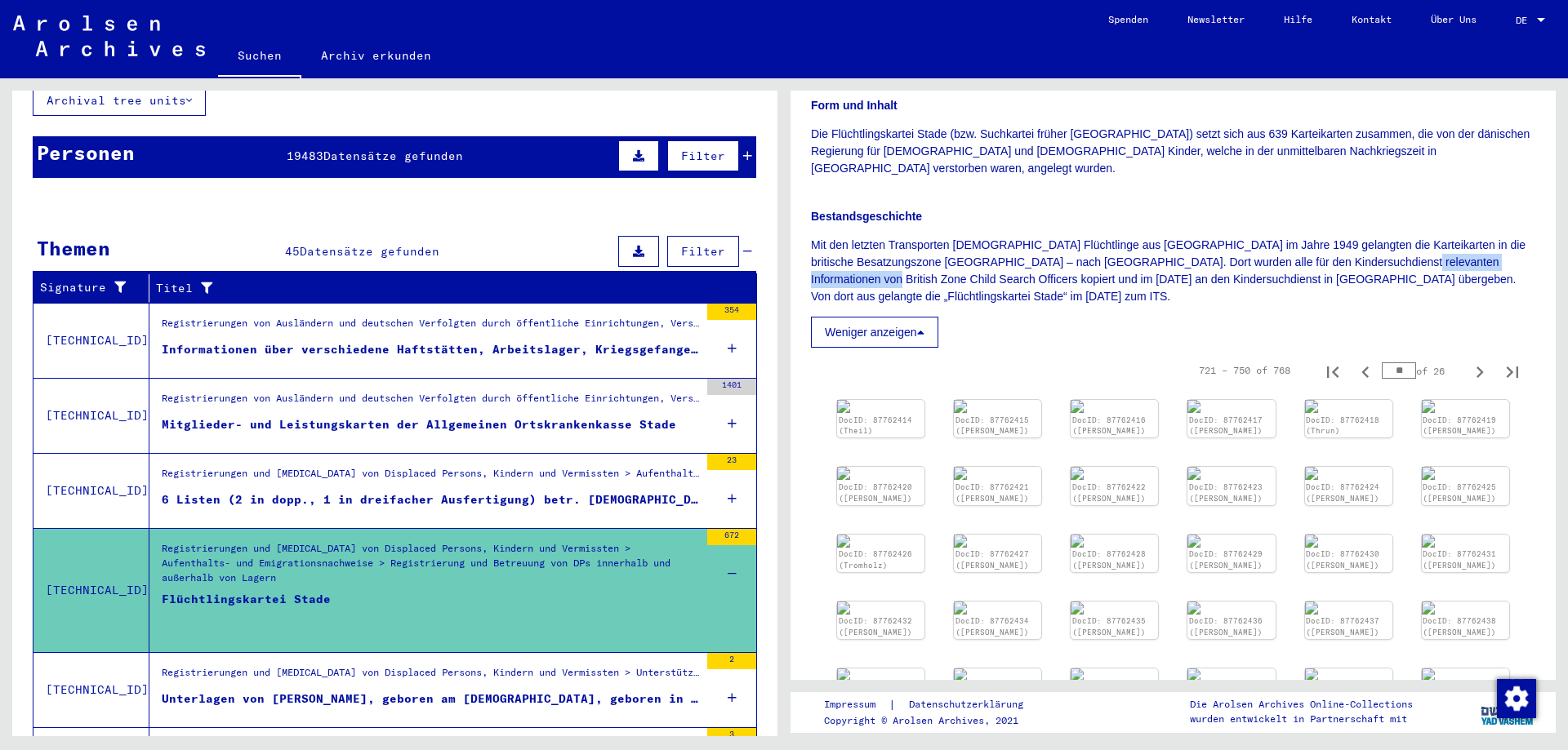
scroll to position [88, 0]
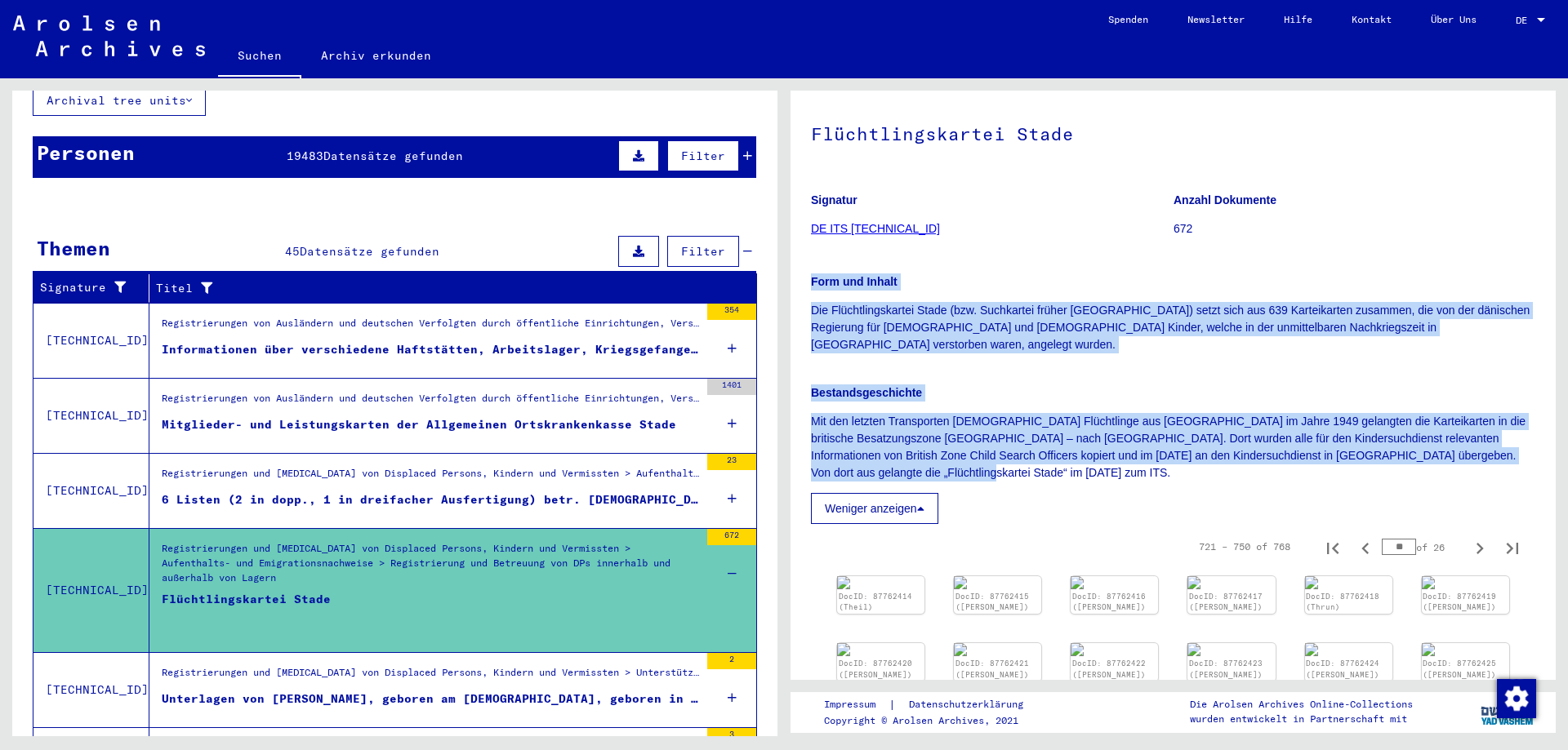
drag, startPoint x: 812, startPoint y: 281, endPoint x: 1513, endPoint y: 449, distance: 720.9
click at [1513, 449] on div "Signatur DE ITS [TECHNICAL_ID] Anzahl Dokumente 672 Form und Inhalt Die Flüchtl…" at bounding box center [1173, 352] width 724 height 344
copy div "Form und Inhalt Die Flüchtlingskartei Stade (bzw. Suchkartei früher [GEOGRAPHIC…"
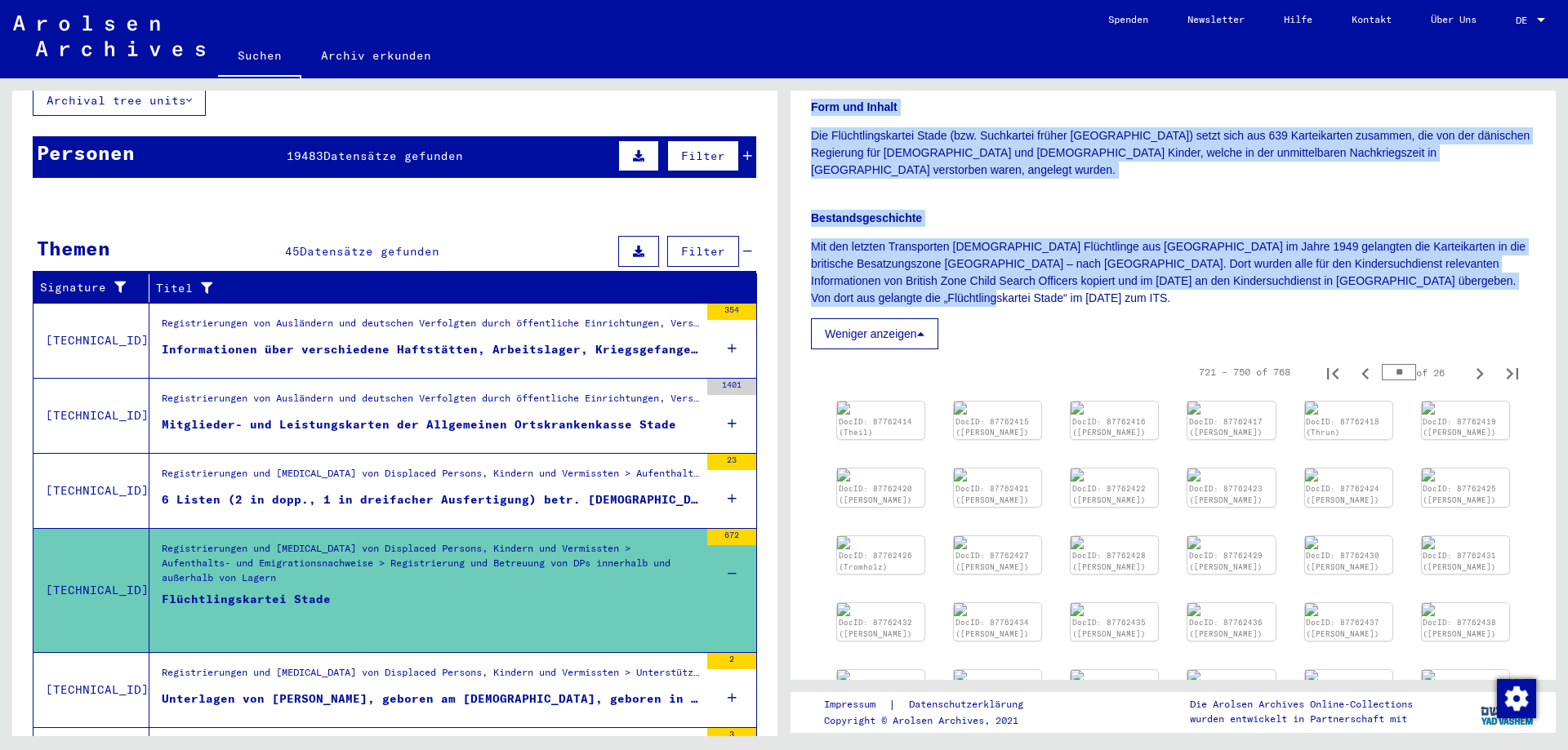
scroll to position [265, 0]
click at [1337, 366] on icon "First page" at bounding box center [1332, 372] width 12 height 12
type input "*"
click at [870, 413] on img at bounding box center [881, 405] width 92 height 14
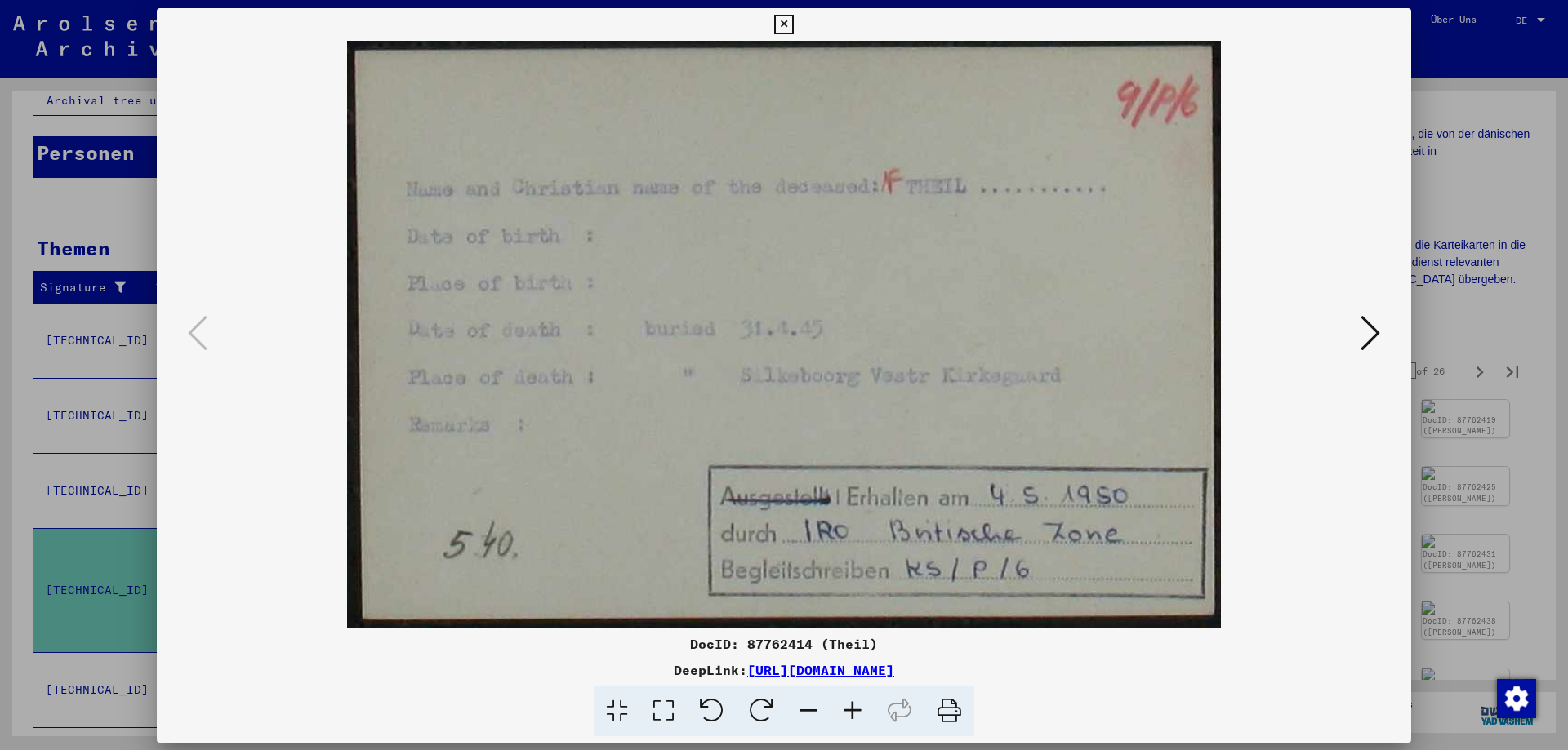
click at [870, 437] on img at bounding box center [784, 334] width 1143 height 587
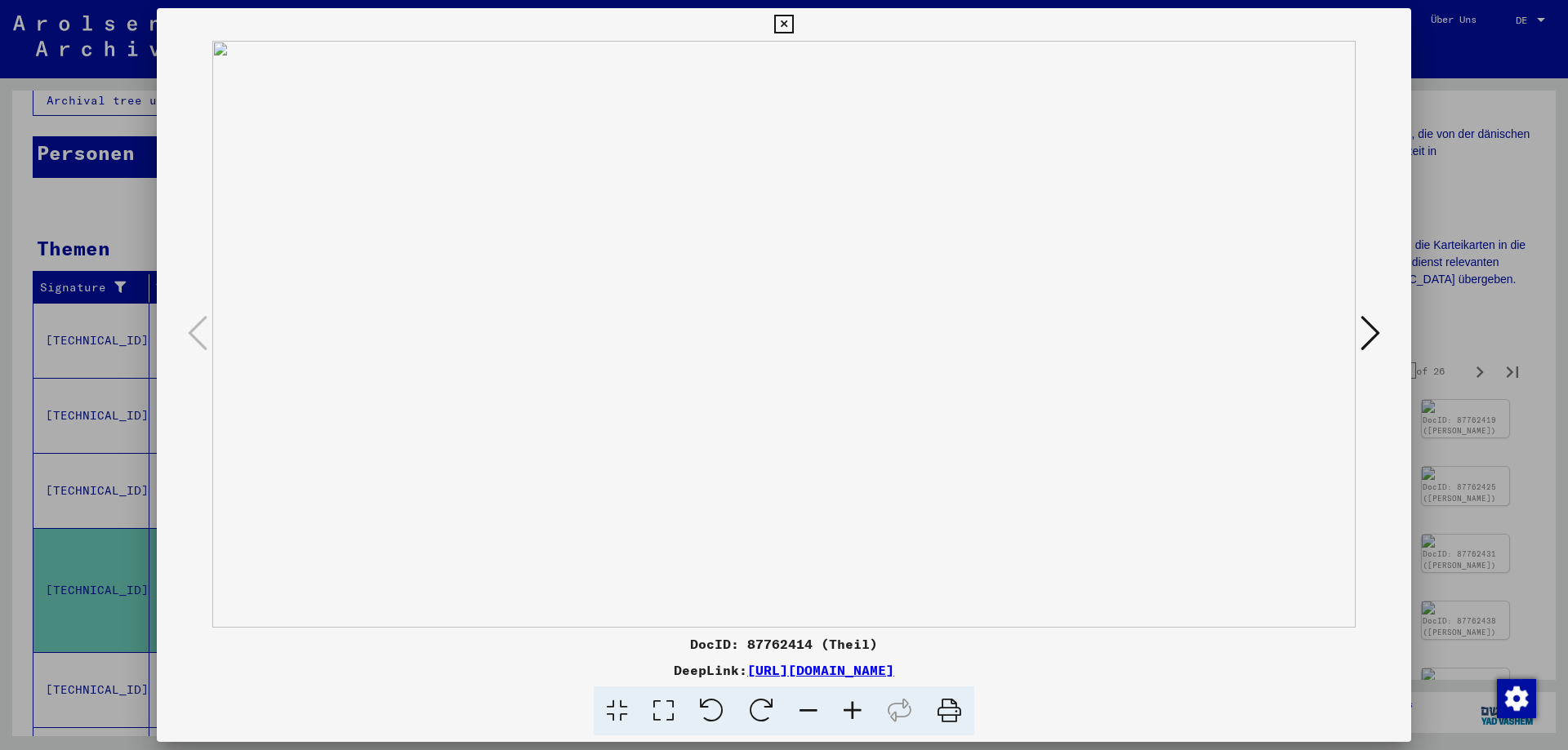
click at [1372, 332] on icon at bounding box center [1370, 333] width 20 height 40
click at [793, 27] on icon at bounding box center [783, 24] width 19 height 20
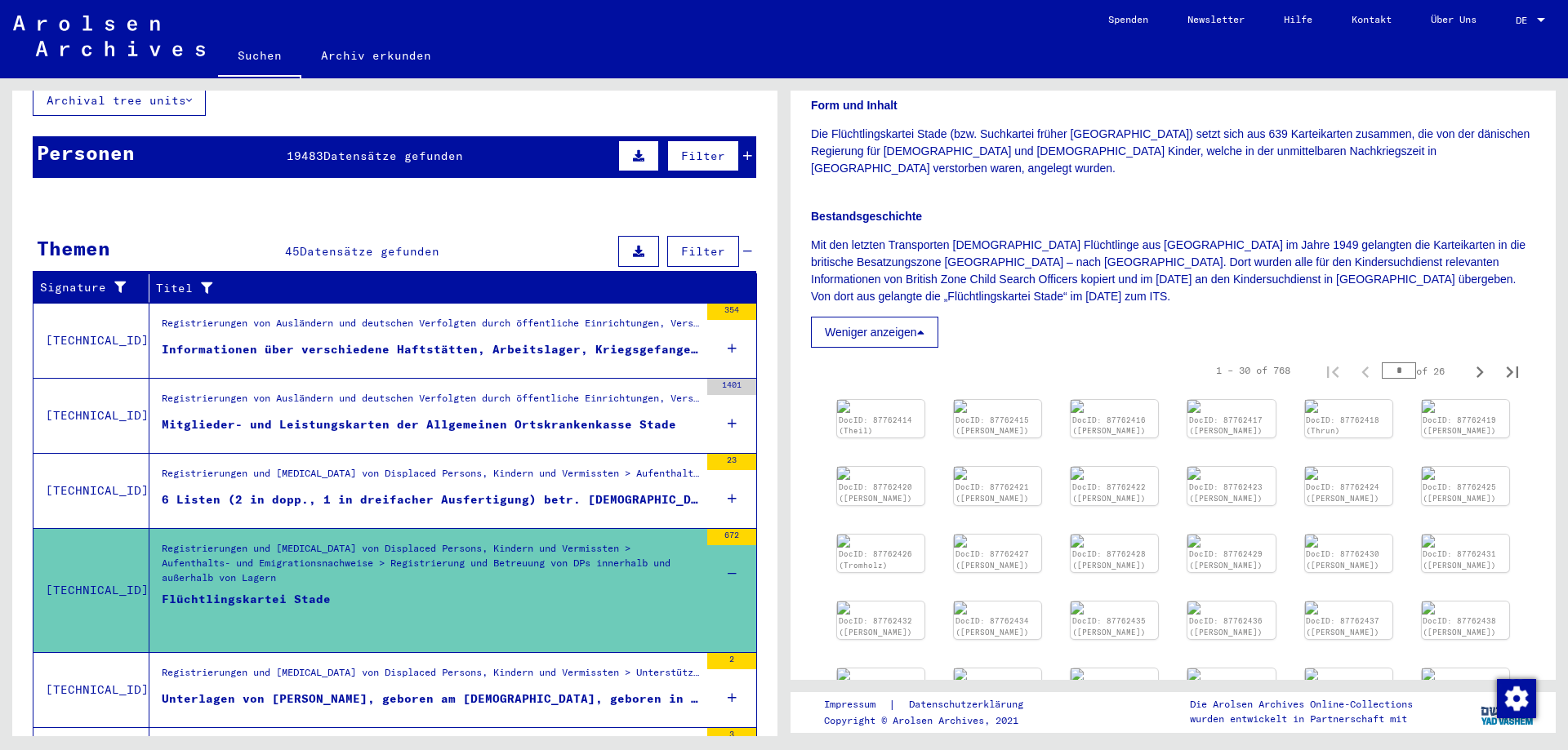
click at [923, 327] on icon at bounding box center [920, 332] width 7 height 12
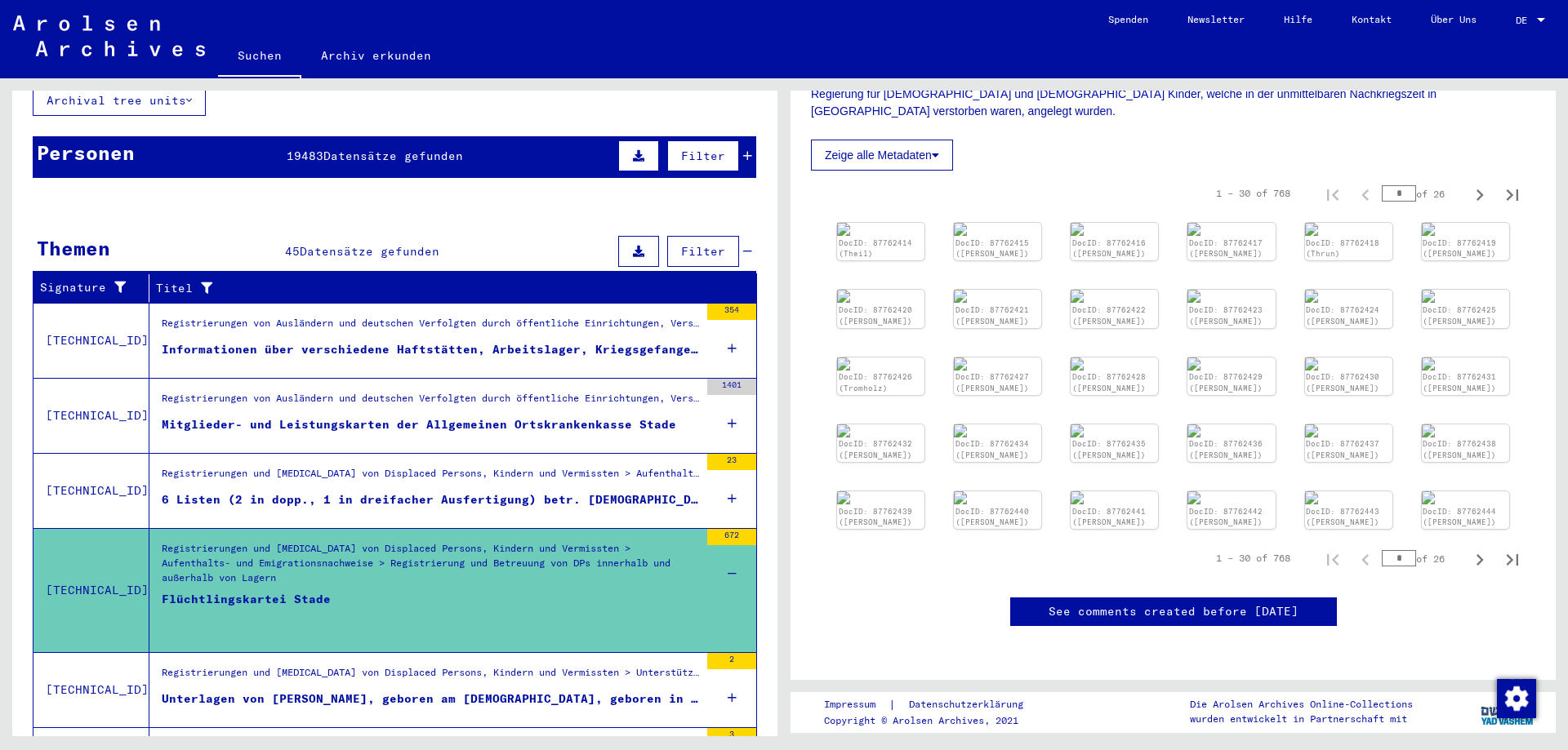
scroll to position [869, 0]
click at [1215, 603] on link "See comments created before [DATE]" at bounding box center [1173, 611] width 249 height 17
click at [594, 492] on div "6 Listen (2 in dopp., 1 in dreifacher Ausfertigung) betr. [DEMOGRAPHIC_DATA], d…" at bounding box center [431, 500] width 538 height 17
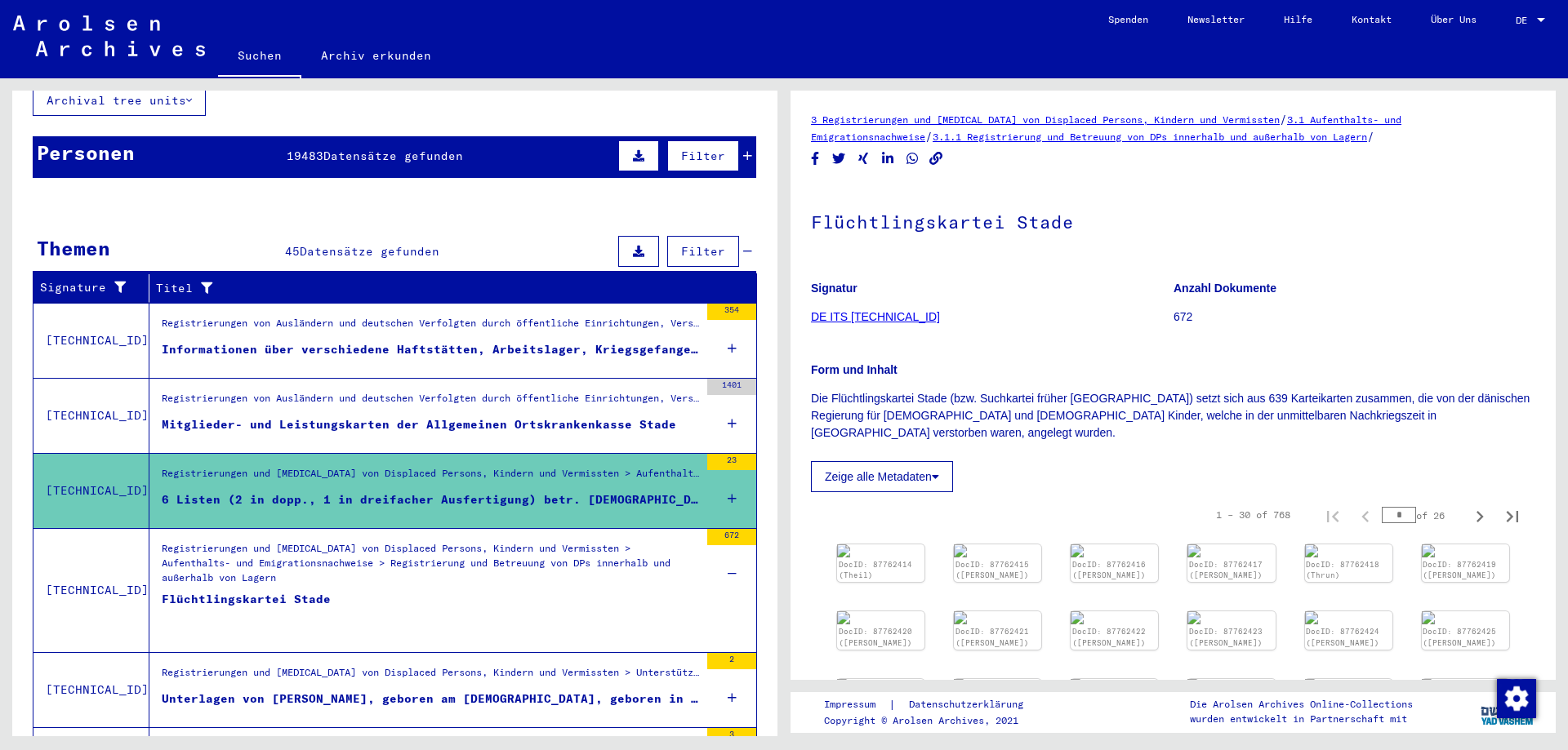
click at [730, 478] on icon at bounding box center [732, 498] width 9 height 57
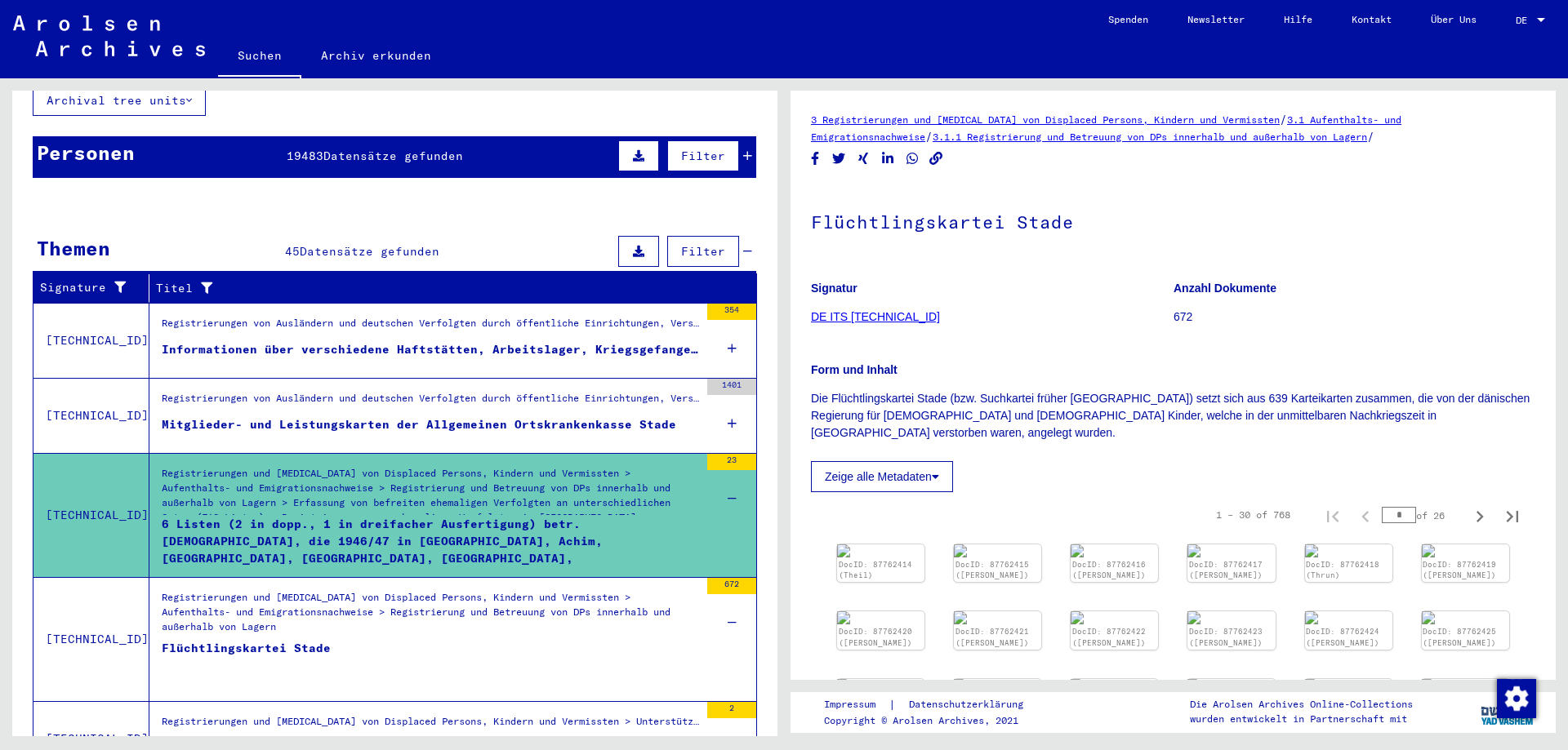
click at [542, 480] on div "Registrierungen und [MEDICAL_DATA] von Displaced Persons, Kindern und Vermisste…" at bounding box center [431, 494] width 538 height 57
click at [730, 441] on div "Alle Ergebnisse anzeigen" at bounding box center [394, 453] width 723 height 48
click at [734, 484] on icon at bounding box center [732, 498] width 9 height 57
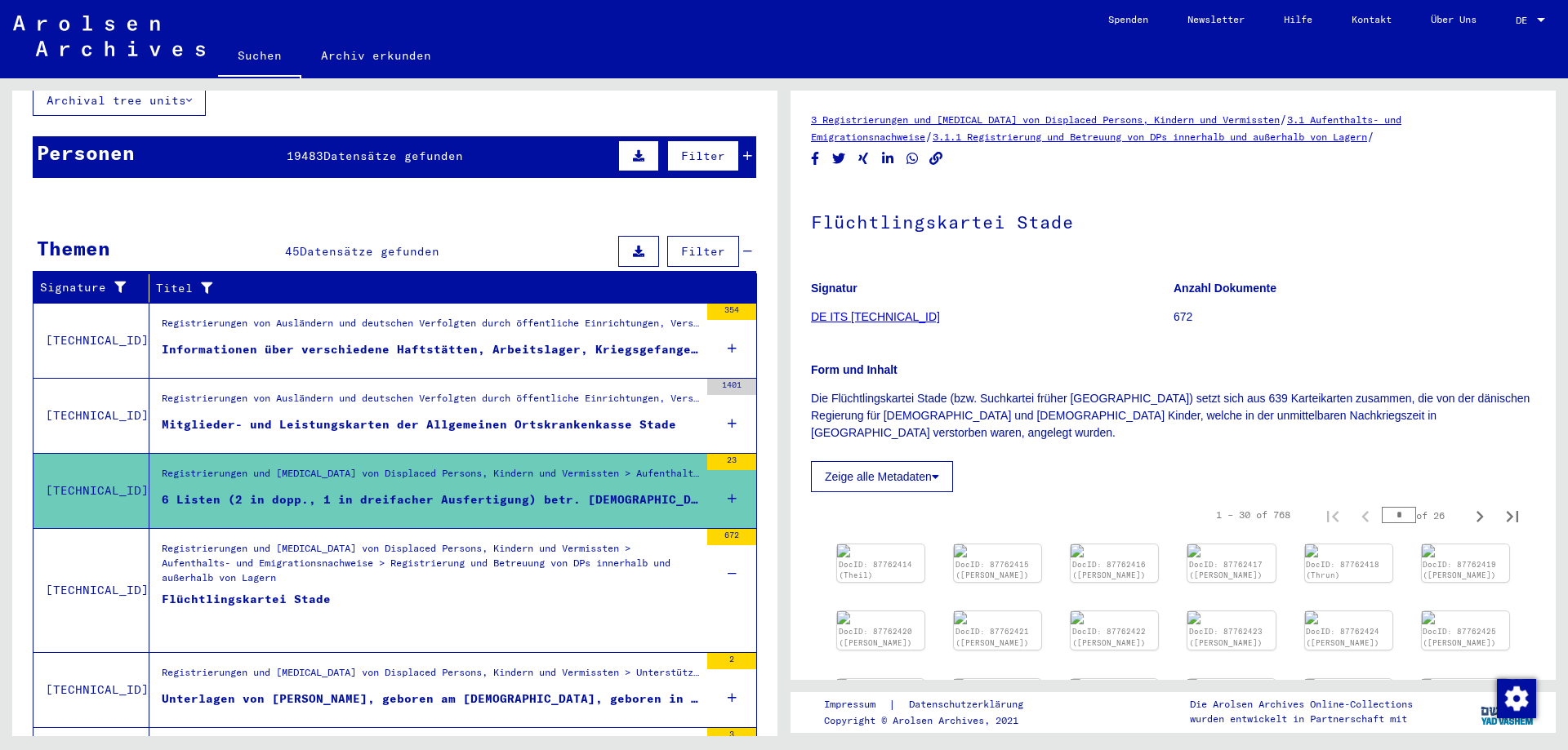
click at [615, 562] on div "Registrierungen und [MEDICAL_DATA] von Displaced Persons, Kindern und Vermisste…" at bounding box center [431, 569] width 538 height 57
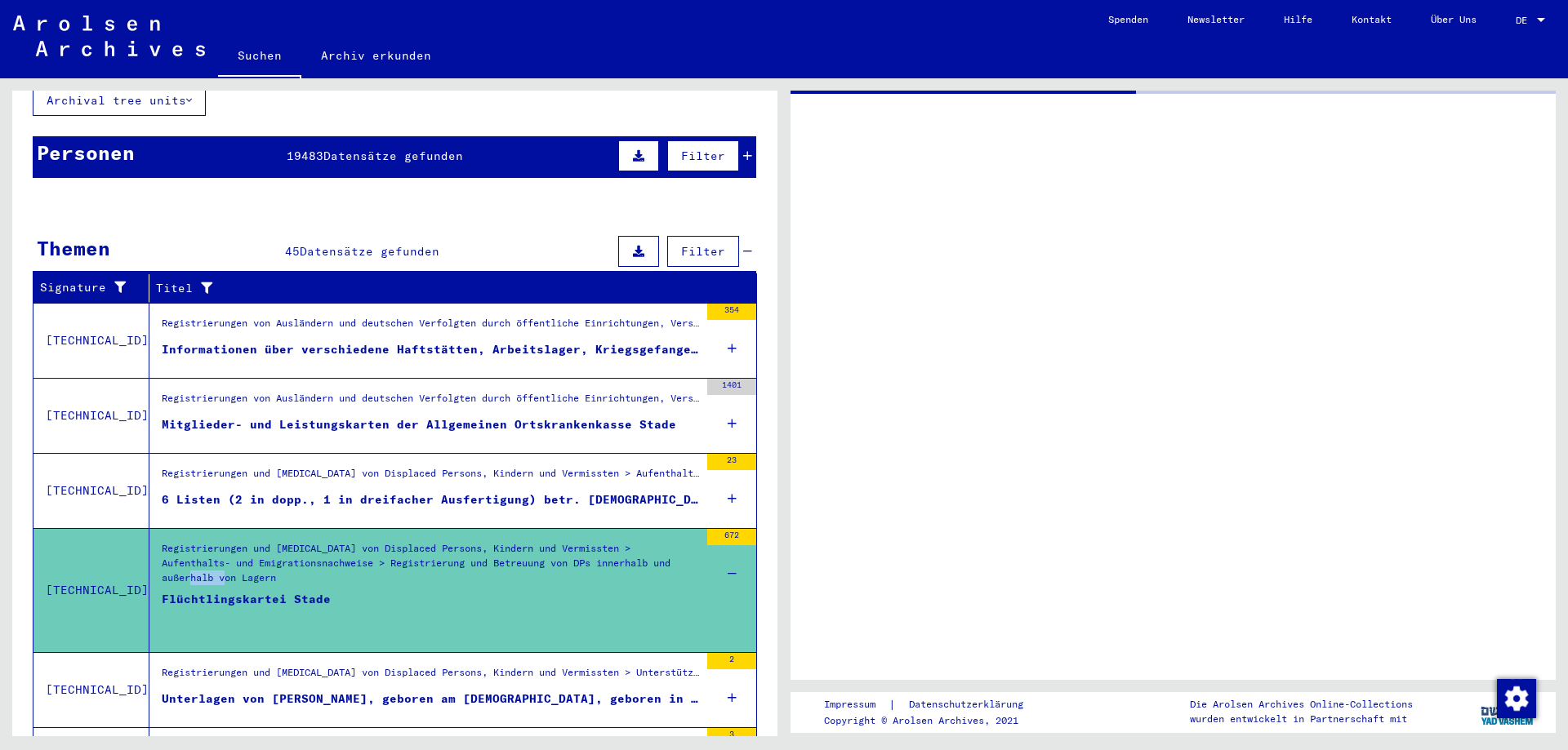
click at [615, 562] on div "Registrierungen und [MEDICAL_DATA] von Displaced Persons, Kindern und Vermisste…" at bounding box center [431, 569] width 538 height 57
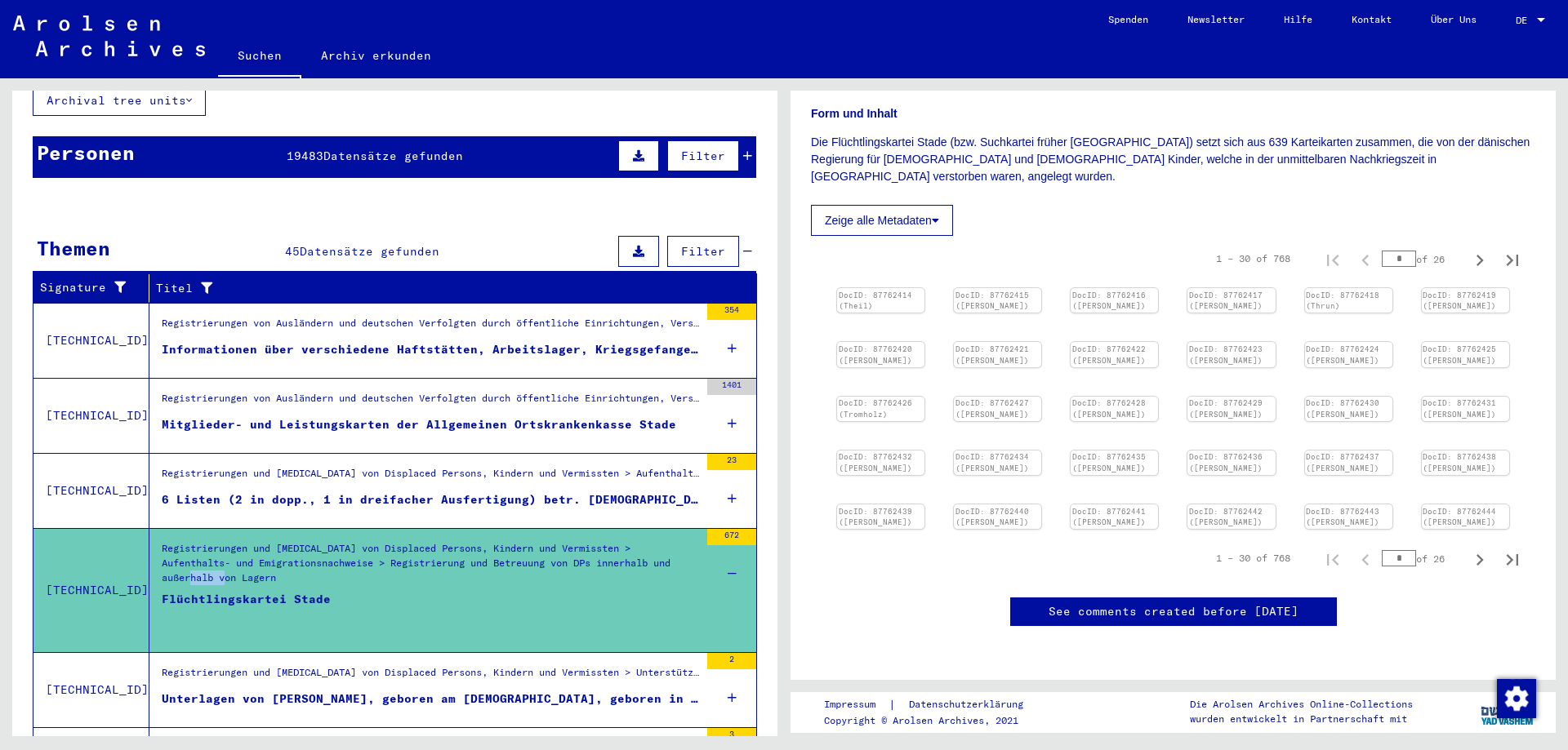
scroll to position [617, 0]
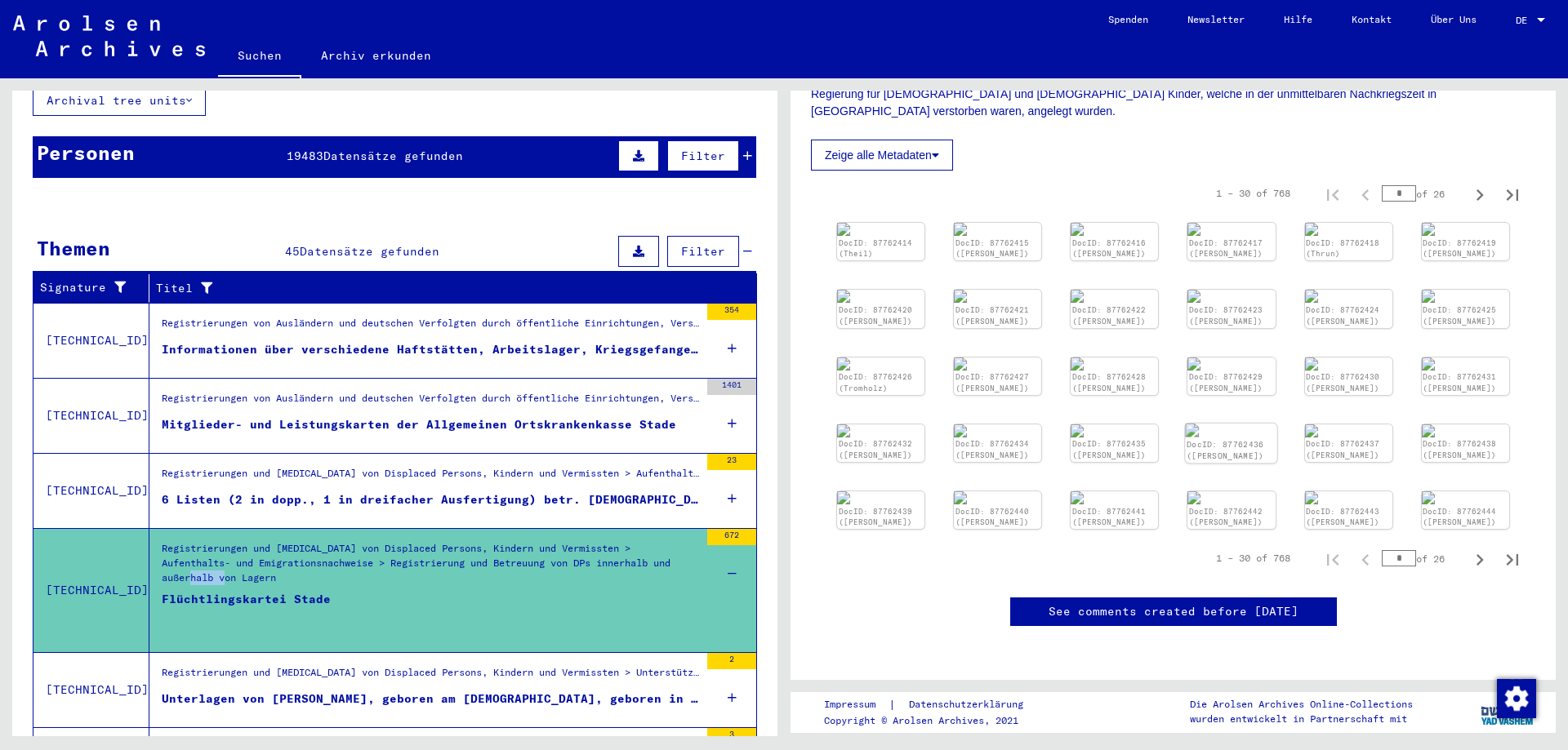
click at [1248, 438] on img at bounding box center [1231, 430] width 92 height 14
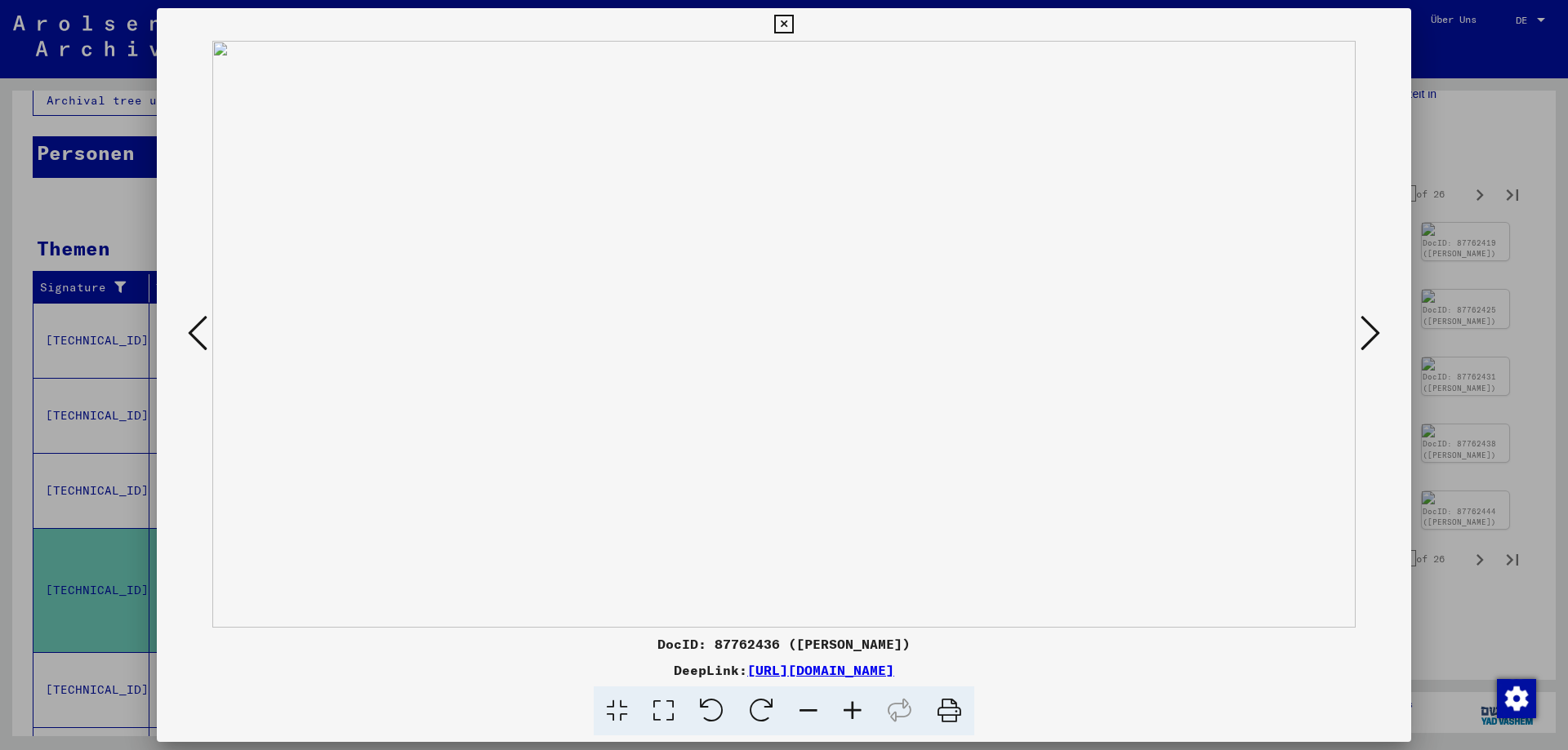
click at [793, 24] on icon at bounding box center [783, 24] width 19 height 20
